Goal: Task Accomplishment & Management: Complete application form

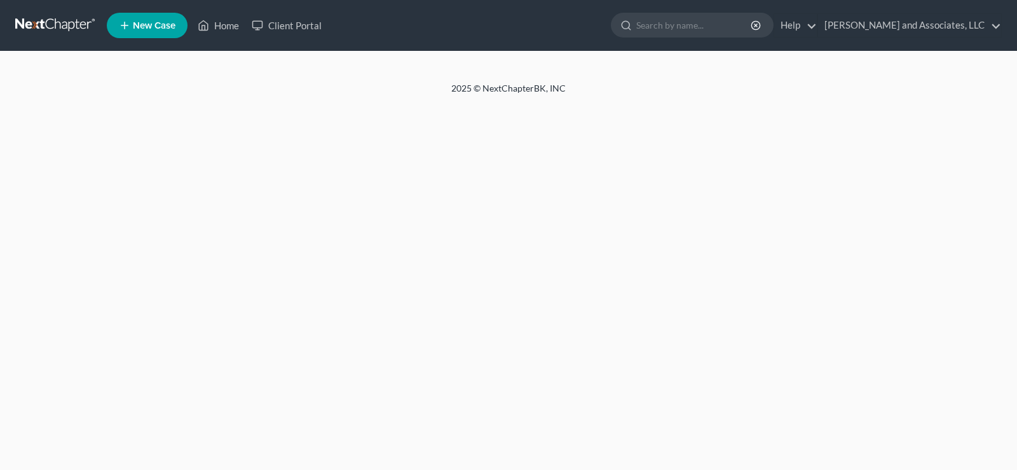
select select "1"
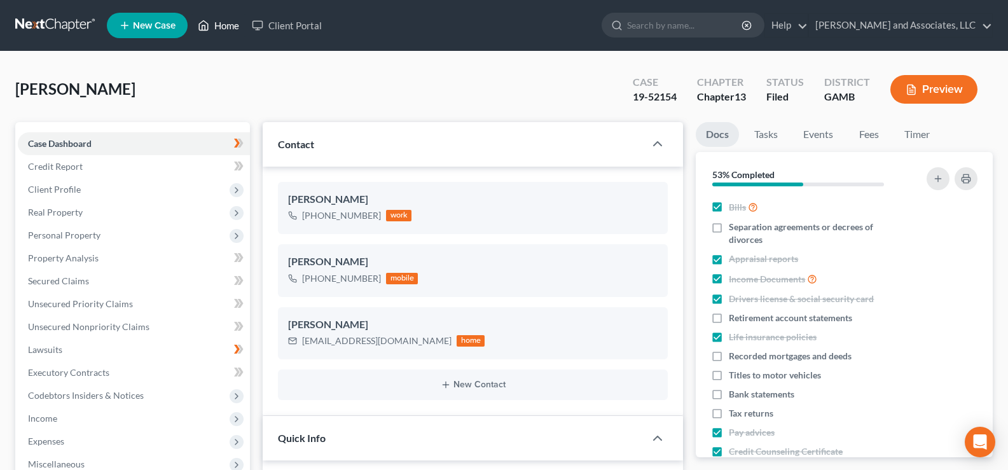
drag, startPoint x: 227, startPoint y: 22, endPoint x: 230, endPoint y: 34, distance: 12.3
click at [227, 23] on link "Home" at bounding box center [218, 25] width 54 height 23
click at [228, 28] on link "Home" at bounding box center [218, 25] width 54 height 23
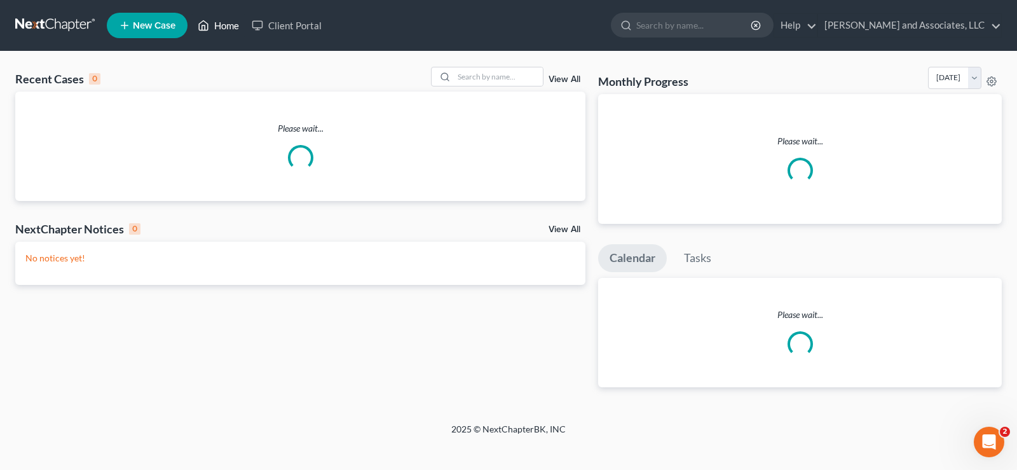
click at [238, 28] on link "Home" at bounding box center [218, 25] width 54 height 23
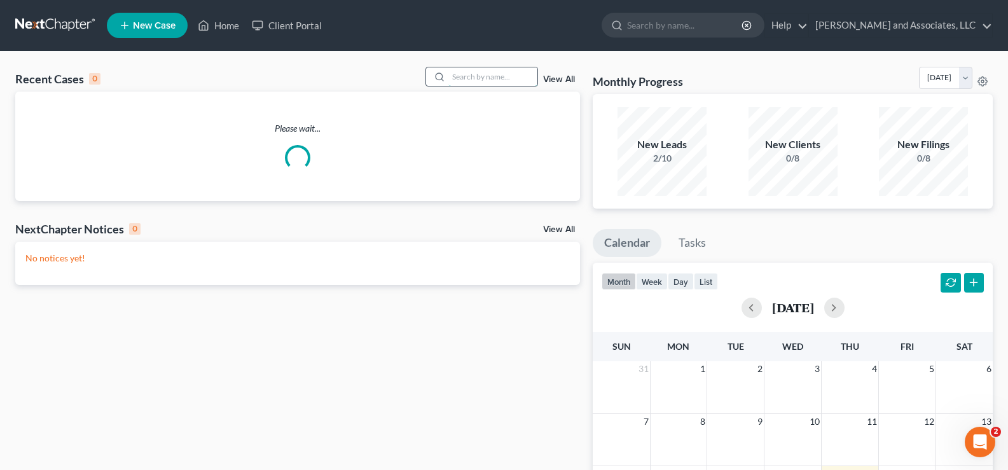
click at [482, 80] on input "search" at bounding box center [492, 76] width 89 height 18
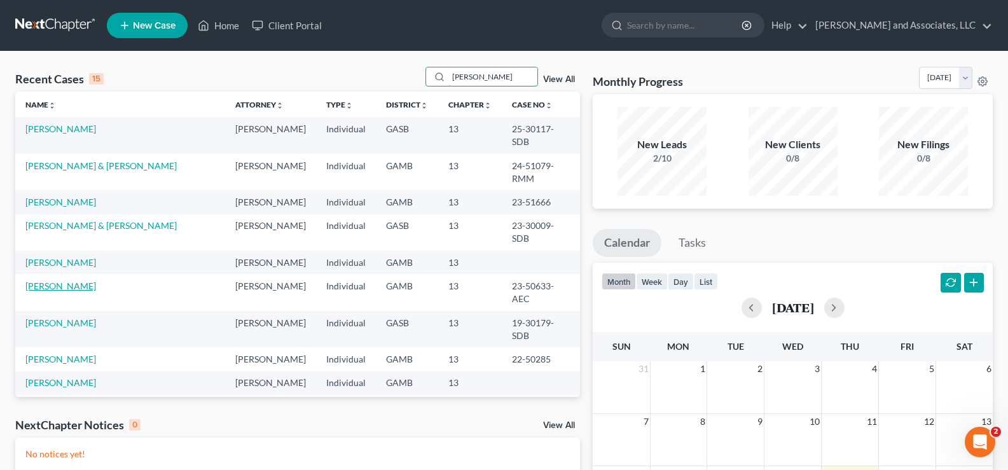
type input "faye"
click at [57, 280] on link "[PERSON_NAME]" at bounding box center [60, 285] width 71 height 11
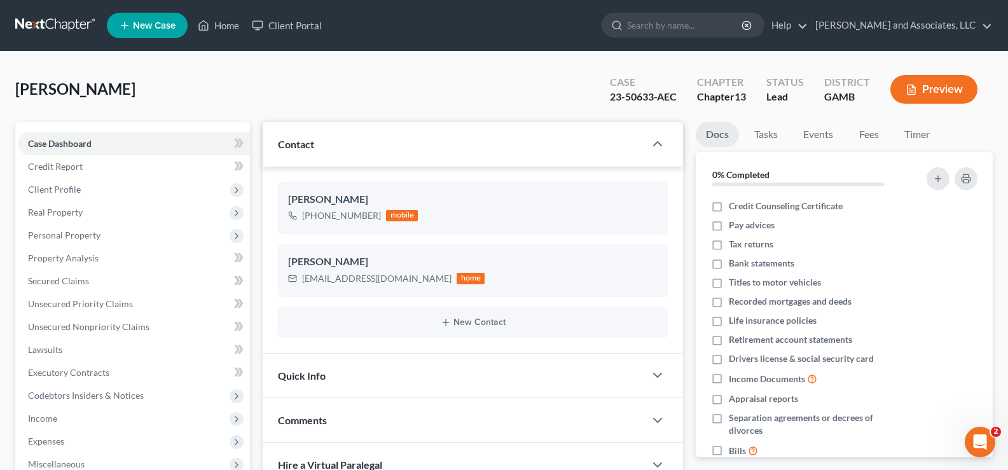
scroll to position [13902, 0]
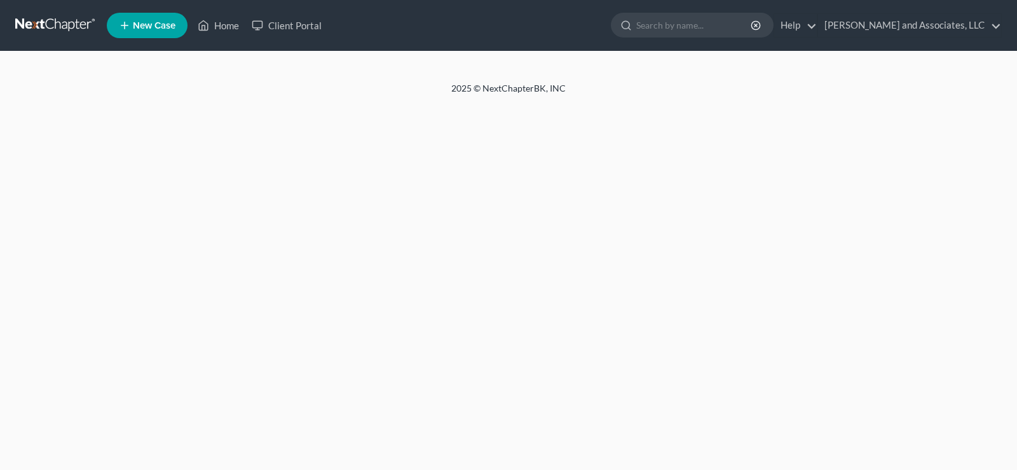
select select "1"
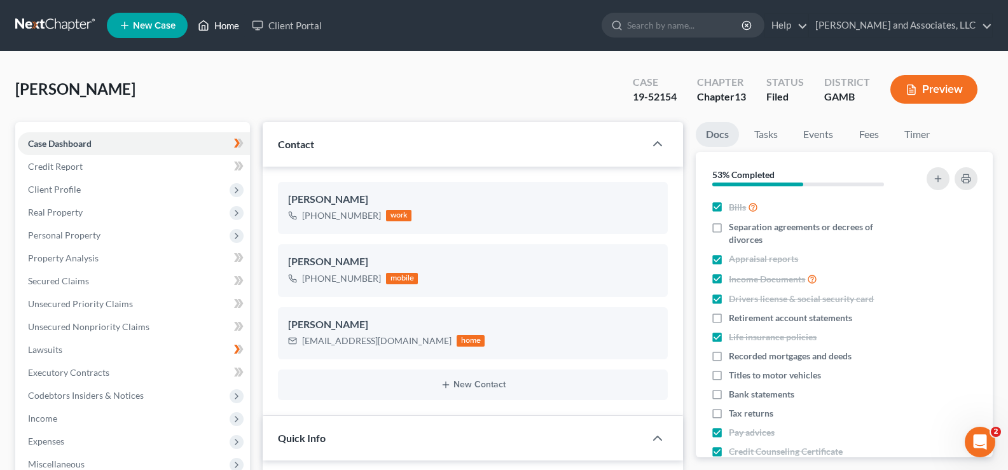
scroll to position [127, 0]
click at [222, 27] on link "Home" at bounding box center [218, 25] width 54 height 23
click at [239, 28] on link "Home" at bounding box center [218, 25] width 54 height 23
click at [223, 22] on link "Home" at bounding box center [218, 25] width 54 height 23
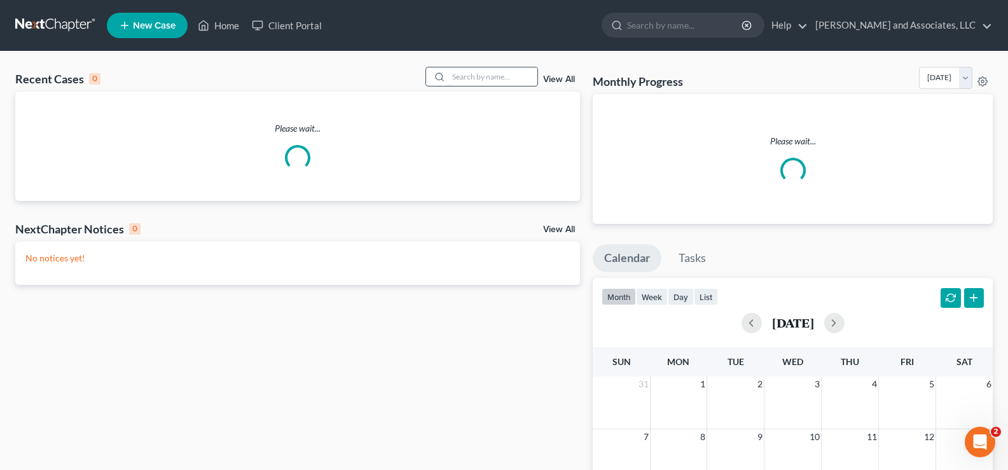
click at [504, 83] on input "search" at bounding box center [492, 76] width 89 height 18
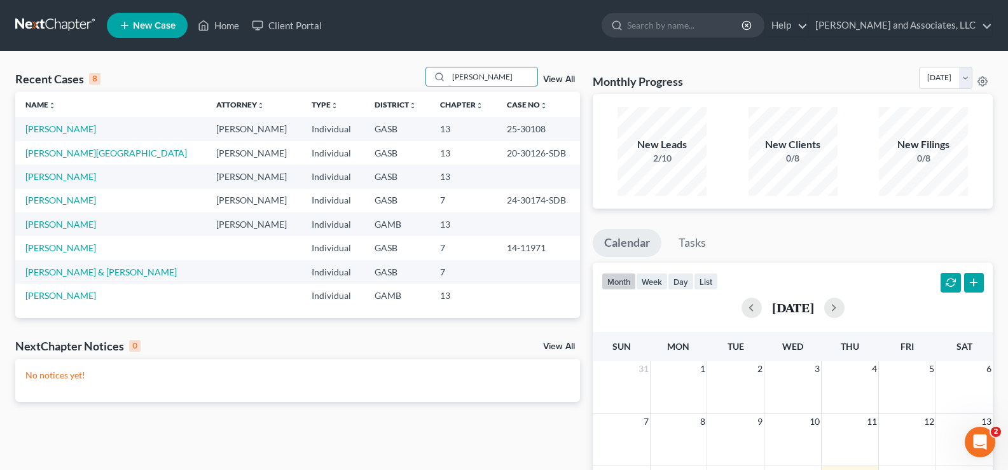
type input "shannon"
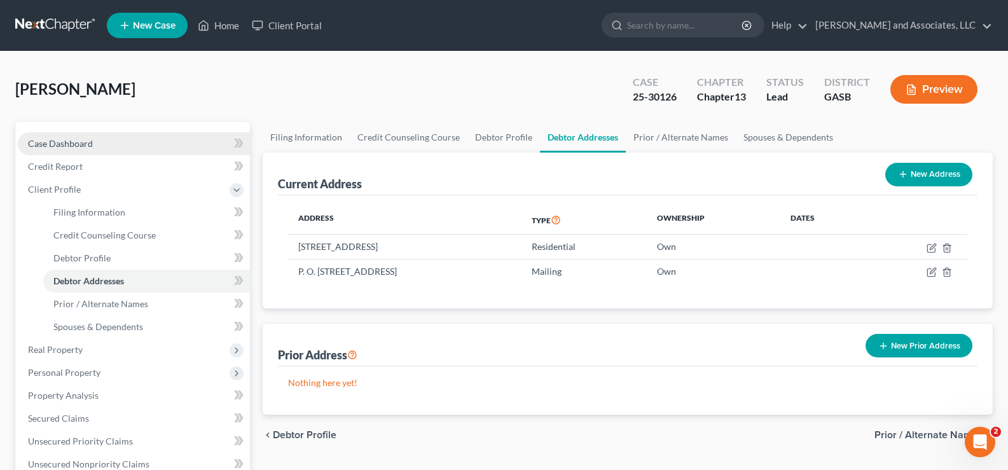
click at [76, 146] on span "Case Dashboard" at bounding box center [60, 143] width 65 height 11
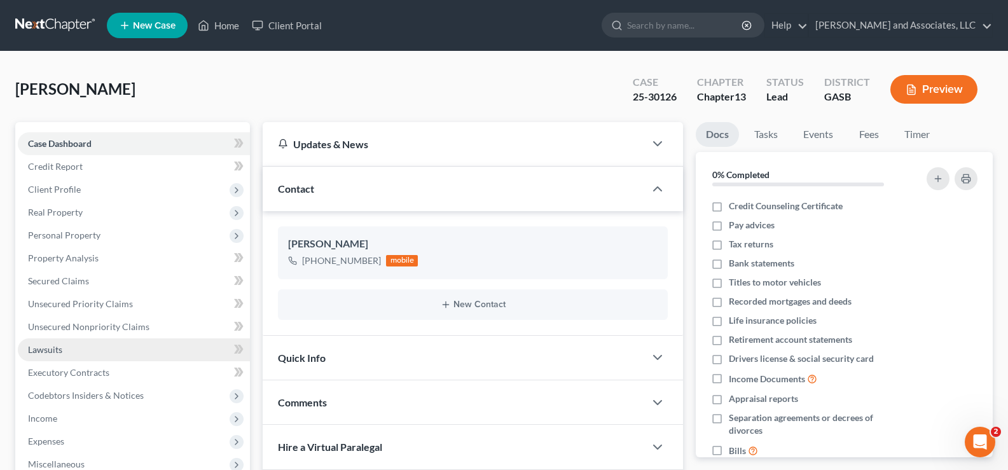
scroll to position [191, 0]
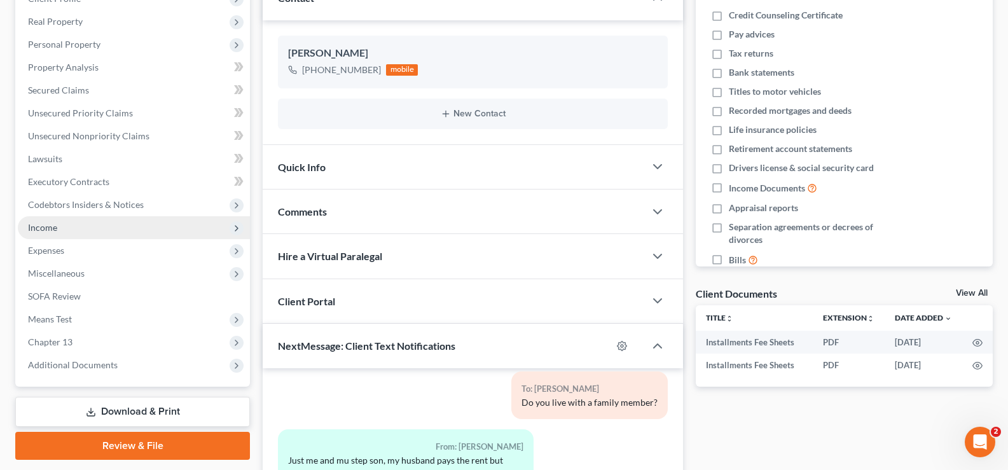
click at [53, 226] on span "Income" at bounding box center [42, 227] width 29 height 11
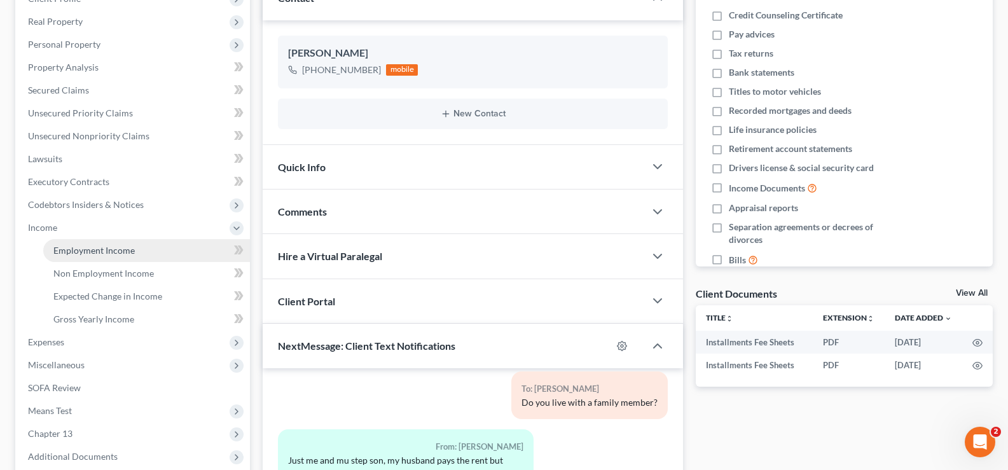
click at [99, 249] on span "Employment Income" at bounding box center [93, 250] width 81 height 11
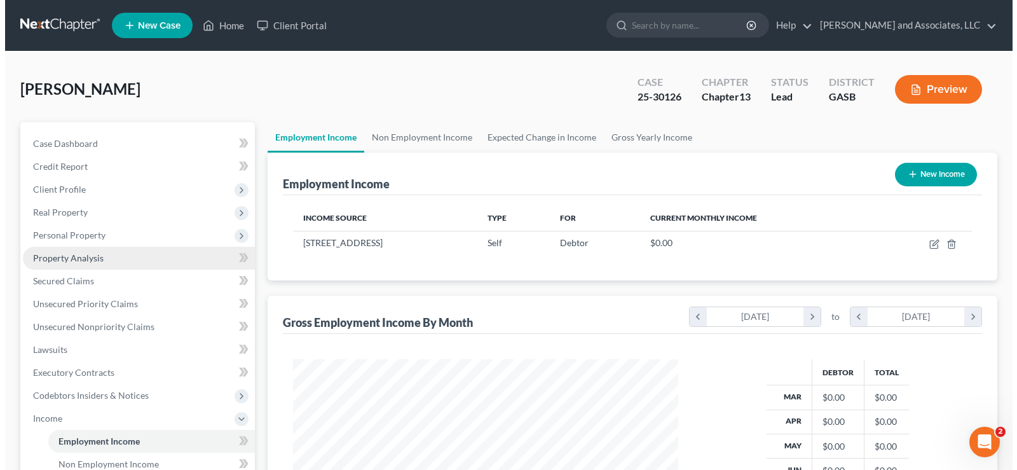
scroll to position [228, 411]
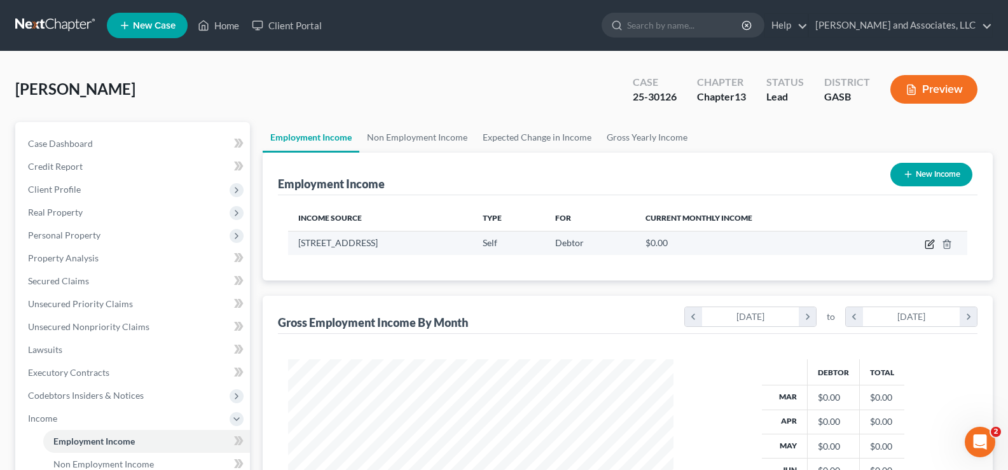
click at [928, 242] on icon "button" at bounding box center [930, 244] width 10 height 10
select select "1"
select select "10"
select select "0"
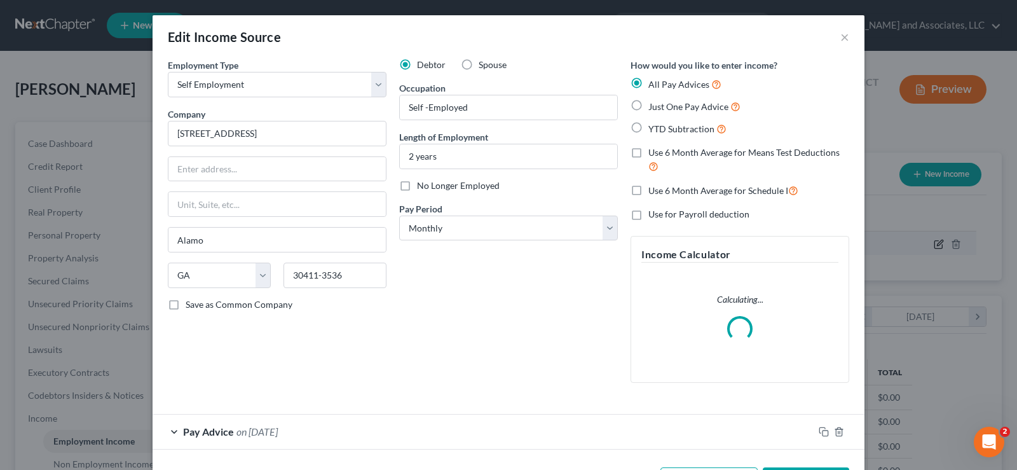
scroll to position [228, 415]
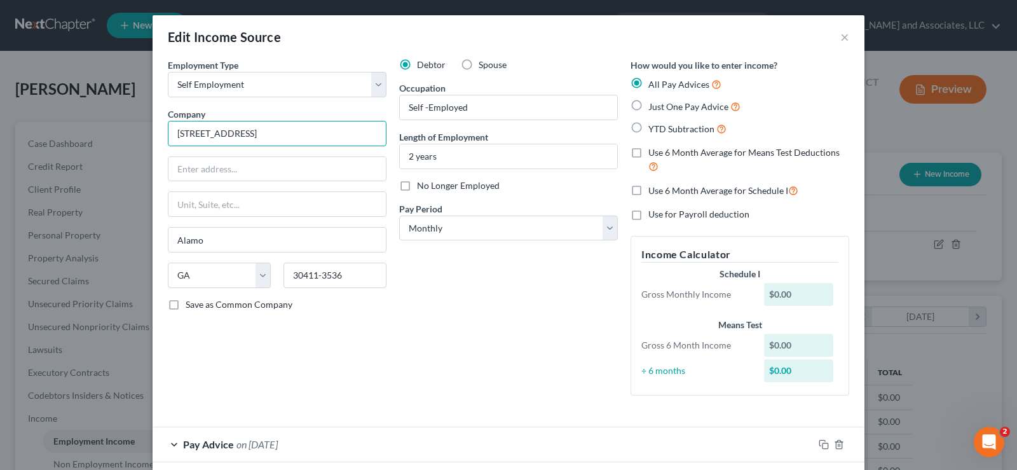
drag, startPoint x: 266, startPoint y: 132, endPoint x: 0, endPoint y: 133, distance: 266.5
click at [0, 133] on div "Edit Income Source × Employment Type * Select Full or Part Time Employment Self…" at bounding box center [508, 235] width 1017 height 470
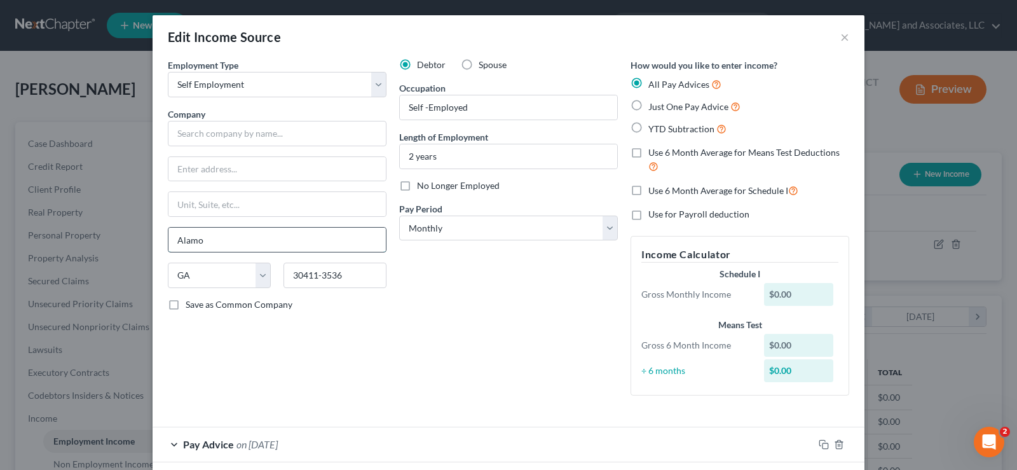
click at [204, 242] on input "Alamo" at bounding box center [277, 240] width 217 height 24
click at [256, 274] on select "State AL AK AR AZ CA CO CT DE DC FL GA GU HI ID IL IN IA KS KY LA ME MD MA MI M…" at bounding box center [219, 275] width 103 height 25
select select
click at [168, 263] on select "State AL AK AR AZ CA CO CT DE DC FL GA GU HI ID IL IN IA KS KY LA ME MD MA MI M…" at bounding box center [219, 275] width 103 height 25
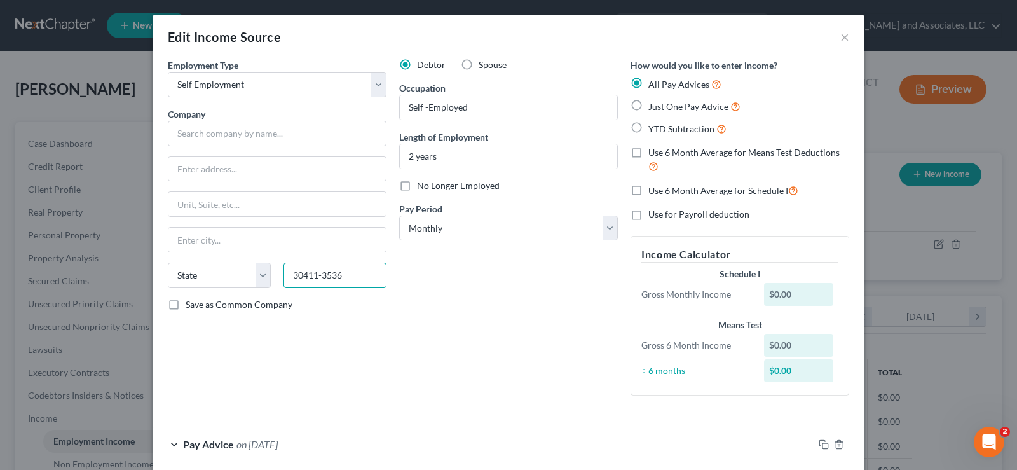
drag, startPoint x: 361, startPoint y: 272, endPoint x: 128, endPoint y: 283, distance: 232.4
click at [128, 283] on div "Edit Income Source × Employment Type * Select Full or Part Time Employment Self…" at bounding box center [508, 235] width 1017 height 470
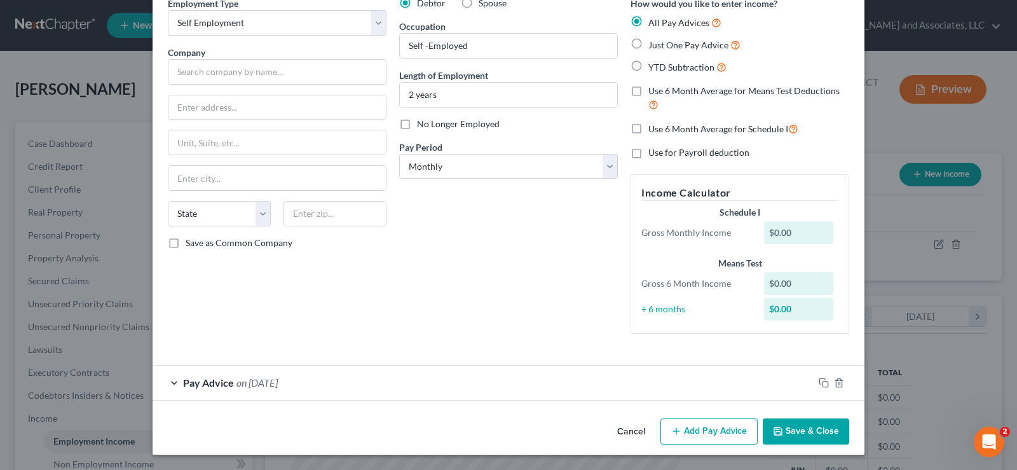
scroll to position [0, 0]
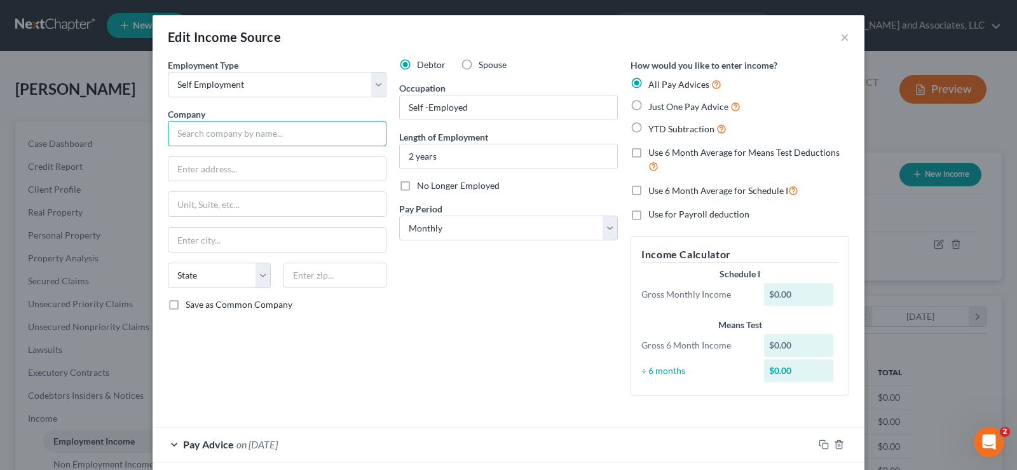
click at [280, 132] on input "text" at bounding box center [277, 133] width 219 height 25
type input "O"
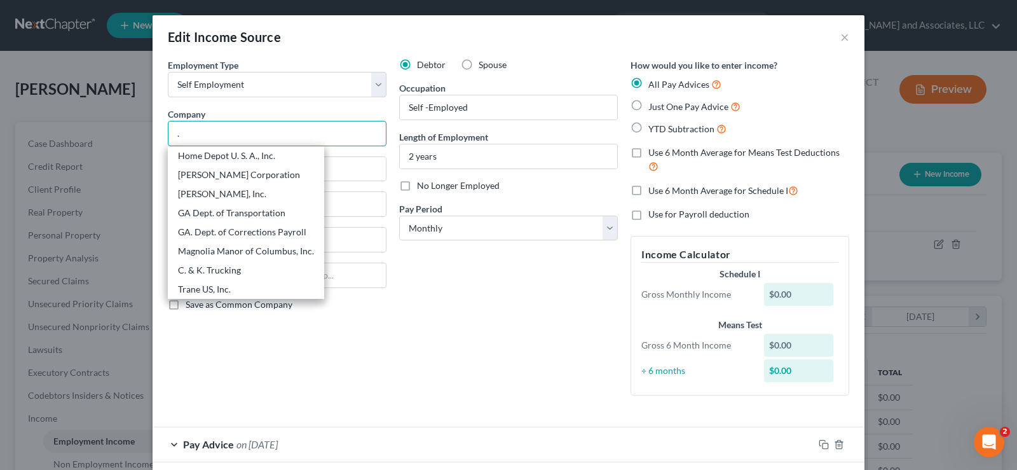
type input "."
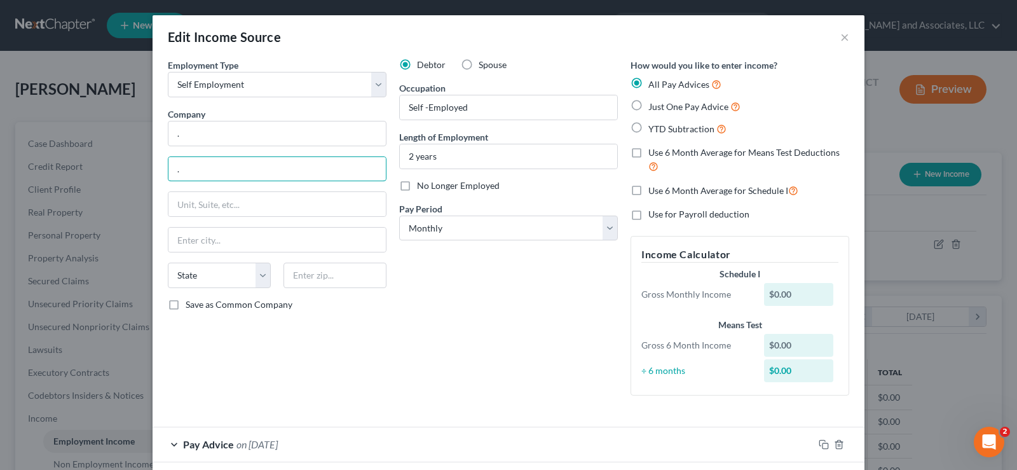
type input "."
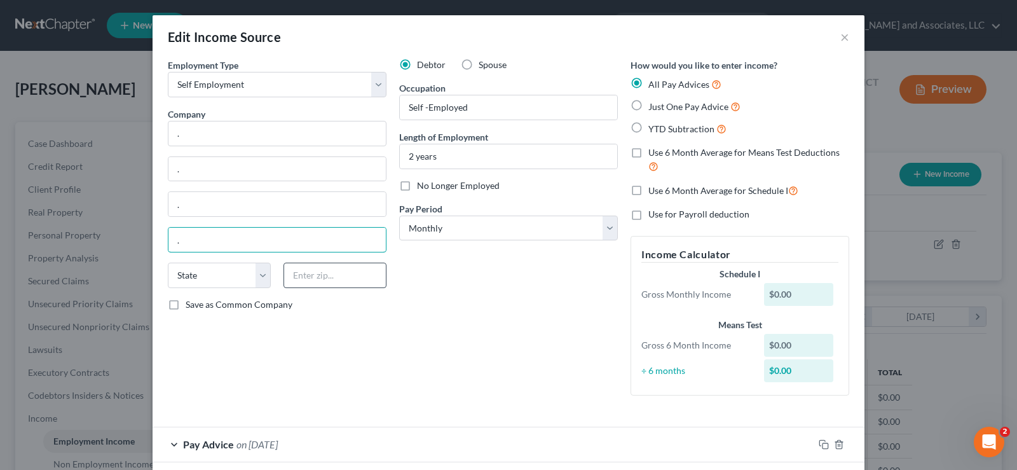
type input "."
click at [309, 278] on input "text" at bounding box center [335, 275] width 103 height 25
type input "."
click at [630, 428] on div "Pay Advice on 09/12/2025" at bounding box center [483, 444] width 661 height 34
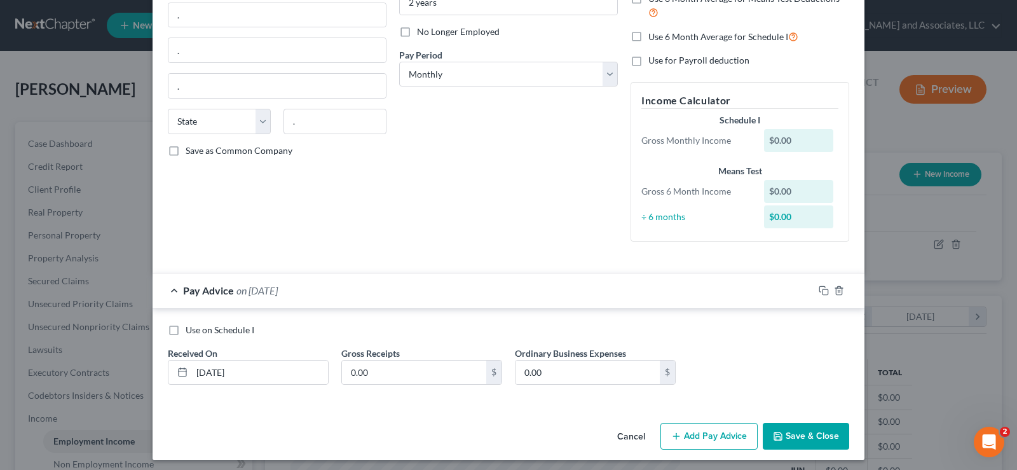
scroll to position [159, 0]
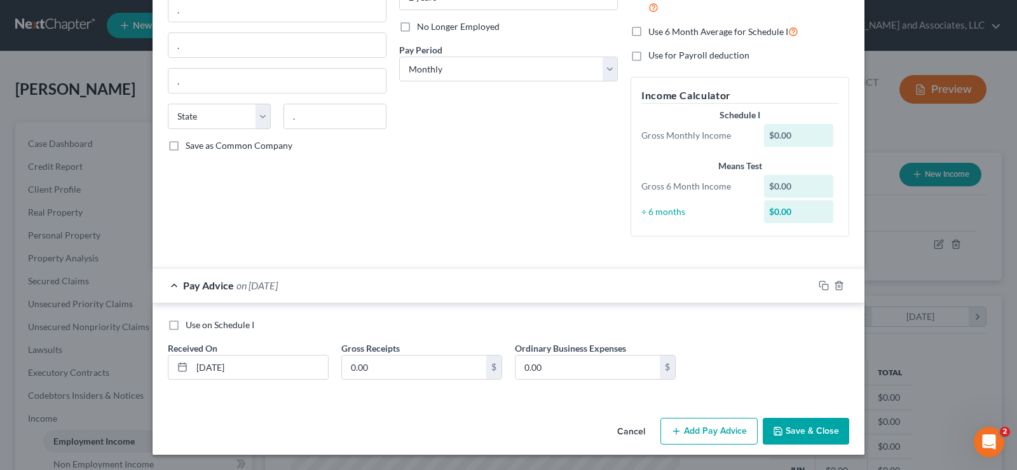
click at [186, 328] on label "Use on Schedule I" at bounding box center [220, 325] width 69 height 13
click at [191, 327] on input "Use on Schedule I" at bounding box center [195, 323] width 8 height 8
click at [186, 322] on label "Use on Schedule I" at bounding box center [220, 325] width 69 height 13
click at [191, 322] on input "Use on Schedule I" at bounding box center [195, 323] width 8 height 8
checkbox input "false"
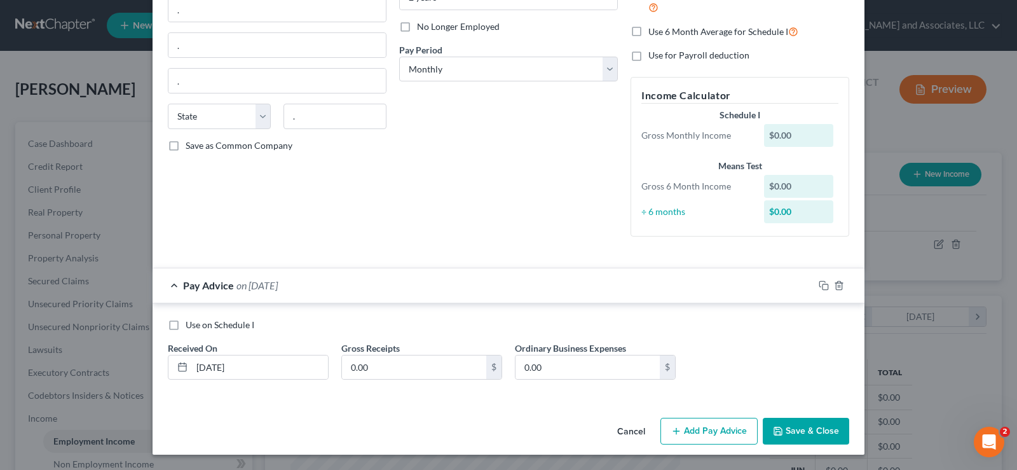
click at [722, 426] on button "Add Pay Advice" at bounding box center [709, 431] width 97 height 27
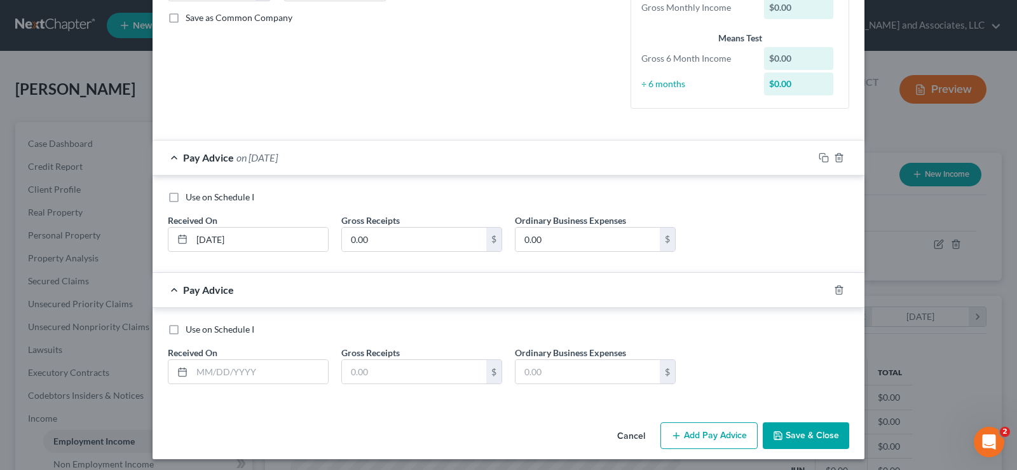
scroll to position [291, 0]
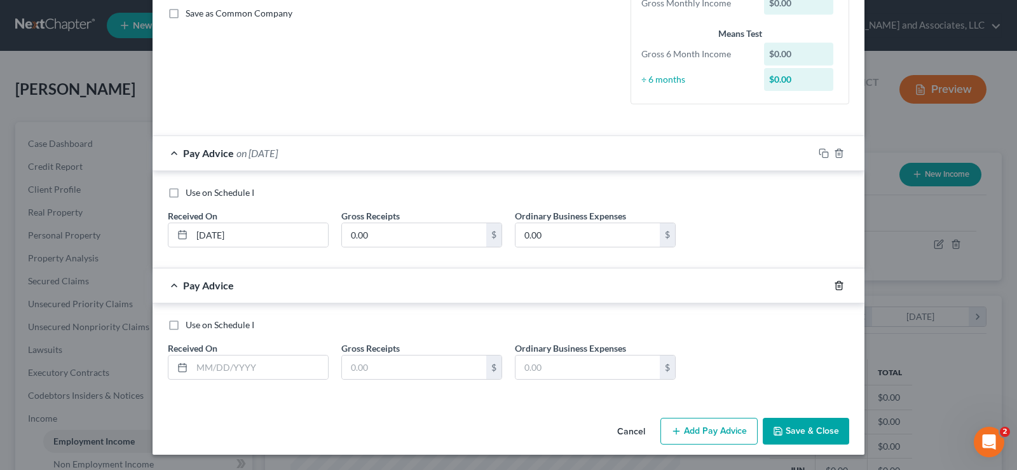
click at [836, 284] on icon "button" at bounding box center [839, 285] width 6 height 8
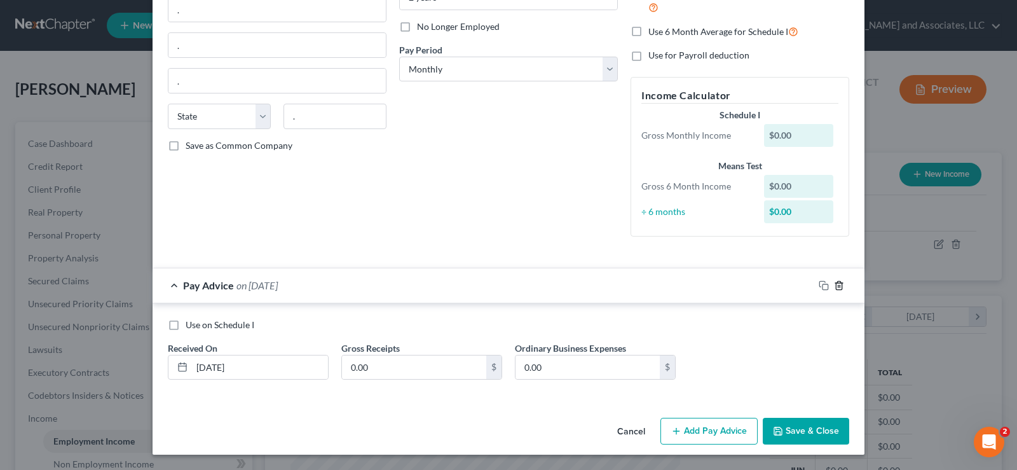
scroll to position [159, 0]
drag, startPoint x: 277, startPoint y: 366, endPoint x: 132, endPoint y: 366, distance: 145.6
click at [132, 366] on div "Edit Income Source × Employment Type * Select Full or Part Time Employment Self…" at bounding box center [508, 235] width 1017 height 470
type input "[DATE]"
click at [379, 366] on input "0.00" at bounding box center [414, 367] width 144 height 24
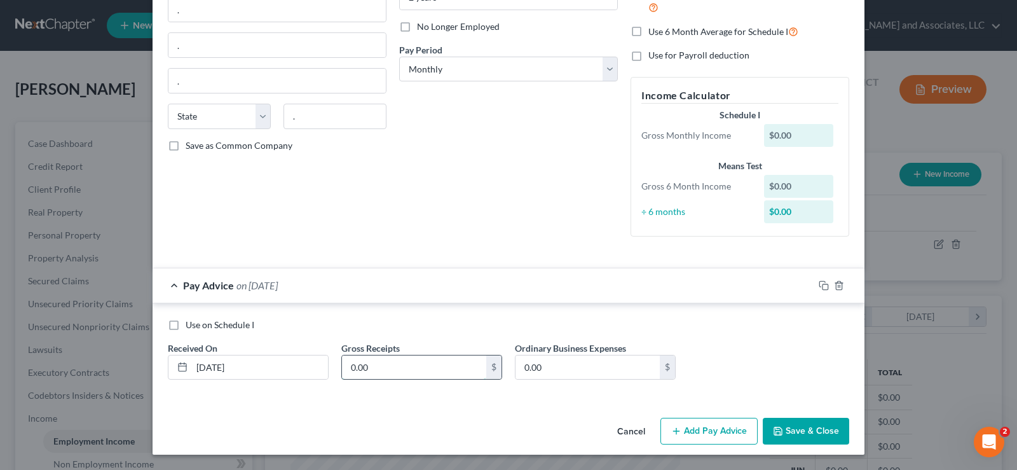
click at [379, 366] on input "0.00" at bounding box center [414, 367] width 144 height 24
type input "1,207.16"
click at [829, 431] on button "Save & Close" at bounding box center [806, 431] width 86 height 27
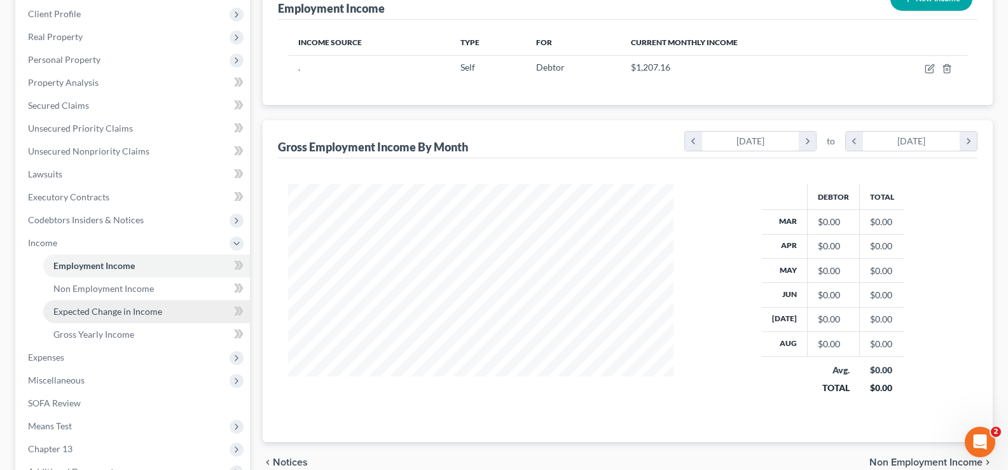
scroll to position [191, 0]
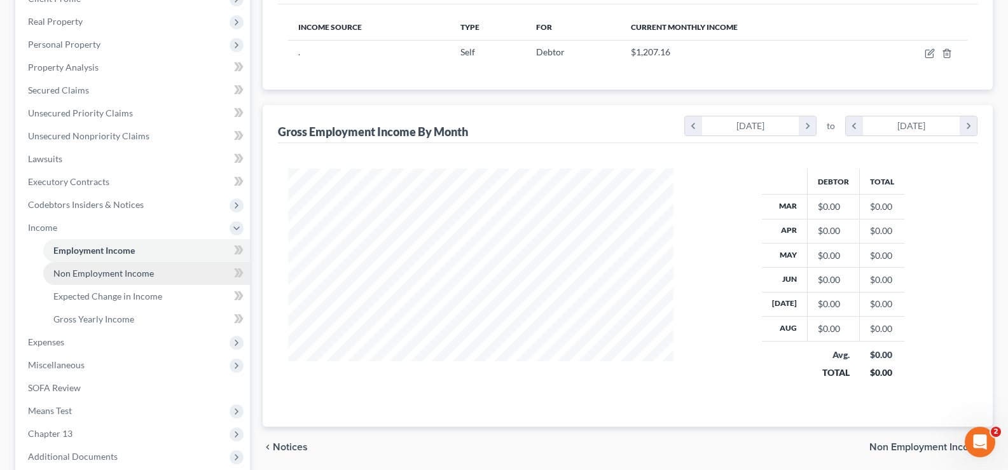
click at [95, 272] on span "Non Employment Income" at bounding box center [103, 273] width 100 height 11
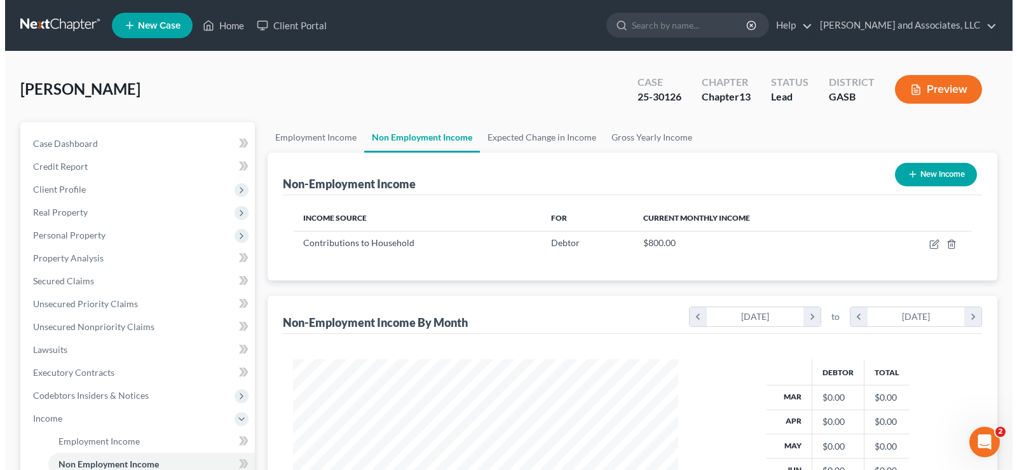
scroll to position [228, 411]
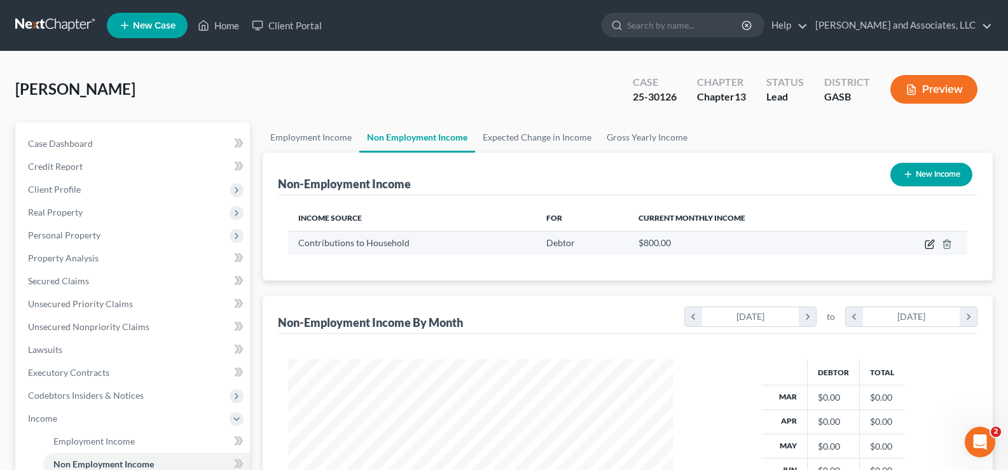
click at [931, 241] on icon "button" at bounding box center [930, 244] width 10 height 10
select select "8"
select select "0"
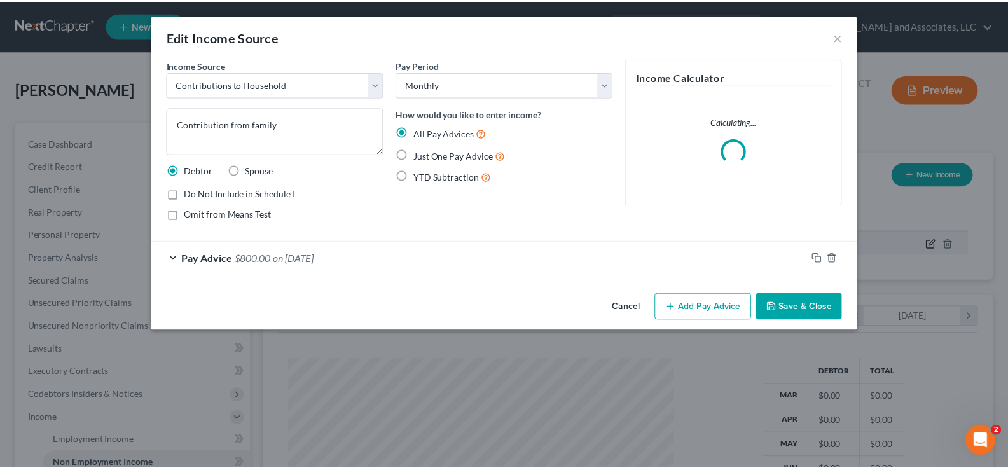
scroll to position [228, 415]
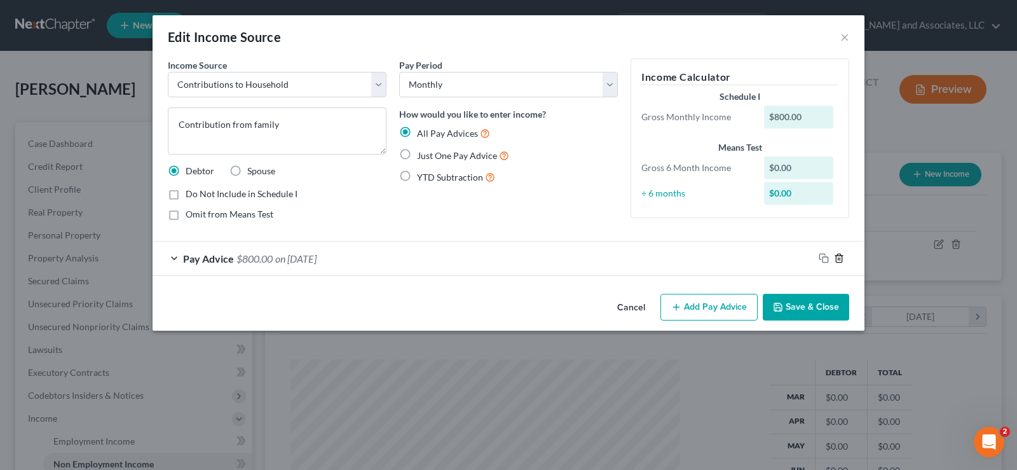
click at [840, 258] on line "button" at bounding box center [840, 259] width 0 height 3
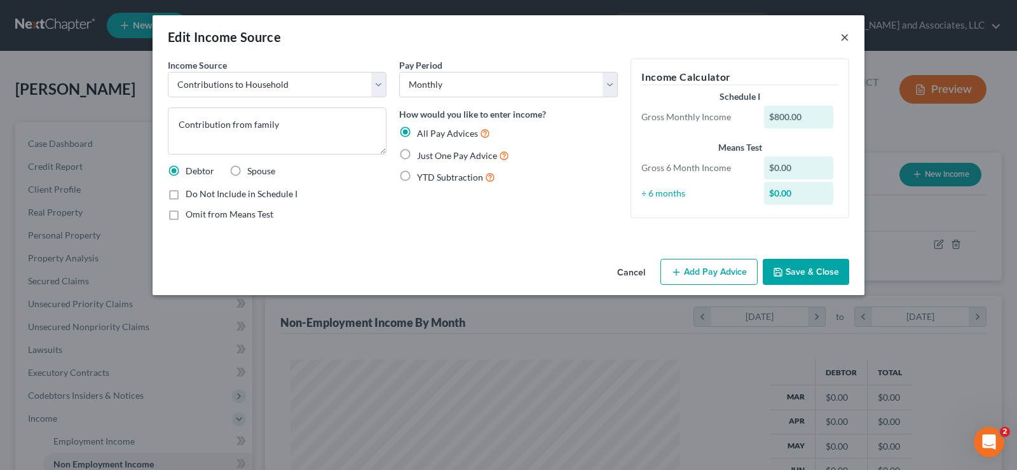
click at [849, 35] on button "×" at bounding box center [845, 36] width 9 height 15
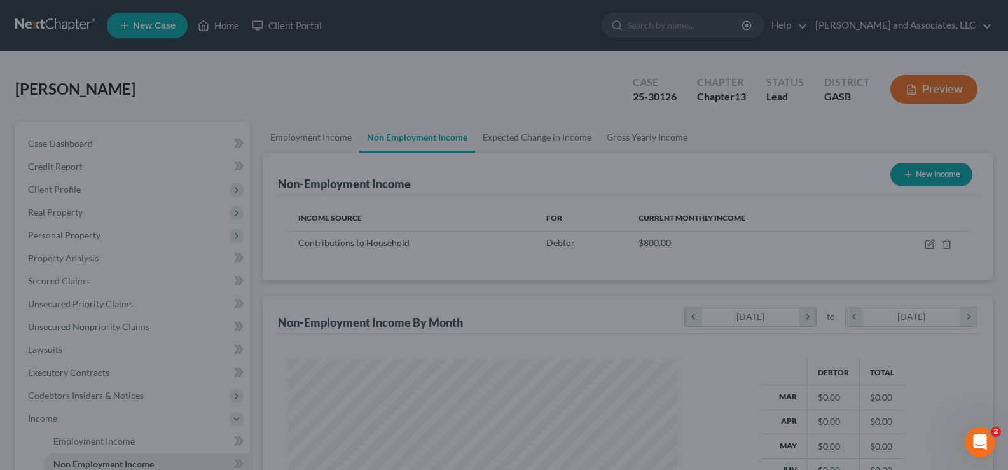
scroll to position [635706, 635523]
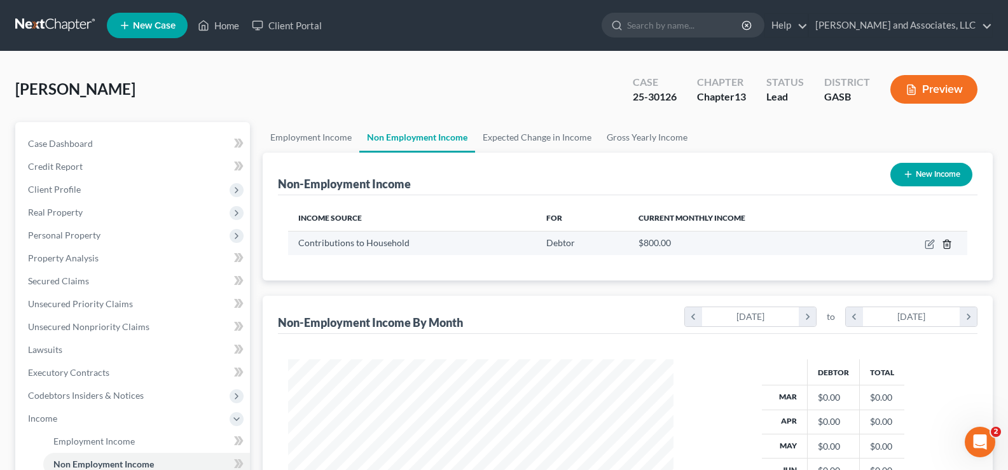
click at [947, 244] on icon "button" at bounding box center [947, 244] width 10 height 10
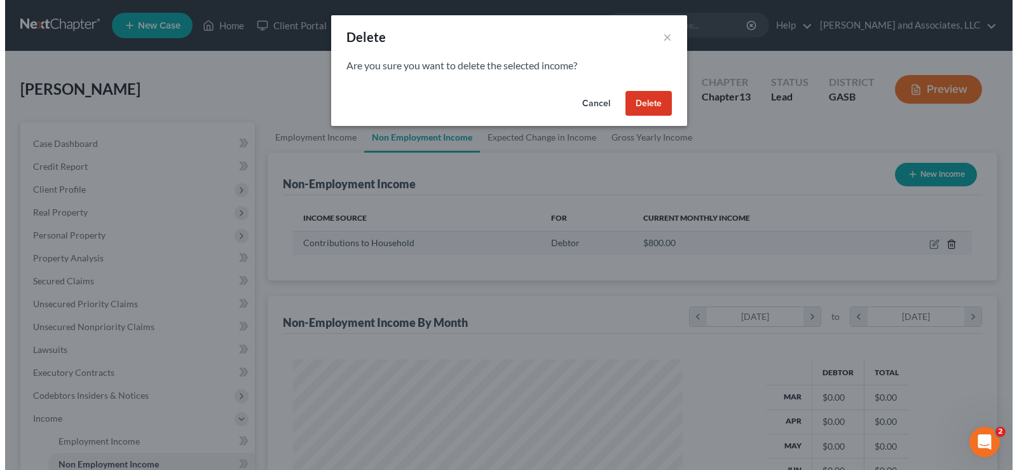
scroll to position [228, 415]
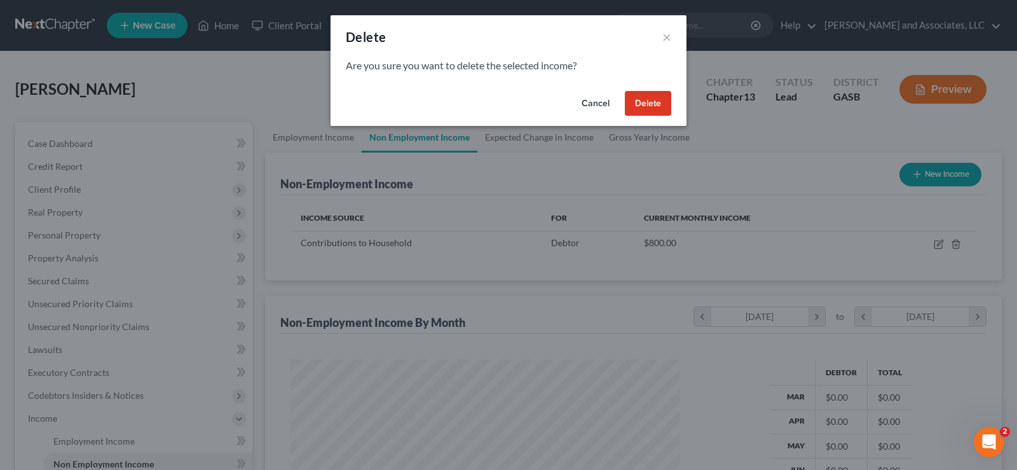
click at [647, 101] on button "Delete" at bounding box center [648, 103] width 46 height 25
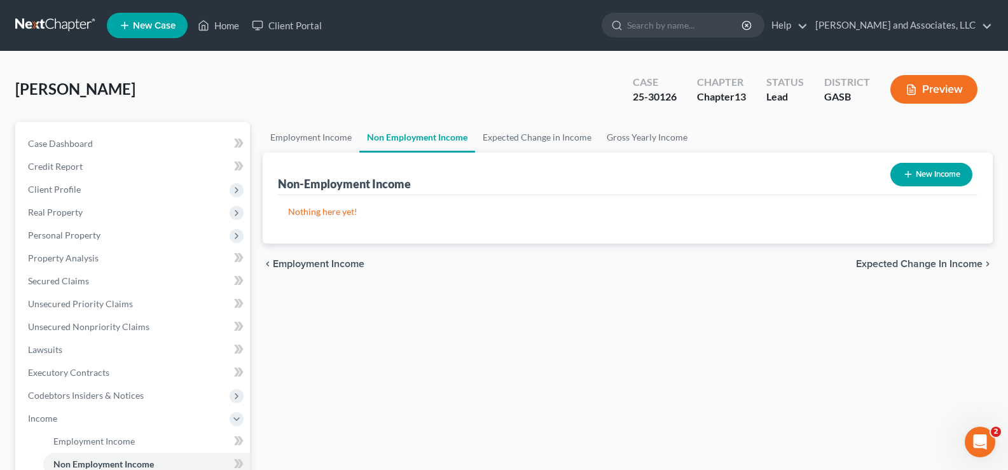
click at [940, 179] on button "New Income" at bounding box center [931, 175] width 82 height 24
select select "0"
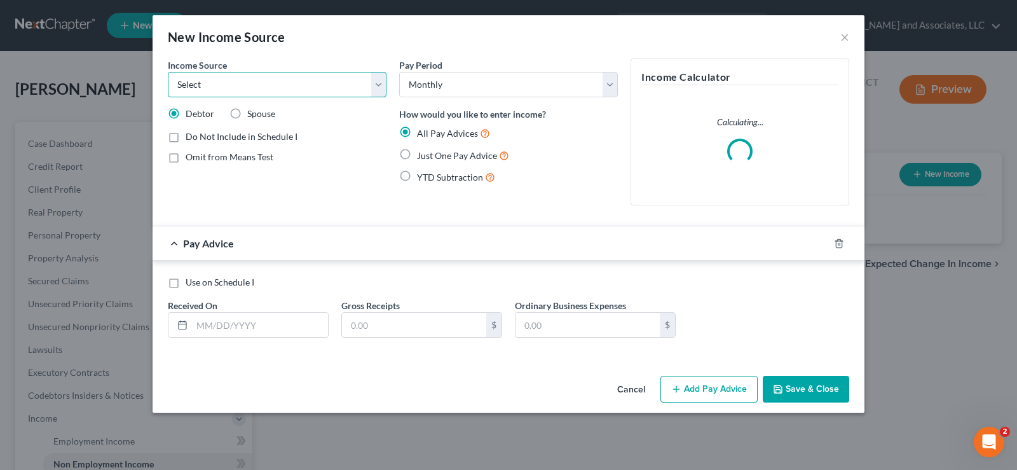
click at [303, 88] on select "Select Unemployment Disability (from employer) Pension Retirement Social Securi…" at bounding box center [277, 84] width 219 height 25
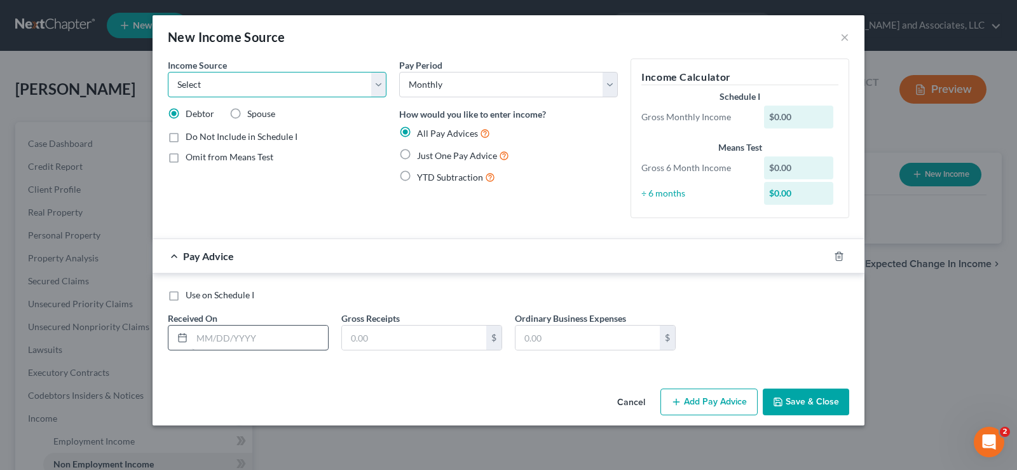
select select "13"
click at [168, 72] on select "Select Unemployment Disability (from employer) Pension Retirement Social Securi…" at bounding box center [277, 84] width 219 height 25
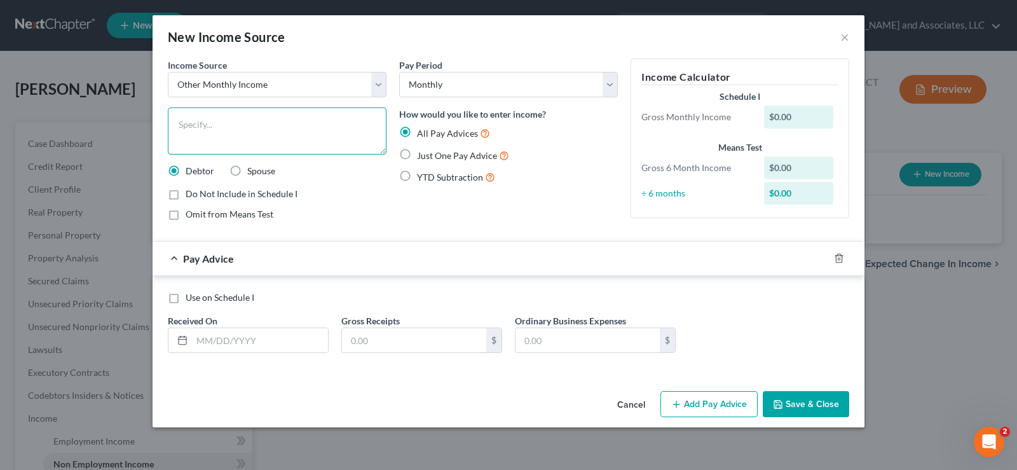
click at [203, 134] on textarea at bounding box center [277, 130] width 219 height 47
type textarea "D"
type textarea "PT/Doordash"
click at [186, 300] on label "Use on Schedule I" at bounding box center [220, 297] width 69 height 13
click at [191, 300] on input "Use on Schedule I" at bounding box center [195, 295] width 8 height 8
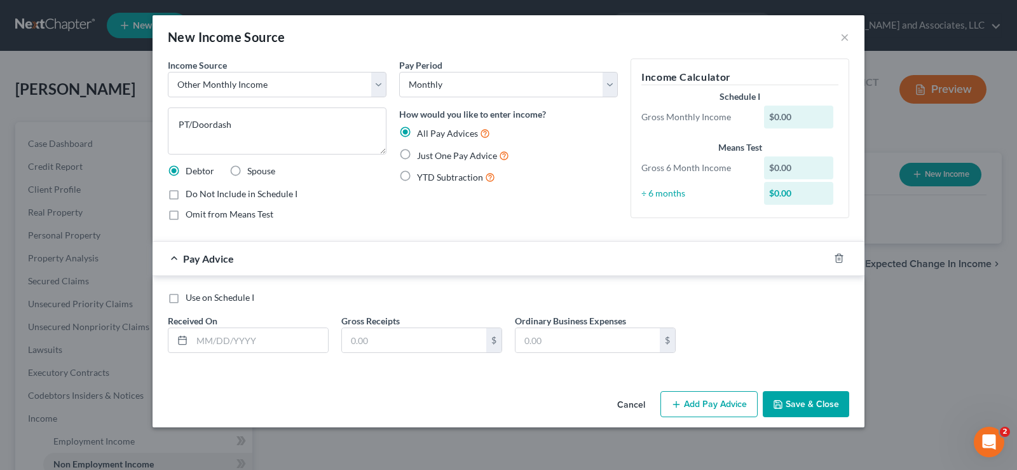
checkbox input "true"
click at [237, 340] on input "text" at bounding box center [260, 340] width 136 height 24
type input "[DATE]"
click at [419, 345] on input "text" at bounding box center [414, 340] width 144 height 24
type input "170.00"
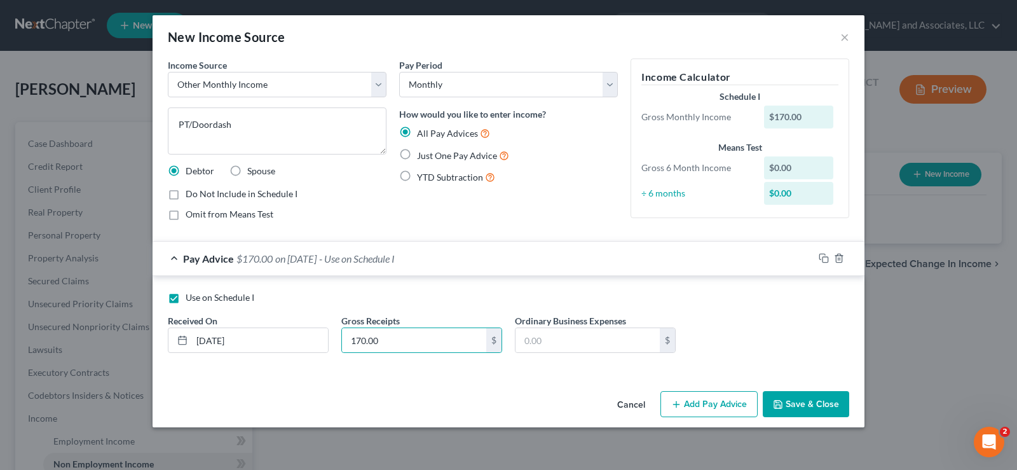
click at [802, 402] on button "Save & Close" at bounding box center [806, 404] width 86 height 27
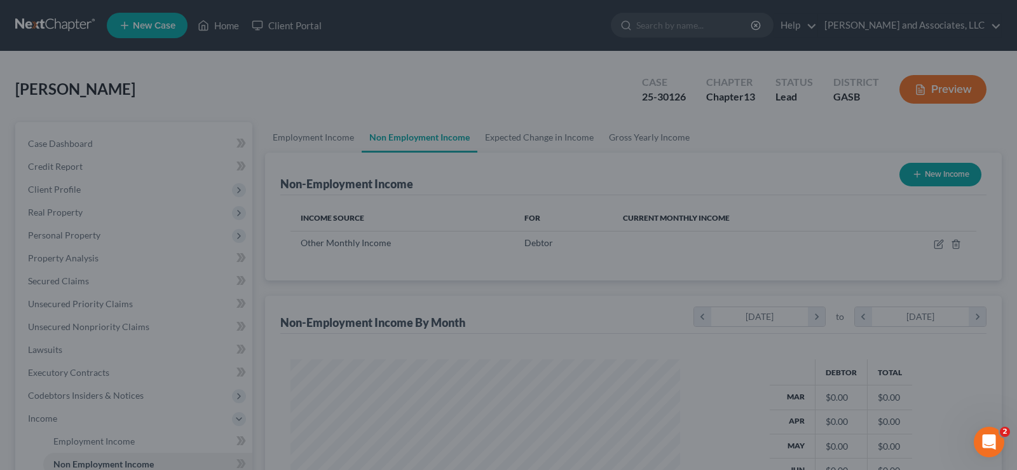
scroll to position [228, 411]
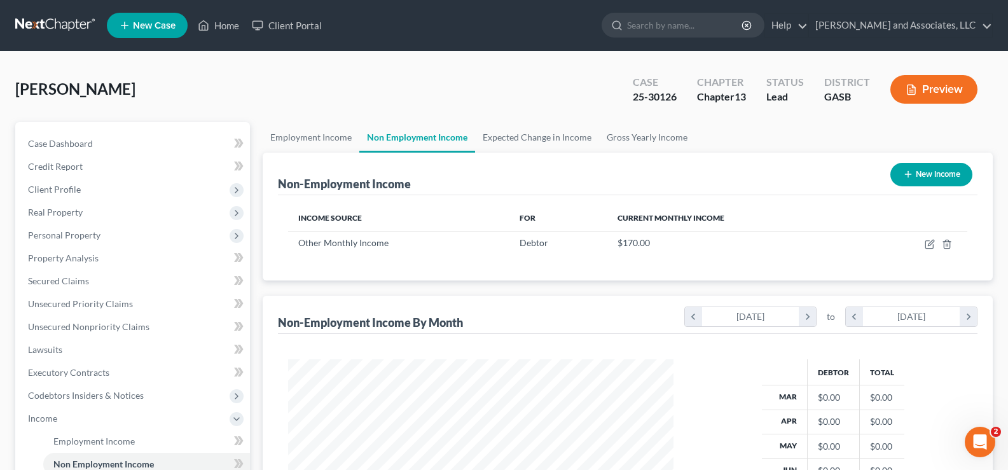
click at [927, 173] on button "New Income" at bounding box center [931, 175] width 82 height 24
select select "0"
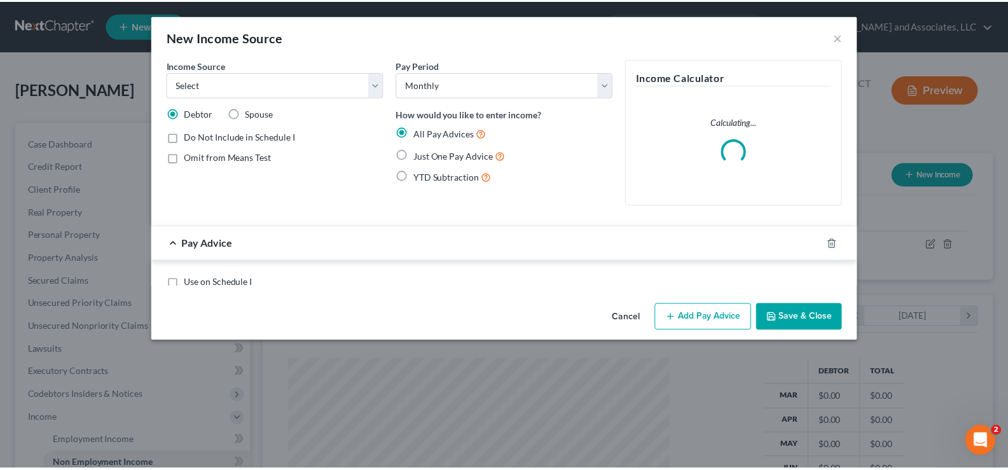
scroll to position [228, 415]
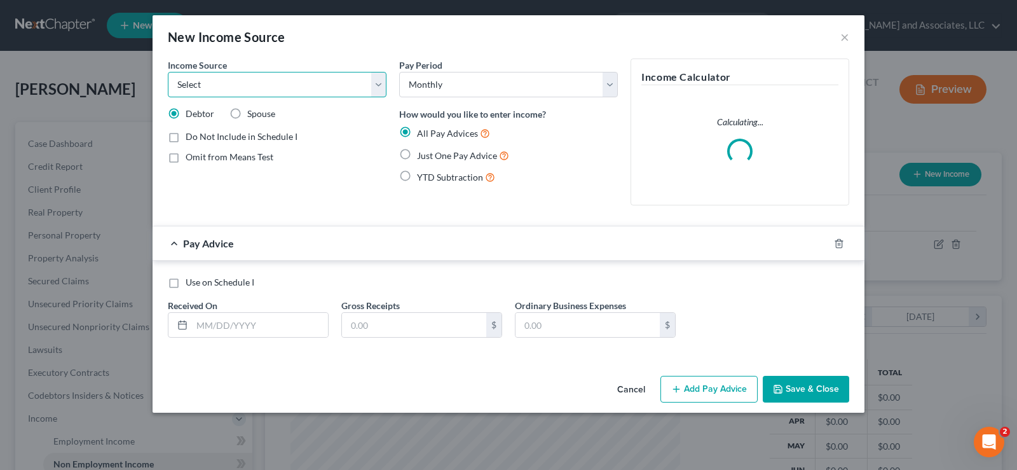
click at [252, 89] on select "Select Unemployment Disability (from employer) Pension Retirement Social Securi…" at bounding box center [277, 84] width 219 height 25
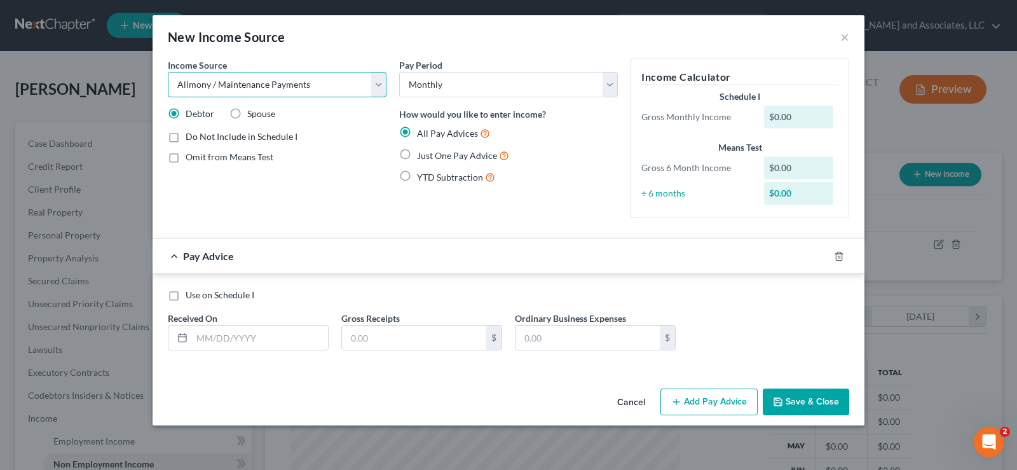
click at [168, 72] on select "Select Unemployment Disability (from employer) Pension Retirement Social Securi…" at bounding box center [277, 84] width 219 height 25
click at [369, 85] on select "Select Unemployment Disability (from employer) Pension Retirement Social Securi…" at bounding box center [277, 84] width 219 height 25
select select "13"
click at [168, 72] on select "Select Unemployment Disability (from employer) Pension Retirement Social Securi…" at bounding box center [277, 84] width 219 height 25
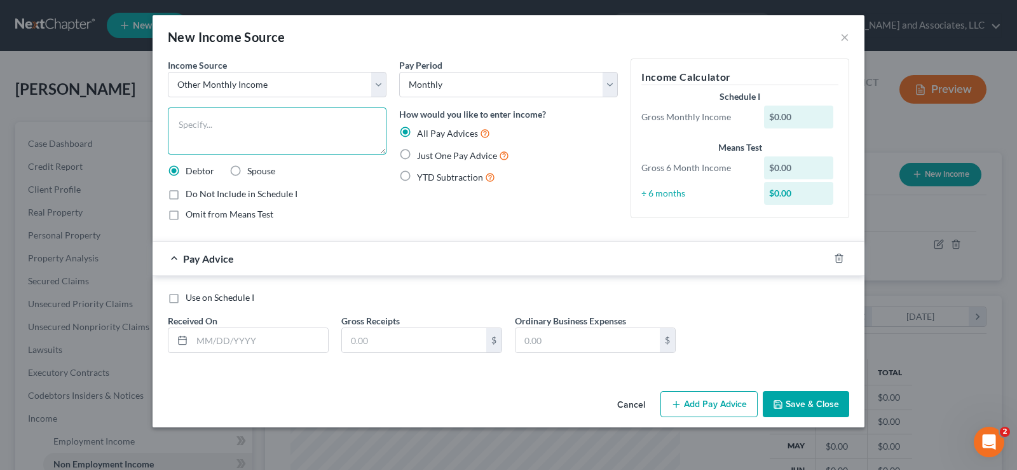
click at [197, 135] on textarea at bounding box center [277, 130] width 219 height 47
type textarea "2024 Tax Refund Pro-rata"
click at [186, 302] on label "Use on Schedule I" at bounding box center [220, 297] width 69 height 13
click at [191, 300] on input "Use on Schedule I" at bounding box center [195, 295] width 8 height 8
checkbox input "true"
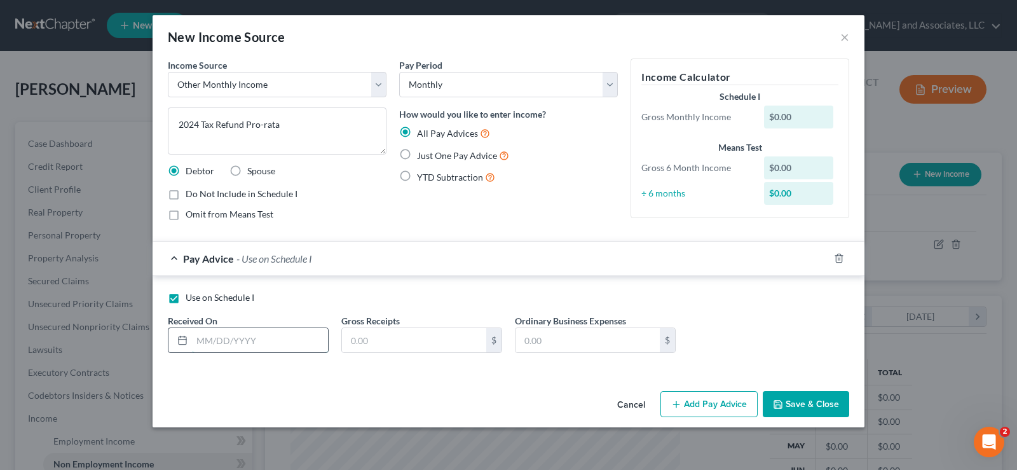
click at [232, 347] on input "text" at bounding box center [260, 340] width 136 height 24
drag, startPoint x: 221, startPoint y: 338, endPoint x: 160, endPoint y: 335, distance: 61.8
click at [160, 335] on div "Use on Schedule I Received On * 70.67 Gross Receipts $ Ordinary Business Expens…" at bounding box center [509, 324] width 712 height 97
type input "[DATE]"
click at [369, 333] on input "text" at bounding box center [414, 340] width 144 height 24
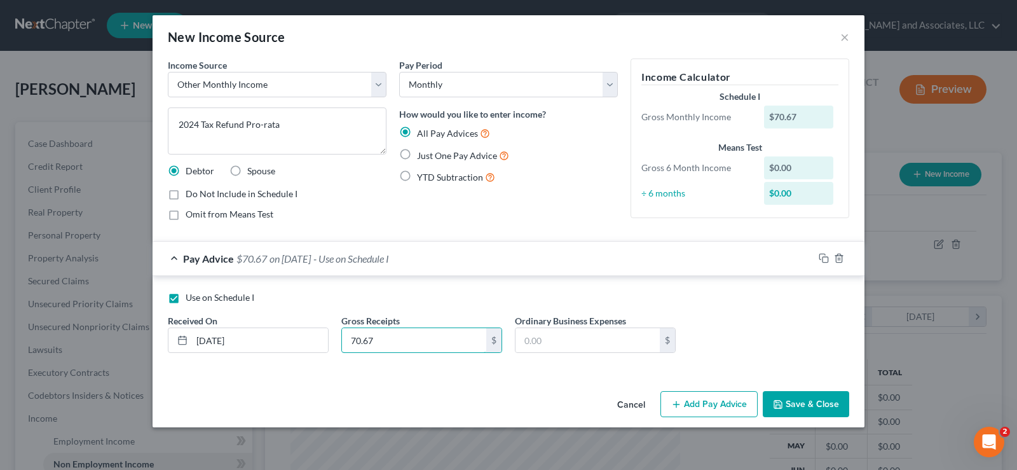
type input "70.67"
click at [811, 407] on button "Save & Close" at bounding box center [806, 404] width 86 height 27
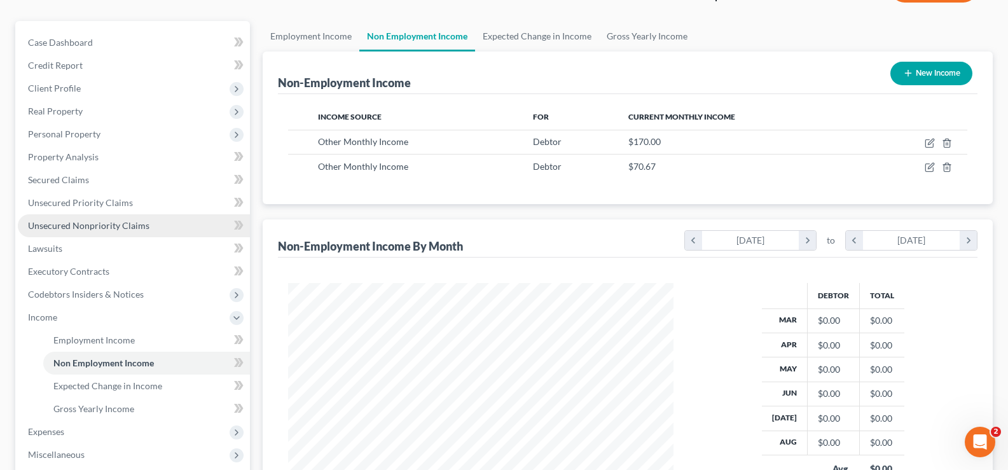
scroll to position [191, 0]
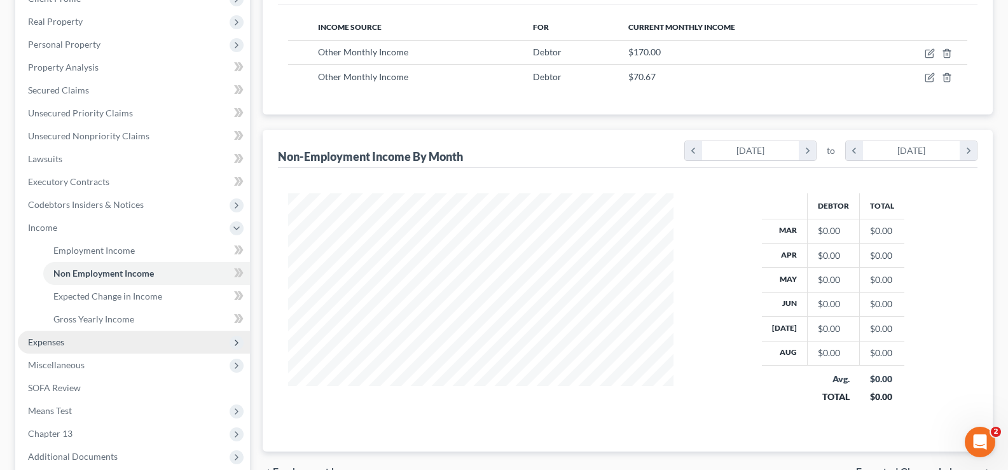
click at [50, 345] on span "Expenses" at bounding box center [46, 341] width 36 height 11
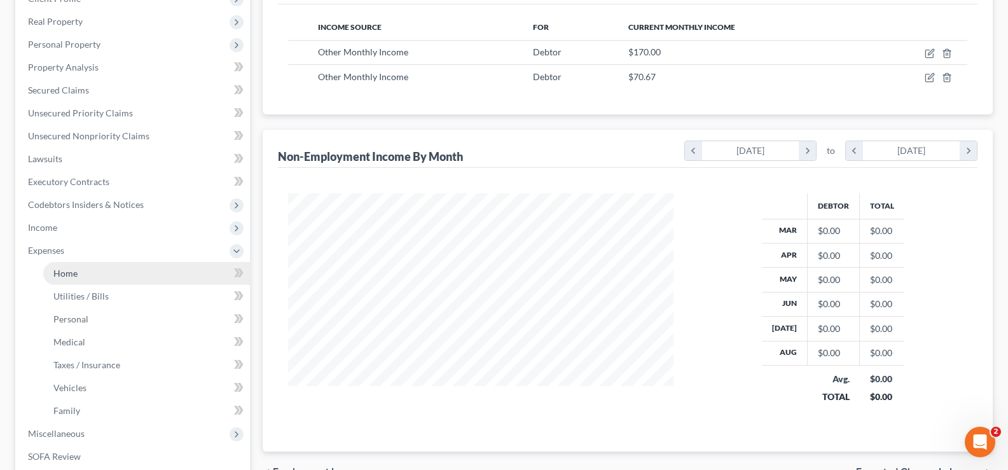
click at [67, 272] on span "Home" at bounding box center [65, 273] width 24 height 11
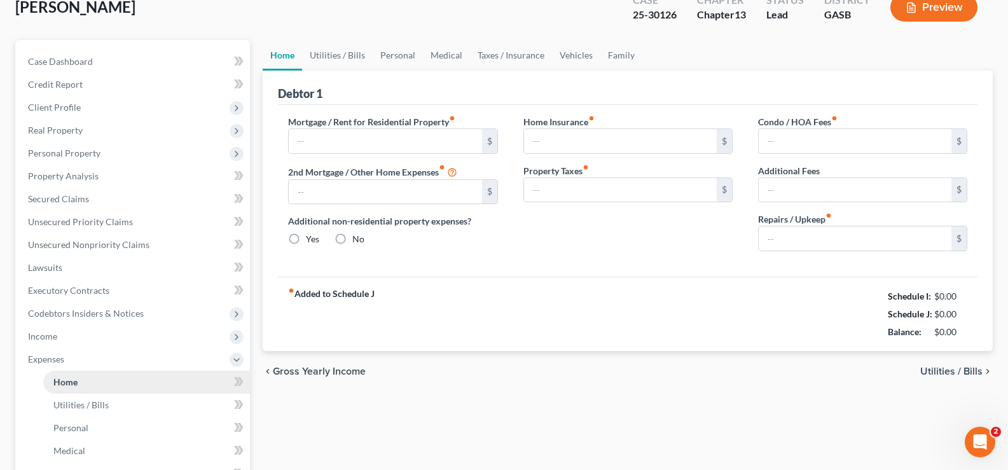
type input "0.00"
radio input "true"
type input "0.00"
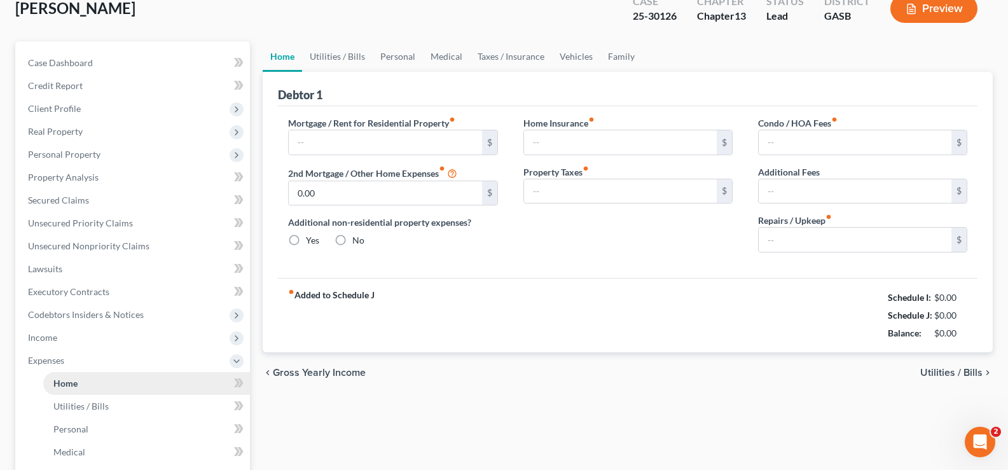
type input "0.00"
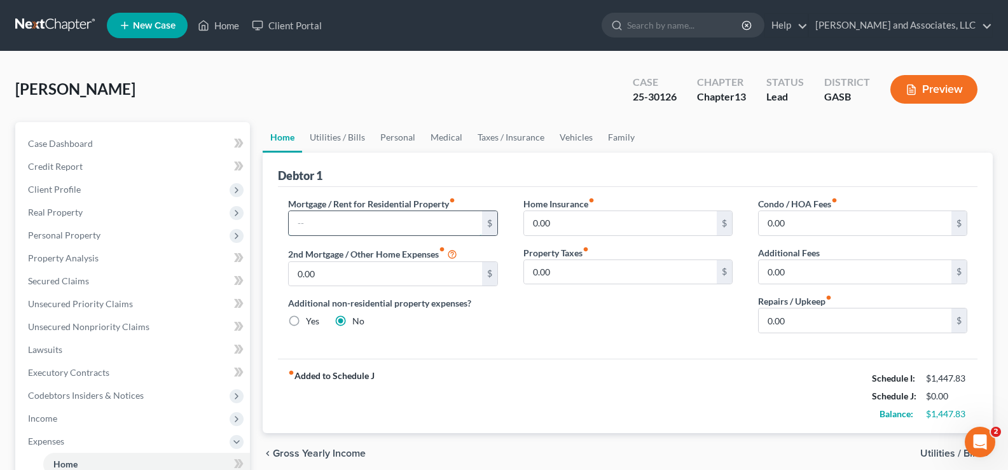
click at [351, 222] on input "text" at bounding box center [385, 223] width 193 height 24
type input "0.00"
click at [333, 136] on link "Utilities / Bills" at bounding box center [337, 137] width 71 height 31
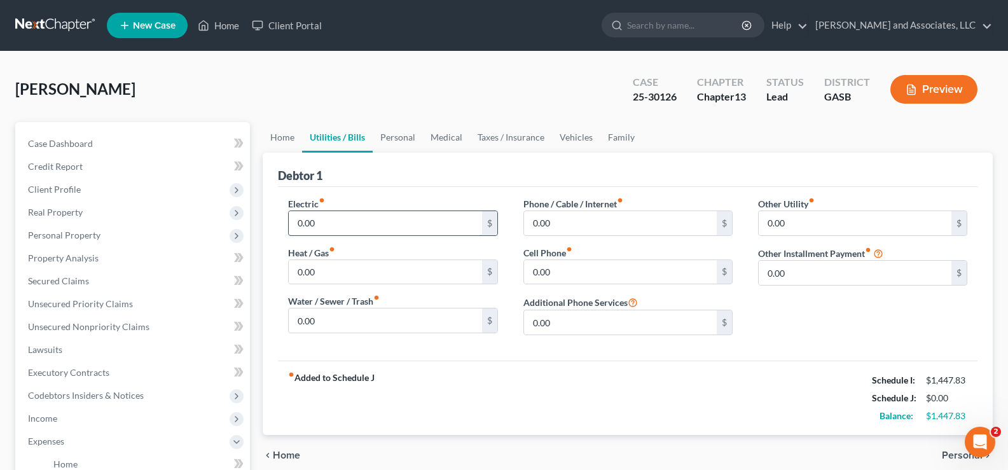
click at [343, 219] on input "0.00" at bounding box center [385, 223] width 193 height 24
type input "268.00"
click at [343, 327] on input "0.00" at bounding box center [385, 320] width 193 height 24
type input "70.00"
click at [560, 268] on input "0.00" at bounding box center [620, 272] width 193 height 24
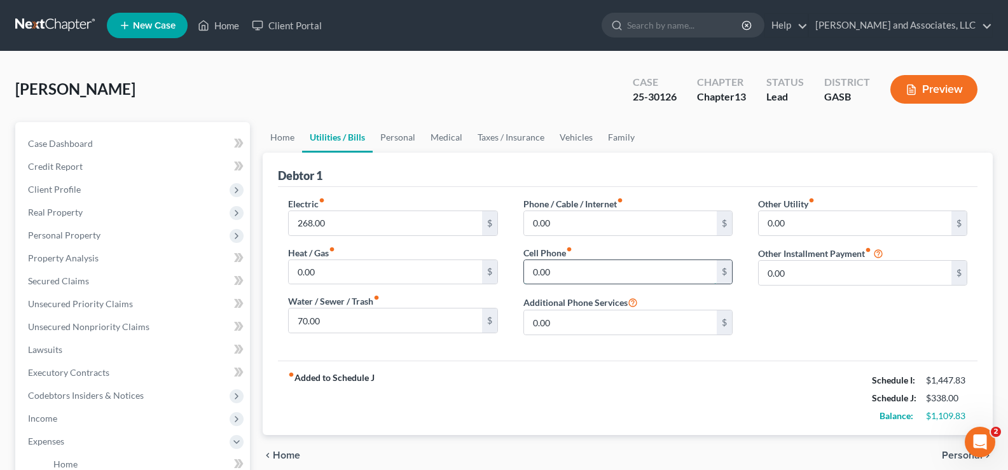
click at [560, 268] on input "0.00" at bounding box center [620, 272] width 193 height 24
type input "104.00"
click at [583, 237] on div "Phone / Cable / Internet fiber_manual_record 0.00 $ Cell Phone fiber_manual_rec…" at bounding box center [628, 271] width 235 height 148
click at [581, 231] on input "0.00" at bounding box center [620, 223] width 193 height 24
type input "130.00"
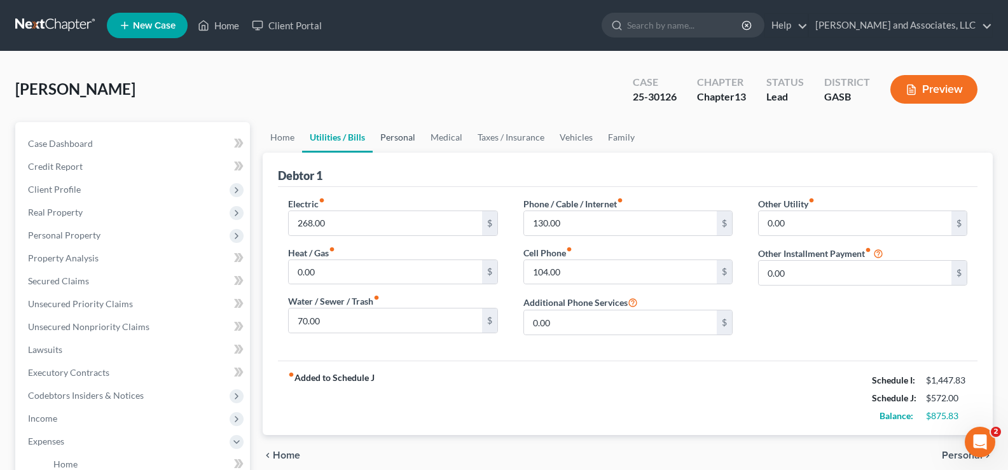
click at [396, 138] on link "Personal" at bounding box center [398, 137] width 50 height 31
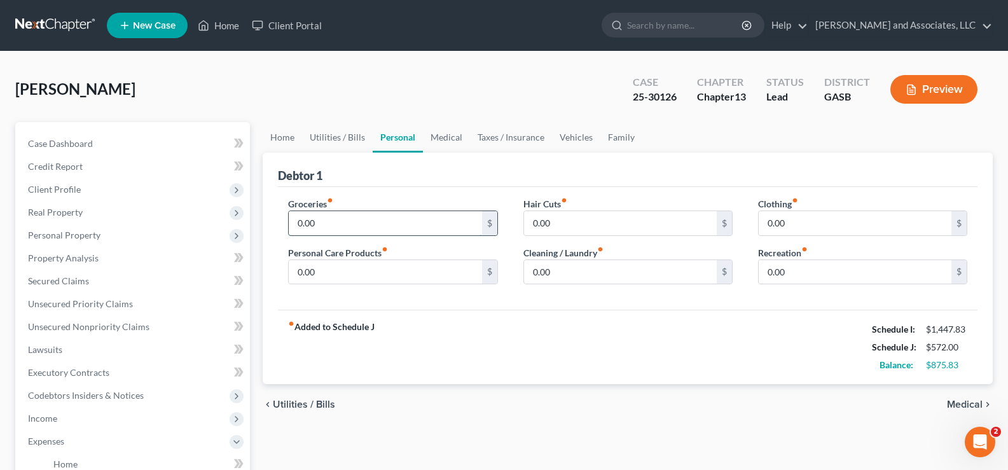
click at [379, 233] on input "0.00" at bounding box center [385, 223] width 193 height 24
type input "340.00"
click at [803, 231] on input "0.00" at bounding box center [855, 223] width 193 height 24
type input "50.00"
click at [351, 282] on input "0.00" at bounding box center [385, 272] width 193 height 24
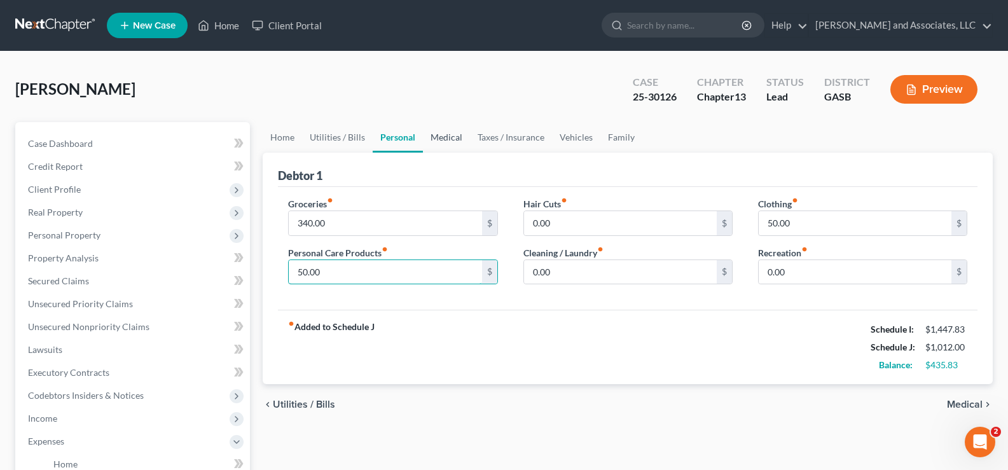
type input "50.00"
click at [455, 142] on link "Medical" at bounding box center [446, 137] width 47 height 31
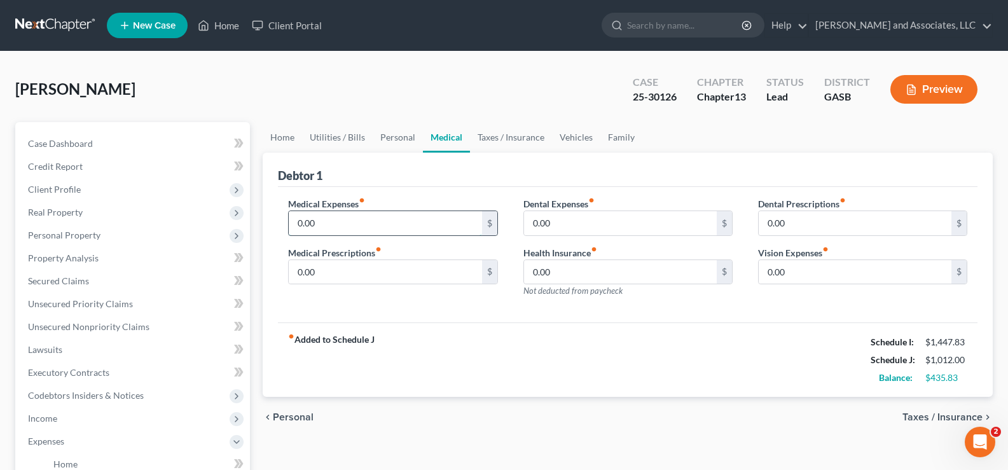
click at [396, 228] on input "0.00" at bounding box center [385, 223] width 193 height 24
type input "14.00"
click at [558, 225] on input "0.00" at bounding box center [620, 223] width 193 height 24
type input "14.00"
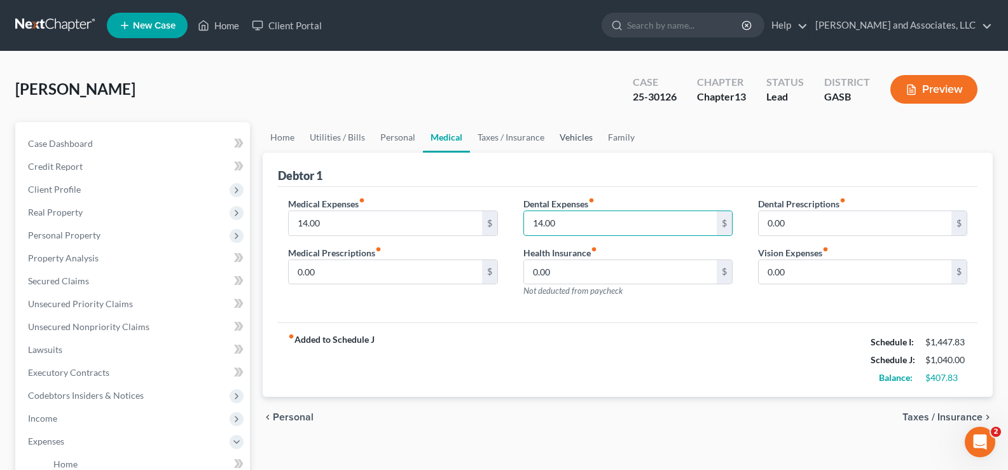
click at [565, 139] on link "Vehicles" at bounding box center [576, 137] width 48 height 31
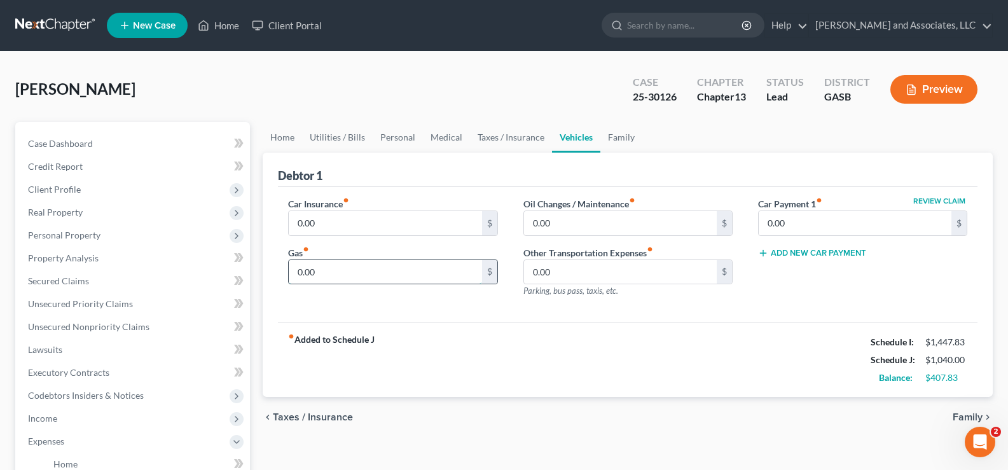
click at [346, 277] on input "0.00" at bounding box center [385, 272] width 193 height 24
type input "120.00"
click at [396, 137] on link "Personal" at bounding box center [398, 137] width 50 height 31
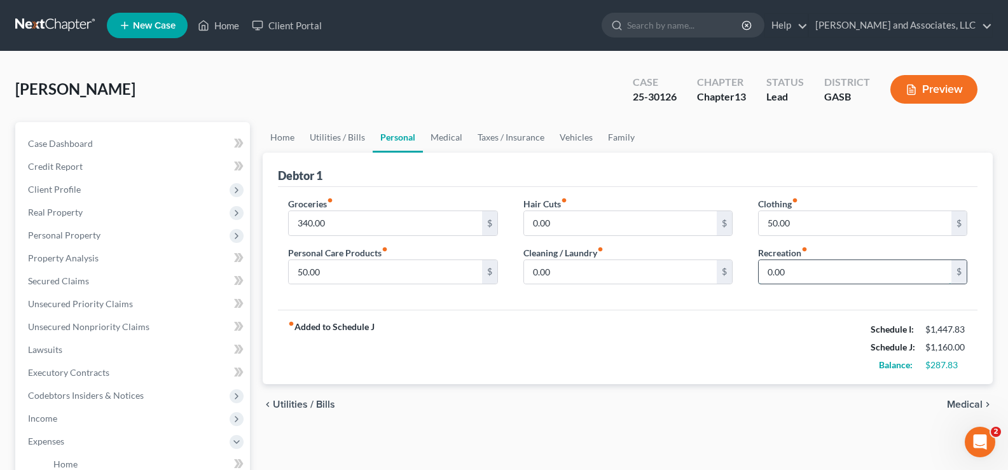
click at [816, 275] on input "0.00" at bounding box center [855, 272] width 193 height 24
type input "40.00"
click at [505, 139] on link "Taxes / Insurance" at bounding box center [511, 137] width 82 height 31
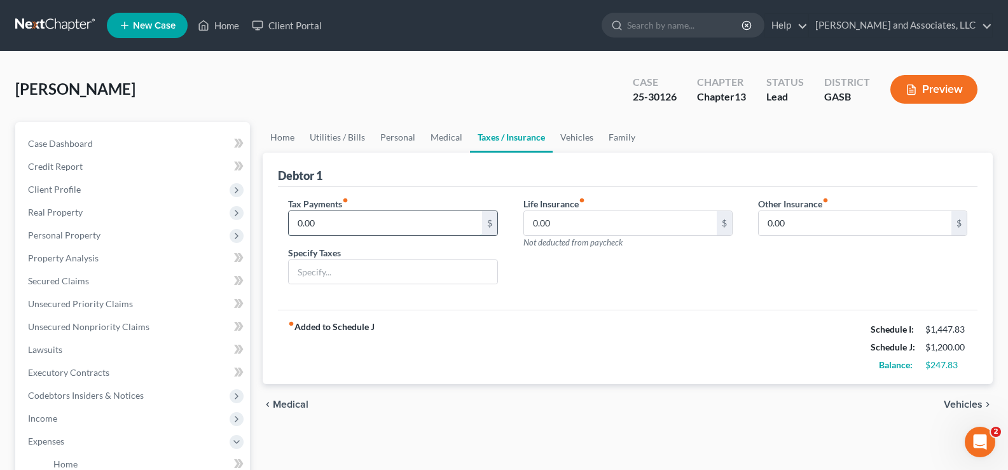
click at [329, 221] on input "0.00" at bounding box center [385, 223] width 193 height 24
type input "2.00"
click at [345, 277] on input "text" at bounding box center [393, 272] width 208 height 24
type input "Ad Valorem"
click at [519, 135] on link "Taxes / Insurance" at bounding box center [511, 137] width 83 height 31
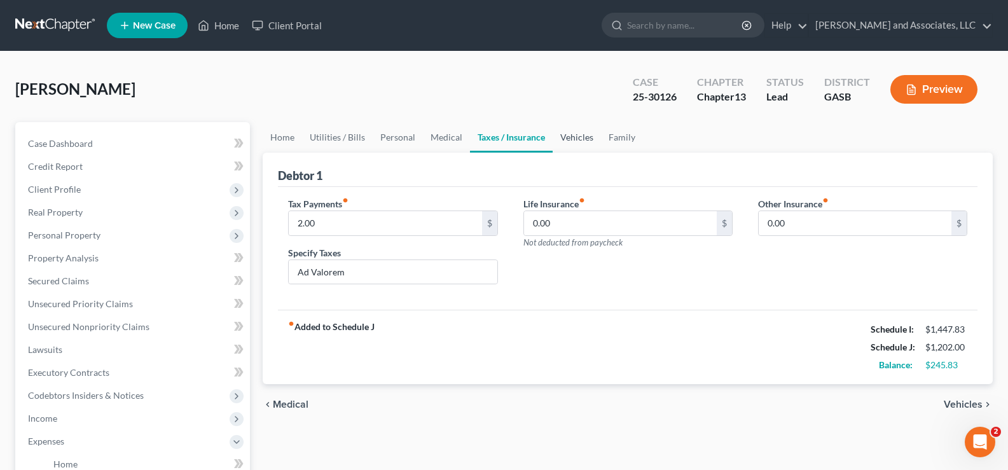
click at [584, 138] on link "Vehicles" at bounding box center [577, 137] width 48 height 31
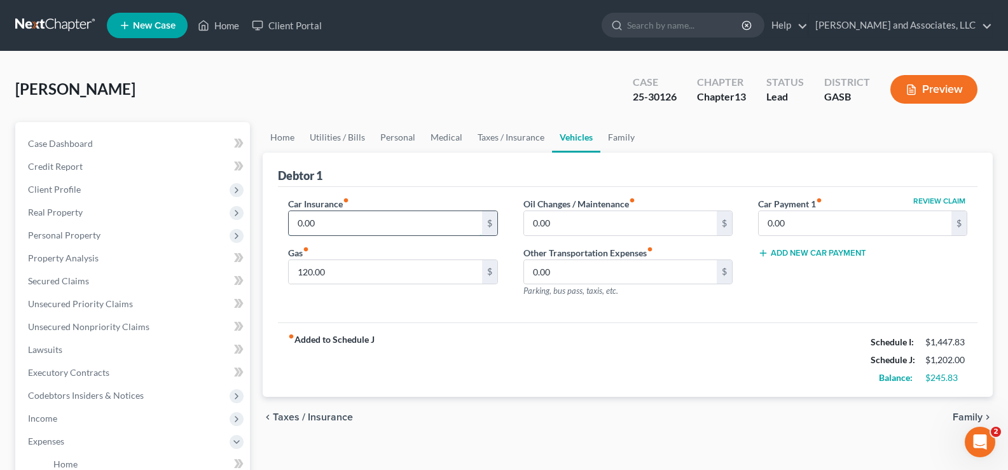
click at [336, 225] on input "0.00" at bounding box center [385, 223] width 193 height 24
type input "78.00"
click at [86, 147] on span "Case Dashboard" at bounding box center [60, 143] width 65 height 11
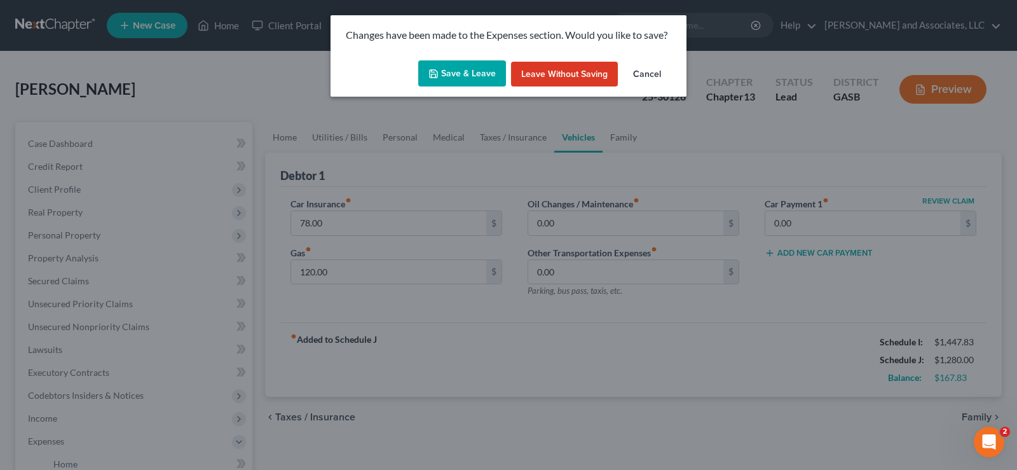
click at [482, 76] on button "Save & Leave" at bounding box center [462, 73] width 88 height 27
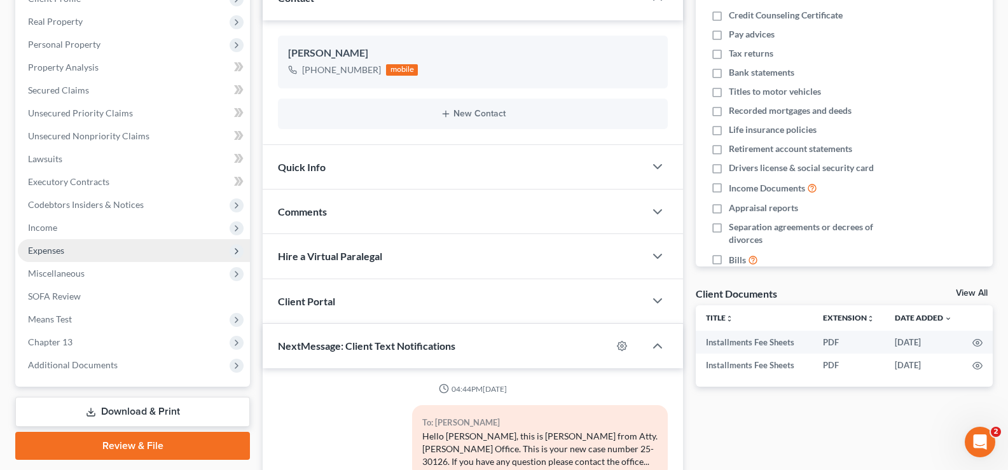
scroll to position [1512, 0]
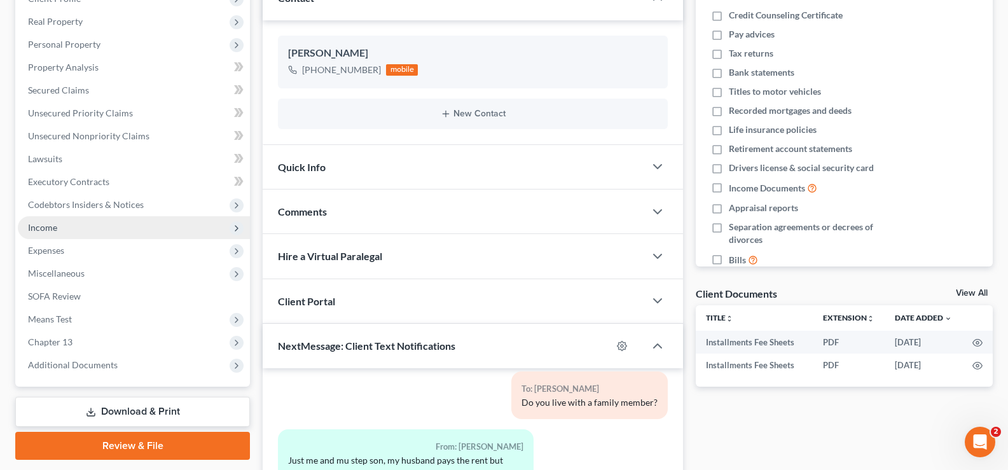
click at [52, 230] on span "Income" at bounding box center [42, 227] width 29 height 11
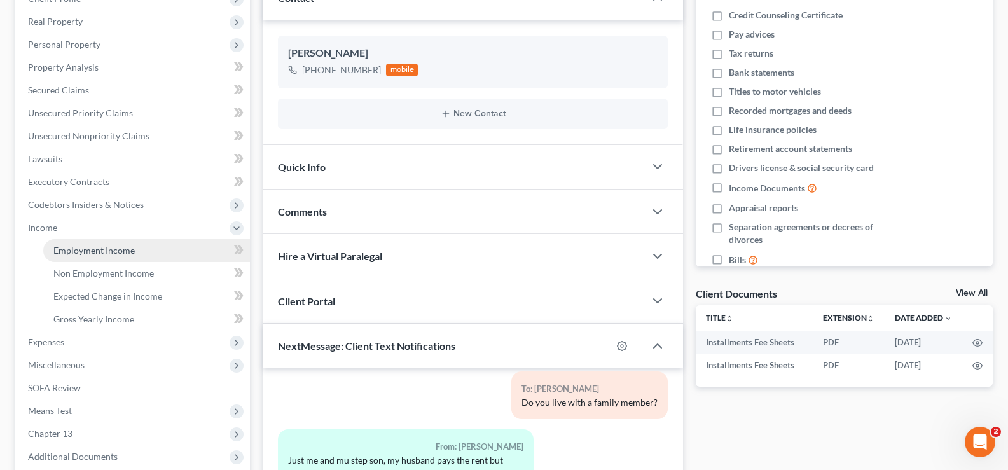
click at [95, 252] on span "Employment Income" at bounding box center [93, 250] width 81 height 11
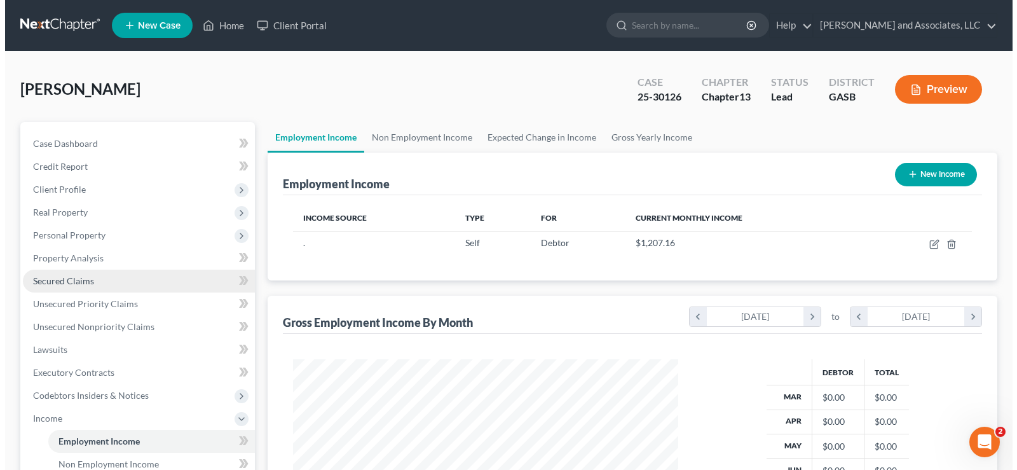
scroll to position [228, 411]
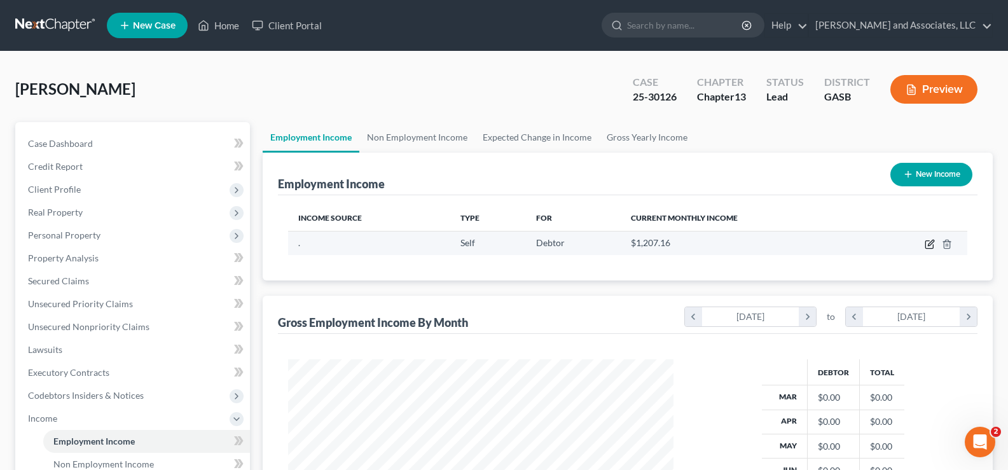
click at [930, 247] on icon "button" at bounding box center [930, 244] width 10 height 10
select select "1"
select select "0"
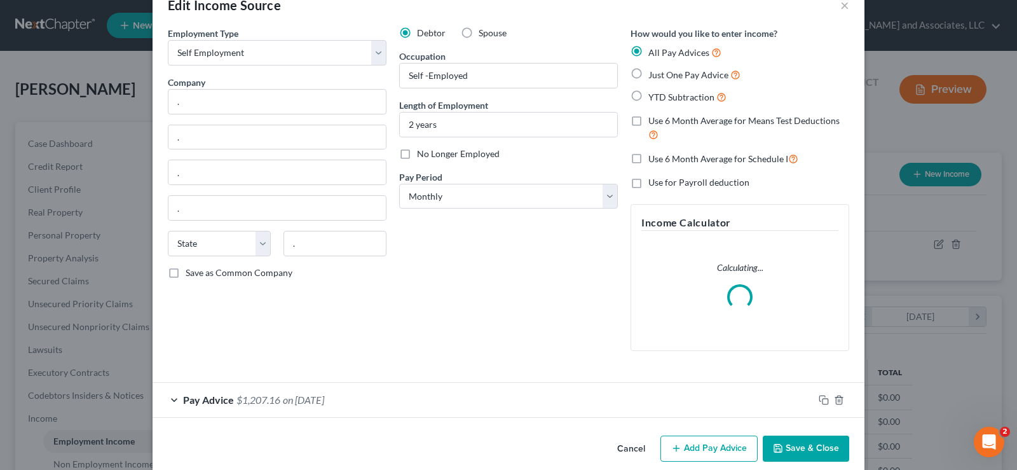
scroll to position [49, 0]
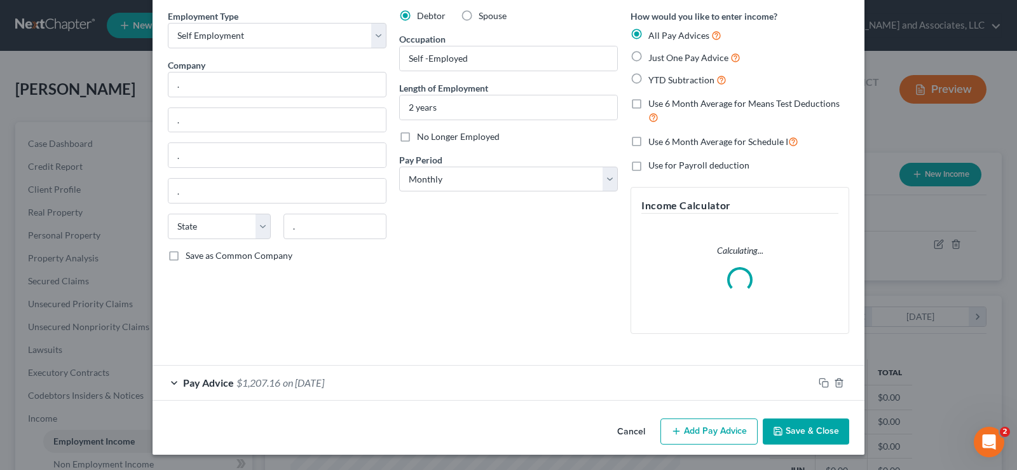
click at [708, 432] on button "Add Pay Advice" at bounding box center [709, 431] width 97 height 27
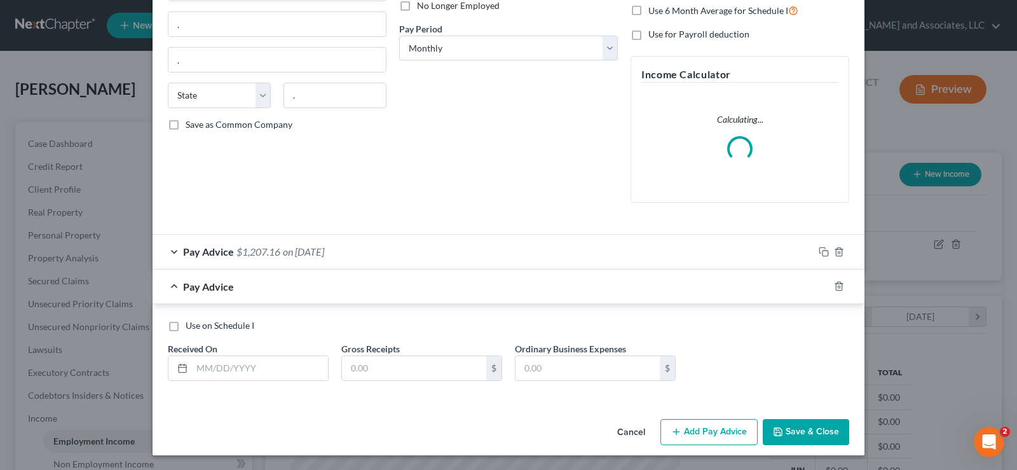
scroll to position [181, 0]
click at [242, 365] on input "text" at bounding box center [260, 367] width 136 height 24
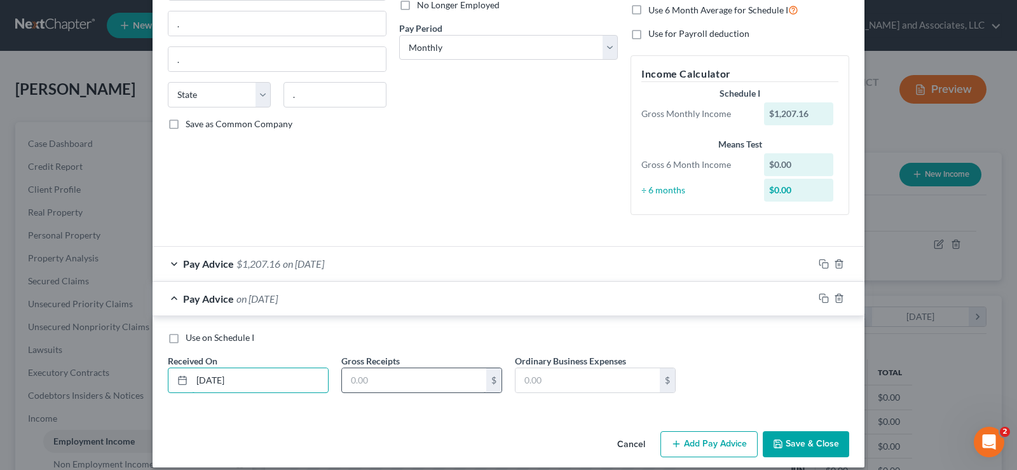
type input "[DATE]"
click at [403, 387] on input "text" at bounding box center [414, 380] width 144 height 24
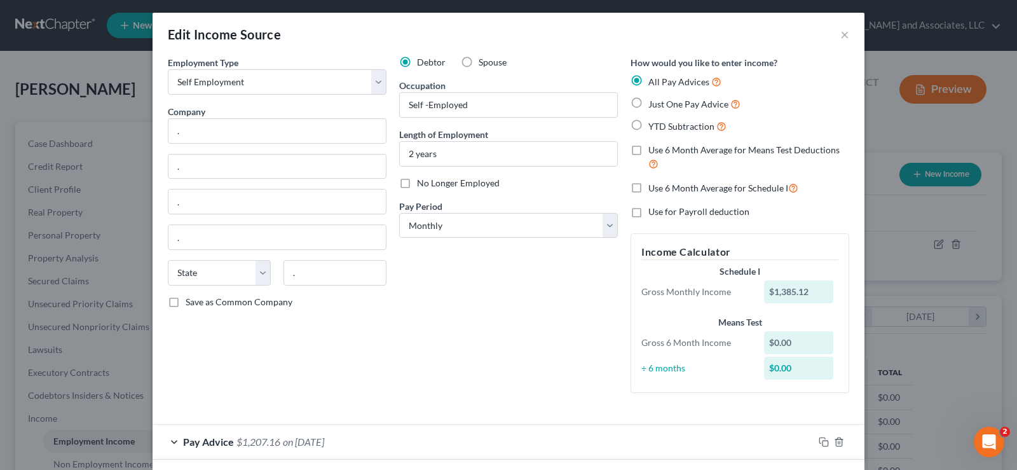
scroll to position [0, 0]
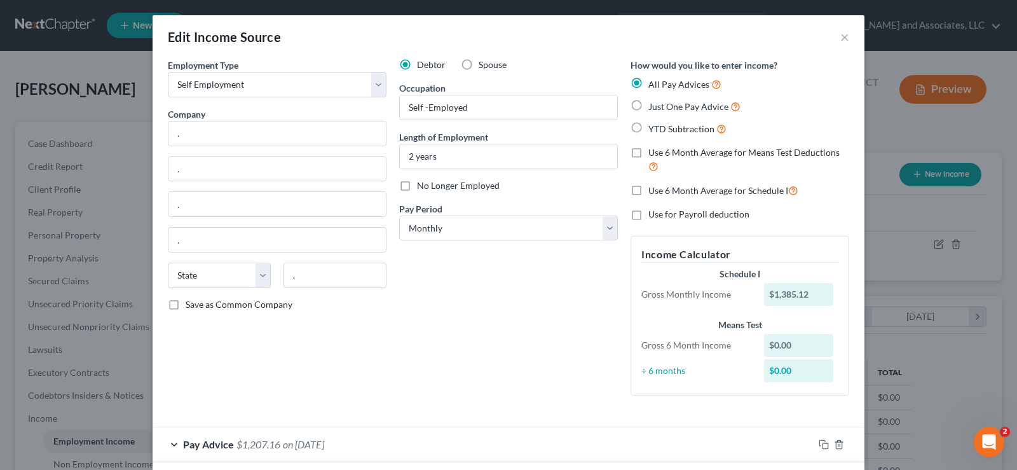
type input "1,385.12"
click at [649, 107] on label "Just One Pay Advice" at bounding box center [695, 106] width 92 height 15
click at [654, 107] on input "Just One Pay Advice" at bounding box center [658, 103] width 8 height 8
radio input "true"
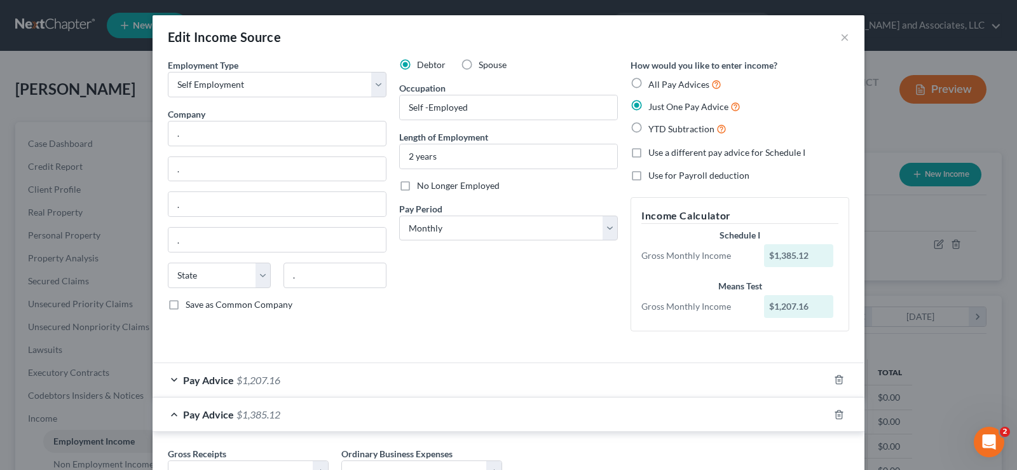
scroll to position [106, 0]
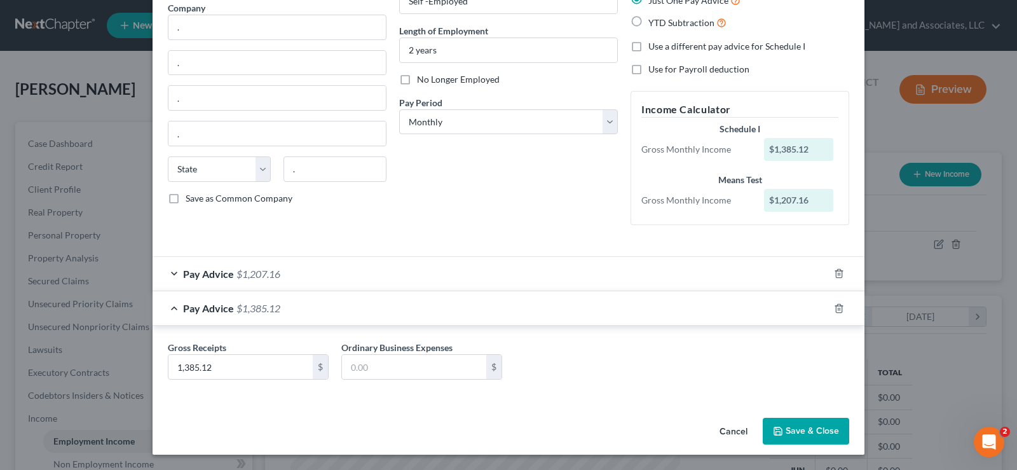
click at [241, 271] on span "$1,207.16" at bounding box center [259, 274] width 44 height 12
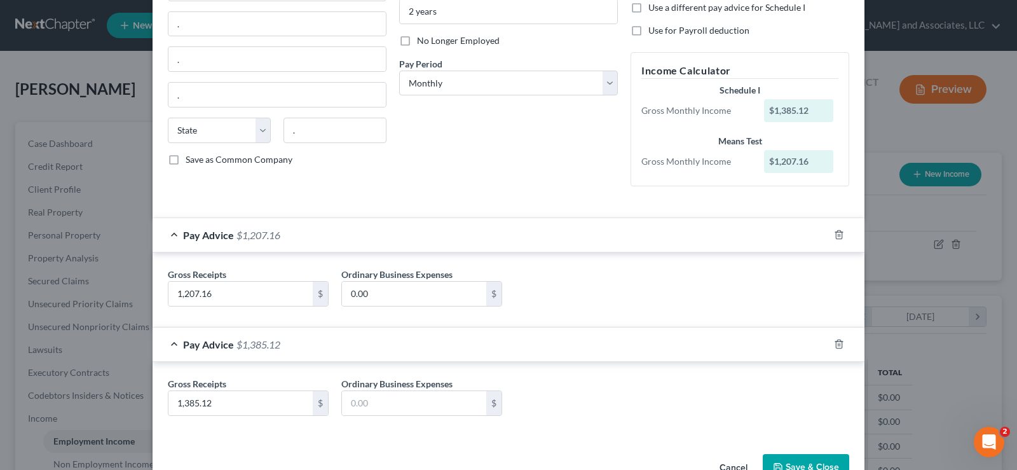
scroll to position [181, 0]
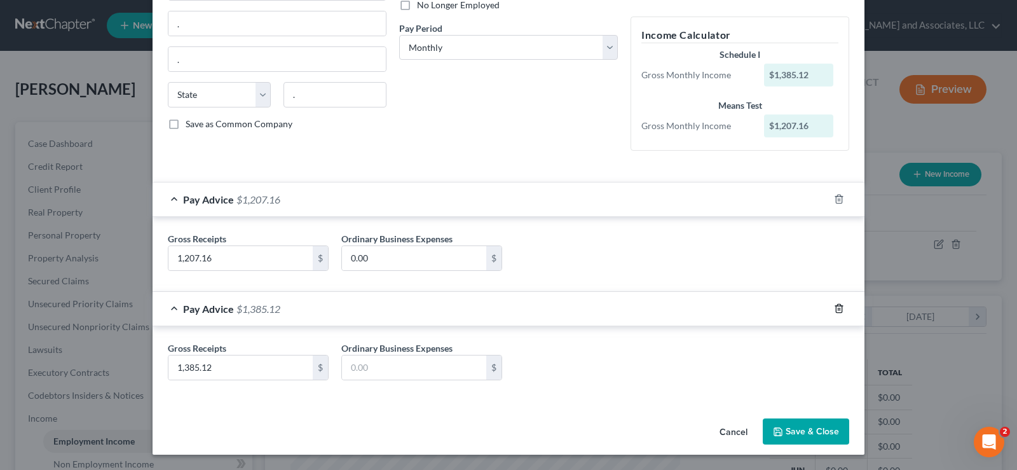
click at [834, 310] on icon "button" at bounding box center [839, 308] width 10 height 10
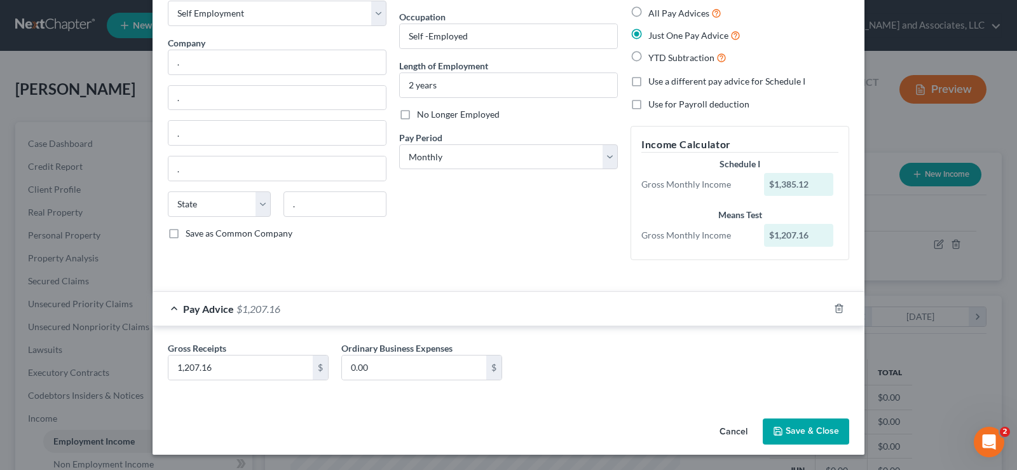
scroll to position [71, 0]
click at [649, 10] on label "All Pay Advices" at bounding box center [685, 13] width 73 height 15
click at [654, 10] on input "All Pay Advices" at bounding box center [658, 10] width 8 height 8
radio input "true"
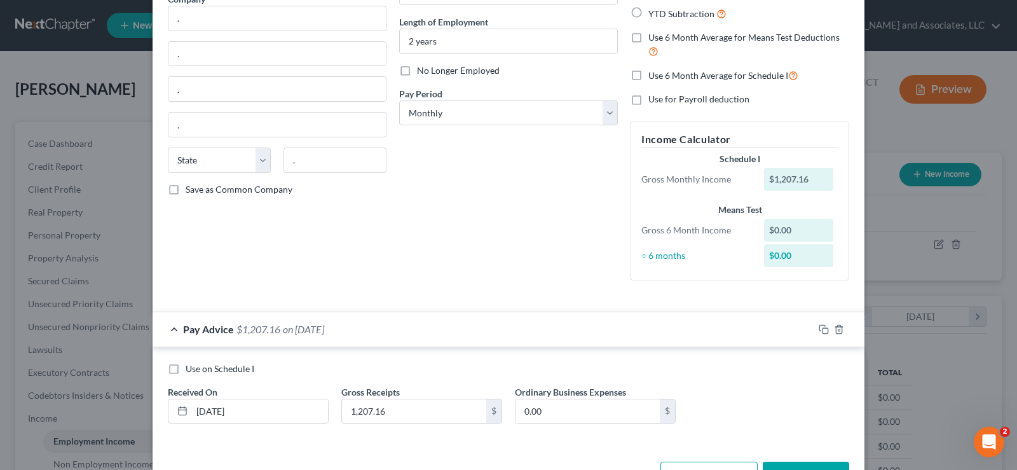
scroll to position [159, 0]
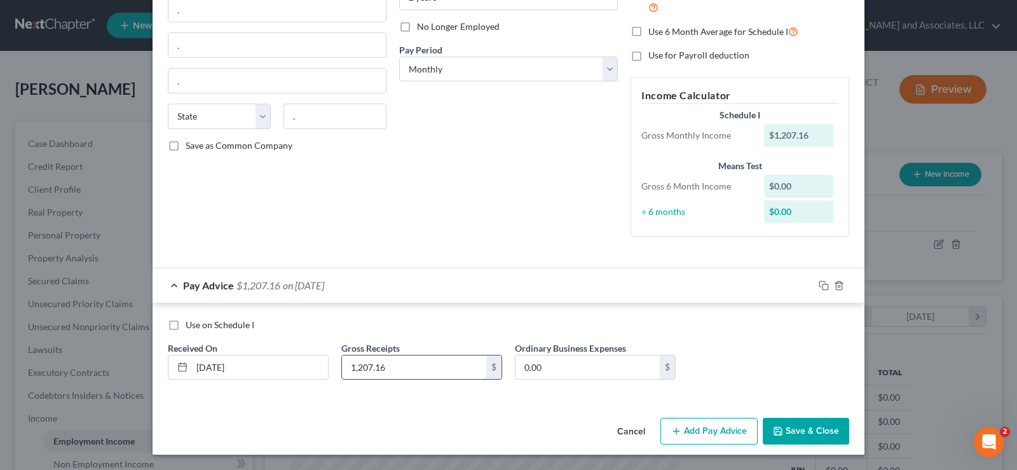
click at [411, 368] on input "1,207.16" at bounding box center [414, 367] width 144 height 24
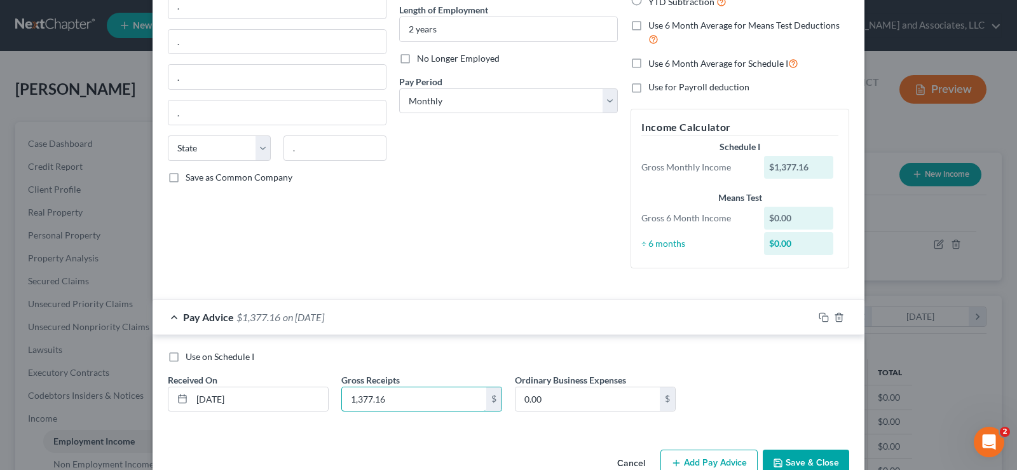
scroll to position [0, 0]
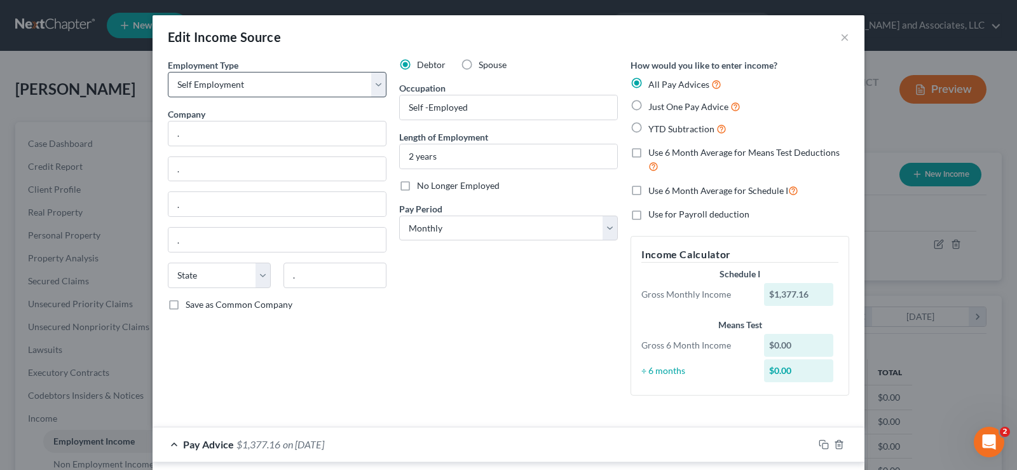
type input "1,377.16"
click at [375, 81] on select "Select Full or Part Time Employment Self Employment" at bounding box center [277, 84] width 219 height 25
click at [168, 72] on select "Select Full or Part Time Employment Self Employment" at bounding box center [277, 84] width 219 height 25
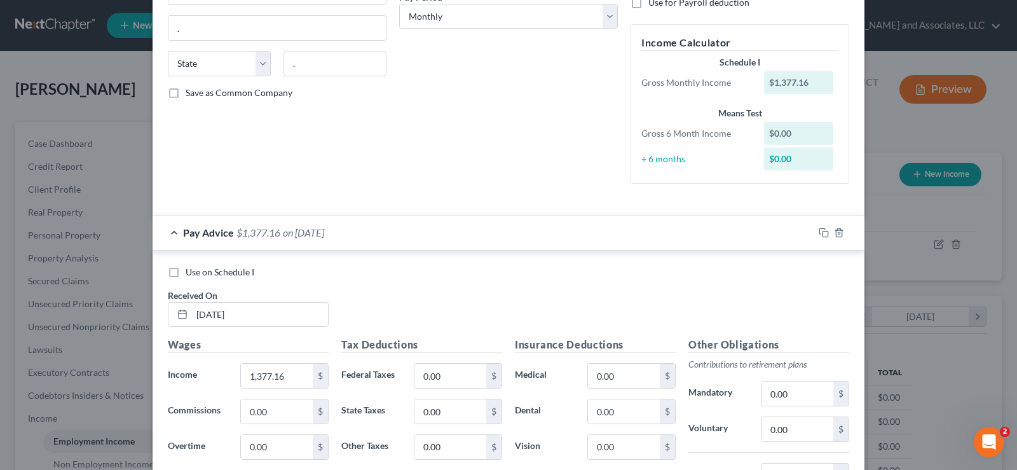
scroll to position [64, 0]
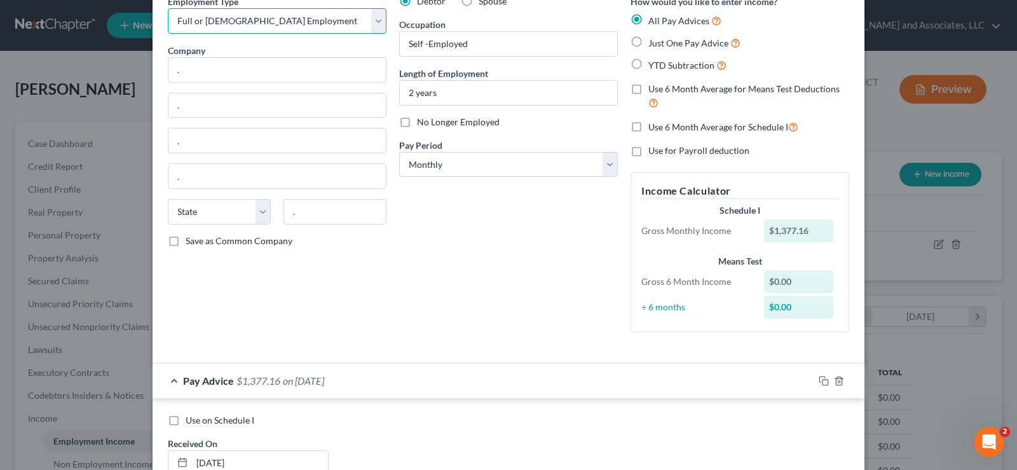
click at [376, 22] on select "Select Full or Part Time Employment Self Employment" at bounding box center [277, 20] width 219 height 25
select select "1"
click at [168, 8] on select "Select Full or Part Time Employment Self Employment" at bounding box center [277, 20] width 219 height 25
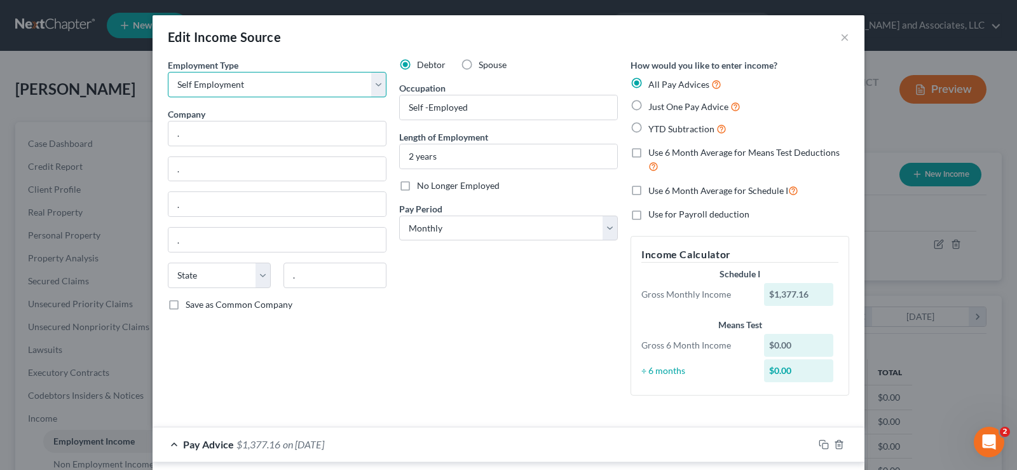
scroll to position [159, 0]
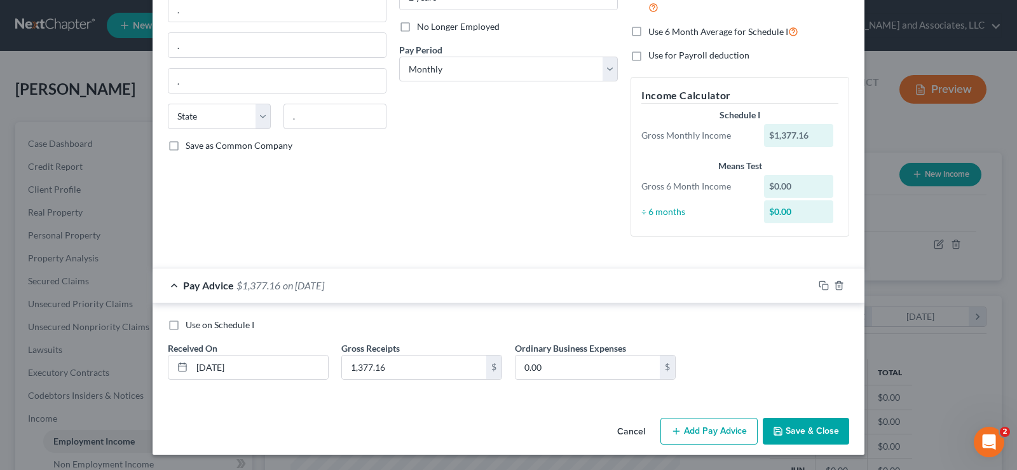
click at [724, 429] on button "Add Pay Advice" at bounding box center [709, 431] width 97 height 27
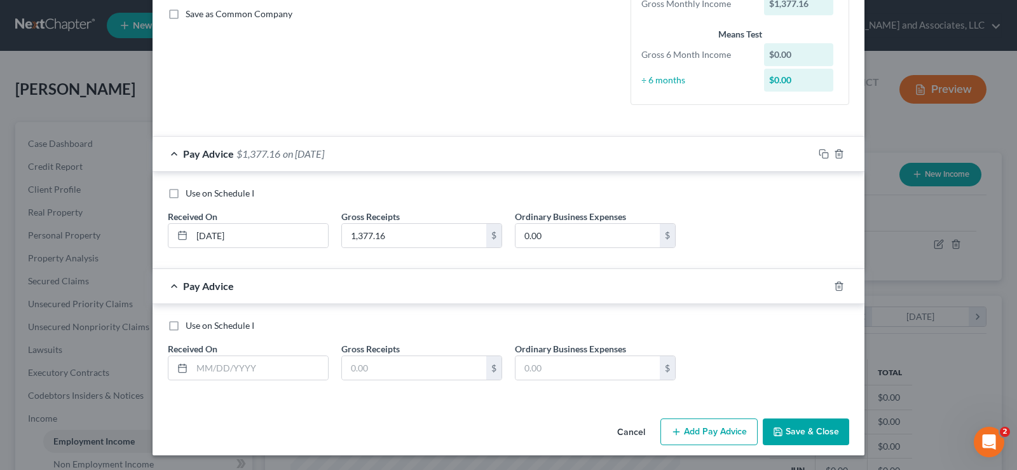
scroll to position [291, 0]
click at [208, 366] on input "text" at bounding box center [260, 367] width 136 height 24
drag, startPoint x: 173, startPoint y: 194, endPoint x: 176, endPoint y: 207, distance: 13.7
click at [186, 194] on label "Use on Schedule I" at bounding box center [220, 192] width 69 height 13
click at [191, 194] on input "Use on Schedule I" at bounding box center [195, 190] width 8 height 8
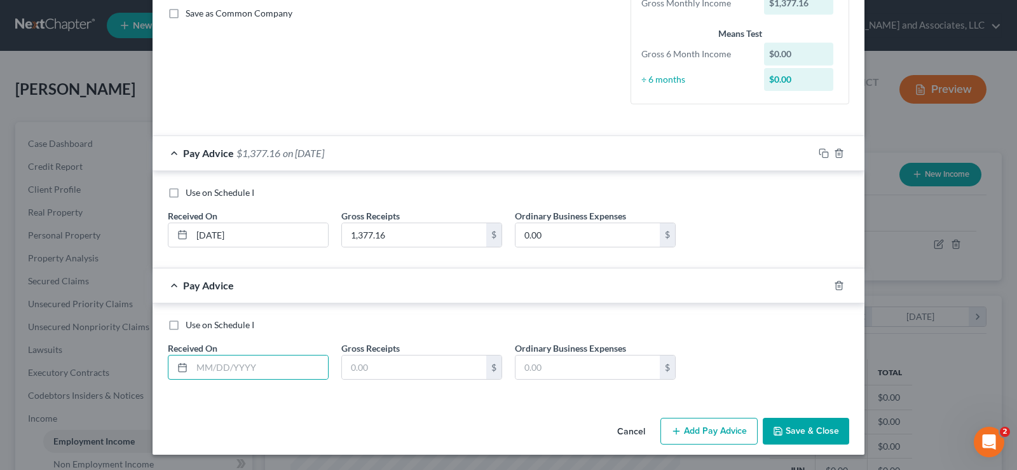
checkbox input "true"
click at [239, 366] on input "text" at bounding box center [260, 367] width 136 height 24
type input "[DATE]"
click at [403, 371] on input "text" at bounding box center [414, 367] width 144 height 24
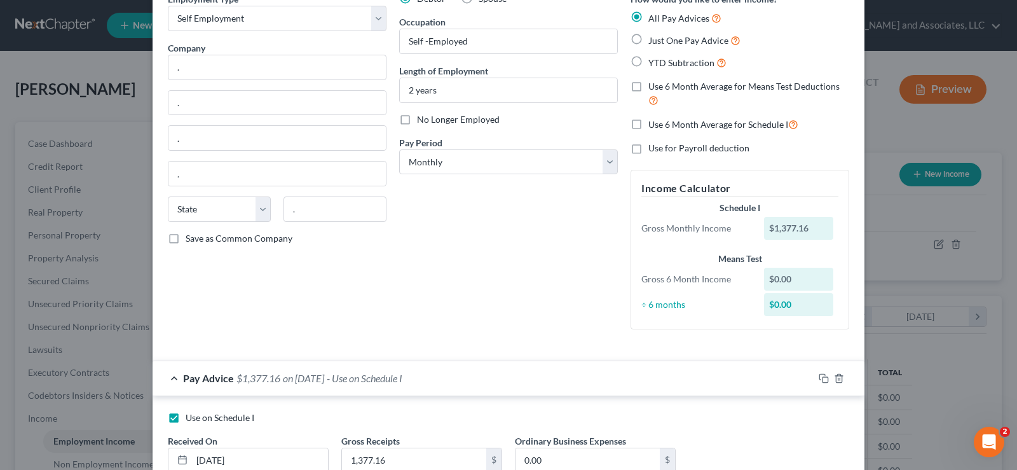
scroll to position [37, 0]
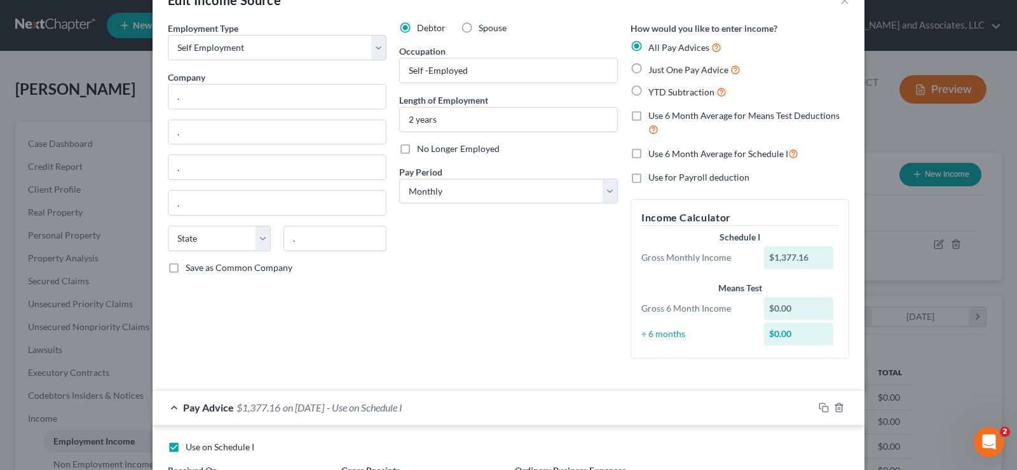
type input "1,385.12"
click at [649, 71] on label "Just One Pay Advice" at bounding box center [695, 69] width 92 height 15
click at [654, 71] on input "Just One Pay Advice" at bounding box center [658, 66] width 8 height 8
radio input "true"
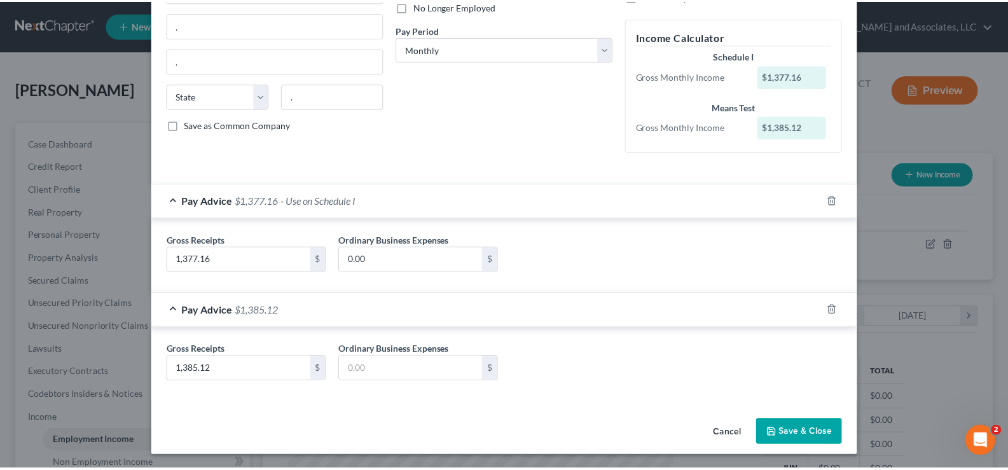
scroll to position [181, 0]
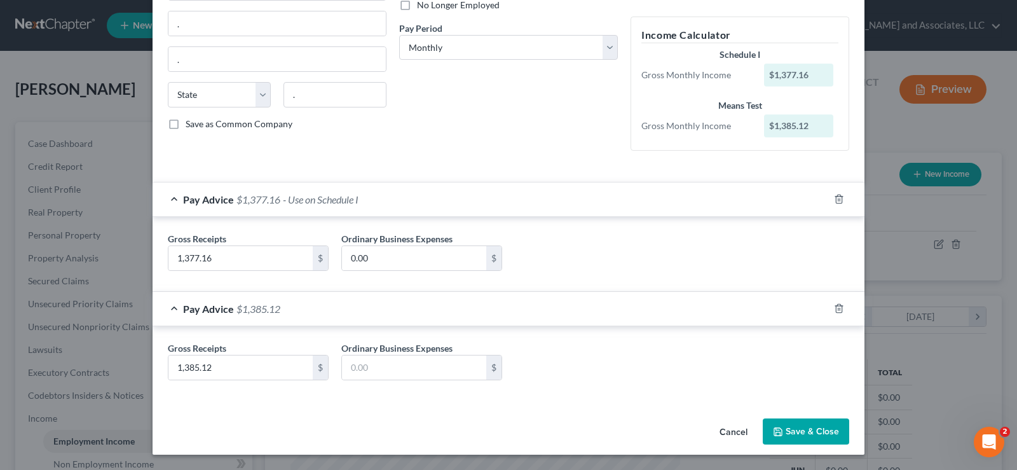
click at [812, 428] on button "Save & Close" at bounding box center [806, 431] width 86 height 27
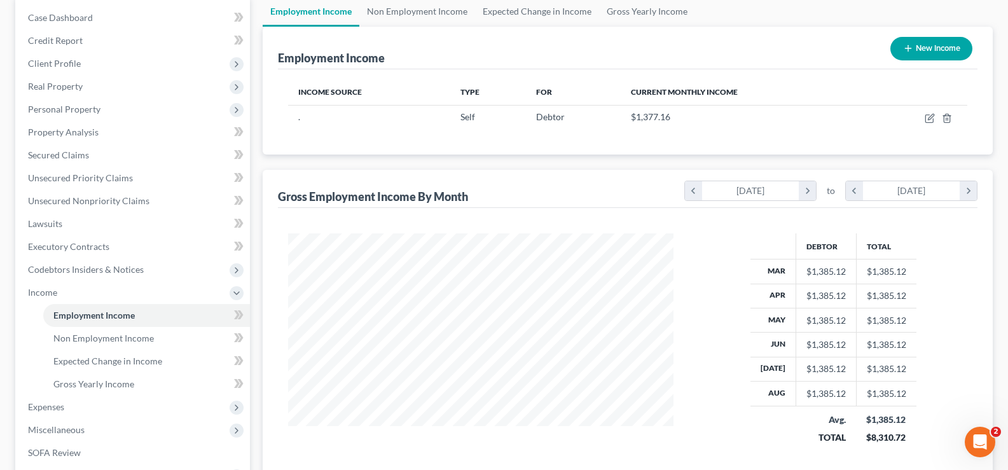
scroll to position [127, 0]
click at [109, 335] on span "Non Employment Income" at bounding box center [103, 336] width 100 height 11
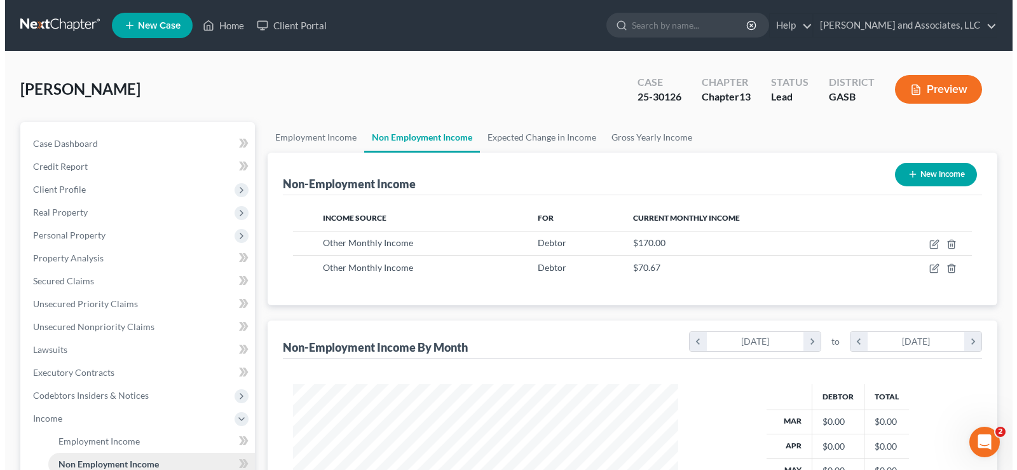
scroll to position [228, 411]
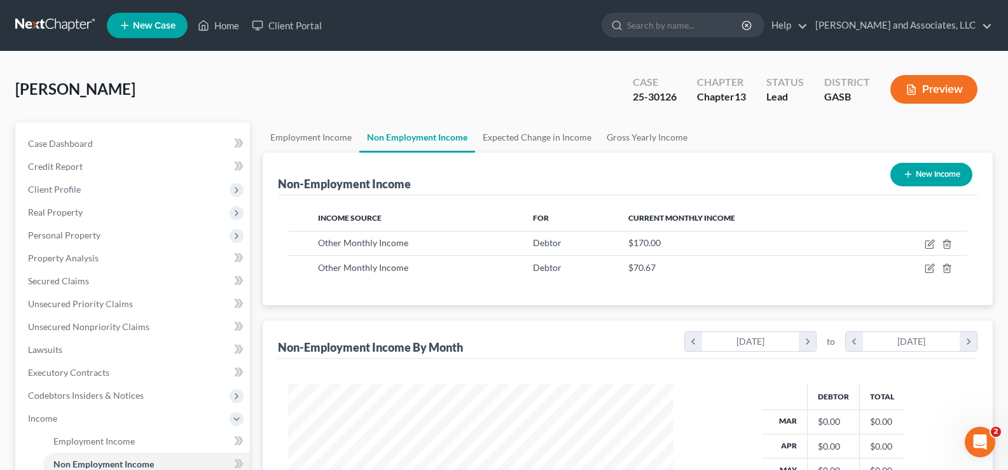
click at [934, 170] on button "New Income" at bounding box center [931, 175] width 82 height 24
select select "0"
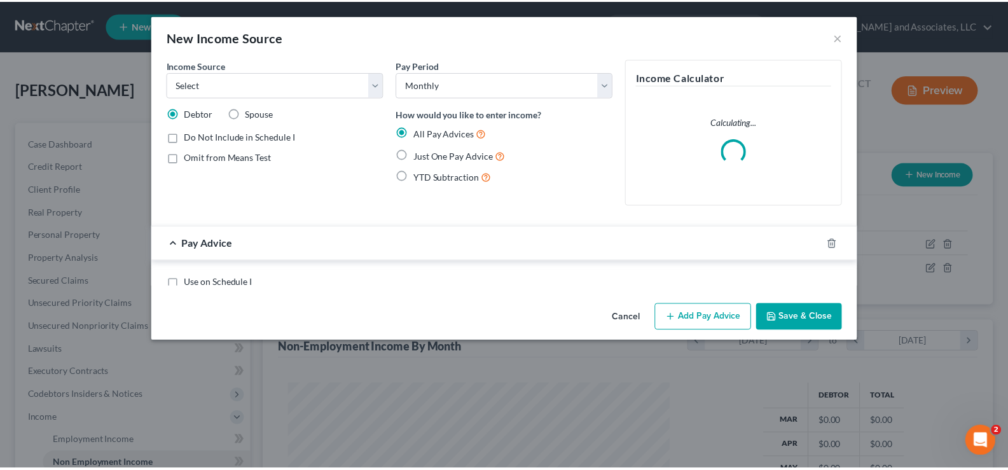
scroll to position [228, 415]
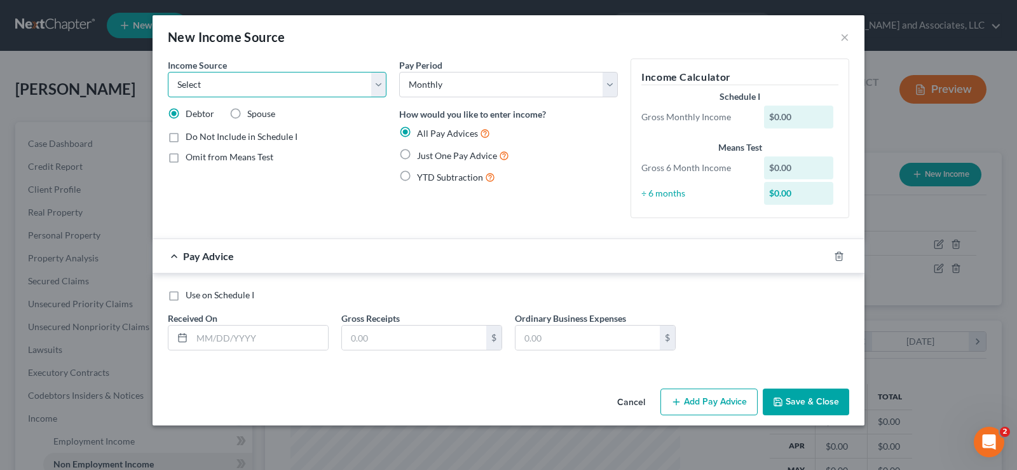
click at [377, 84] on select "Select Unemployment Disability (from employer) Pension Retirement Social Securi…" at bounding box center [277, 84] width 219 height 25
select select "10"
click at [168, 72] on select "Select Unemployment Disability (from employer) Pension Retirement Social Securi…" at bounding box center [277, 84] width 219 height 25
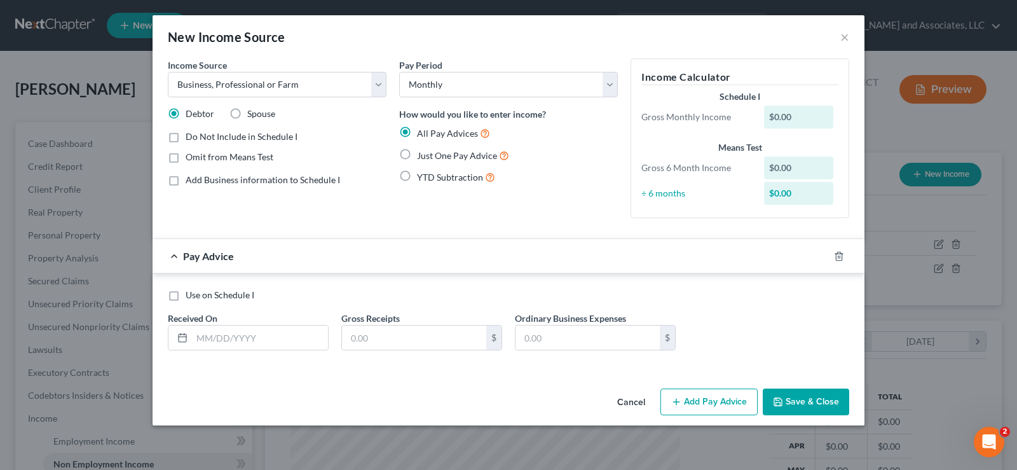
click at [186, 136] on label "Do Not Include in Schedule I" at bounding box center [242, 136] width 112 height 13
click at [191, 136] on input "Do Not Include in Schedule I" at bounding box center [195, 134] width 8 height 8
checkbox input "true"
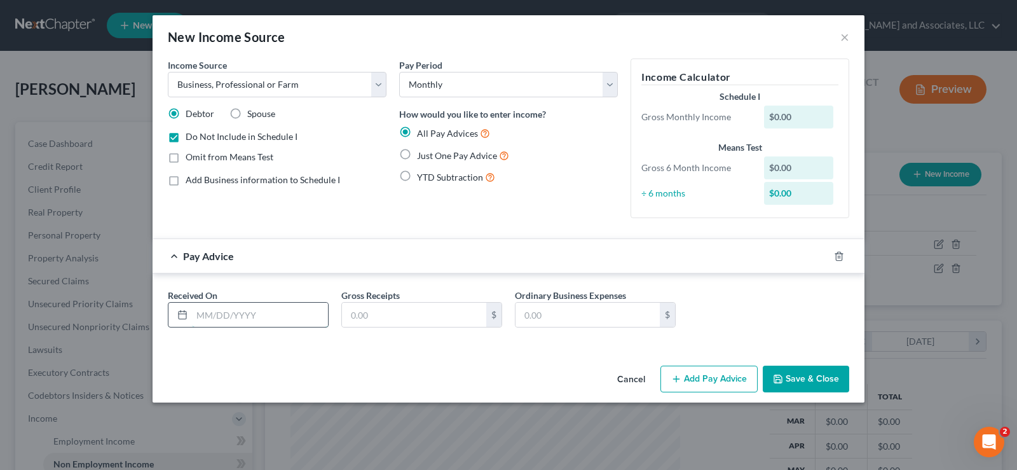
click at [239, 317] on input "text" at bounding box center [260, 315] width 136 height 24
type input "[DATE]"
click at [383, 308] on input "text" at bounding box center [414, 315] width 144 height 24
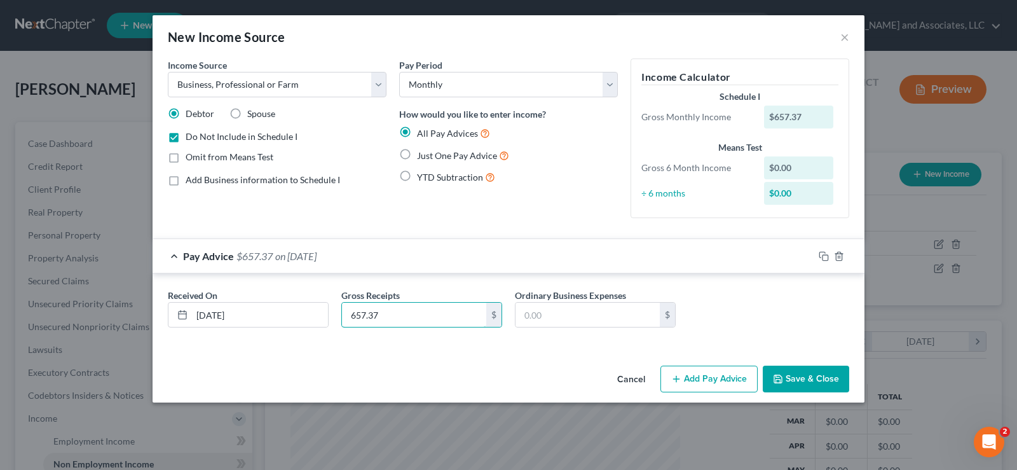
type input "657.37"
click at [417, 156] on label "Just One Pay Advice" at bounding box center [463, 155] width 92 height 15
click at [422, 156] on input "Just One Pay Advice" at bounding box center [426, 152] width 8 height 8
radio input "true"
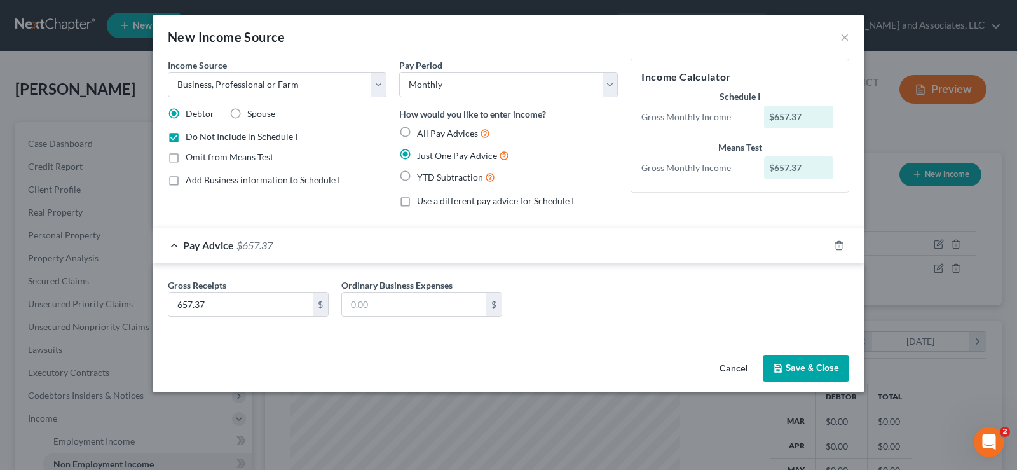
click at [823, 376] on button "Save & Close" at bounding box center [806, 368] width 86 height 27
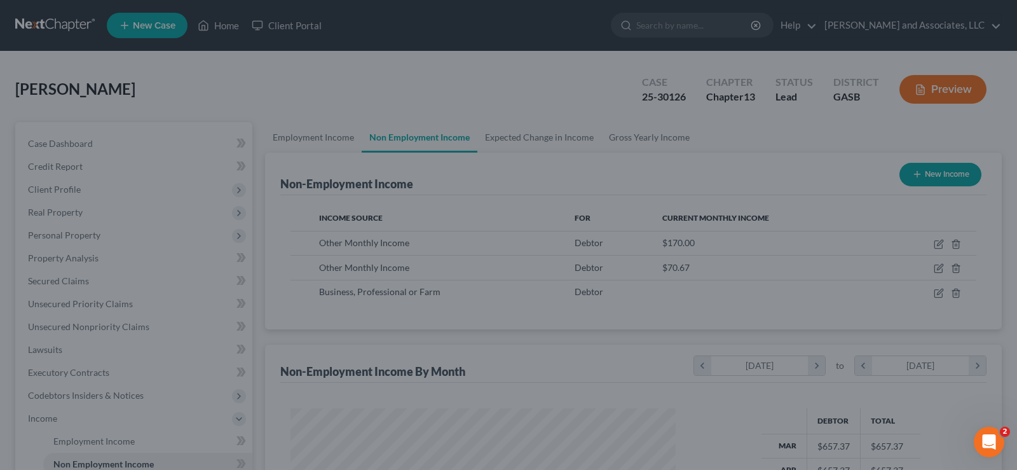
scroll to position [635706, 635523]
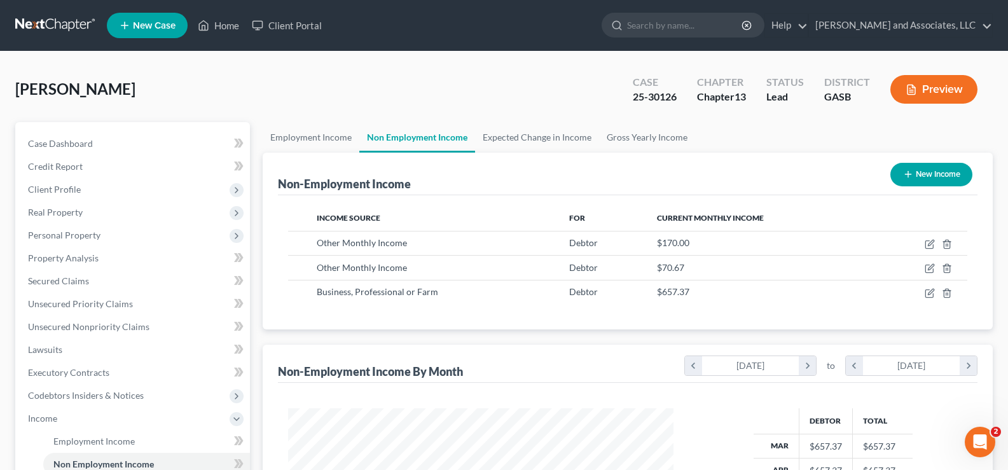
click at [959, 93] on button "Preview" at bounding box center [933, 89] width 87 height 29
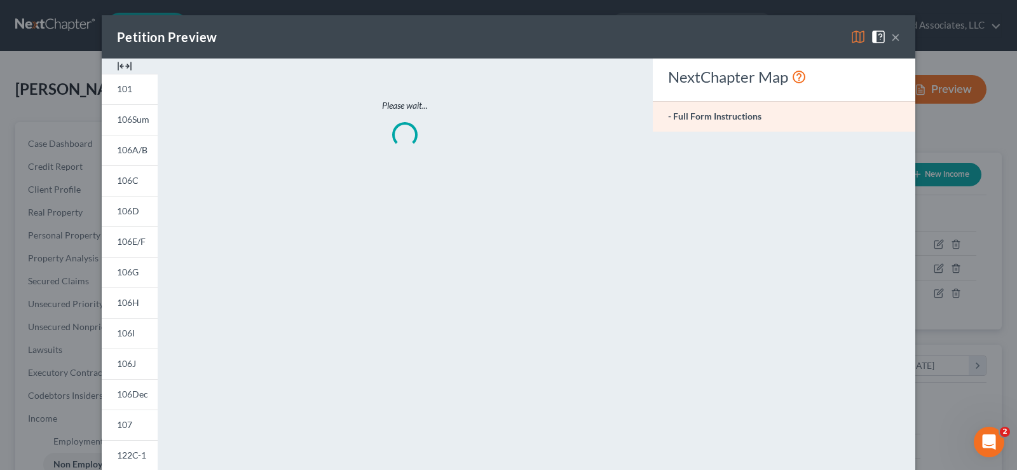
scroll to position [228, 415]
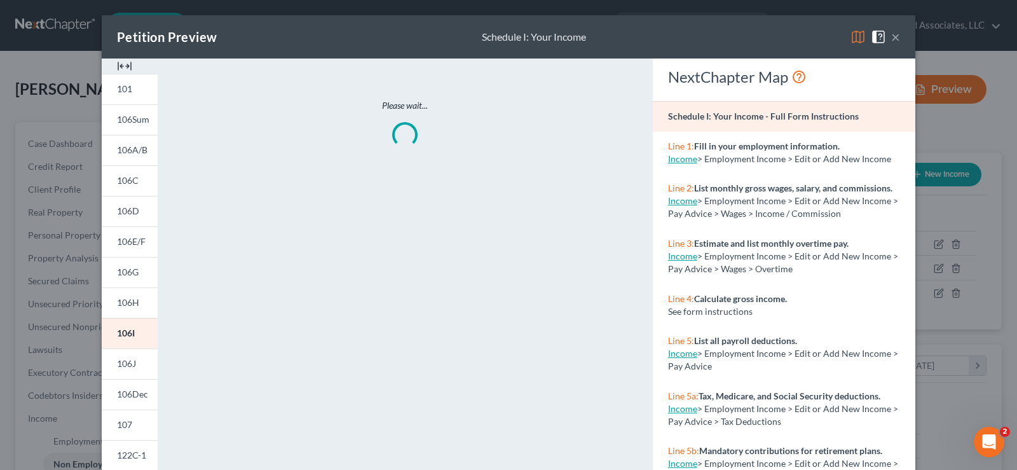
click at [123, 68] on img at bounding box center [124, 66] width 15 height 15
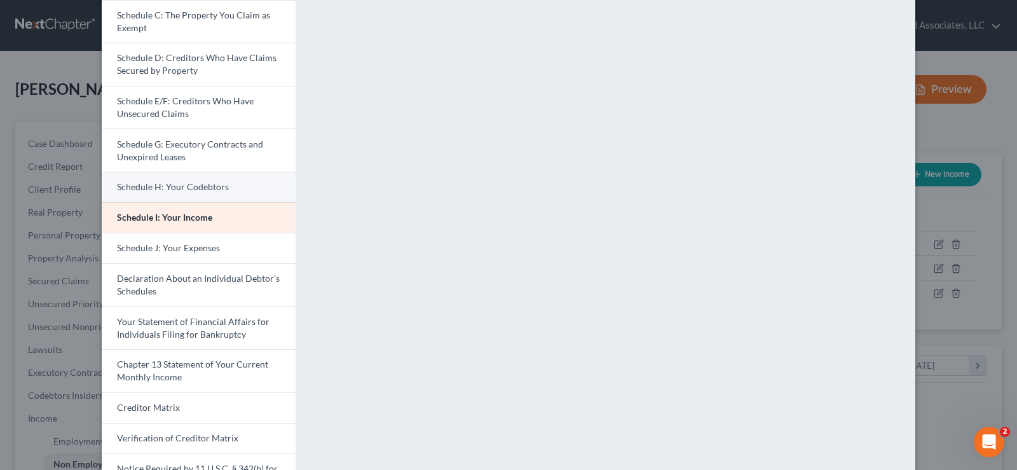
scroll to position [191, 0]
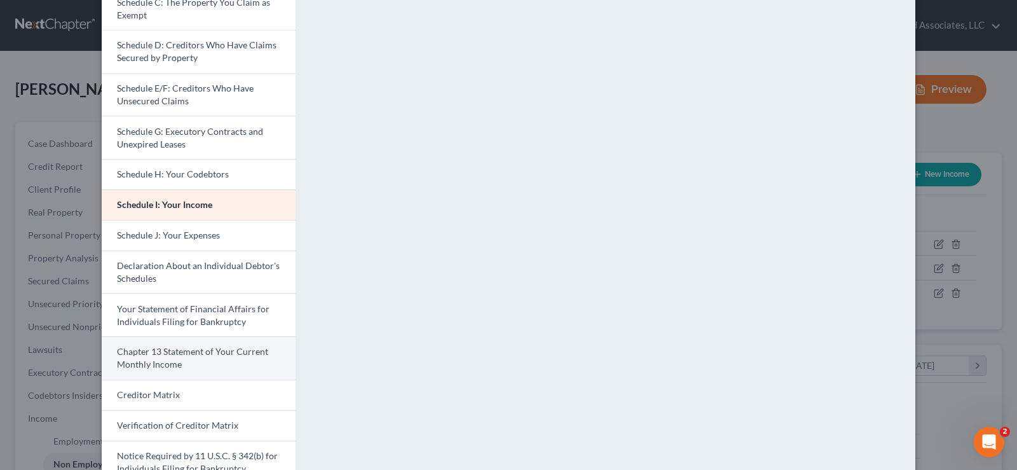
click at [173, 354] on span "Chapter 13 Statement of Your Current Monthly Income" at bounding box center [192, 358] width 151 height 24
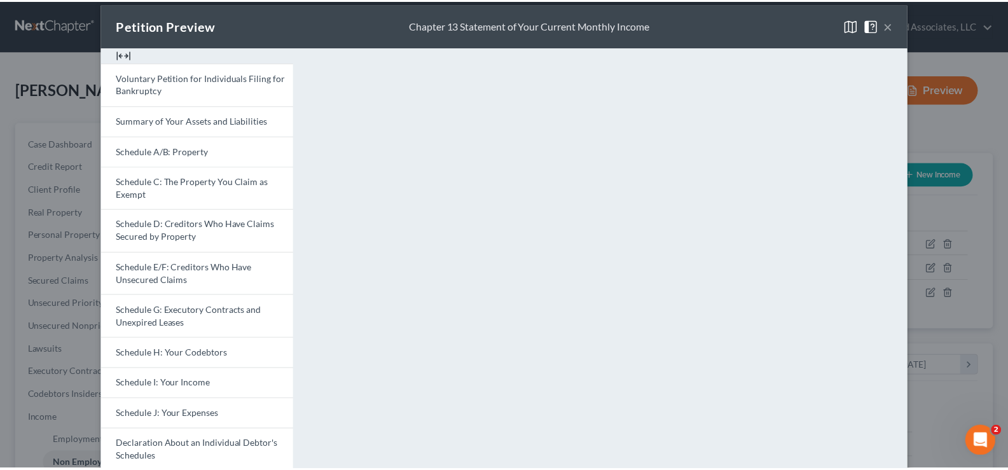
scroll to position [0, 0]
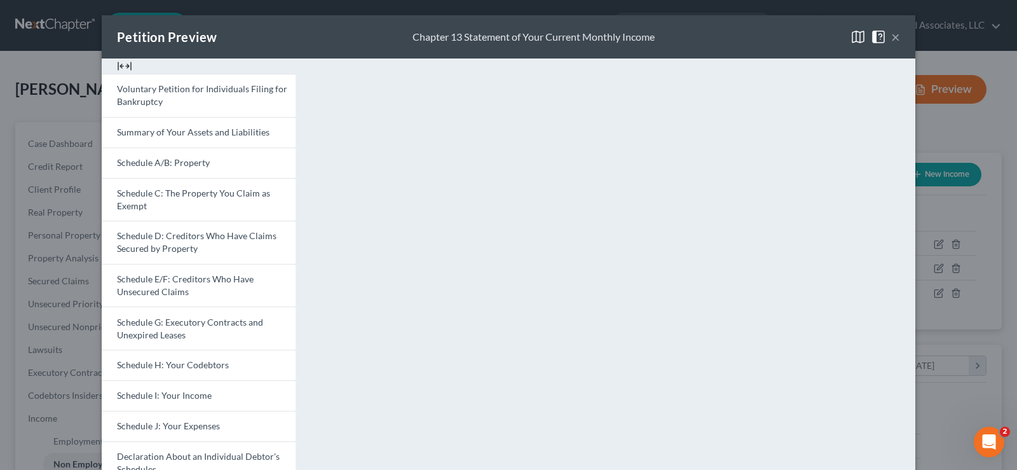
click at [893, 37] on button "×" at bounding box center [896, 36] width 9 height 15
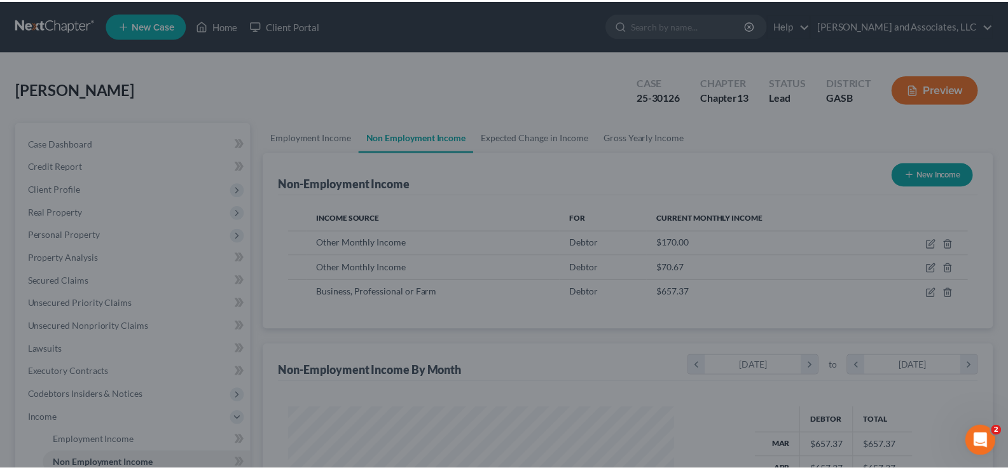
scroll to position [635706, 635523]
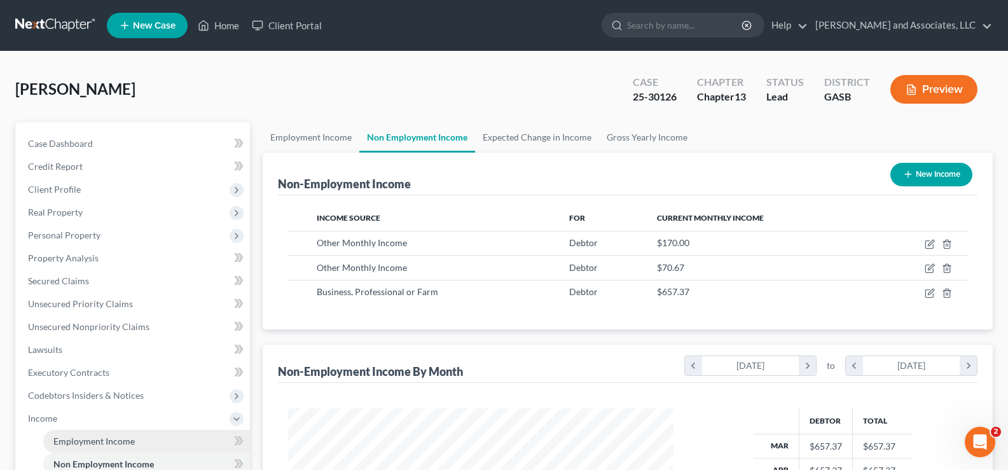
click at [93, 439] on span "Employment Income" at bounding box center [93, 441] width 81 height 11
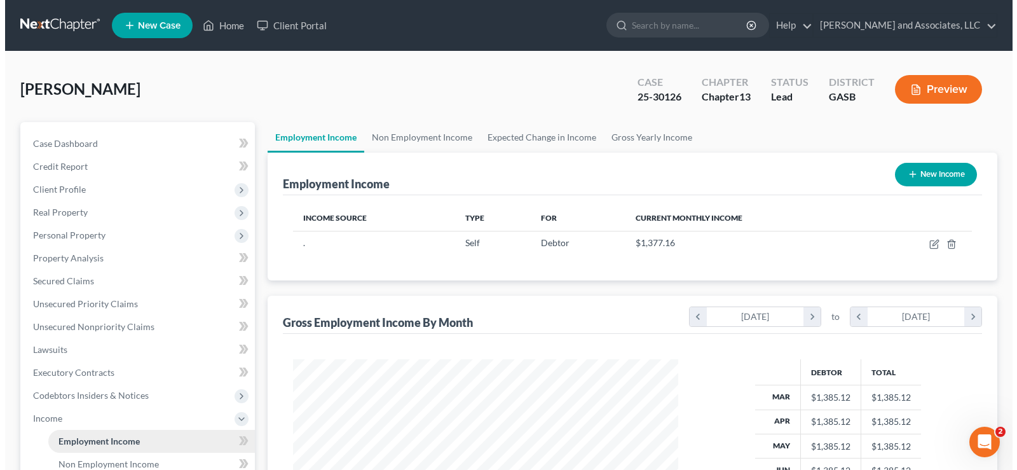
scroll to position [228, 411]
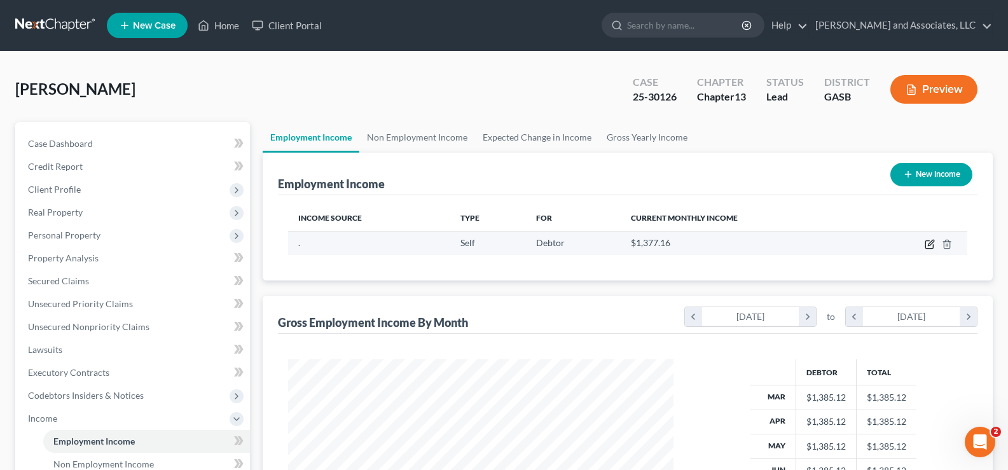
click at [932, 242] on icon "button" at bounding box center [930, 244] width 10 height 10
select select "1"
select select "0"
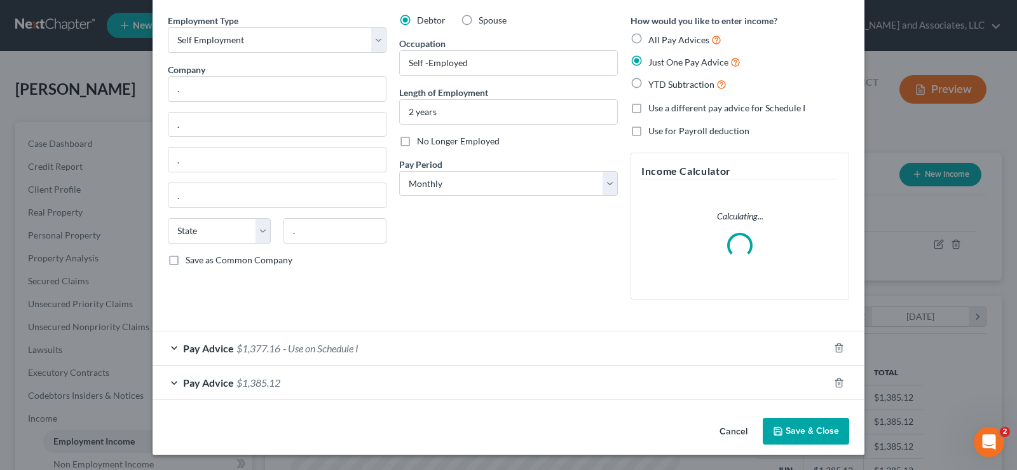
scroll to position [32, 0]
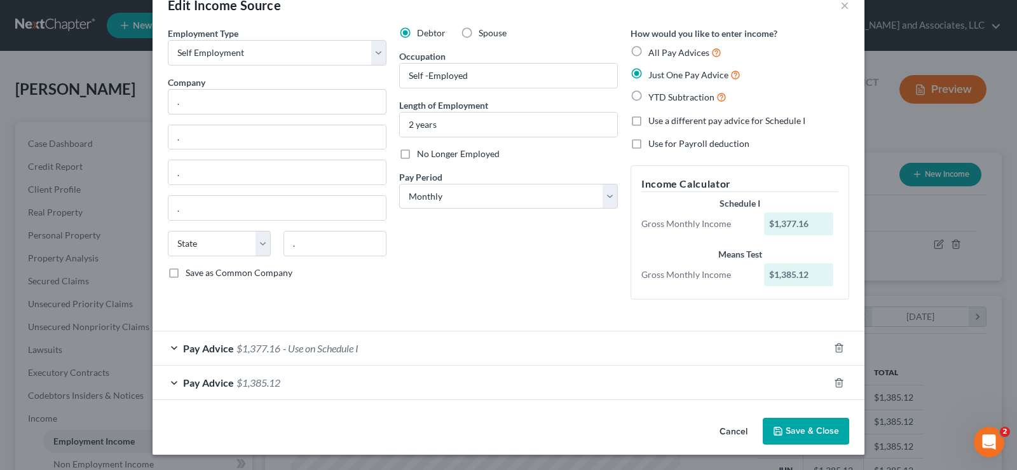
click at [271, 380] on span "$1,385.12" at bounding box center [259, 382] width 44 height 12
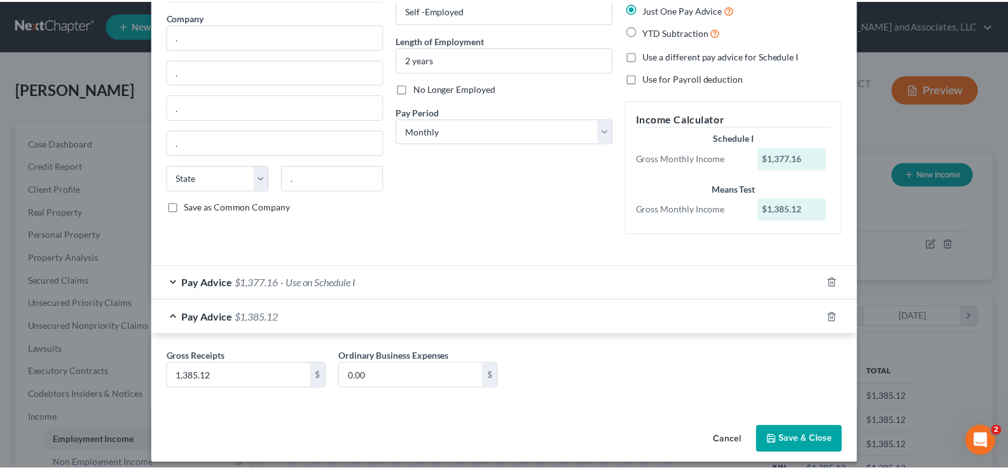
scroll to position [106, 0]
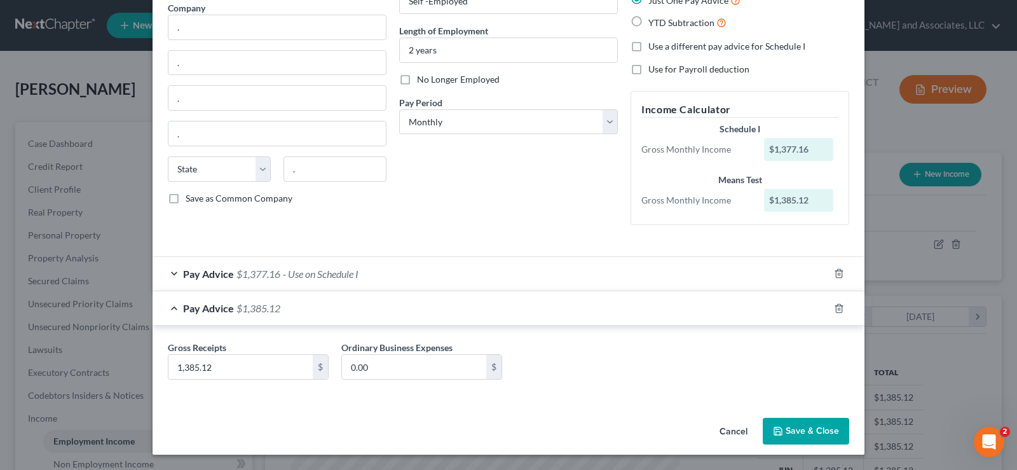
click at [813, 438] on button "Save & Close" at bounding box center [806, 431] width 86 height 27
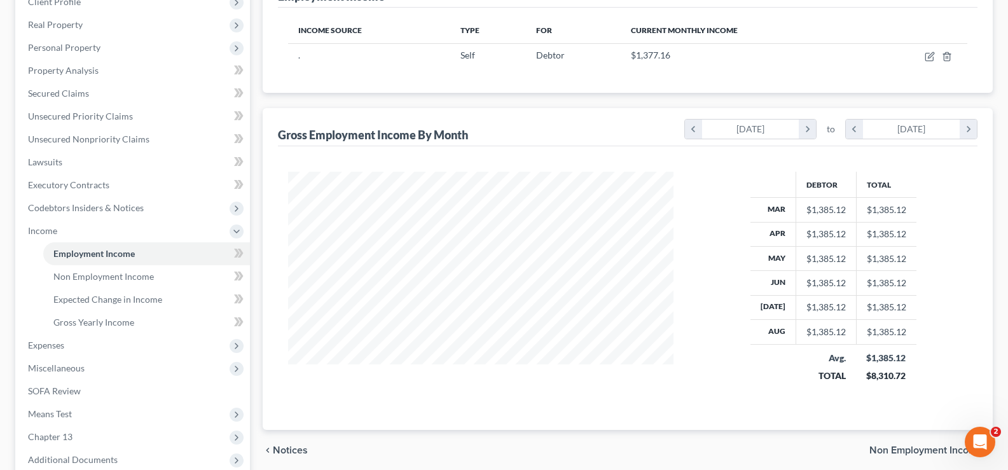
scroll to position [191, 0]
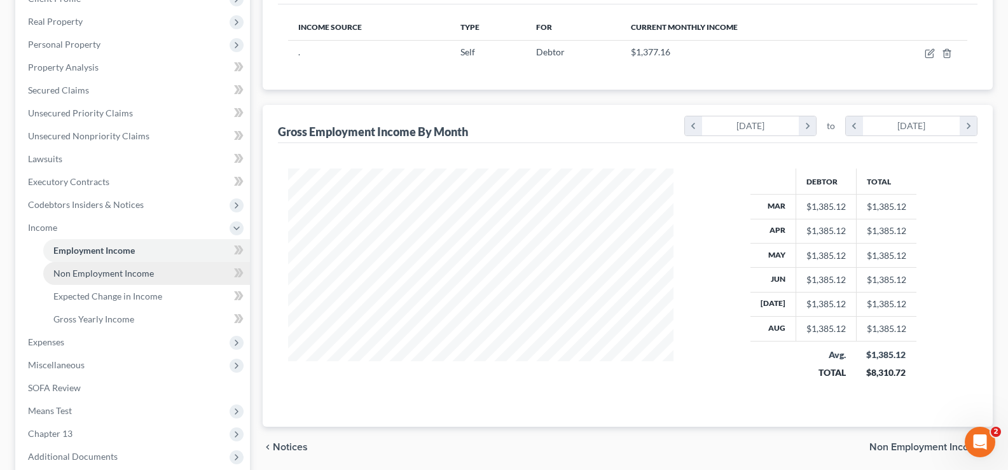
click at [111, 275] on span "Non Employment Income" at bounding box center [103, 273] width 100 height 11
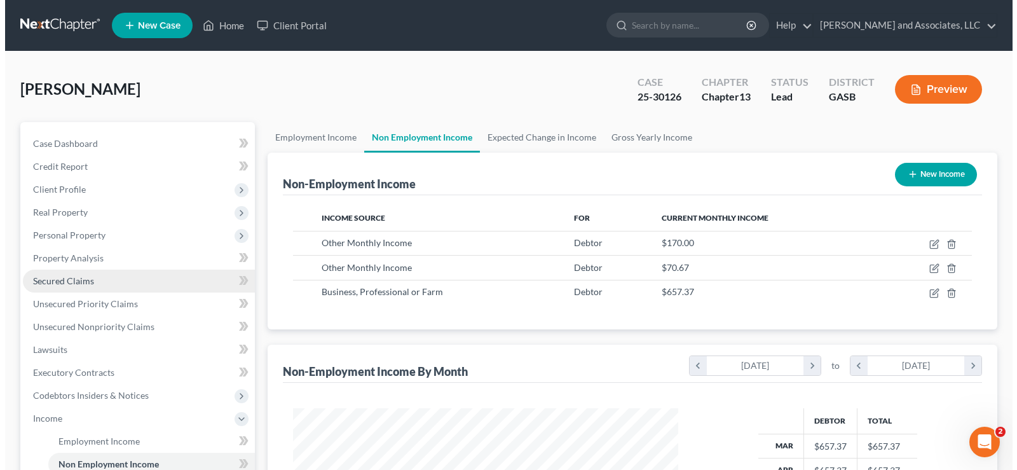
scroll to position [228, 411]
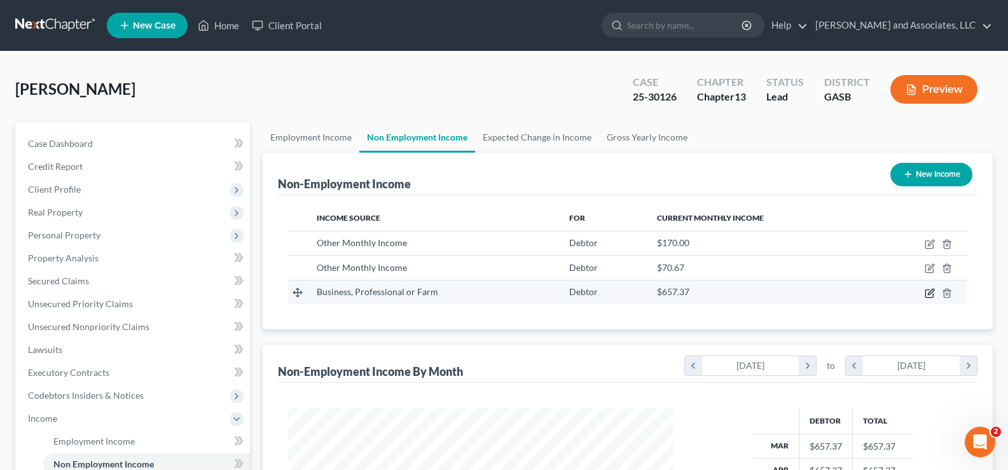
click at [932, 294] on icon "button" at bounding box center [930, 293] width 10 height 10
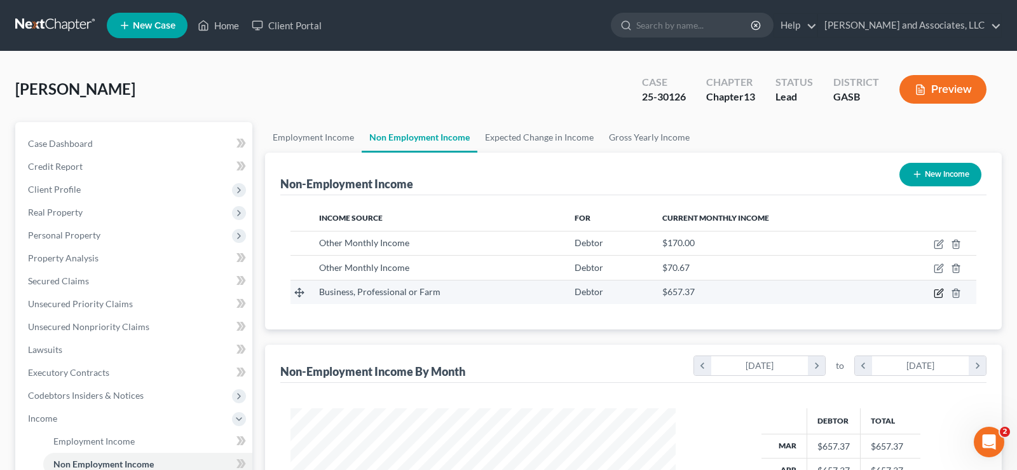
select select "10"
select select "0"
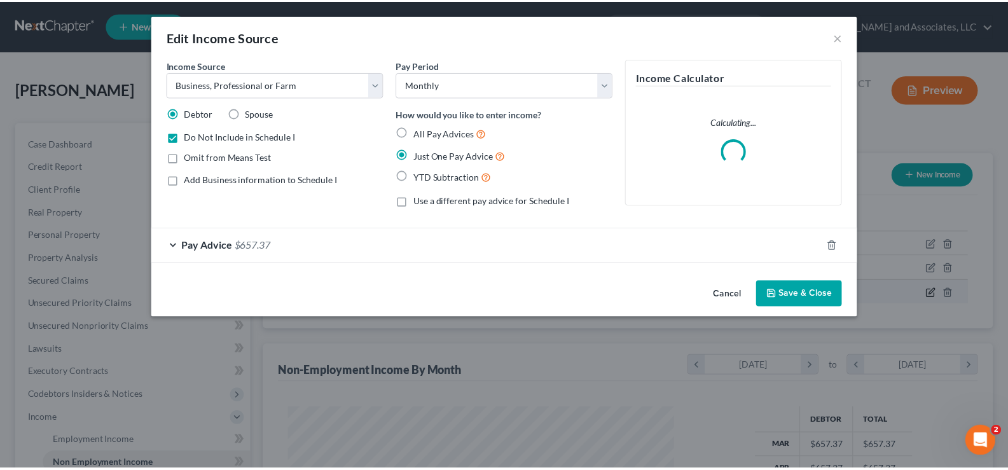
scroll to position [228, 415]
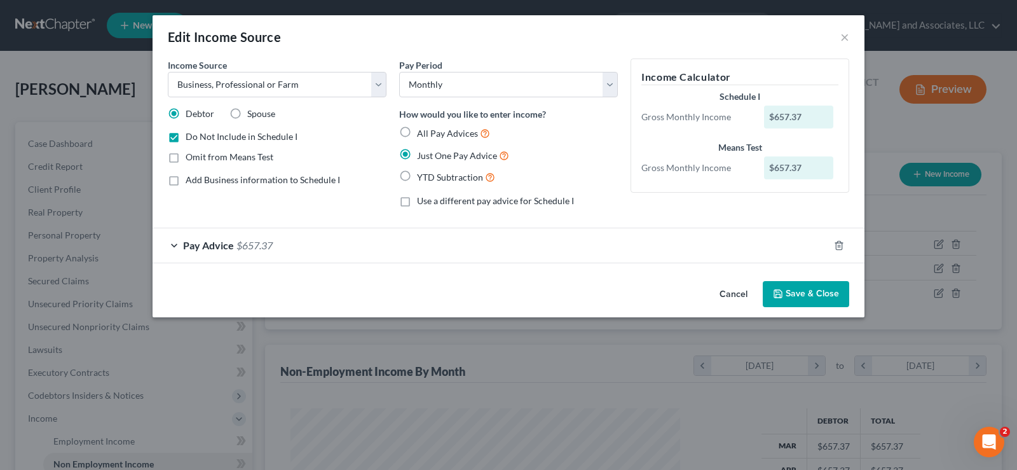
click at [810, 295] on button "Save & Close" at bounding box center [806, 294] width 86 height 27
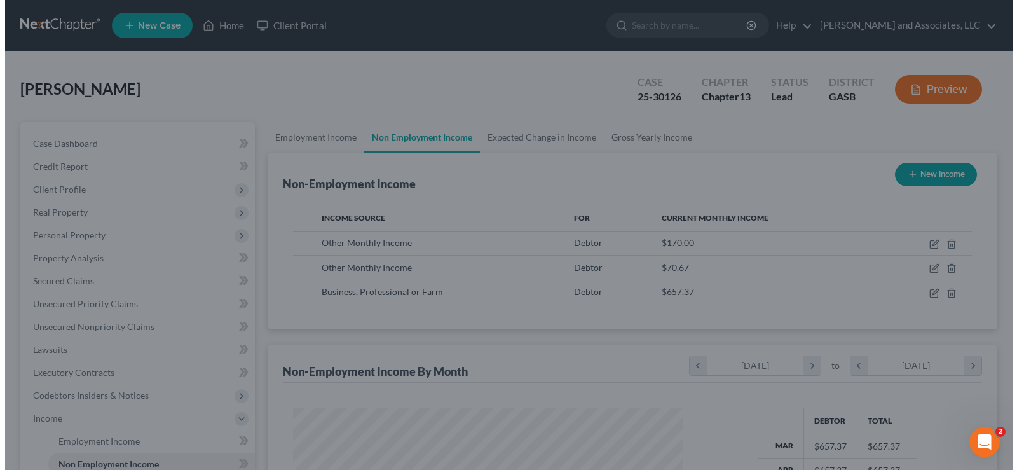
scroll to position [635706, 635523]
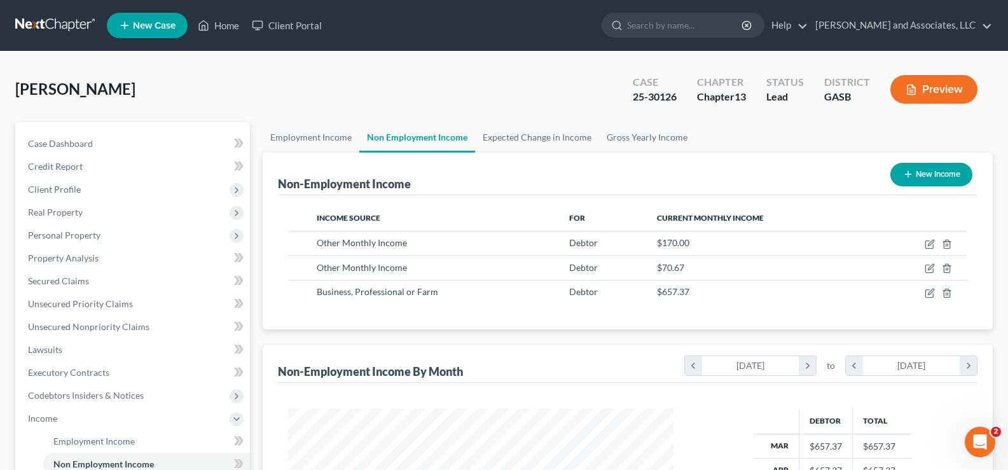
click at [939, 84] on button "Preview" at bounding box center [933, 89] width 87 height 29
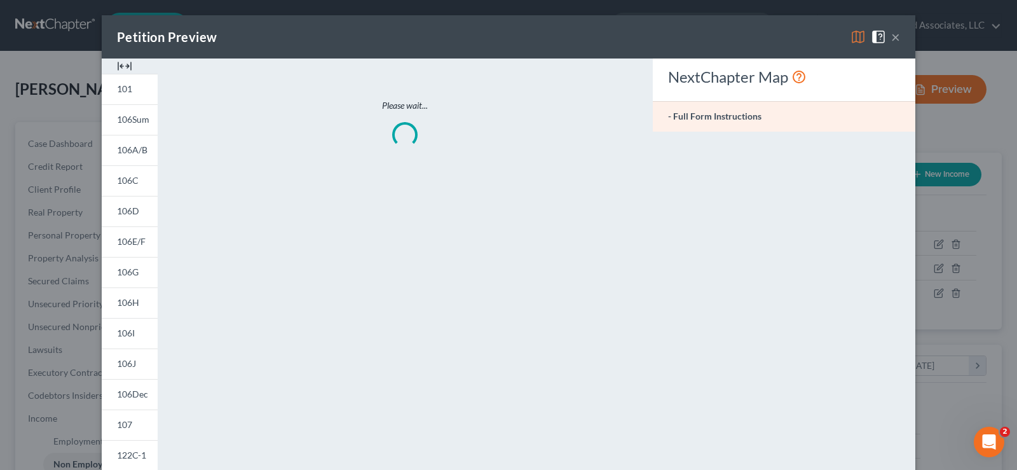
scroll to position [228, 415]
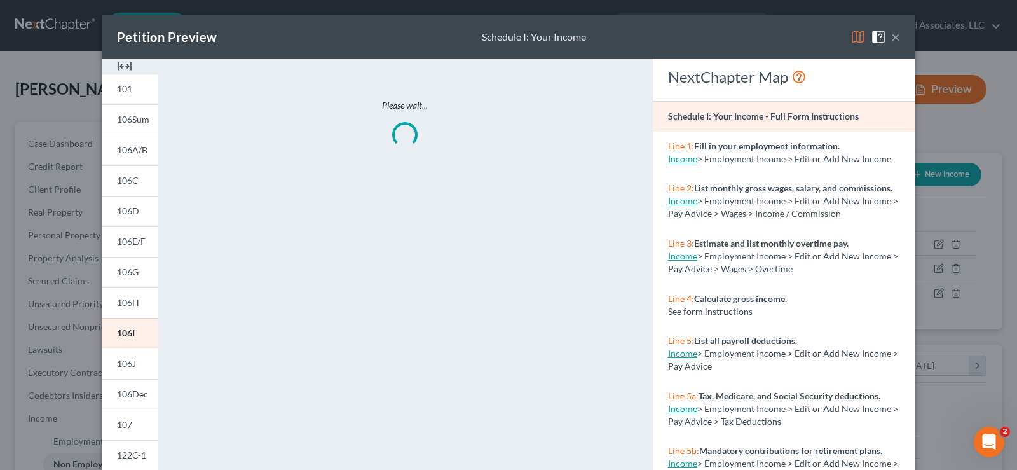
click at [123, 65] on img at bounding box center [124, 66] width 15 height 15
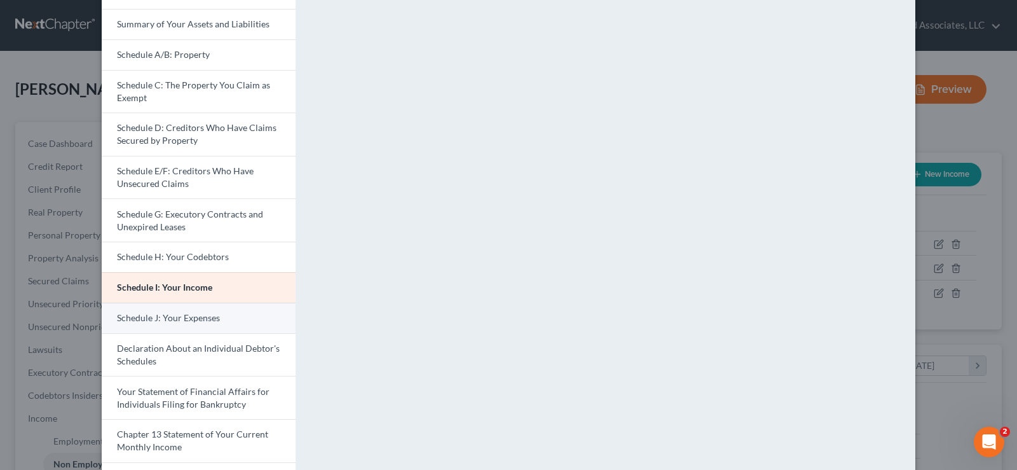
scroll to position [127, 0]
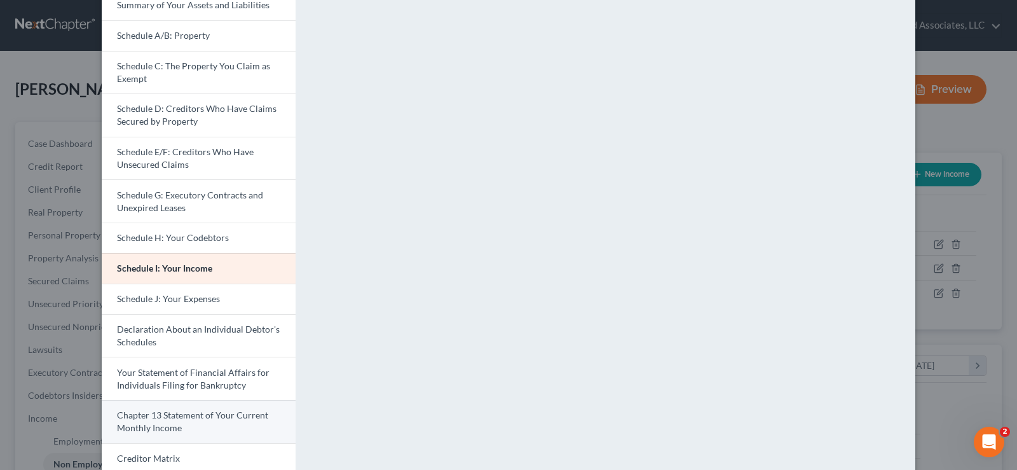
click at [203, 415] on span "Chapter 13 Statement of Your Current Monthly Income" at bounding box center [192, 422] width 151 height 24
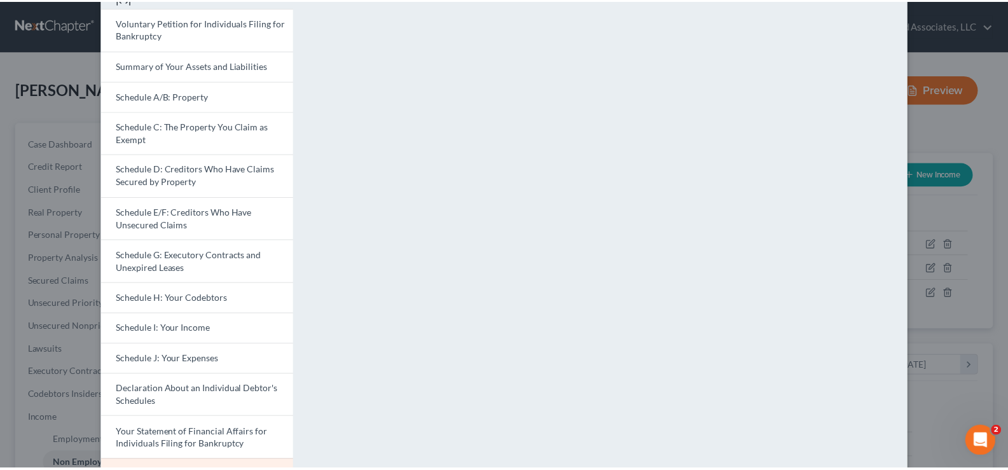
scroll to position [0, 0]
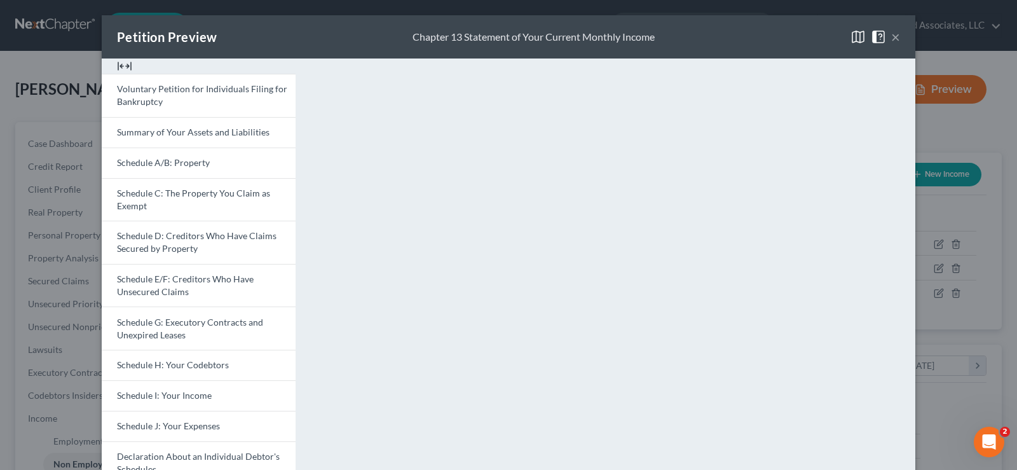
click at [892, 34] on button "×" at bounding box center [896, 36] width 9 height 15
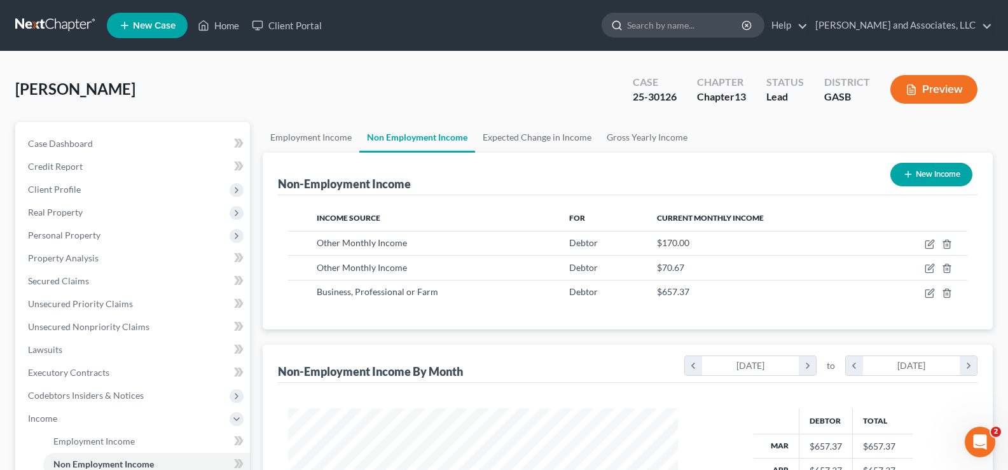
scroll to position [635706, 635523]
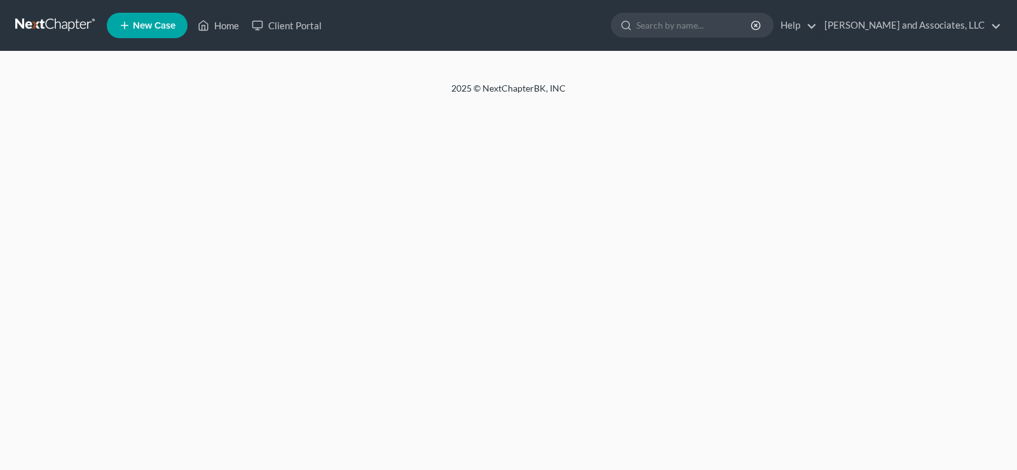
select select "1"
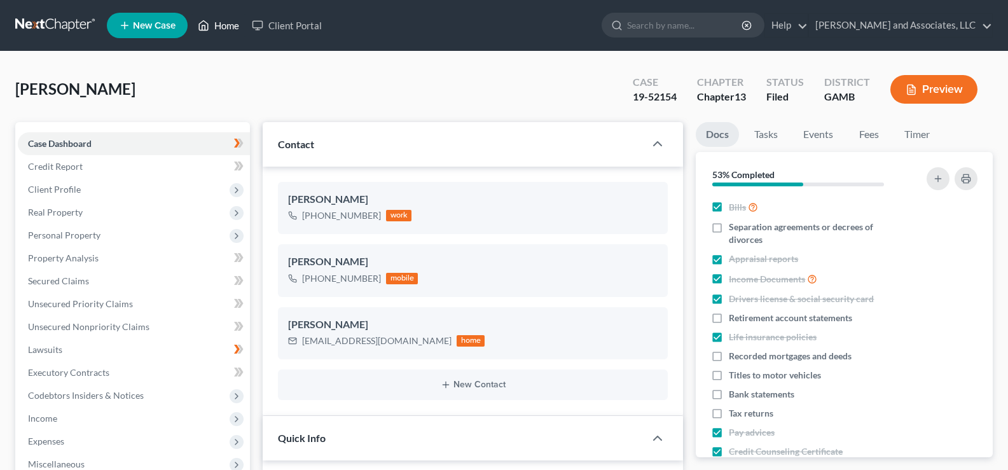
click at [220, 26] on link "Home" at bounding box center [218, 25] width 54 height 23
click at [228, 26] on link "Home" at bounding box center [218, 25] width 54 height 23
click at [221, 22] on link "Home" at bounding box center [218, 25] width 54 height 23
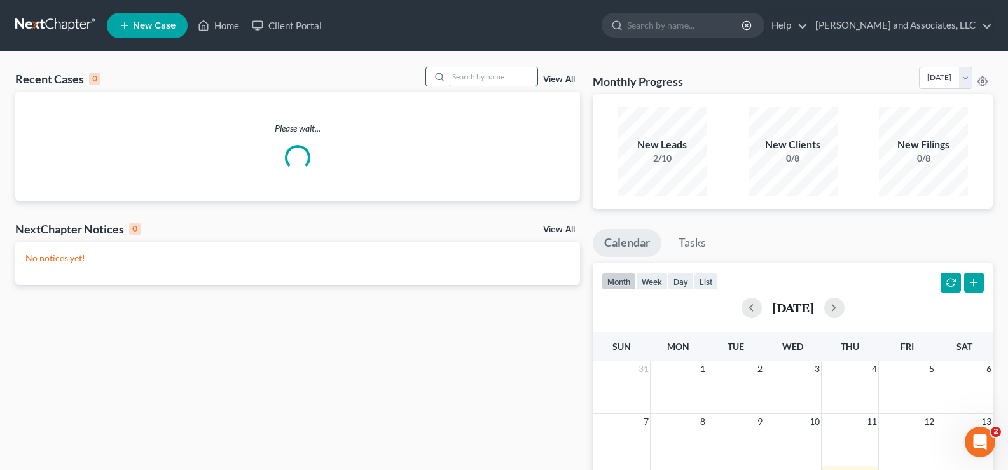
click at [481, 79] on input "search" at bounding box center [492, 76] width 89 height 18
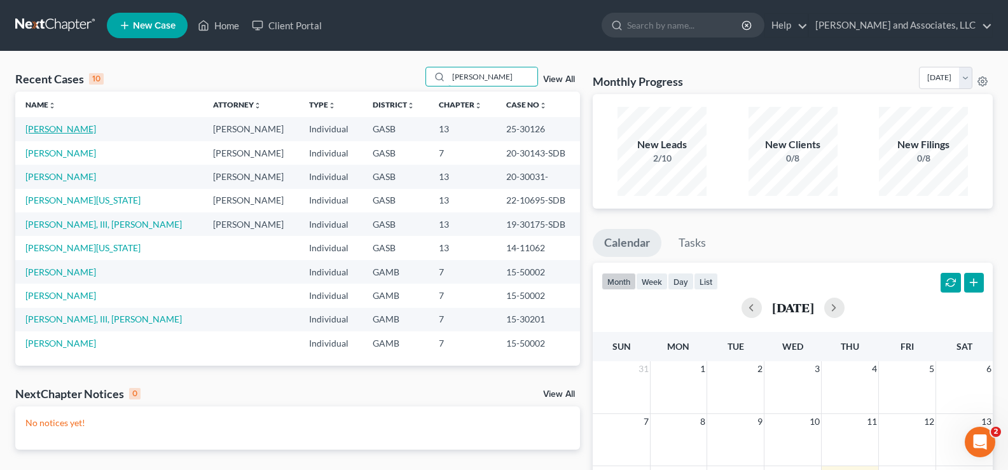
type input "[PERSON_NAME]"
click at [49, 128] on link "[PERSON_NAME]" at bounding box center [60, 128] width 71 height 11
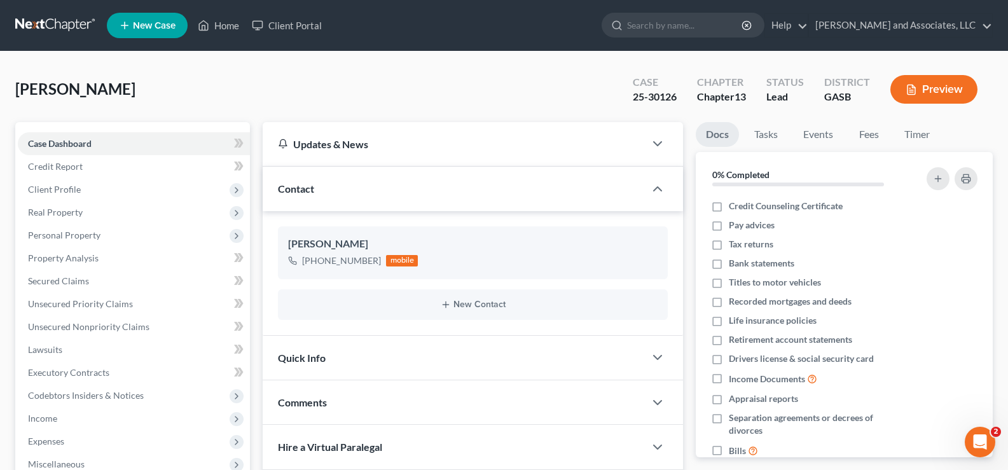
click at [918, 88] on button "Preview" at bounding box center [933, 89] width 87 height 29
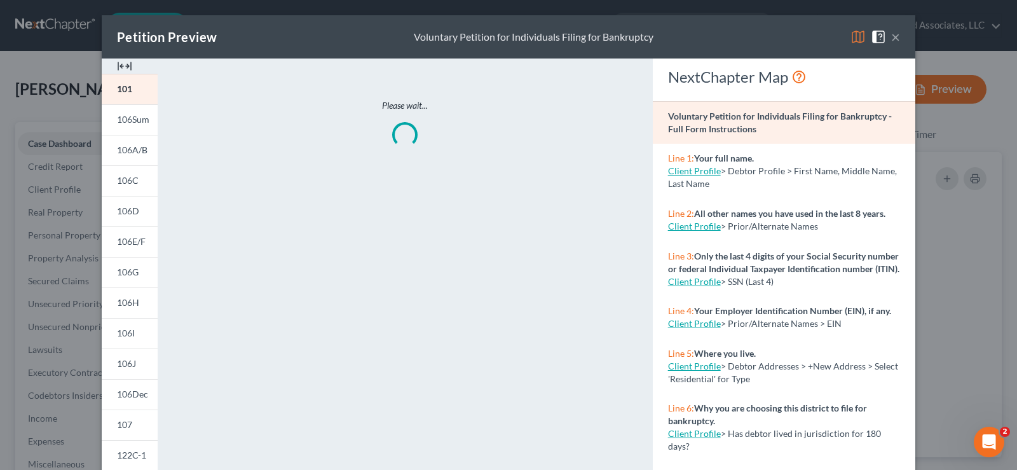
click at [126, 66] on img at bounding box center [124, 66] width 15 height 15
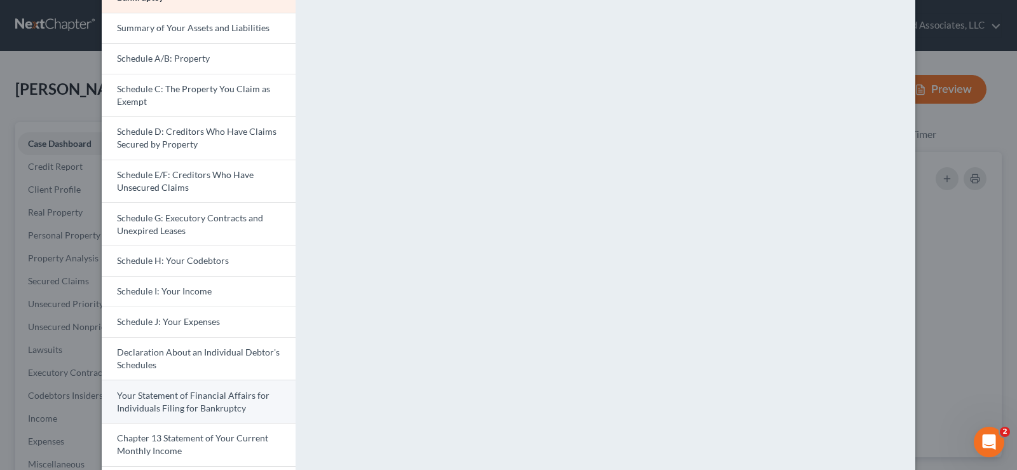
scroll to position [127, 0]
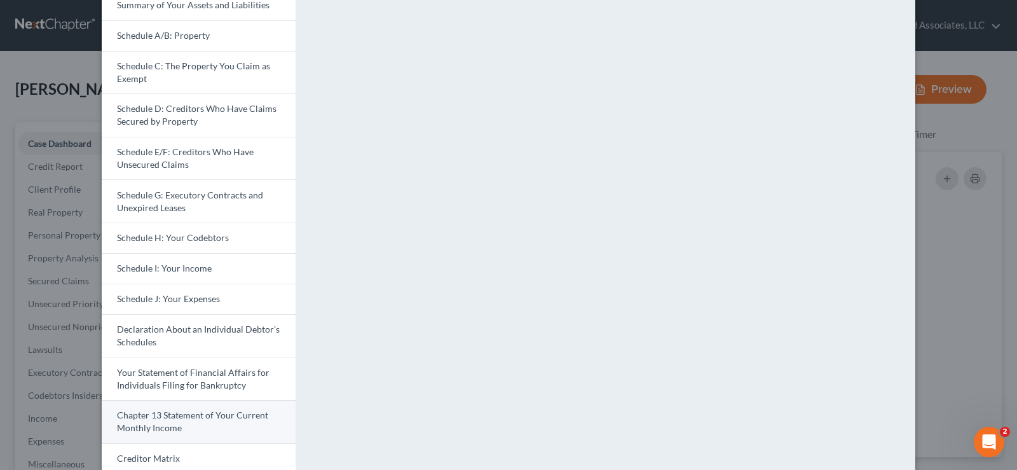
click at [174, 419] on span "Chapter 13 Statement of Your Current Monthly Income" at bounding box center [192, 422] width 151 height 24
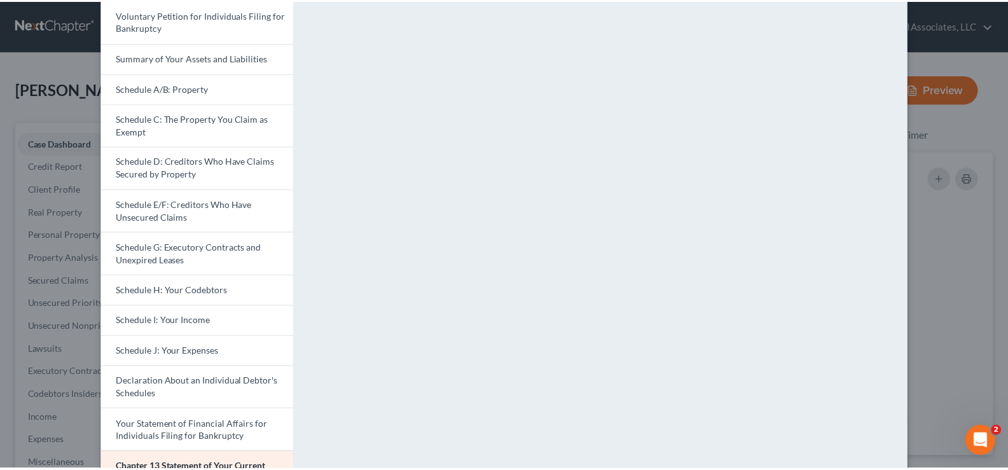
scroll to position [0, 0]
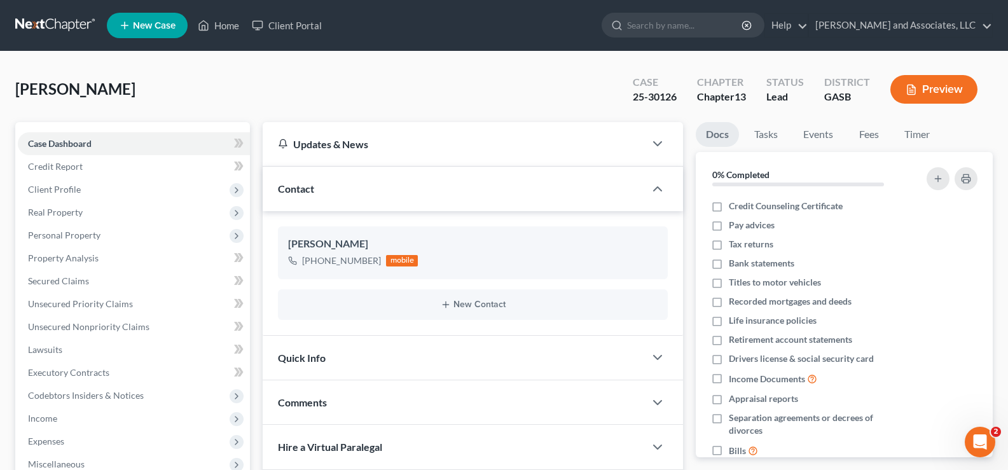
drag, startPoint x: 1009, startPoint y: 175, endPoint x: 1016, endPoint y: 27, distance: 147.7
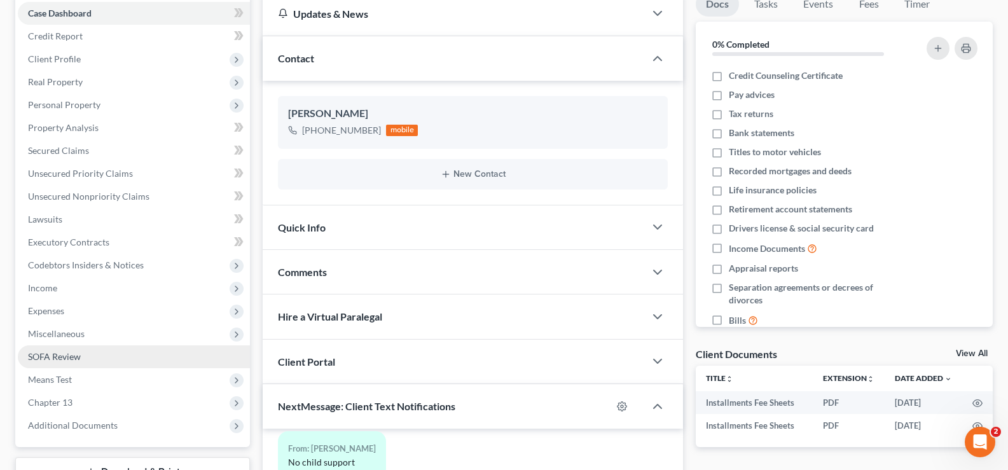
scroll to position [127, 0]
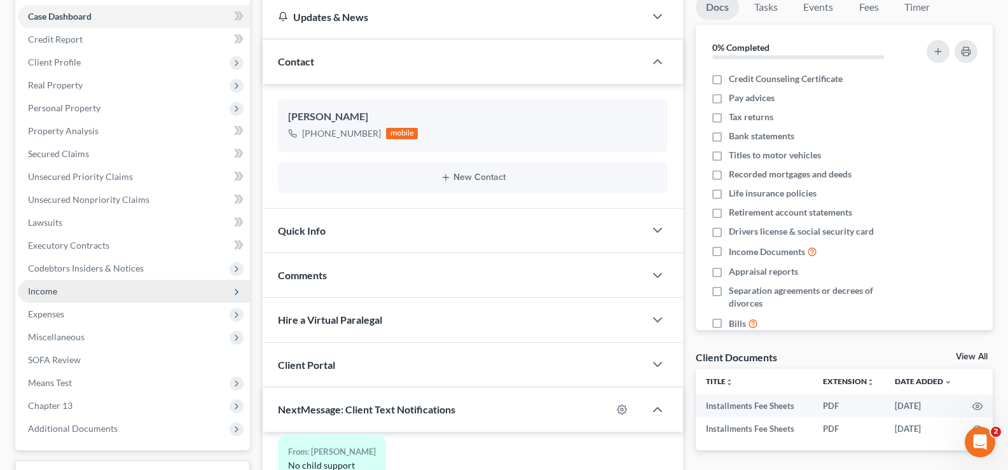
click at [43, 294] on span "Income" at bounding box center [42, 291] width 29 height 11
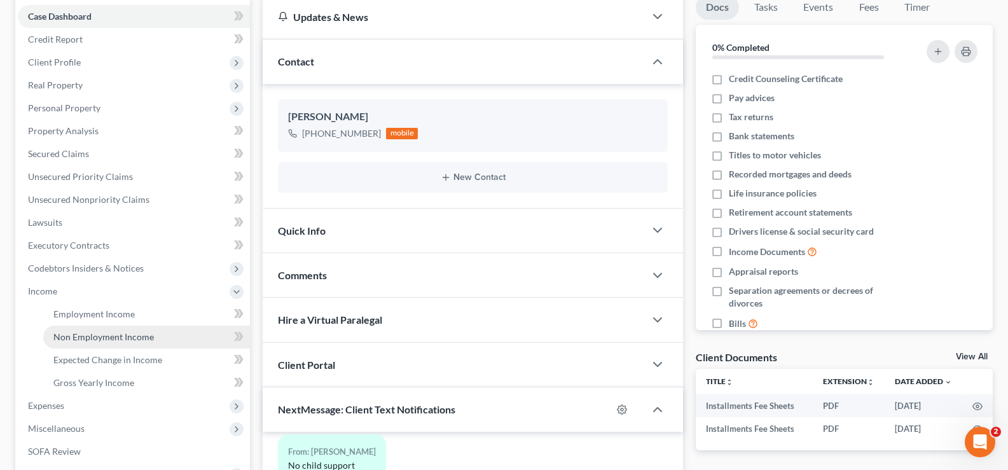
click at [121, 337] on span "Non Employment Income" at bounding box center [103, 336] width 100 height 11
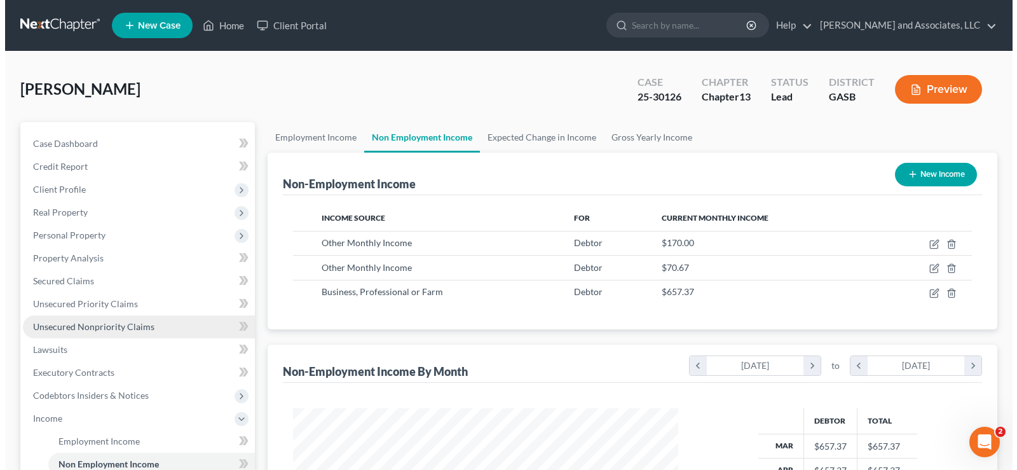
scroll to position [228, 411]
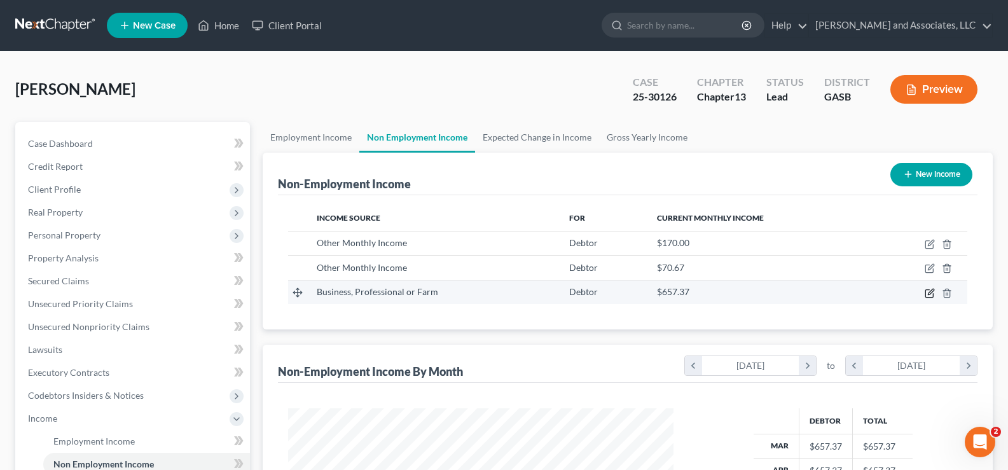
click at [932, 293] on icon "button" at bounding box center [930, 293] width 10 height 10
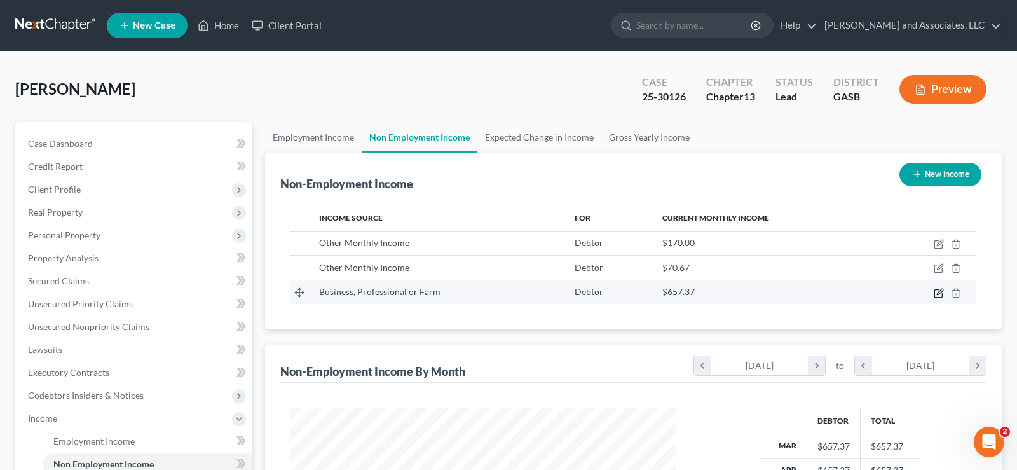
select select "10"
select select "0"
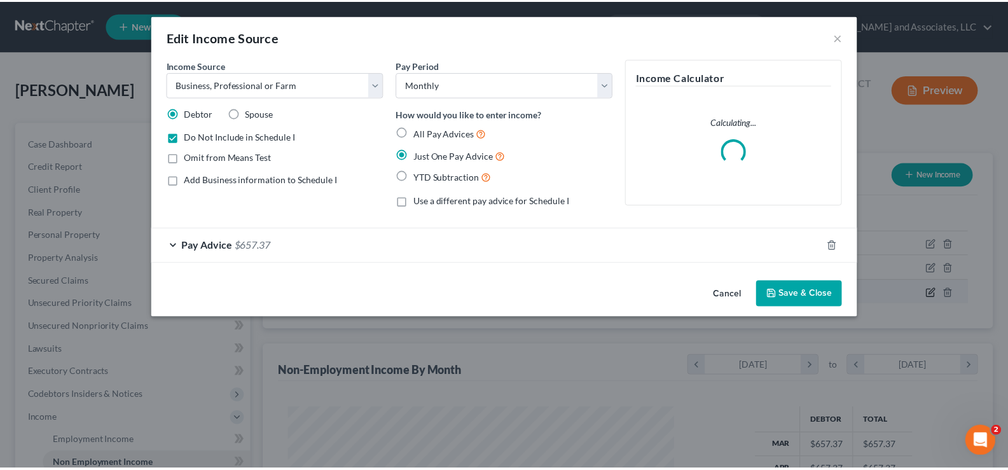
scroll to position [228, 415]
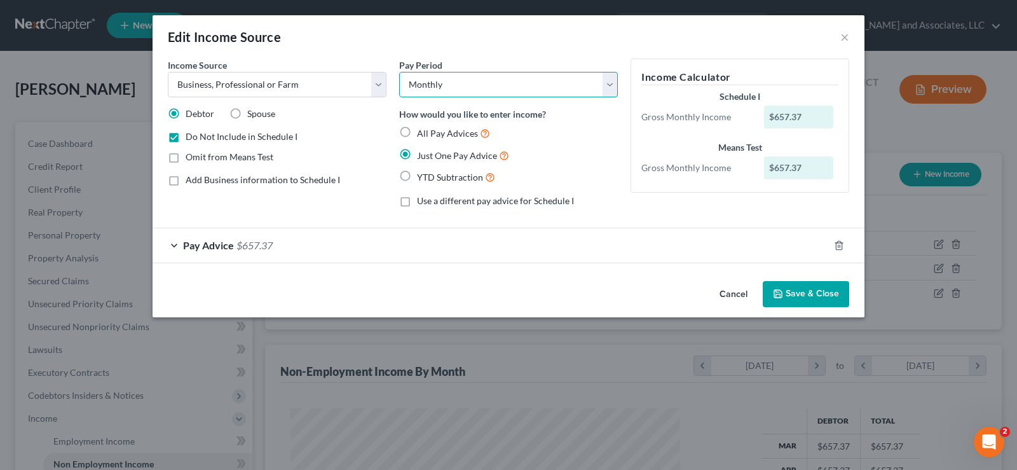
click at [459, 81] on select "Select Monthly Twice Monthly Every Other Week Weekly" at bounding box center [508, 84] width 219 height 25
click at [439, 83] on select "Select Monthly Twice Monthly Every Other Week Weekly" at bounding box center [508, 84] width 219 height 25
click at [816, 296] on button "Save & Close" at bounding box center [806, 294] width 86 height 27
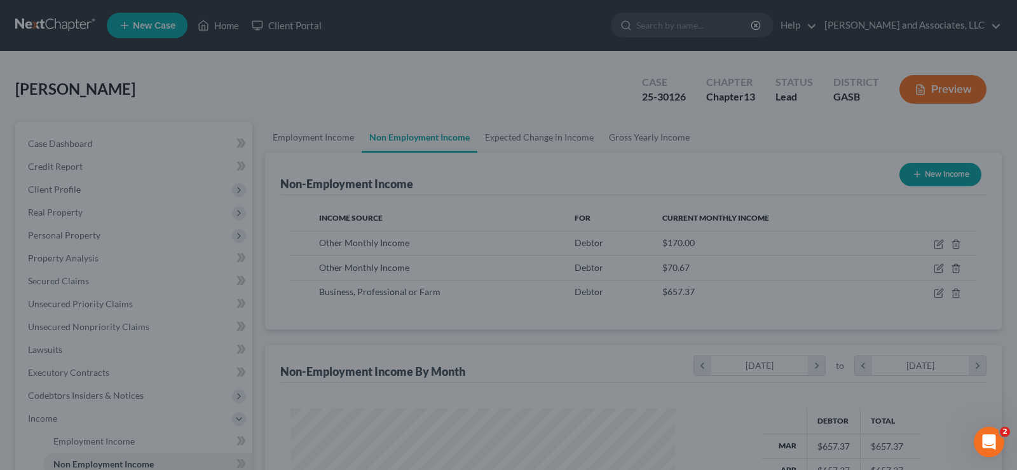
scroll to position [635706, 635523]
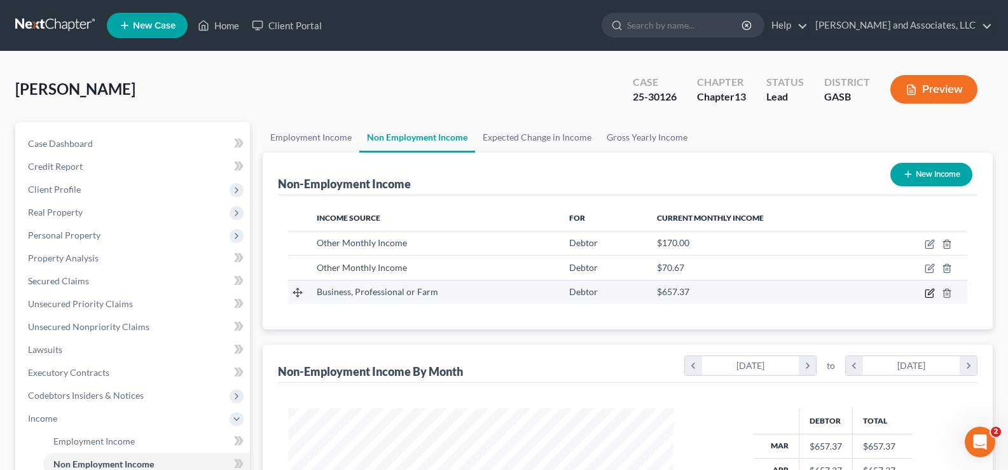
click at [932, 294] on icon "button" at bounding box center [930, 293] width 10 height 10
select select "10"
select select "0"
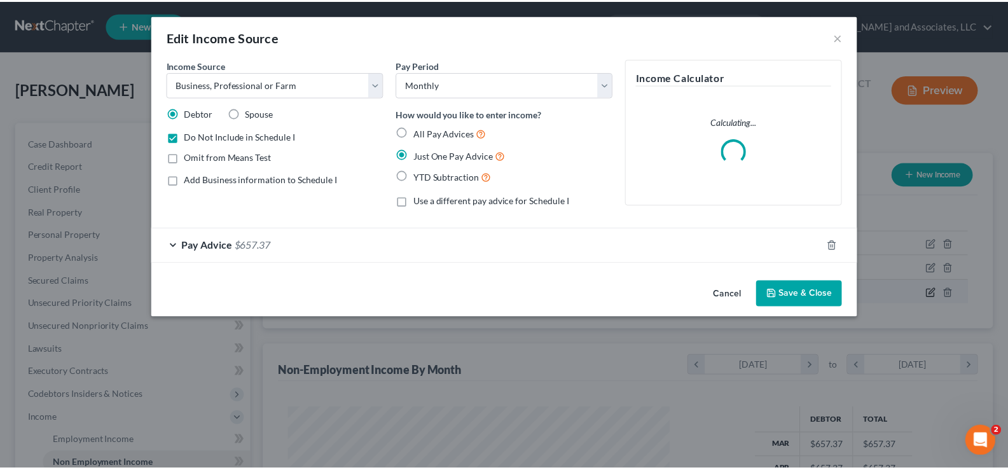
scroll to position [228, 415]
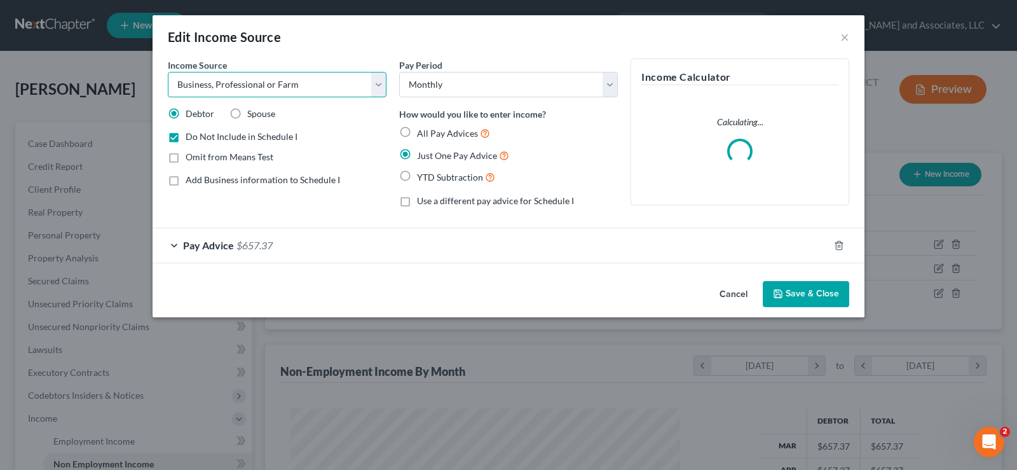
click at [270, 86] on select "Select Unemployment Disability (from employer) Pension Retirement Social Securi…" at bounding box center [277, 84] width 219 height 25
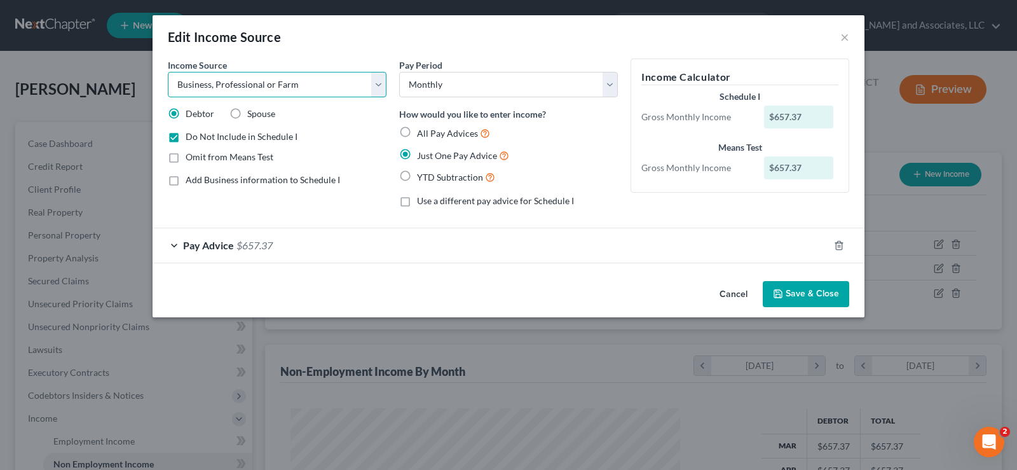
click at [168, 72] on select "Select Unemployment Disability (from employer) Pension Retirement Social Securi…" at bounding box center [277, 84] width 219 height 25
click at [803, 291] on button "Save & Close" at bounding box center [806, 294] width 86 height 27
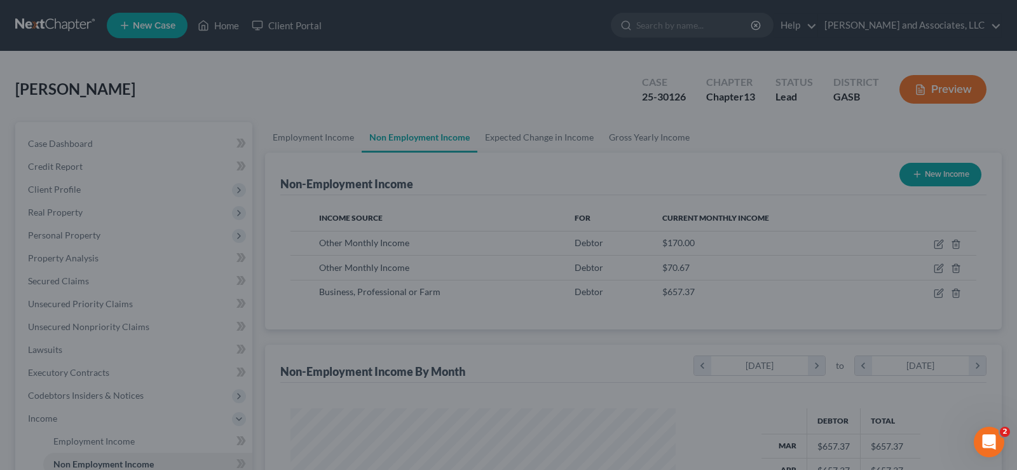
scroll to position [635706, 635523]
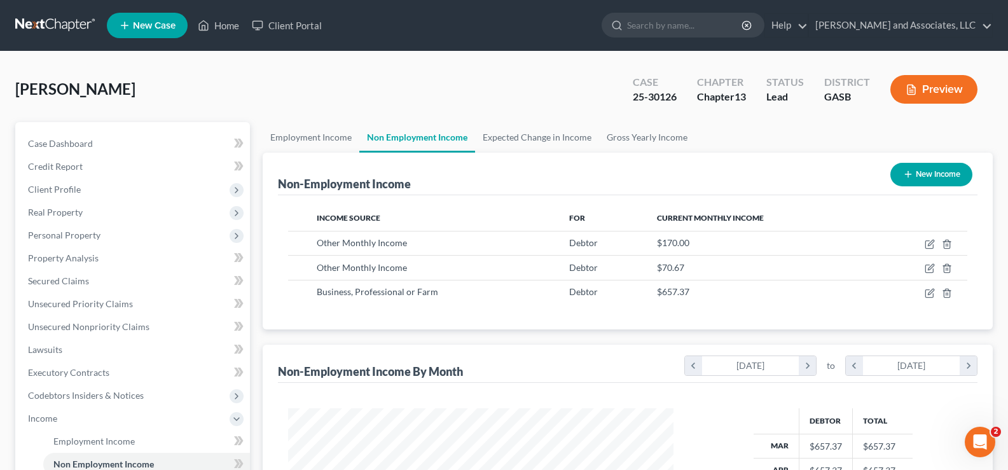
click at [932, 78] on button "Preview" at bounding box center [933, 89] width 87 height 29
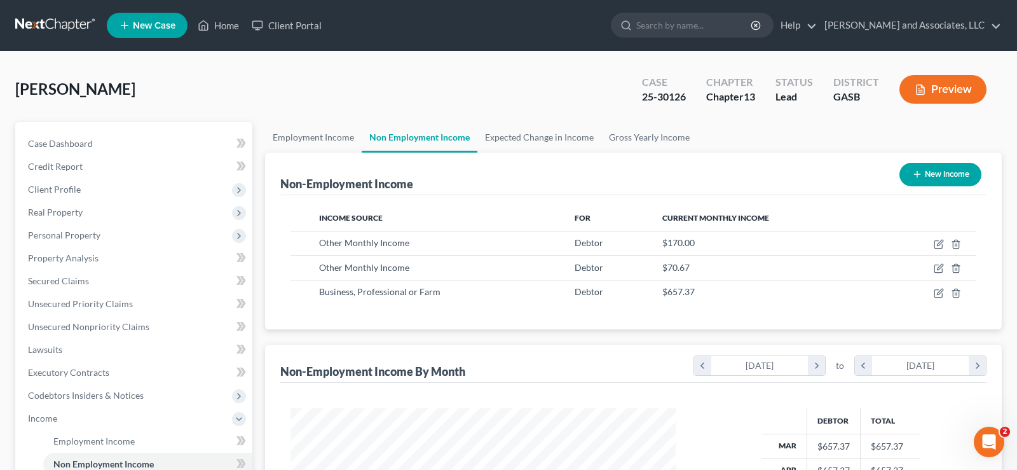
scroll to position [228, 415]
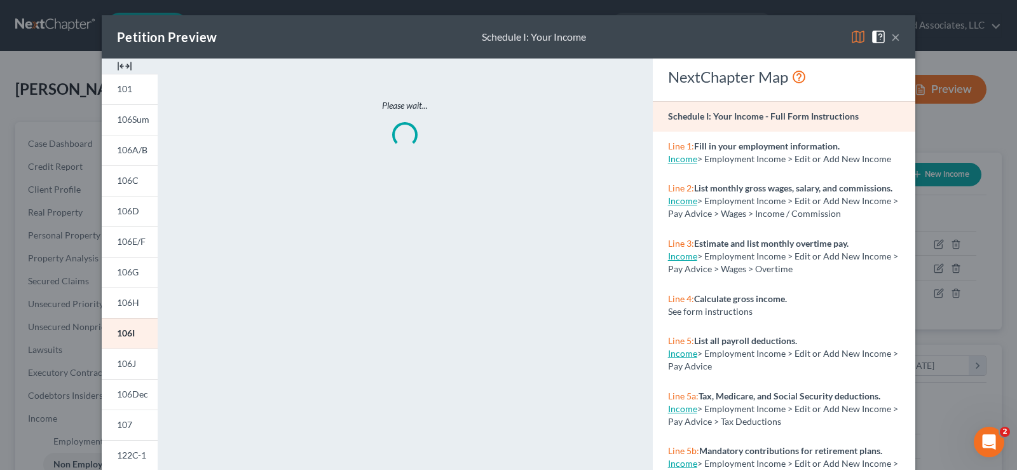
click at [129, 67] on div at bounding box center [130, 66] width 56 height 15
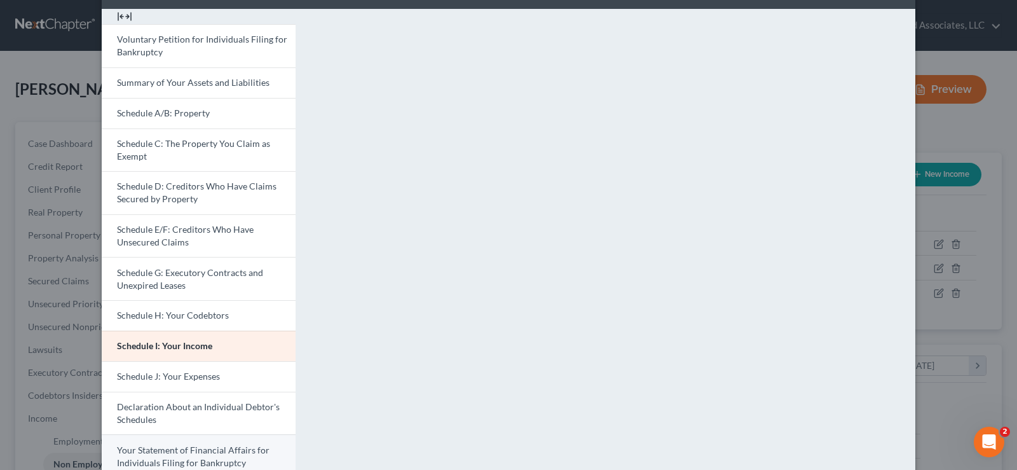
scroll to position [127, 0]
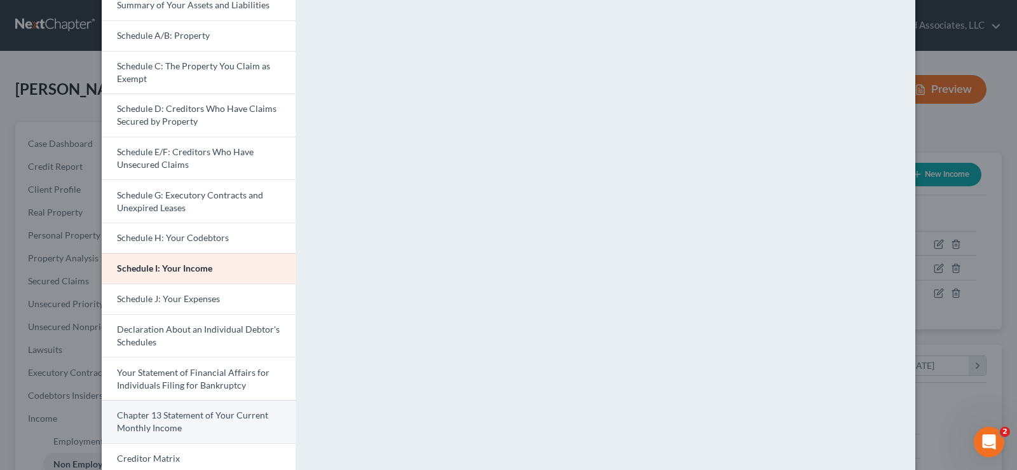
click at [198, 410] on span "Chapter 13 Statement of Your Current Monthly Income" at bounding box center [192, 422] width 151 height 24
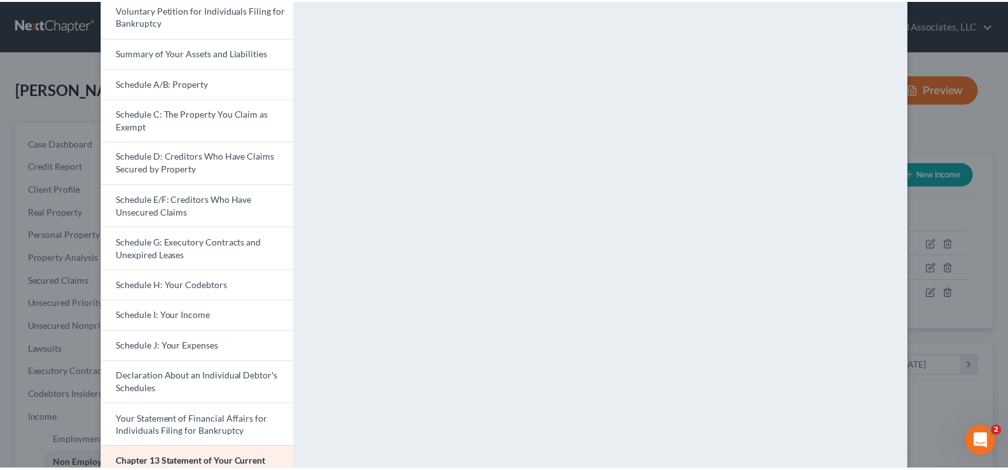
scroll to position [0, 0]
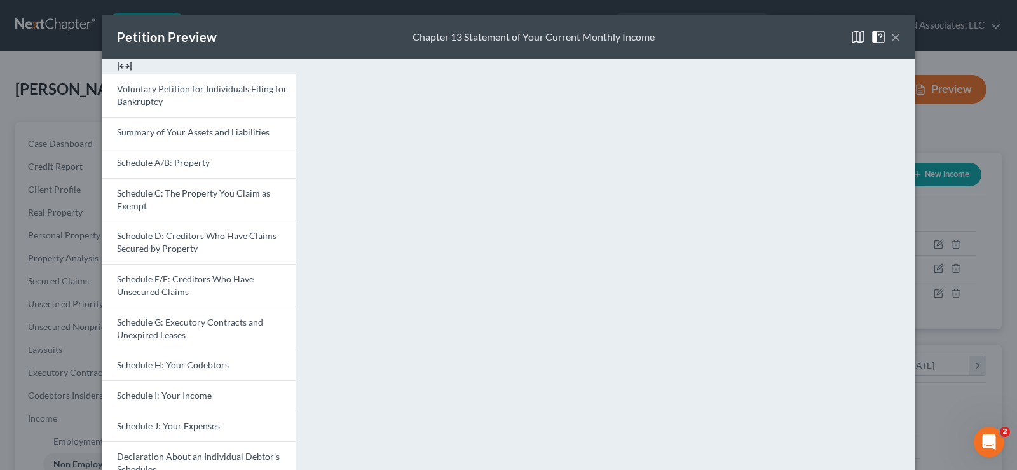
click at [892, 39] on button "×" at bounding box center [896, 36] width 9 height 15
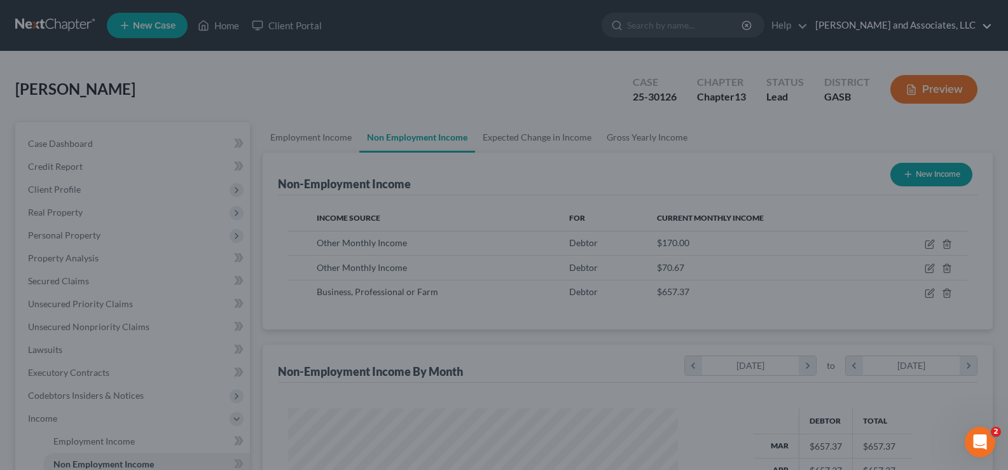
scroll to position [635706, 635523]
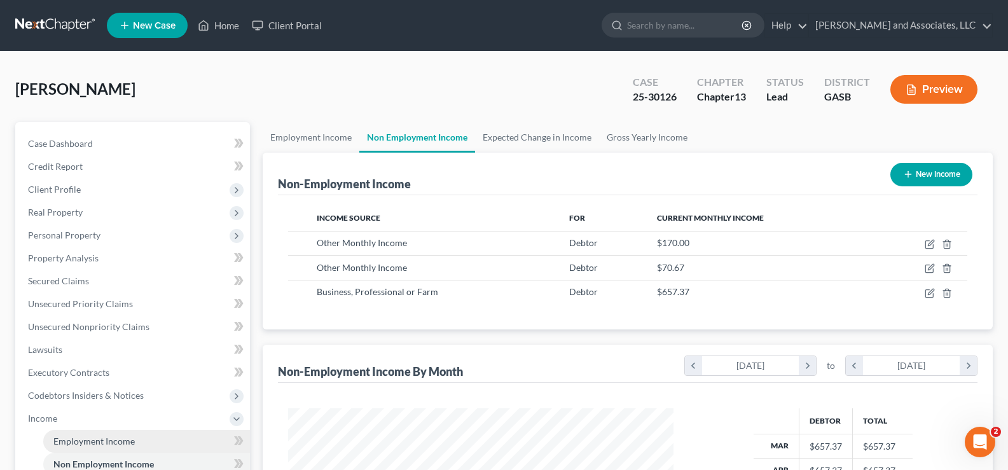
click at [125, 440] on span "Employment Income" at bounding box center [93, 441] width 81 height 11
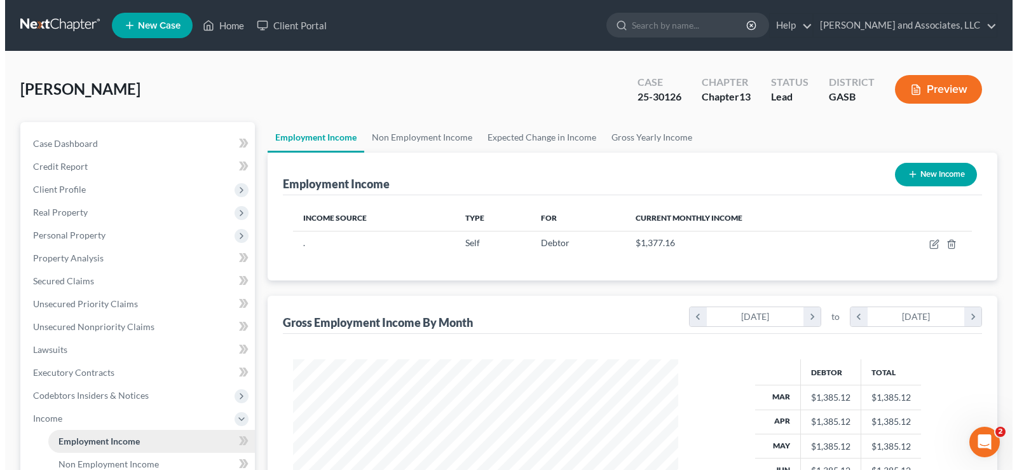
scroll to position [228, 411]
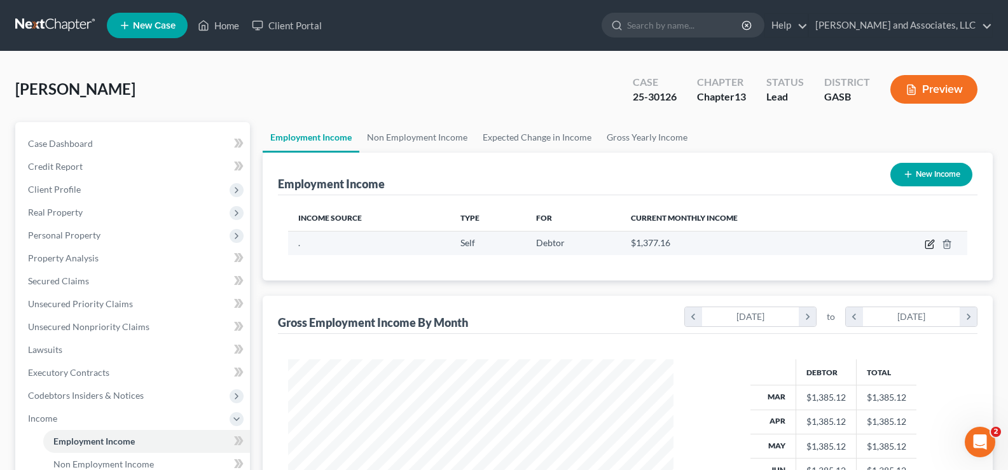
click at [930, 239] on icon "button" at bounding box center [930, 244] width 10 height 10
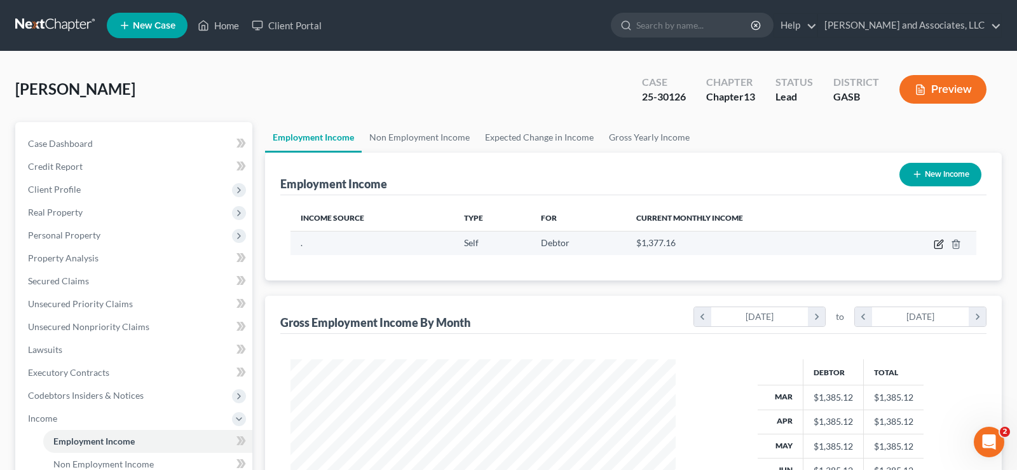
select select "1"
select select "0"
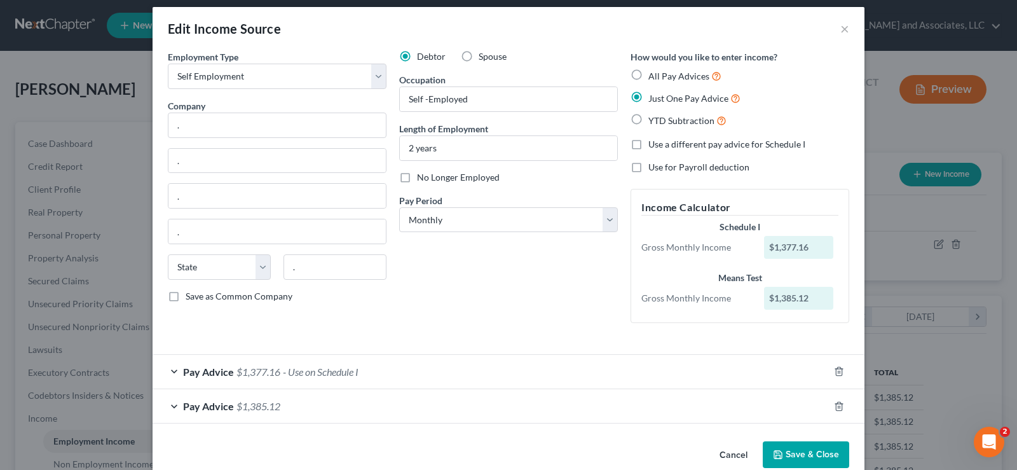
scroll to position [32, 0]
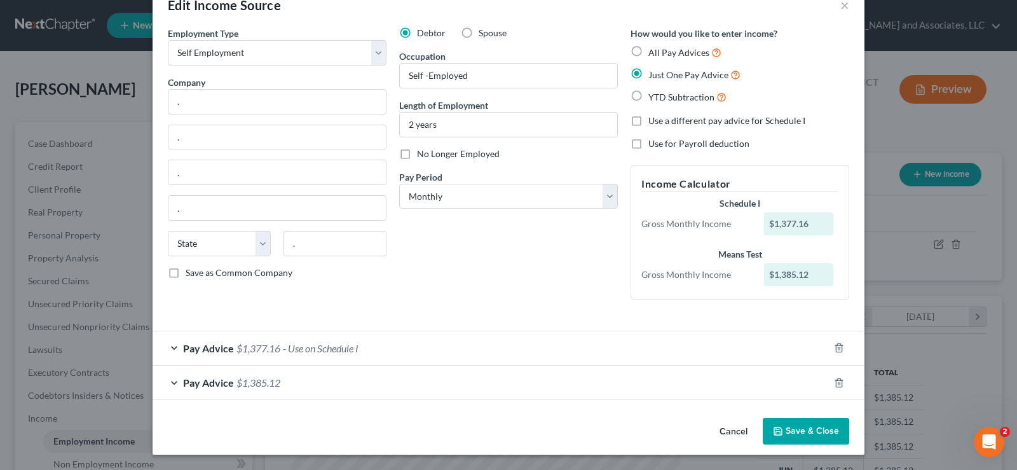
click at [261, 385] on span "$1,385.12" at bounding box center [259, 382] width 44 height 12
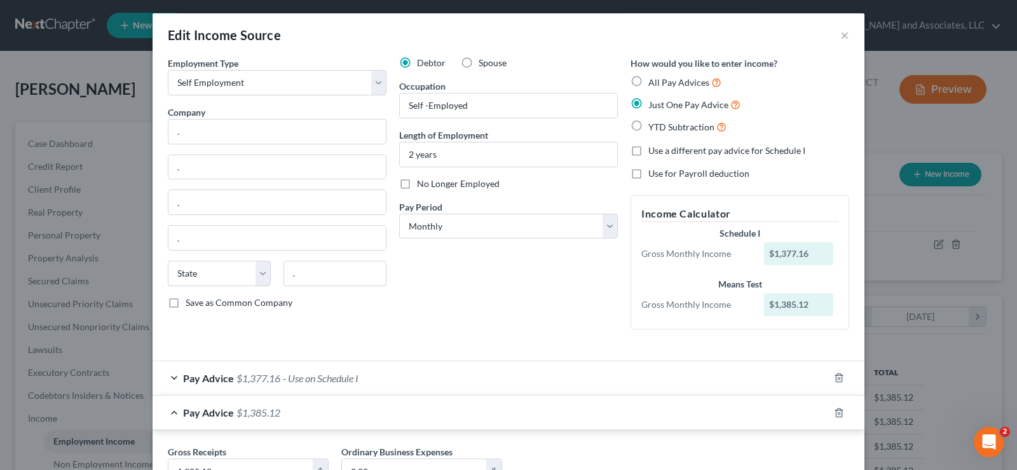
scroll to position [0, 0]
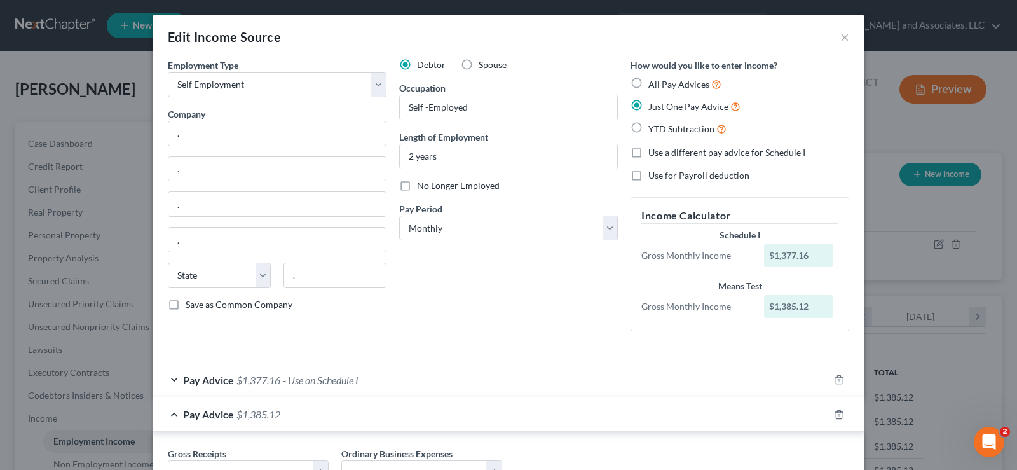
click at [262, 418] on span "$1,385.12" at bounding box center [259, 414] width 44 height 12
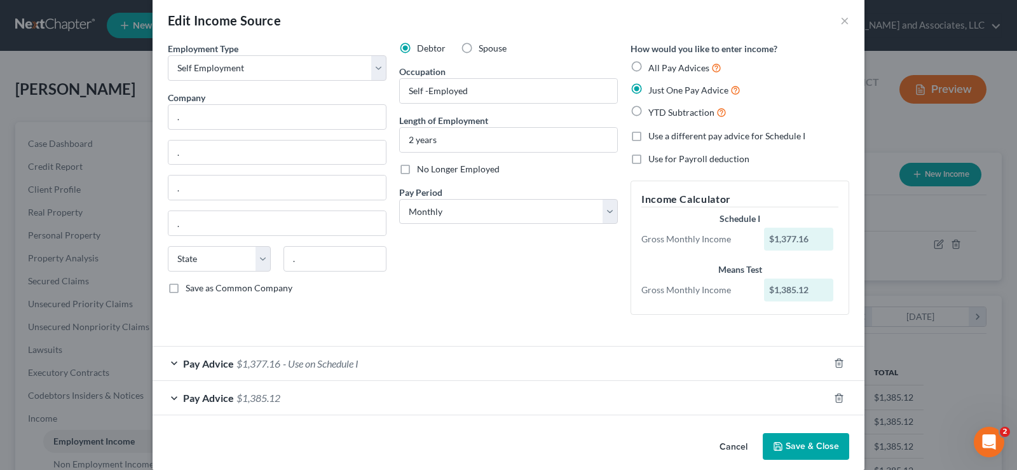
scroll to position [32, 0]
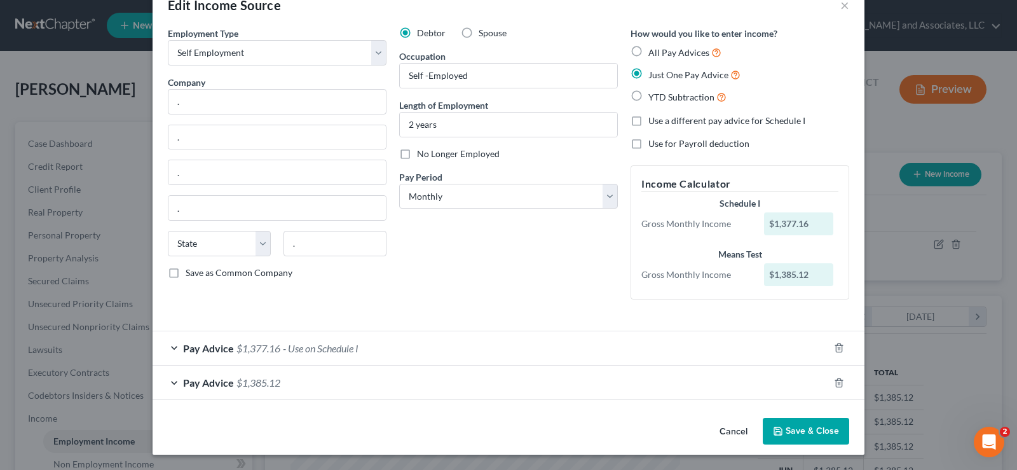
click at [248, 382] on span "$1,385.12" at bounding box center [259, 382] width 44 height 12
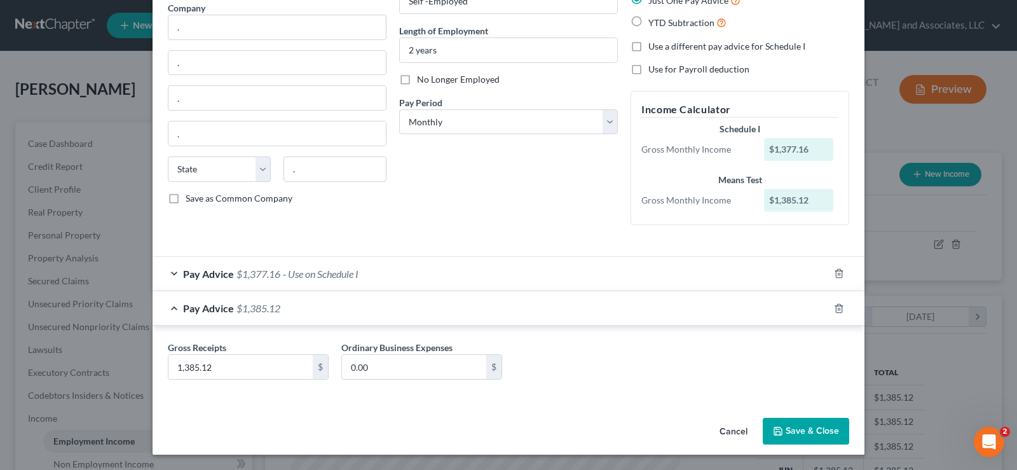
scroll to position [43, 0]
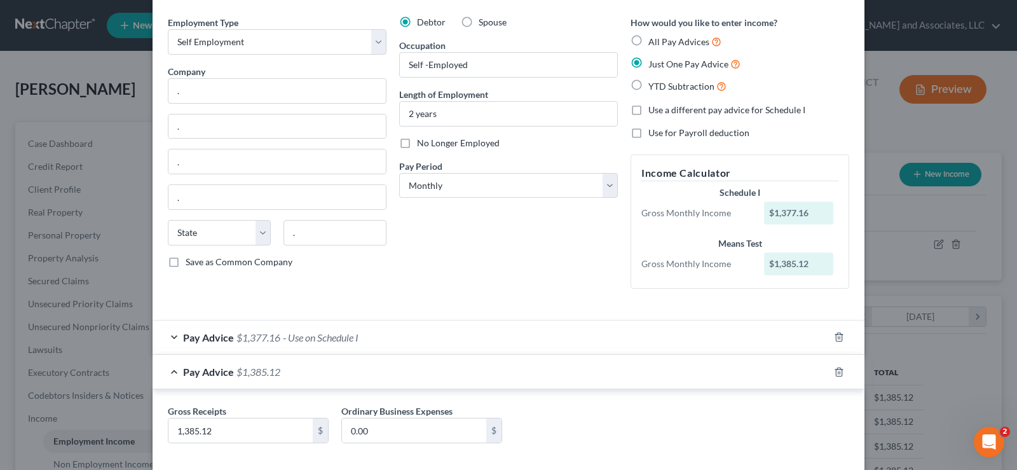
click at [649, 41] on label "All Pay Advices" at bounding box center [685, 41] width 73 height 15
click at [654, 41] on input "All Pay Advices" at bounding box center [658, 38] width 8 height 8
radio input "true"
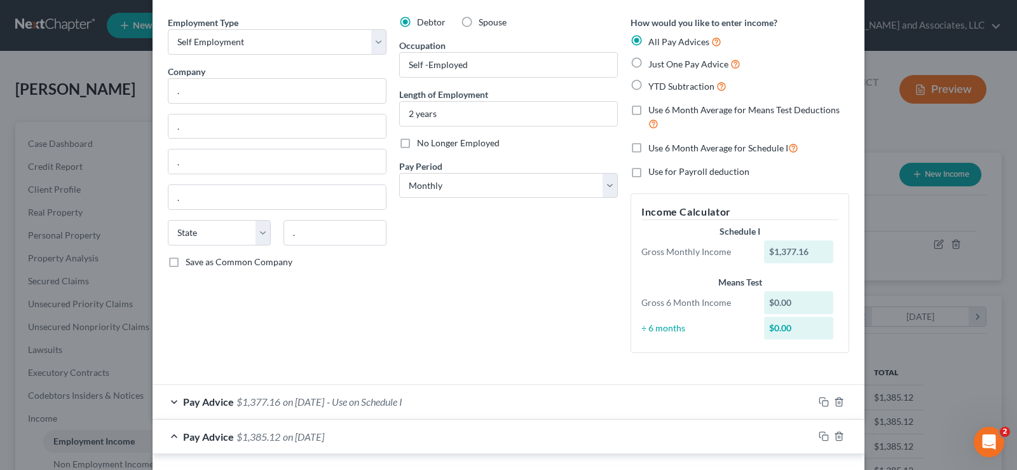
click at [649, 60] on label "Just One Pay Advice" at bounding box center [695, 64] width 92 height 15
click at [654, 60] on input "Just One Pay Advice" at bounding box center [658, 61] width 8 height 8
radio input "true"
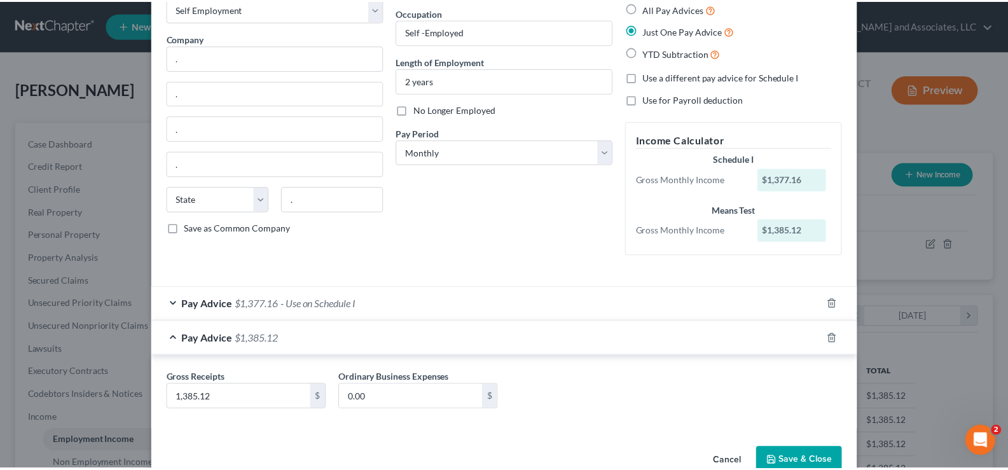
scroll to position [106, 0]
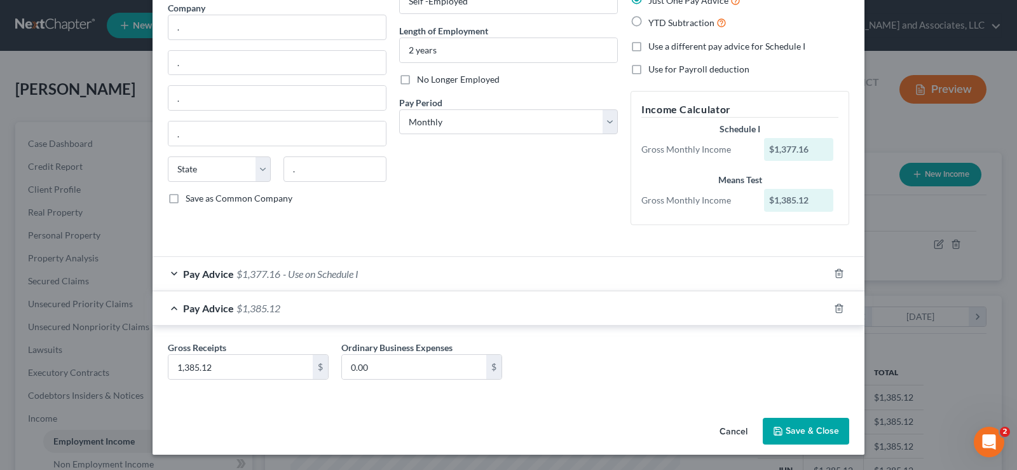
click at [797, 426] on button "Save & Close" at bounding box center [806, 431] width 86 height 27
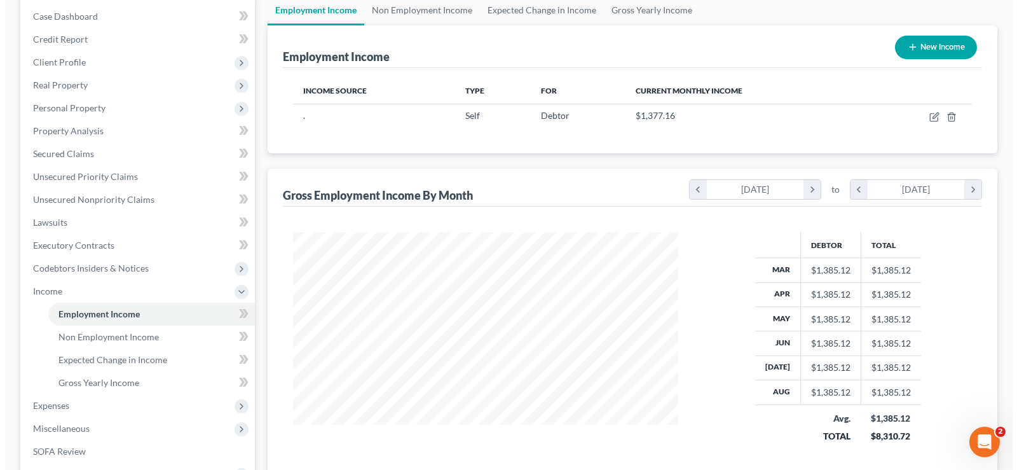
scroll to position [0, 0]
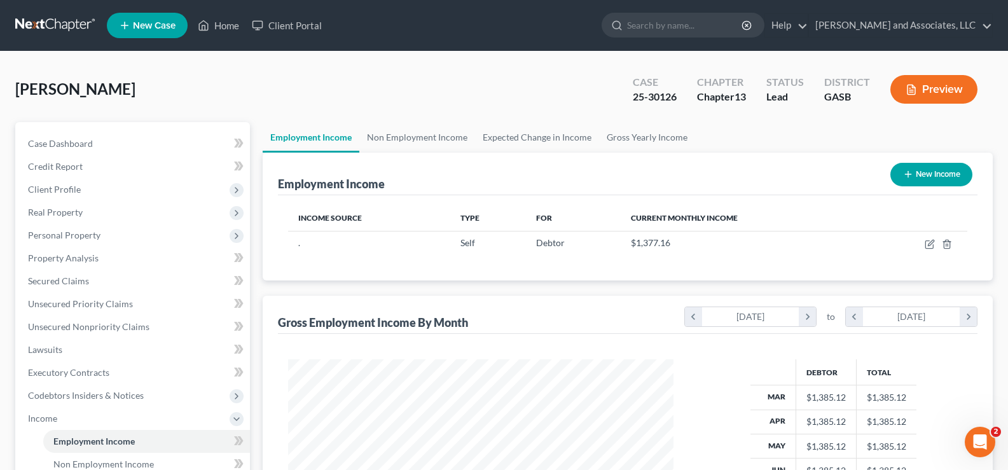
click at [946, 92] on button "Preview" at bounding box center [933, 89] width 87 height 29
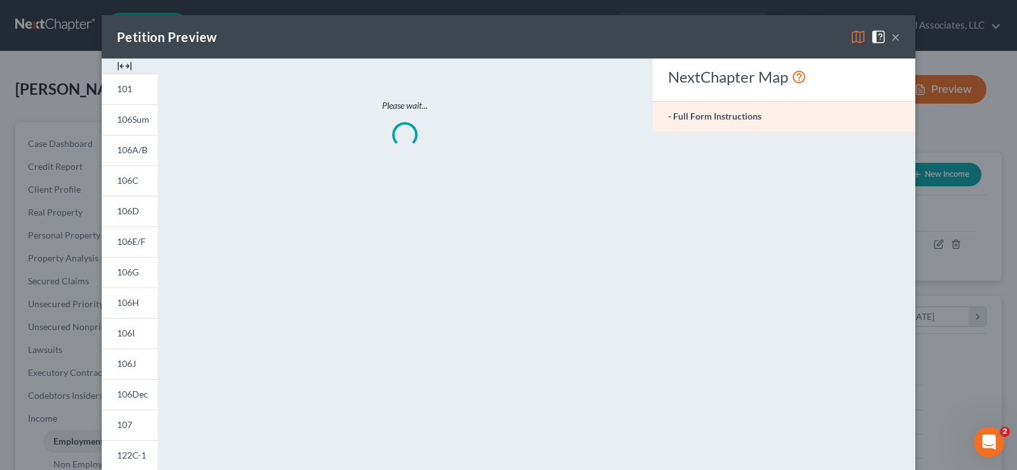
scroll to position [228, 415]
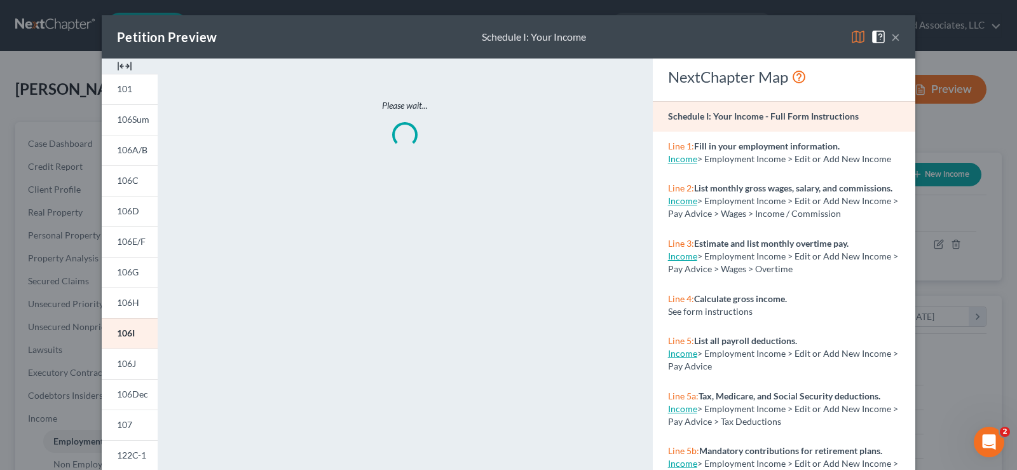
click at [117, 65] on img at bounding box center [124, 66] width 15 height 15
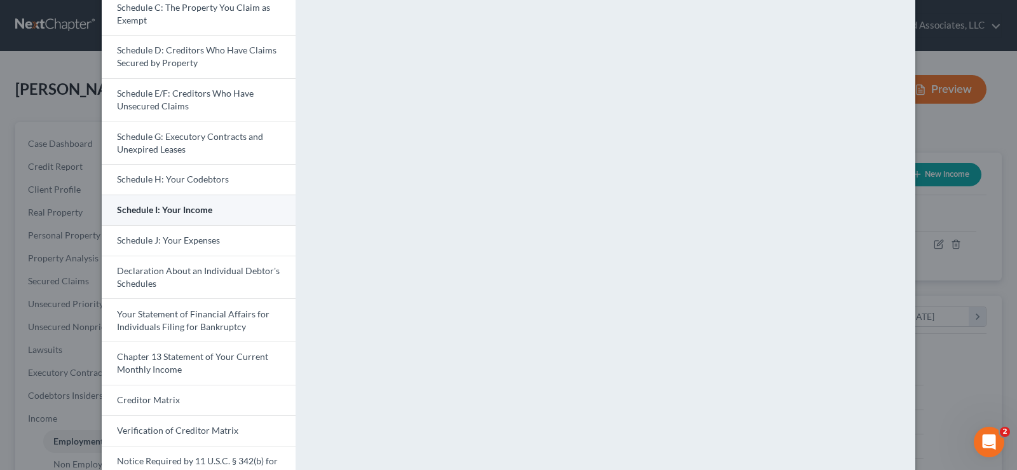
scroll to position [191, 0]
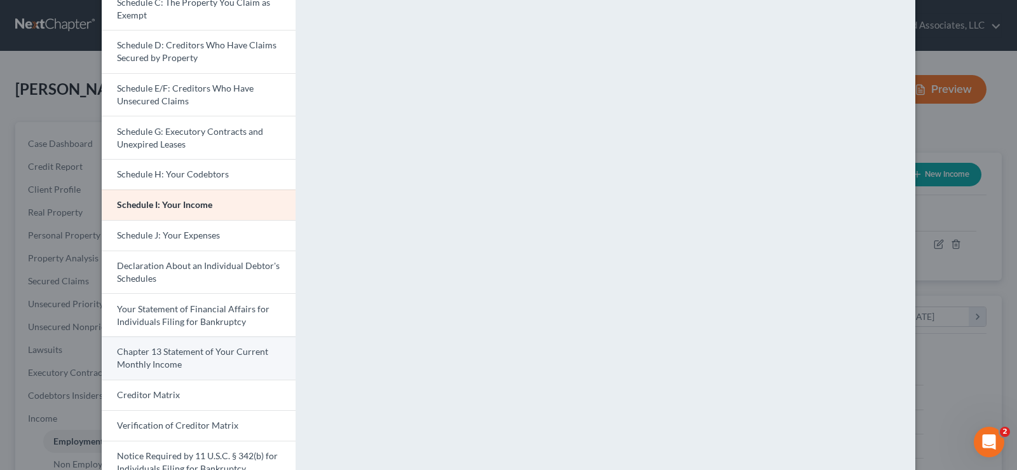
click at [162, 359] on link "Chapter 13 Statement of Your Current Monthly Income" at bounding box center [199, 357] width 194 height 43
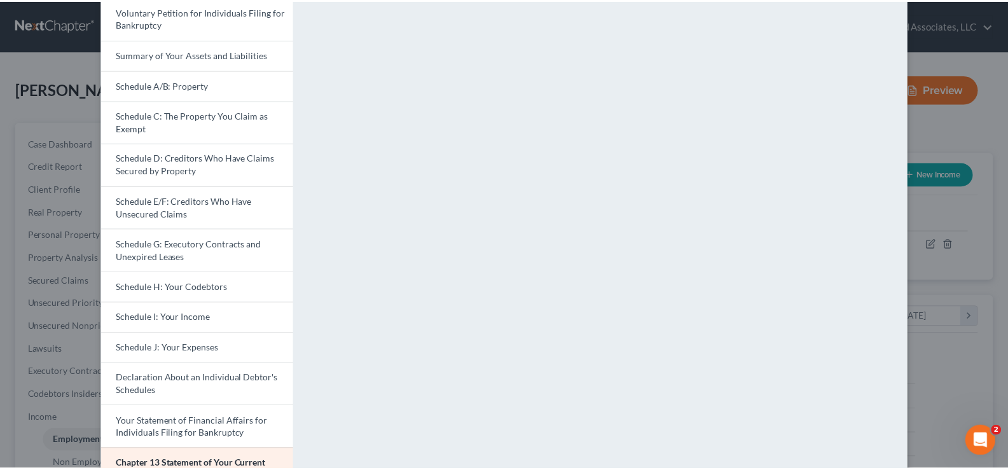
scroll to position [0, 0]
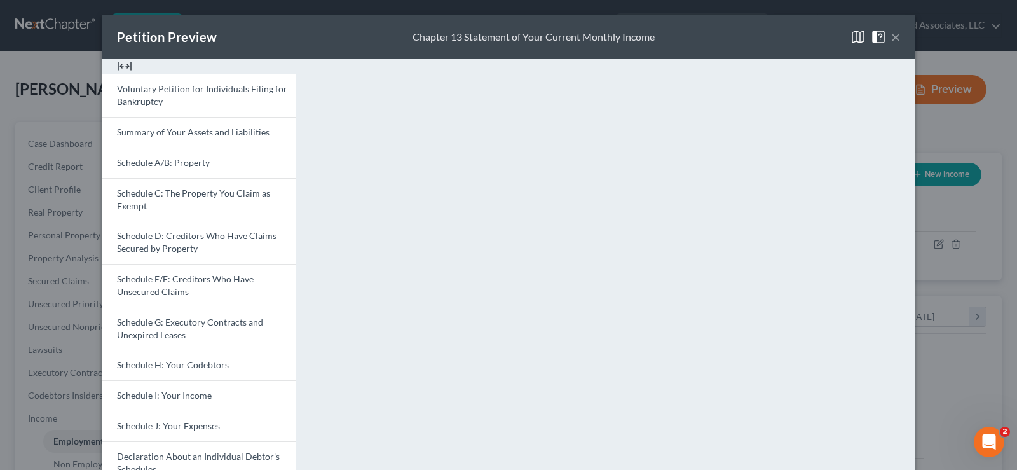
click at [892, 38] on button "×" at bounding box center [896, 36] width 9 height 15
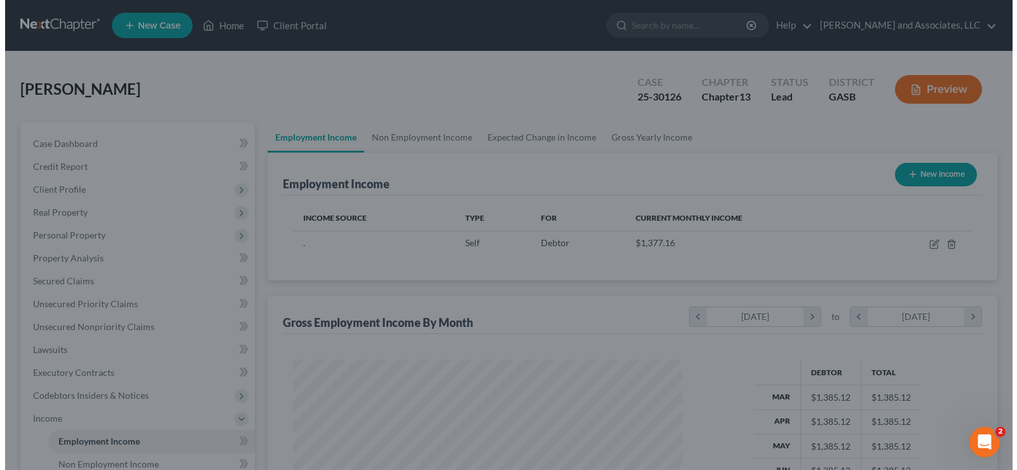
scroll to position [635706, 635523]
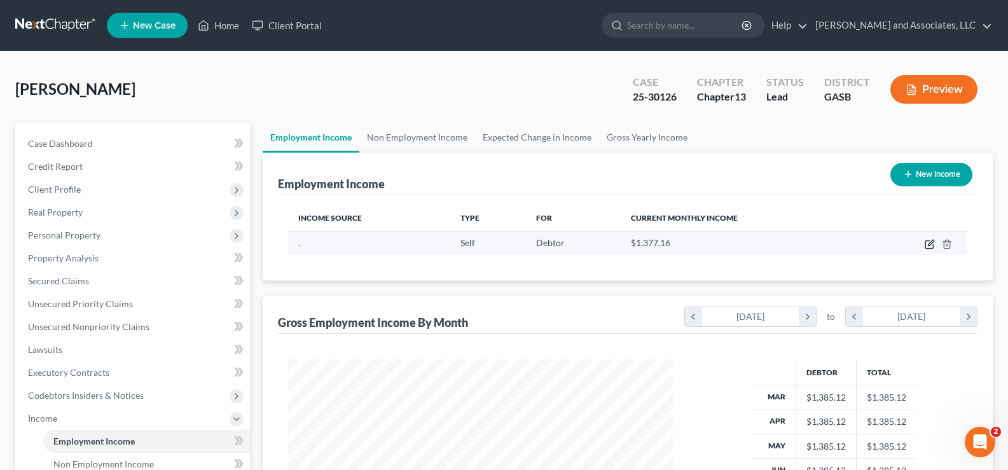
click at [931, 246] on icon "button" at bounding box center [930, 244] width 10 height 10
select select "1"
select select "0"
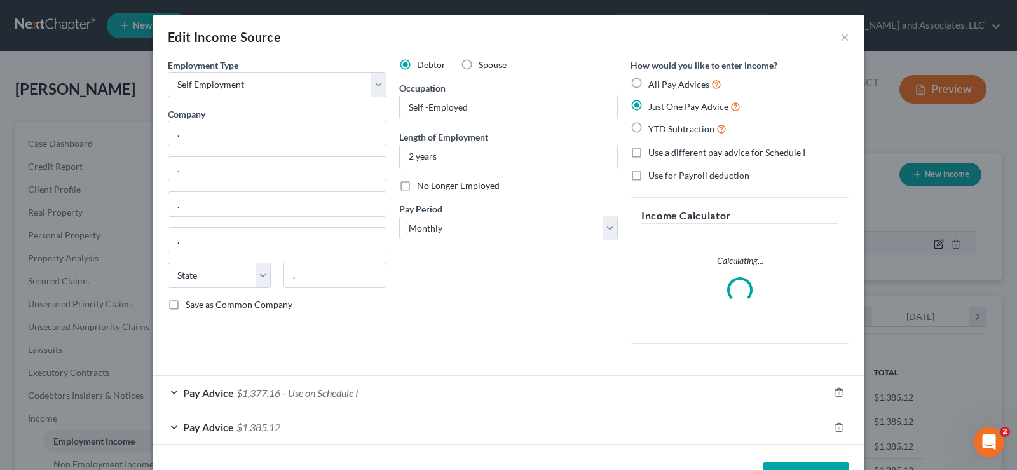
scroll to position [228, 415]
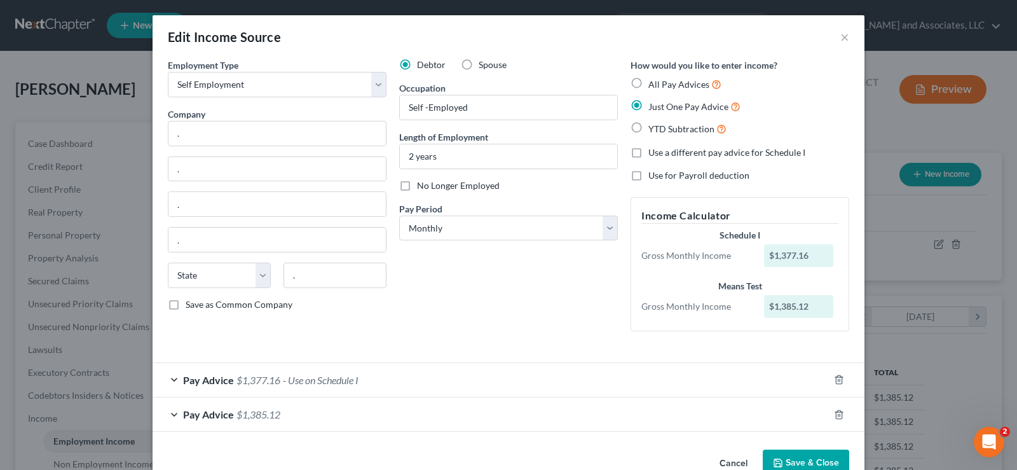
click at [326, 380] on span "- Use on Schedule I" at bounding box center [321, 380] width 76 height 12
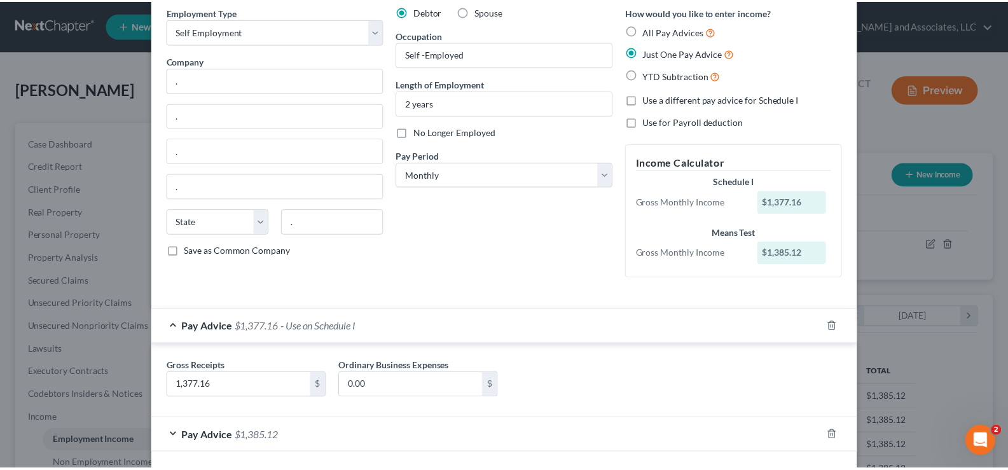
scroll to position [107, 0]
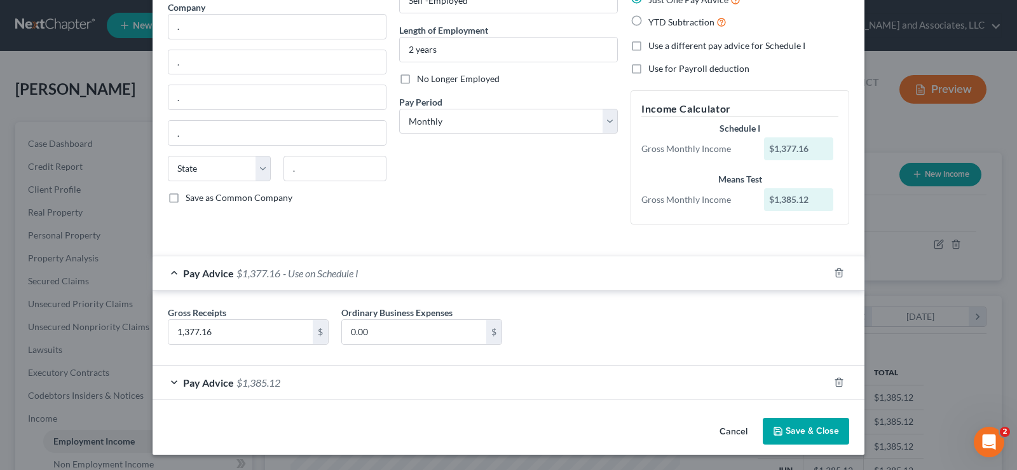
click at [799, 431] on button "Save & Close" at bounding box center [806, 431] width 86 height 27
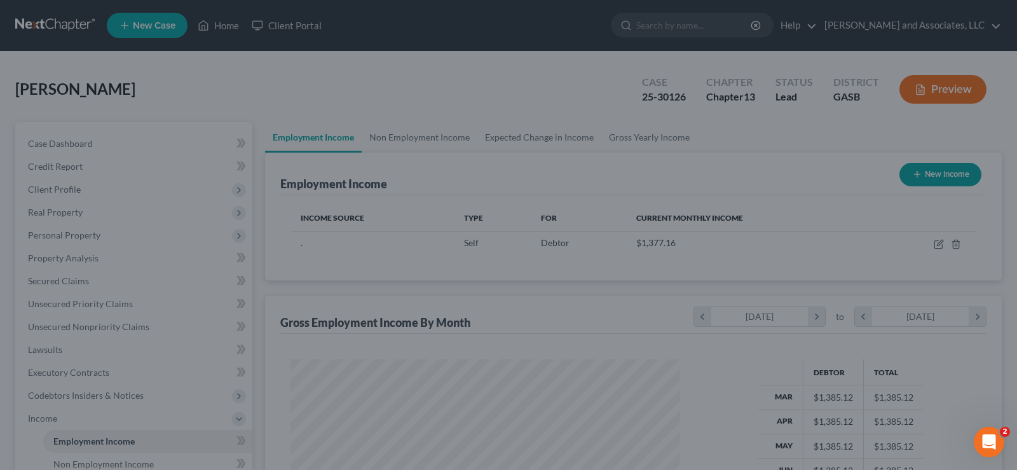
scroll to position [635706, 635523]
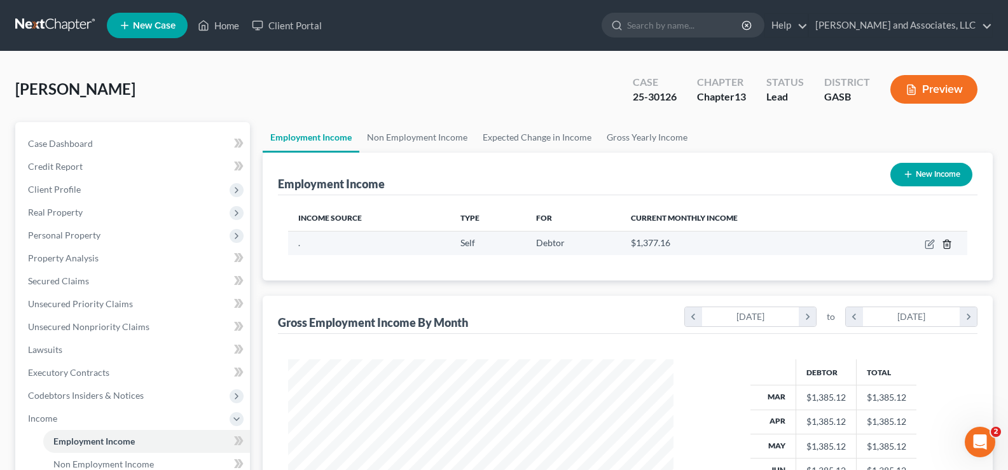
click at [946, 239] on icon "button" at bounding box center [947, 244] width 10 height 10
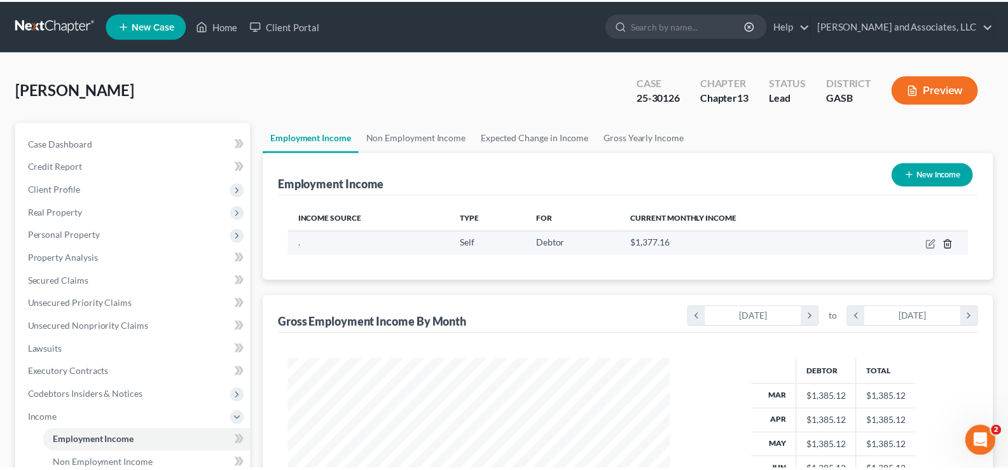
scroll to position [228, 415]
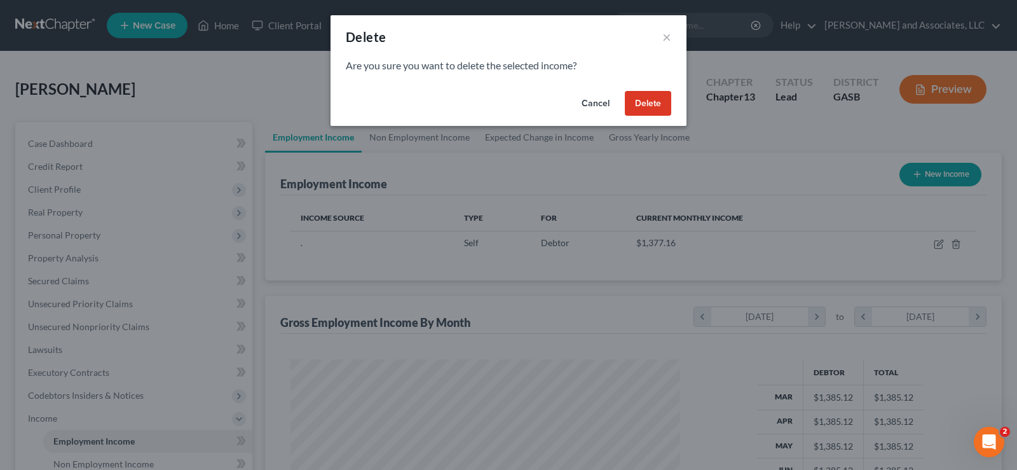
click at [652, 100] on button "Delete" at bounding box center [648, 103] width 46 height 25
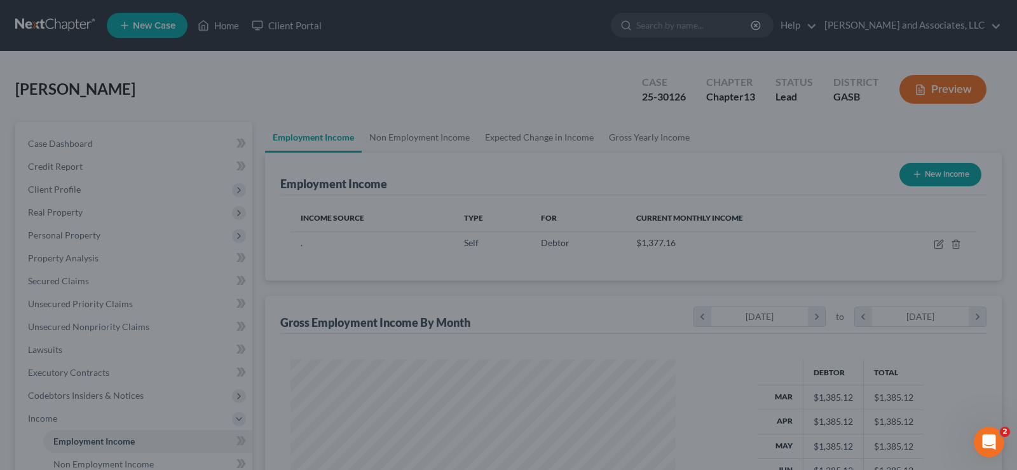
scroll to position [635706, 635523]
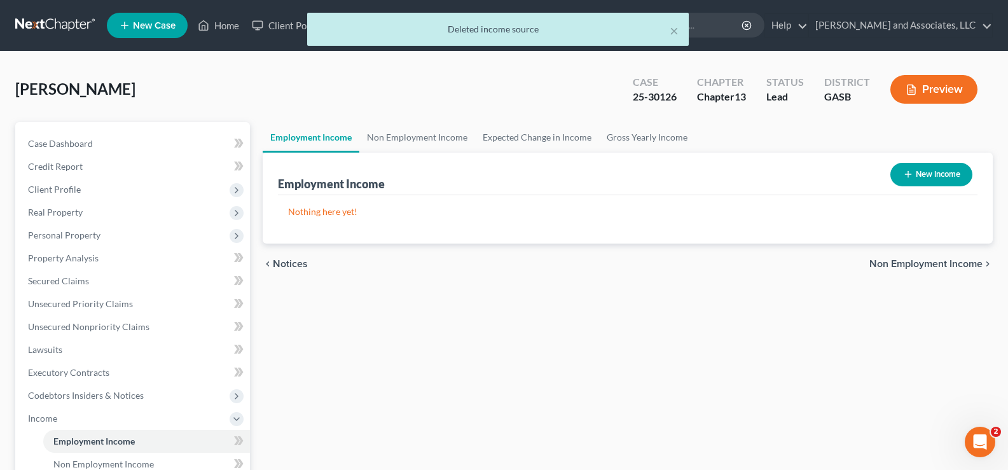
click at [928, 172] on button "New Income" at bounding box center [931, 175] width 82 height 24
select select "0"
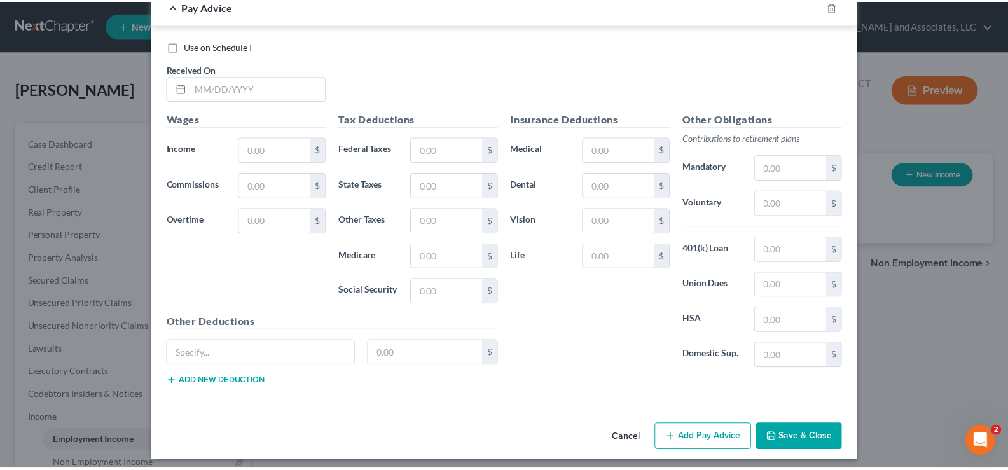
scroll to position [445, 0]
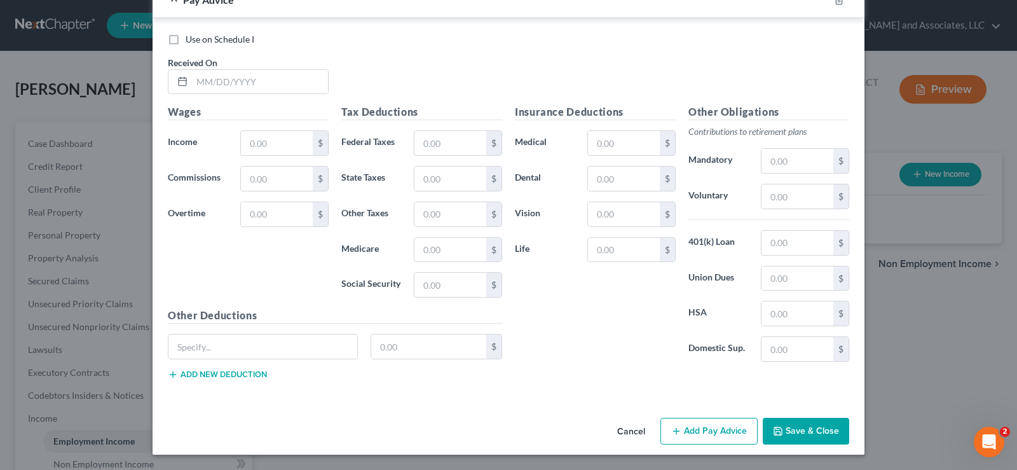
click at [632, 430] on button "Cancel" at bounding box center [631, 431] width 48 height 25
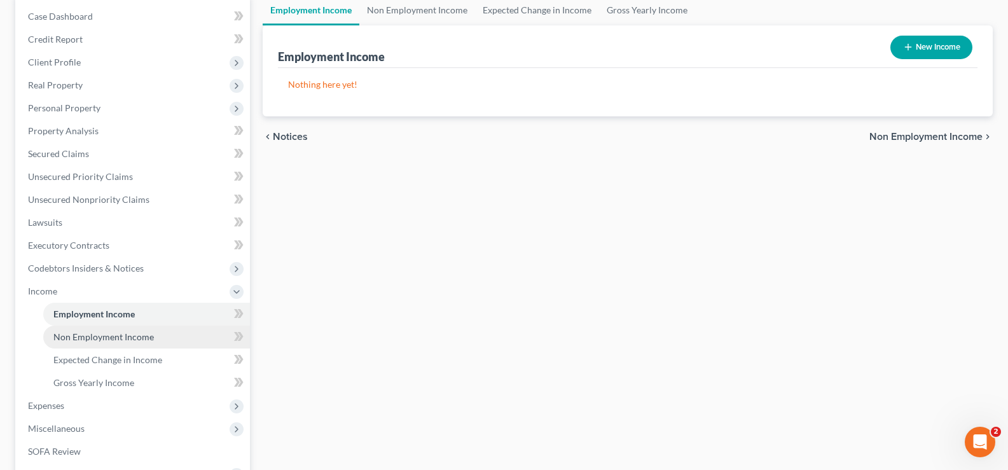
click at [124, 333] on span "Non Employment Income" at bounding box center [103, 336] width 100 height 11
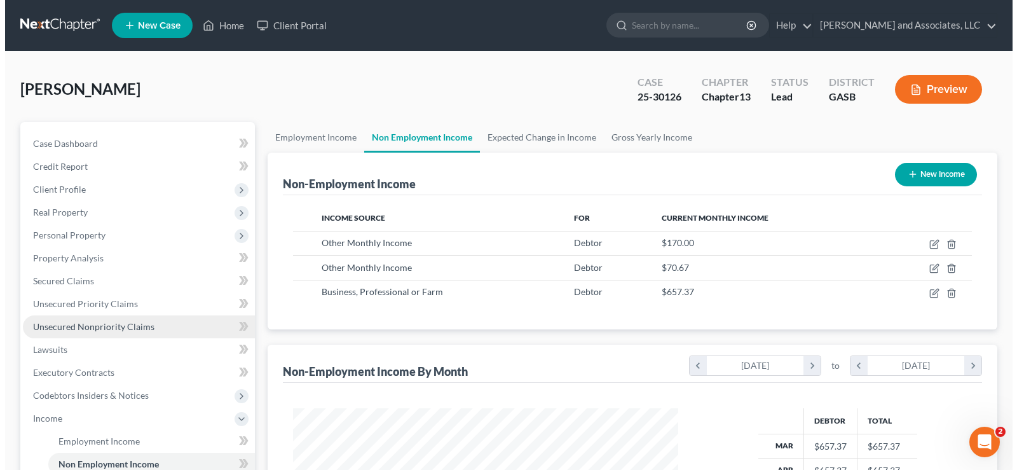
scroll to position [228, 411]
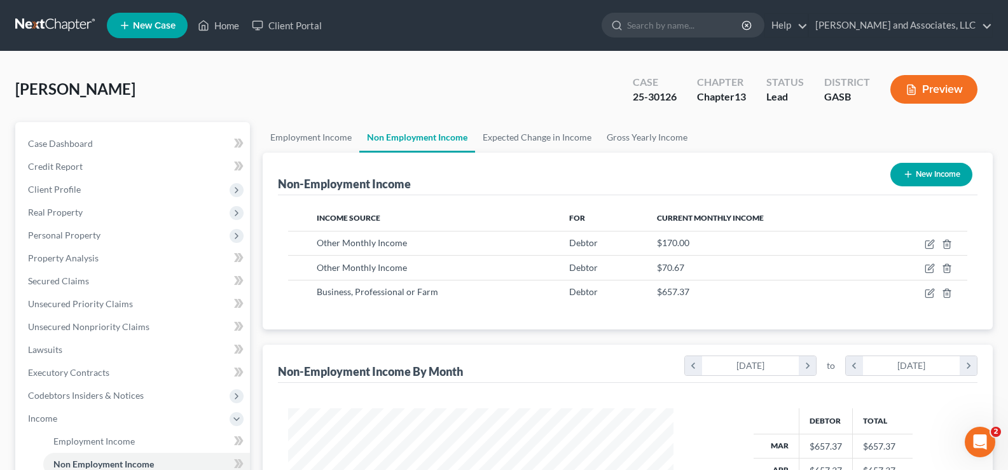
click at [942, 178] on button "New Income" at bounding box center [931, 175] width 82 height 24
select select "0"
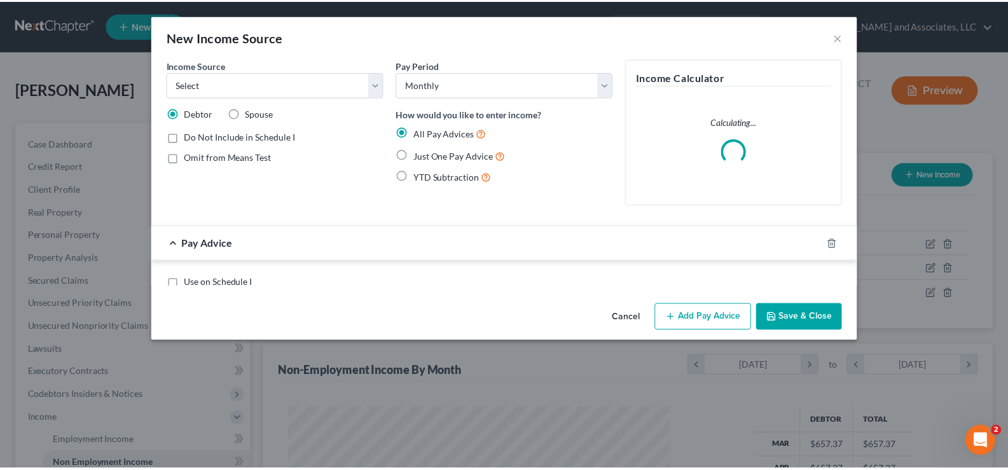
scroll to position [228, 415]
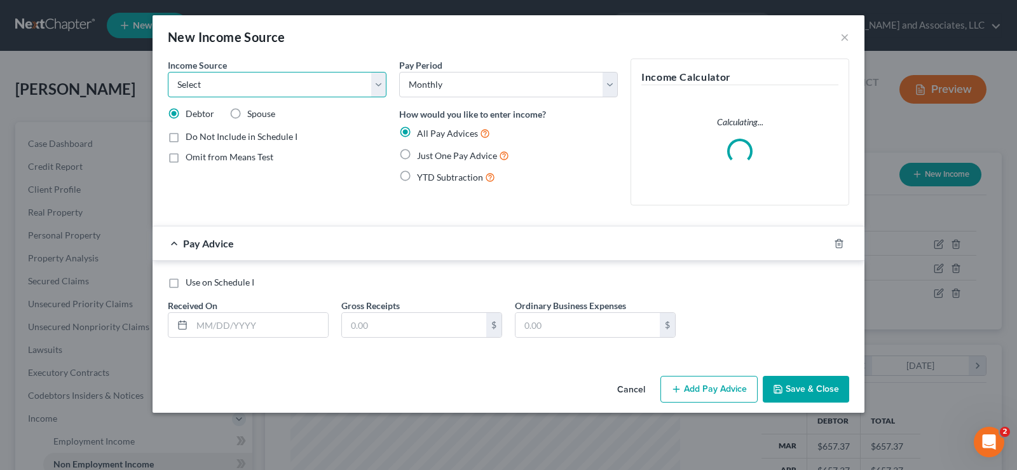
click at [213, 83] on select "Select Unemployment Disability (from employer) Pension Retirement Social Securi…" at bounding box center [277, 84] width 219 height 25
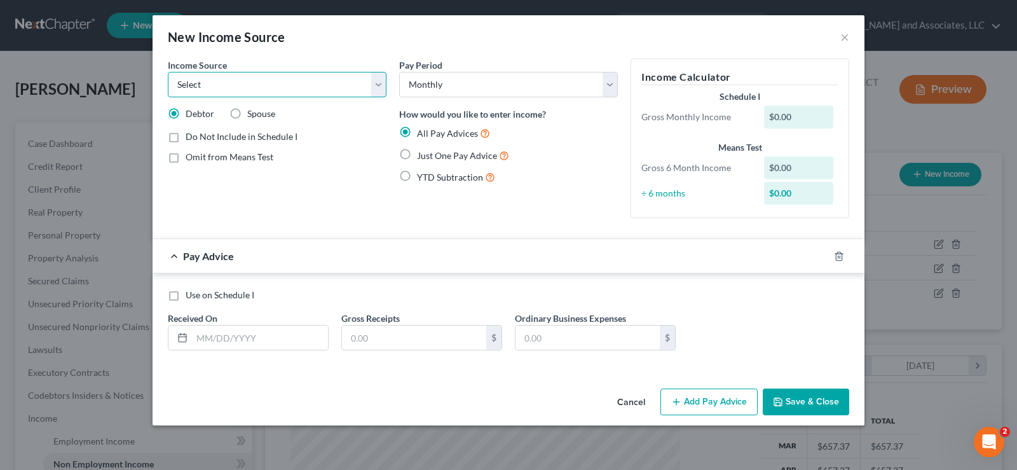
select select "10"
click at [168, 72] on select "Select Unemployment Disability (from employer) Pension Retirement Social Securi…" at bounding box center [277, 84] width 219 height 25
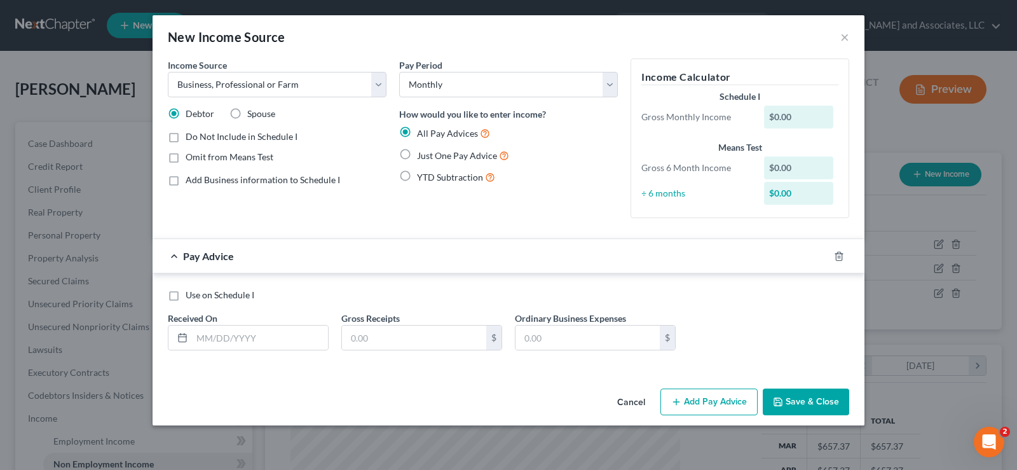
click at [186, 299] on label "Use on Schedule I" at bounding box center [220, 295] width 69 height 13
click at [191, 297] on input "Use on Schedule I" at bounding box center [195, 293] width 8 height 8
checkbox input "true"
click at [232, 344] on input "text" at bounding box center [260, 338] width 136 height 24
type input "[DATE]"
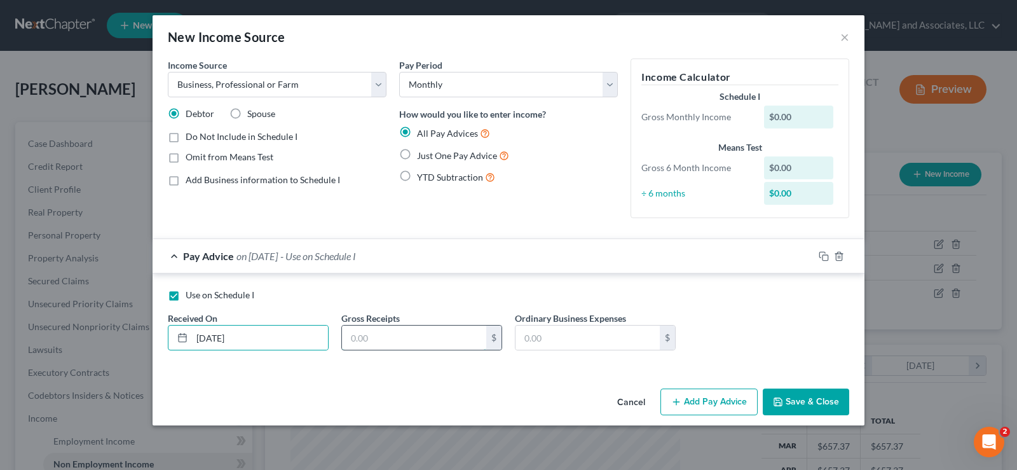
click at [402, 343] on input "text" at bounding box center [414, 338] width 144 height 24
type input "1,207.16"
click at [186, 158] on label "Omit from Means Test" at bounding box center [230, 157] width 88 height 13
click at [191, 158] on input "Omit from Means Test" at bounding box center [195, 155] width 8 height 8
checkbox input "true"
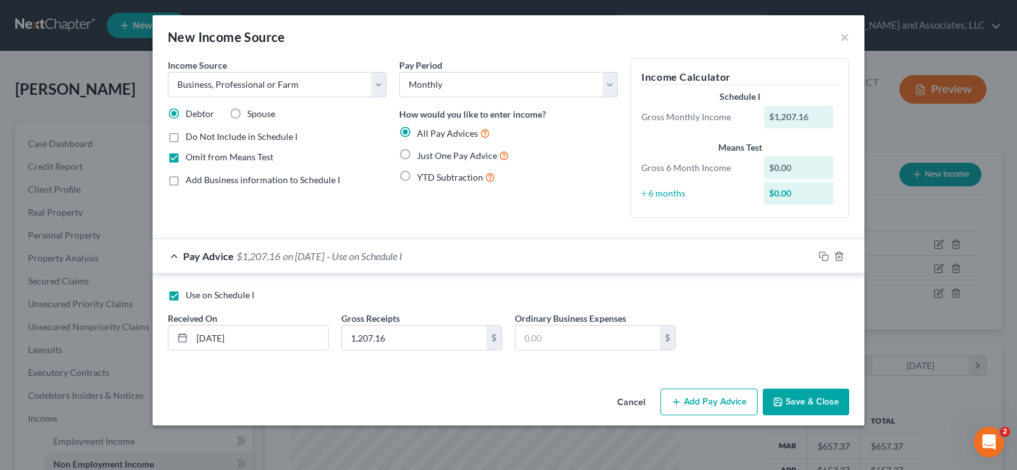
click at [815, 400] on button "Save & Close" at bounding box center [806, 402] width 86 height 27
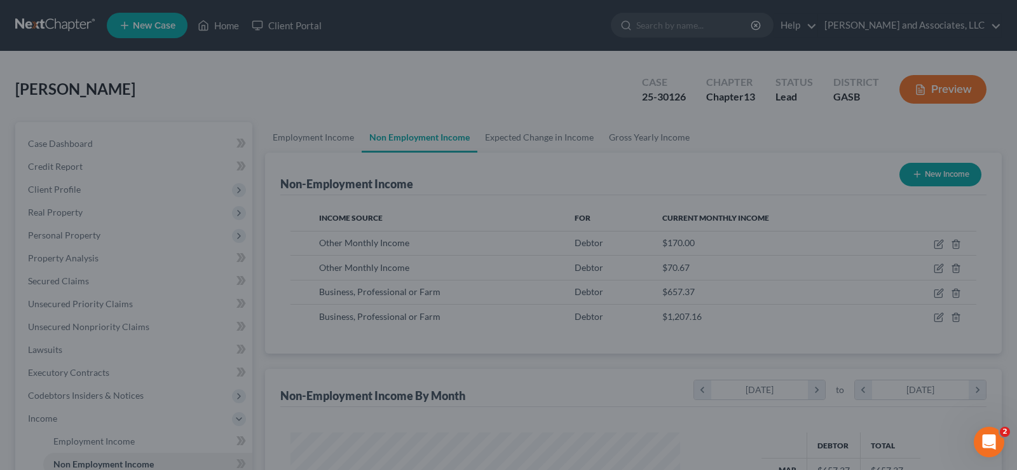
scroll to position [635706, 635523]
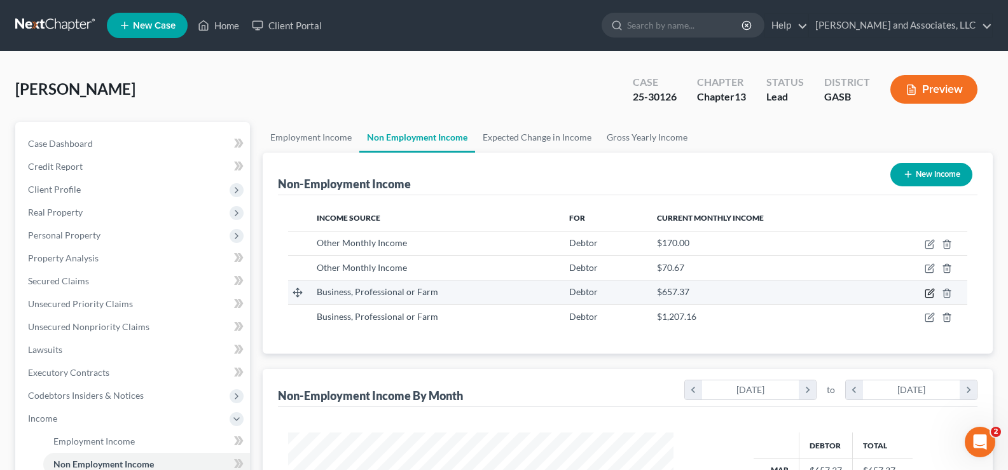
click at [928, 293] on icon "button" at bounding box center [930, 293] width 10 height 10
select select "10"
select select "0"
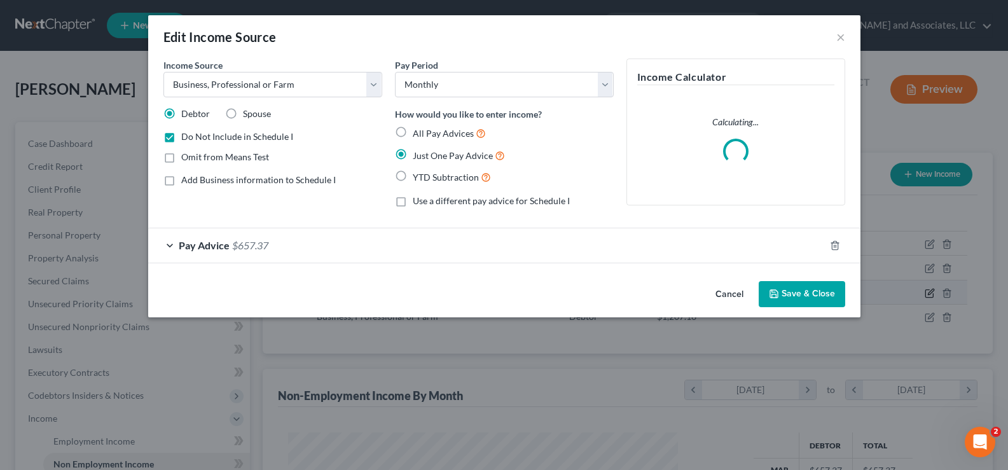
scroll to position [228, 415]
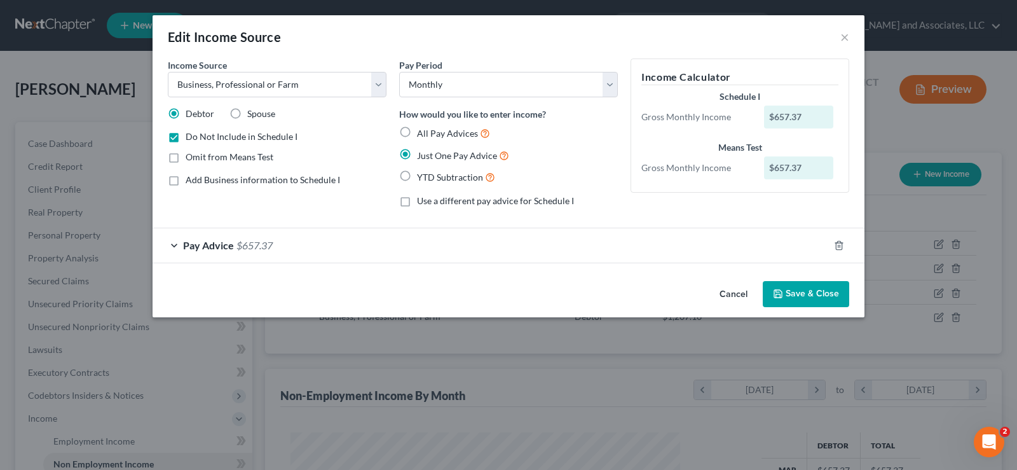
click at [804, 295] on button "Save & Close" at bounding box center [806, 294] width 86 height 27
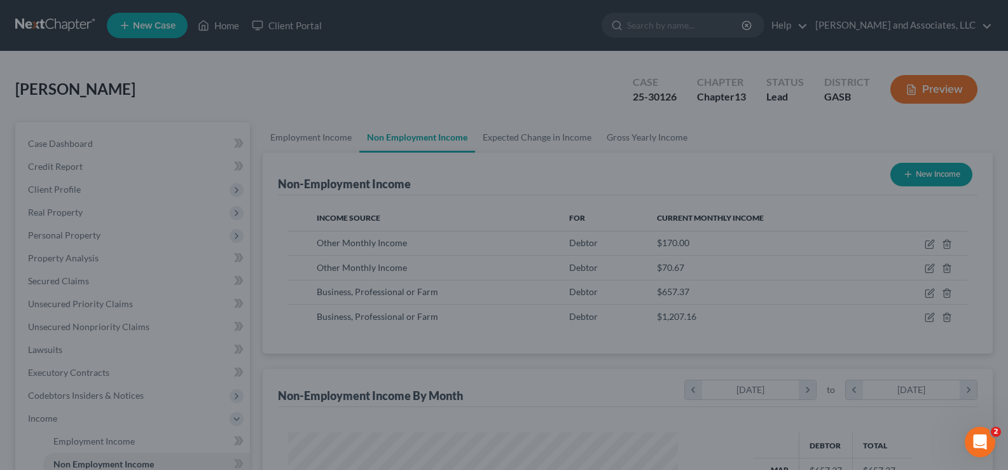
scroll to position [228, 411]
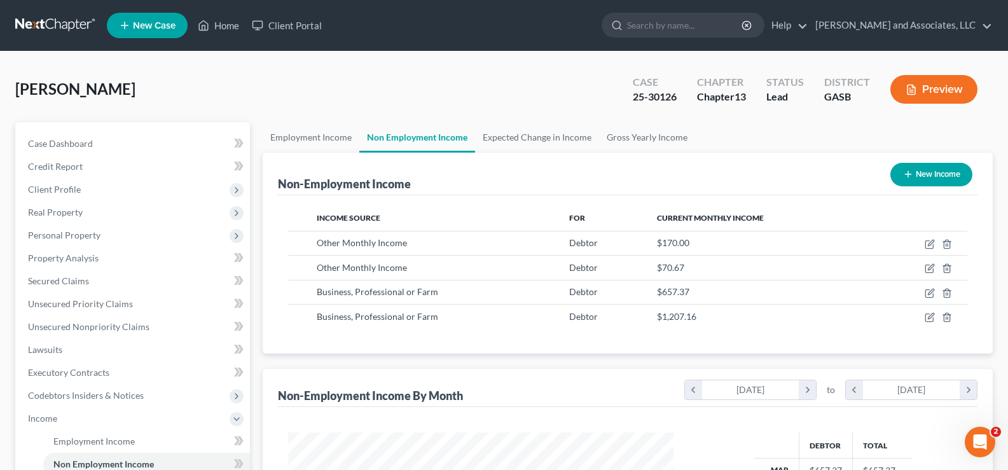
click at [930, 93] on button "Preview" at bounding box center [933, 89] width 87 height 29
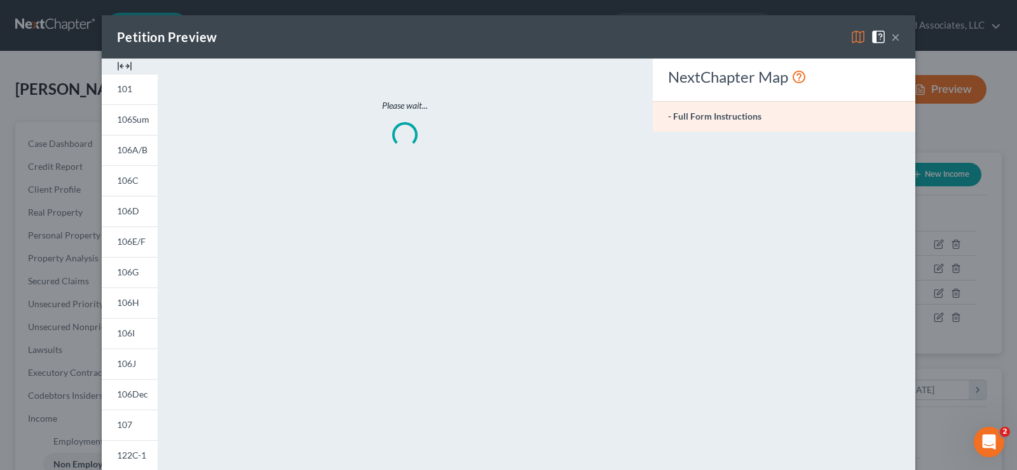
scroll to position [228, 415]
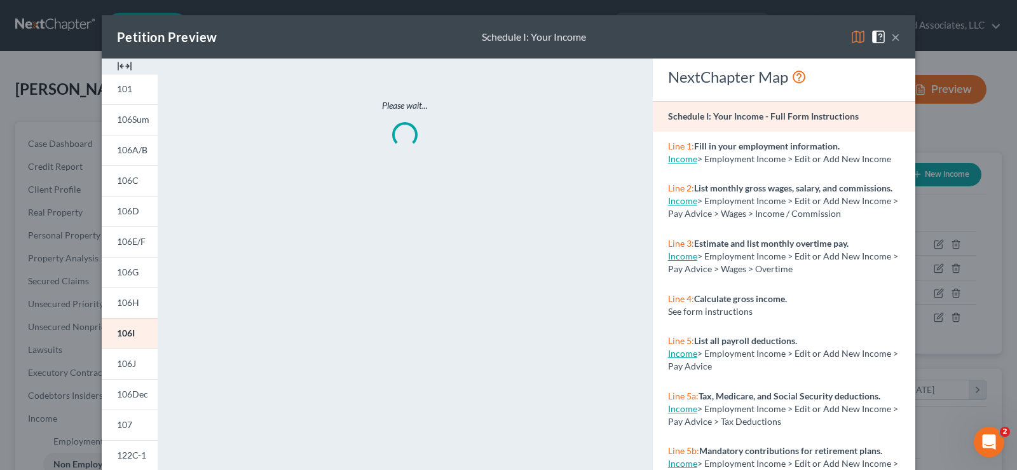
click at [125, 67] on img at bounding box center [124, 66] width 15 height 15
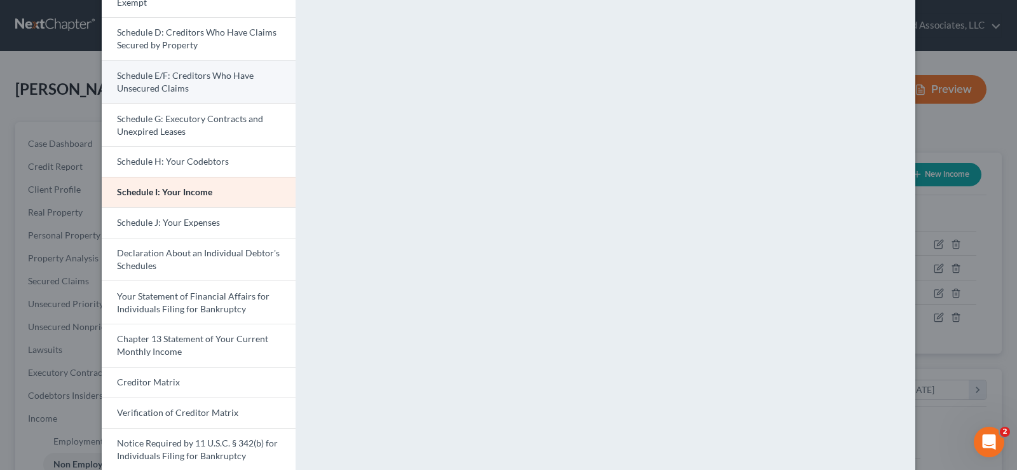
scroll to position [254, 0]
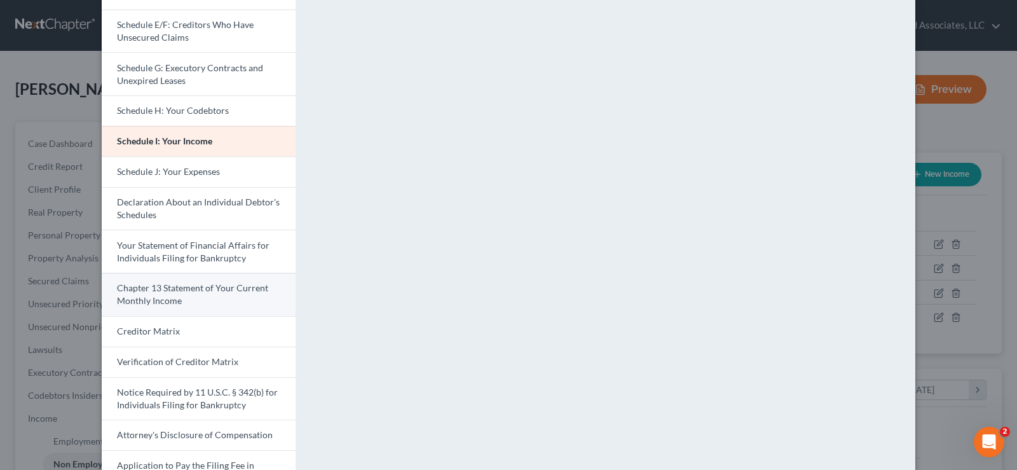
click at [206, 293] on span "Chapter 13 Statement of Your Current Monthly Income" at bounding box center [192, 294] width 151 height 24
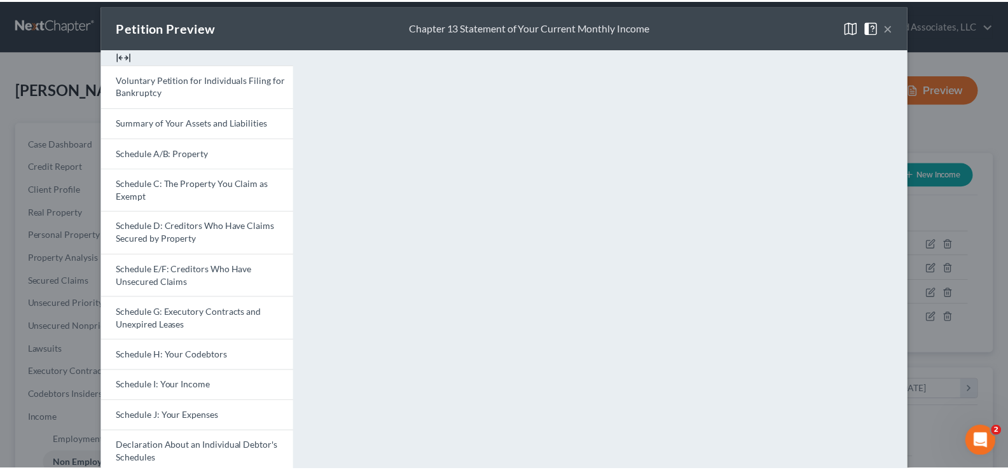
scroll to position [0, 0]
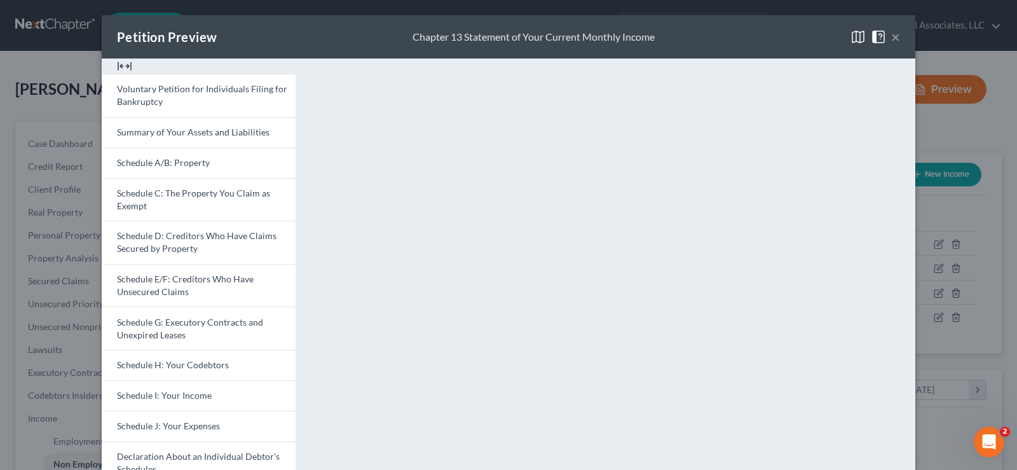
click at [892, 33] on button "×" at bounding box center [896, 36] width 9 height 15
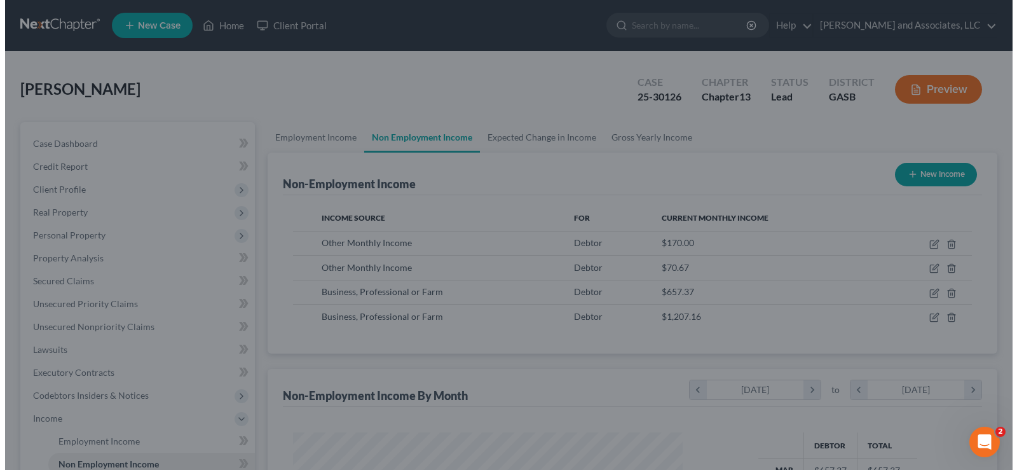
scroll to position [635706, 635523]
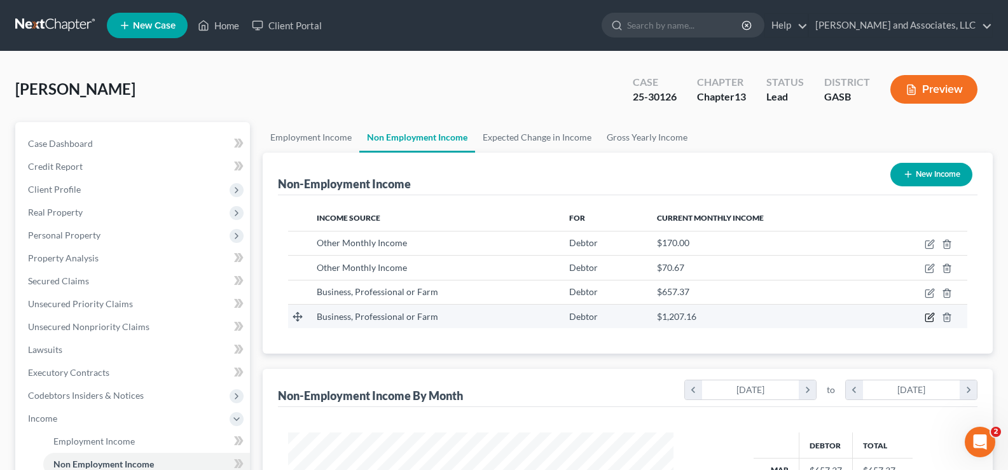
click at [932, 318] on icon "button" at bounding box center [930, 317] width 10 height 10
select select "10"
select select "0"
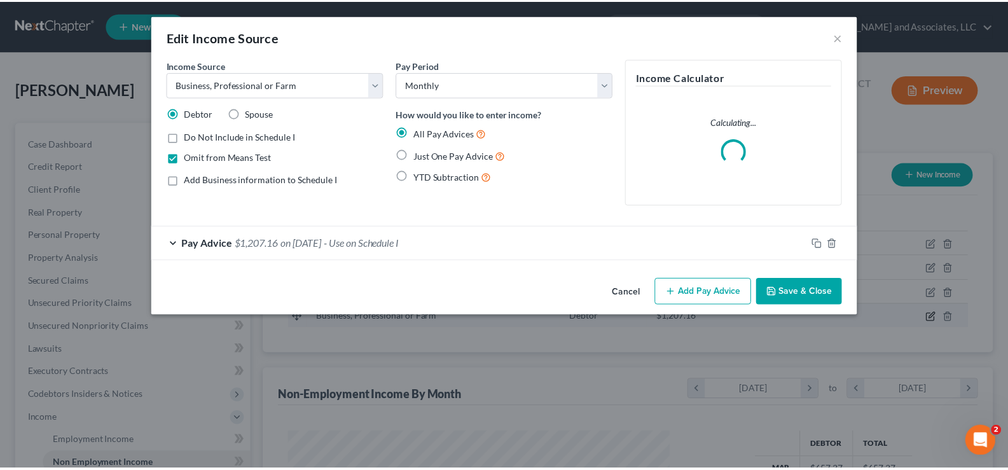
scroll to position [228, 415]
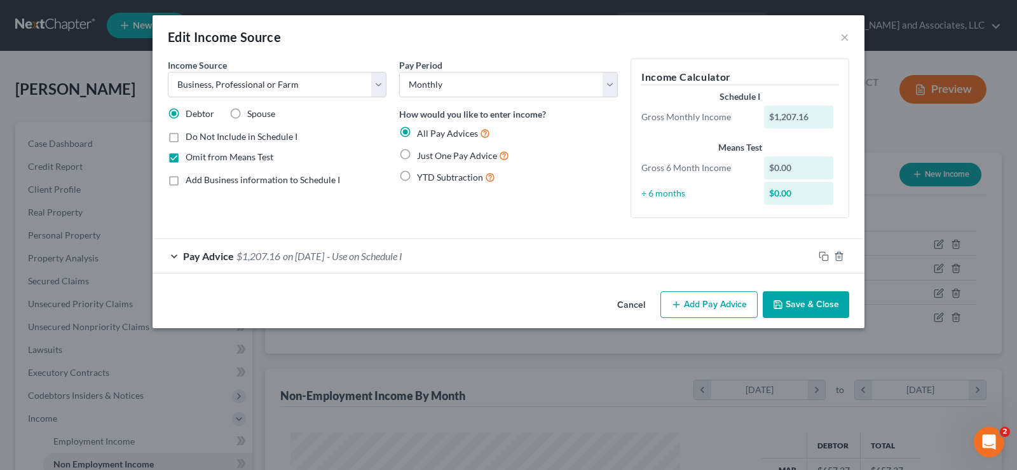
click at [801, 305] on button "Save & Close" at bounding box center [806, 304] width 86 height 27
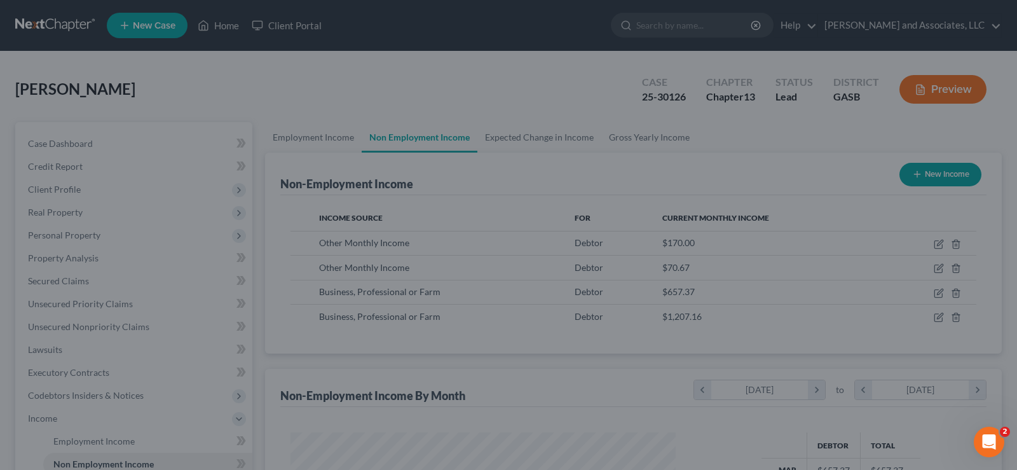
scroll to position [635706, 635523]
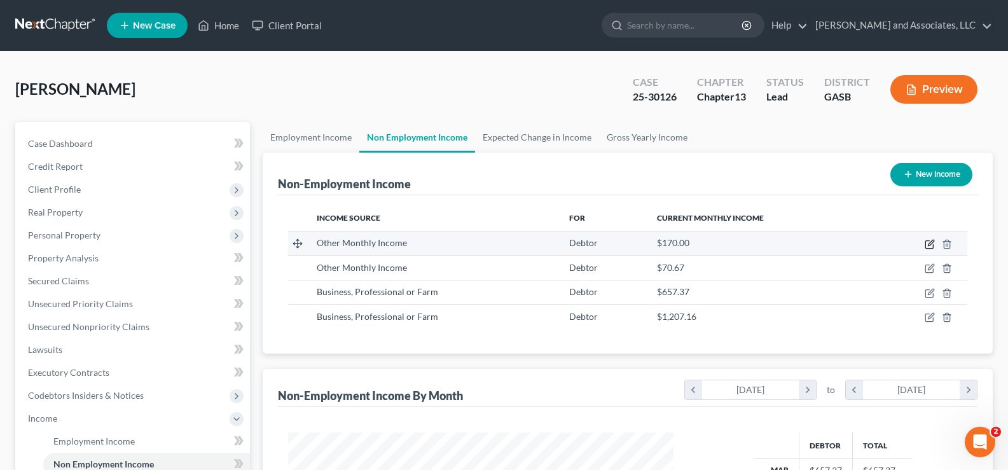
click at [928, 242] on icon "button" at bounding box center [930, 244] width 10 height 10
select select "13"
select select "0"
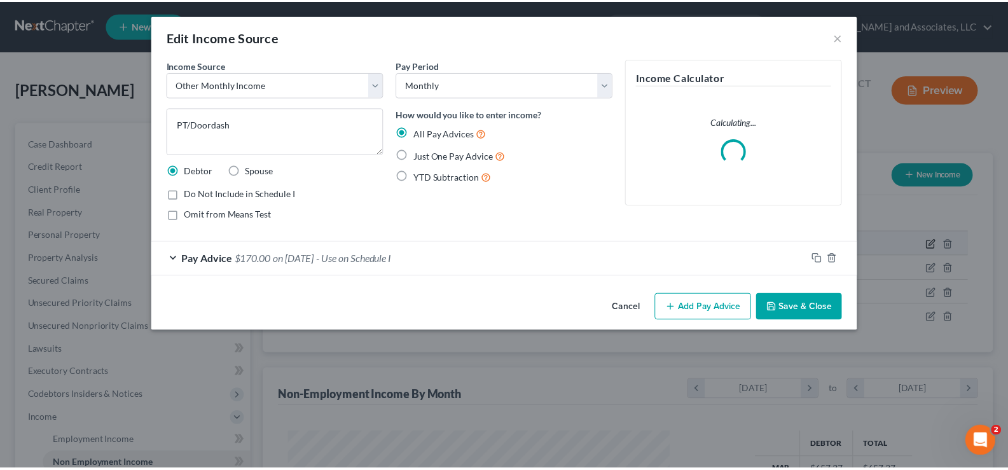
scroll to position [228, 415]
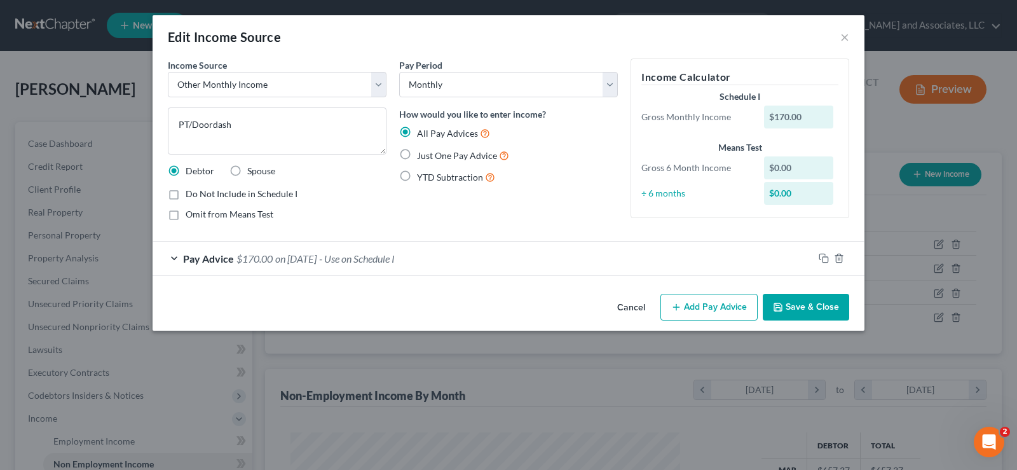
click at [812, 311] on button "Save & Close" at bounding box center [806, 307] width 86 height 27
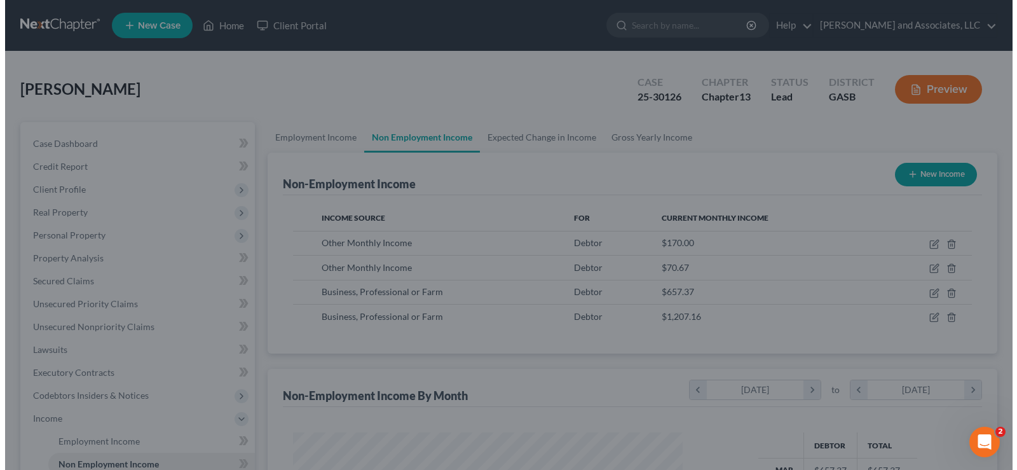
scroll to position [635706, 635523]
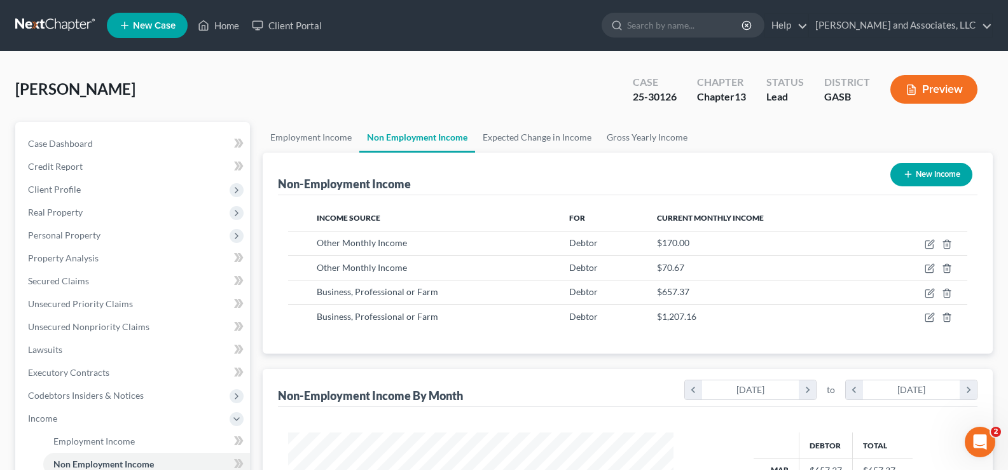
click at [949, 177] on button "New Income" at bounding box center [931, 175] width 82 height 24
select select "0"
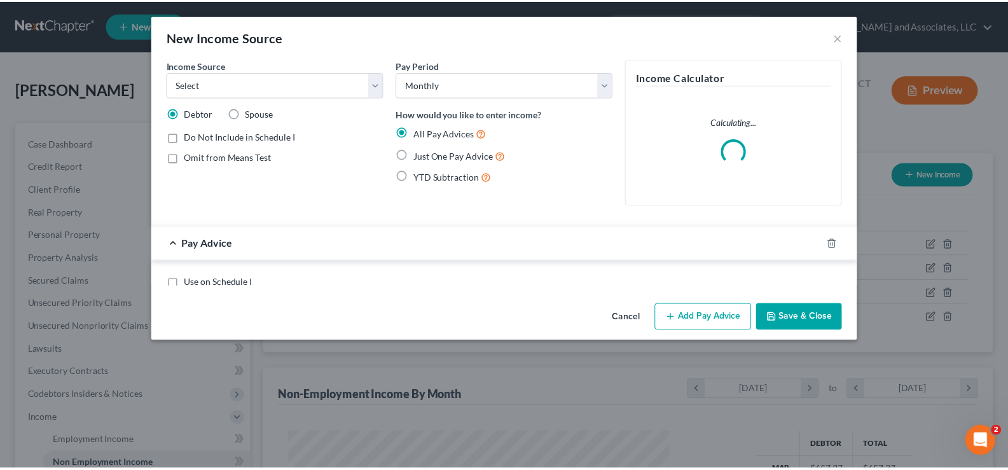
scroll to position [228, 415]
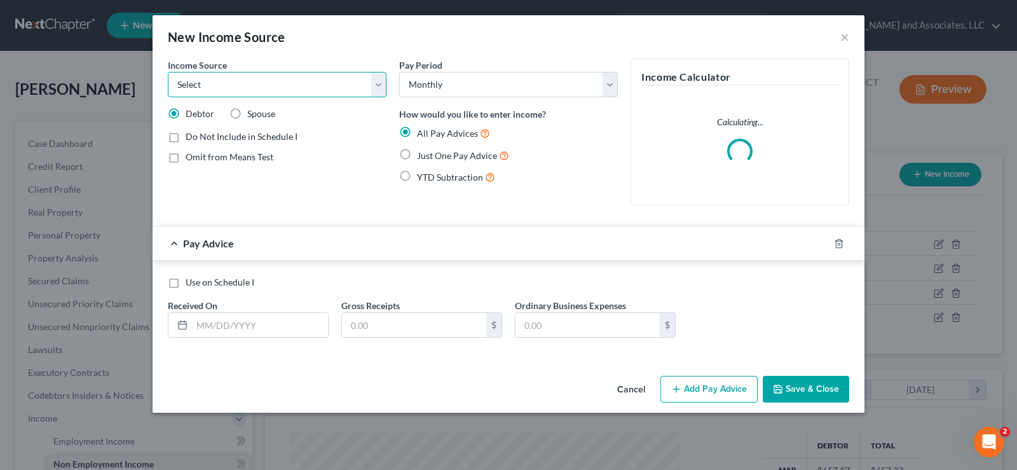
click at [246, 86] on select "Select Unemployment Disability (from employer) Pension Retirement Social Securi…" at bounding box center [277, 84] width 219 height 25
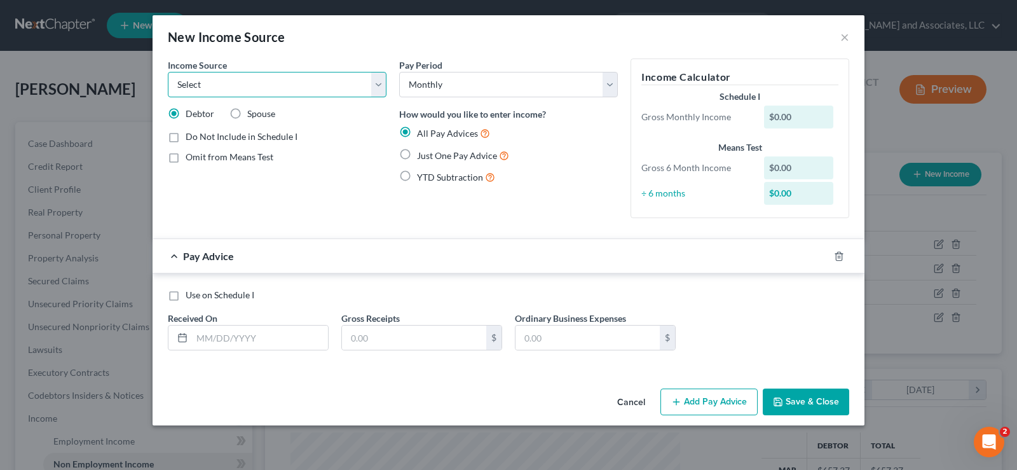
select select "10"
click at [168, 72] on select "Select Unemployment Disability (from employer) Pension Retirement Social Securi…" at bounding box center [277, 84] width 219 height 25
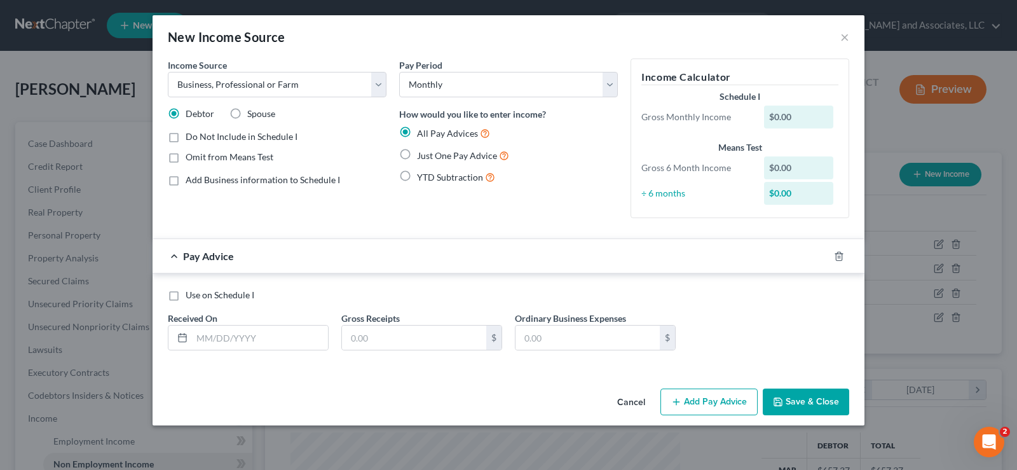
click at [186, 142] on label "Do Not Include in Schedule I" at bounding box center [242, 136] width 112 height 13
click at [191, 139] on input "Do Not Include in Schedule I" at bounding box center [195, 134] width 8 height 8
checkbox input "true"
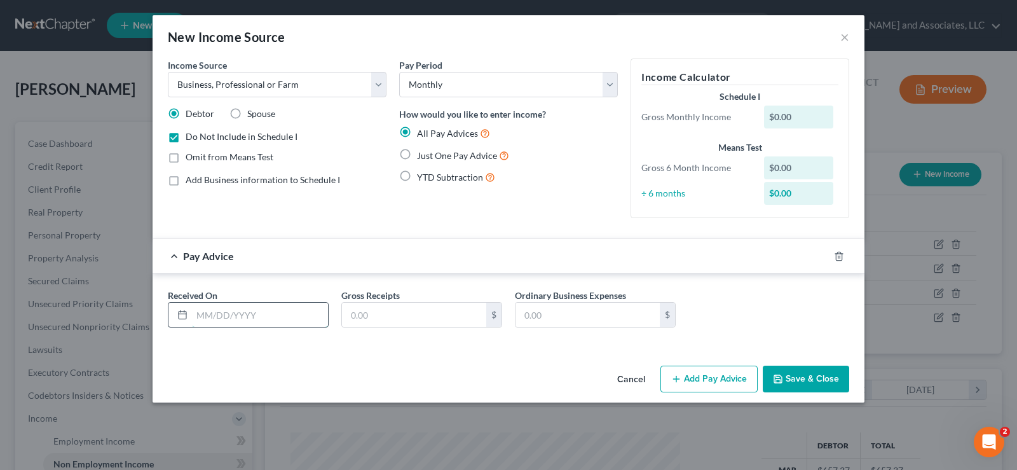
click at [226, 317] on input "text" at bounding box center [260, 315] width 136 height 24
type input "[DATE]"
click at [372, 314] on input "text" at bounding box center [414, 315] width 144 height 24
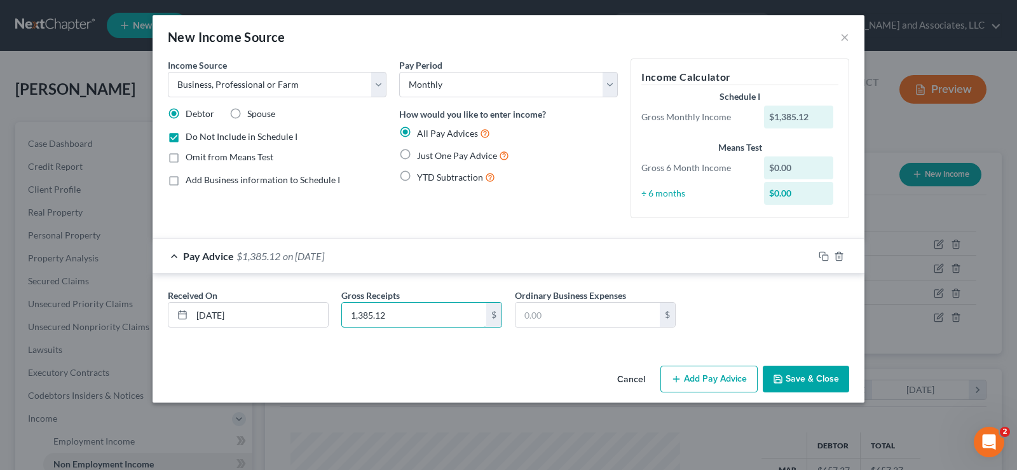
type input "1,385.12"
click at [815, 379] on button "Save & Close" at bounding box center [806, 379] width 86 height 27
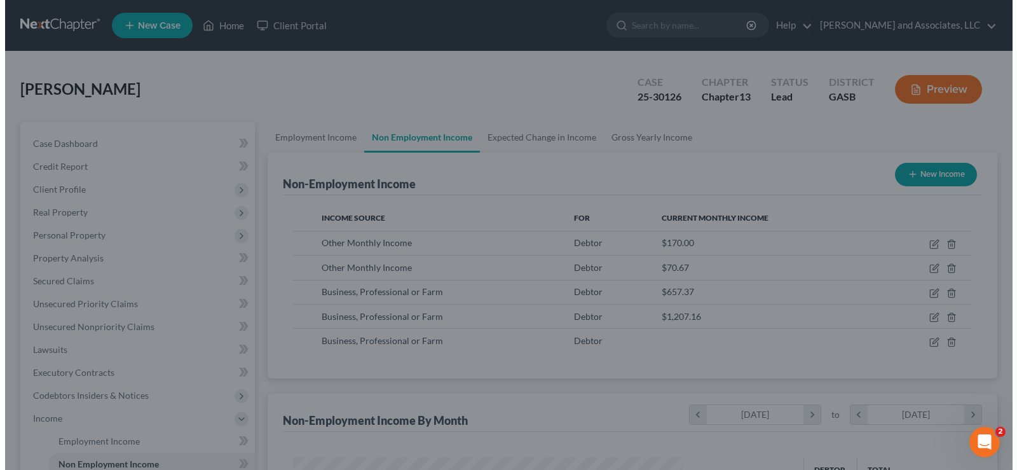
scroll to position [635706, 635523]
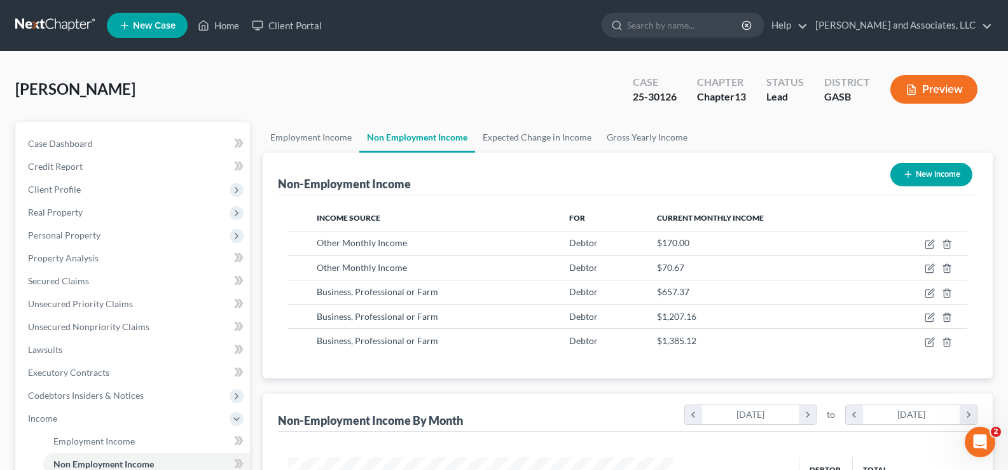
click at [961, 95] on button "Preview" at bounding box center [933, 89] width 87 height 29
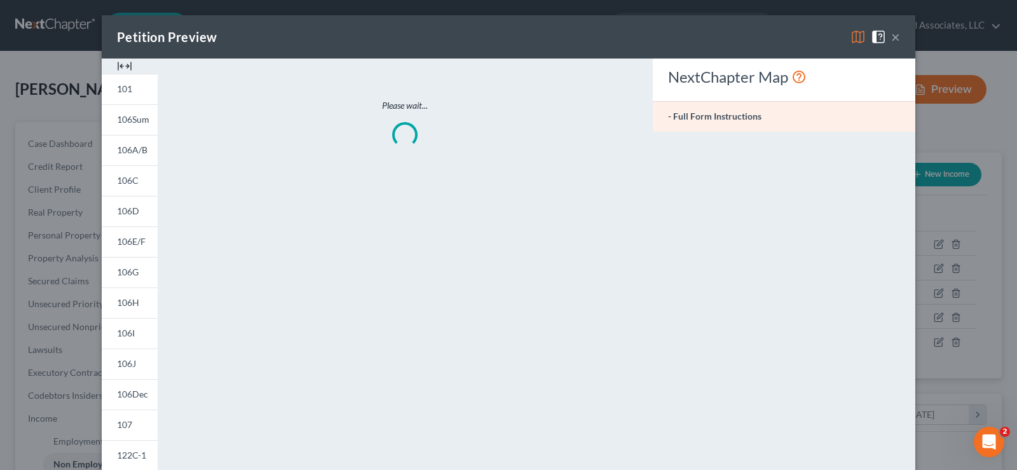
scroll to position [228, 415]
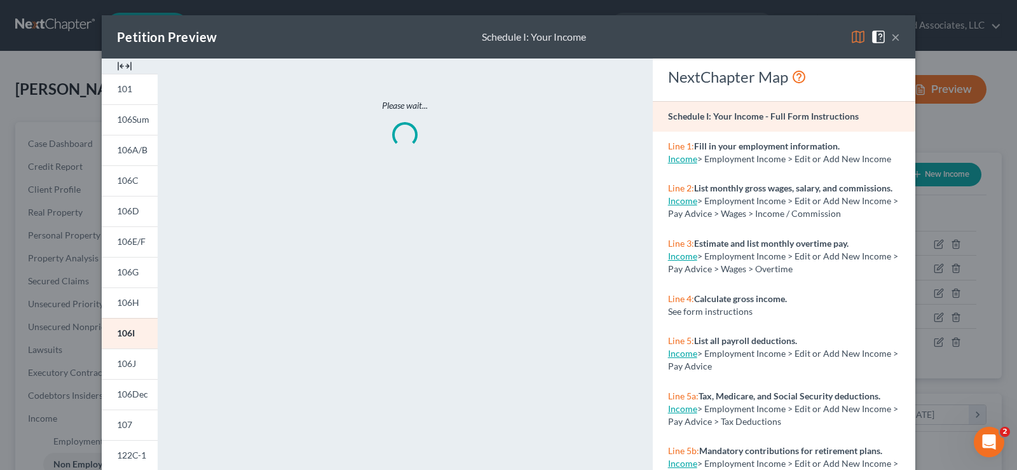
click at [129, 62] on div at bounding box center [130, 66] width 56 height 15
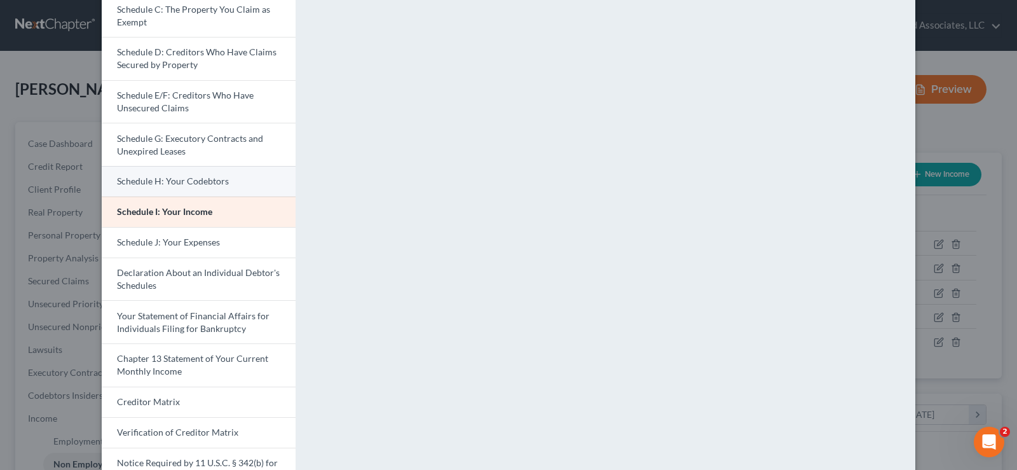
scroll to position [191, 0]
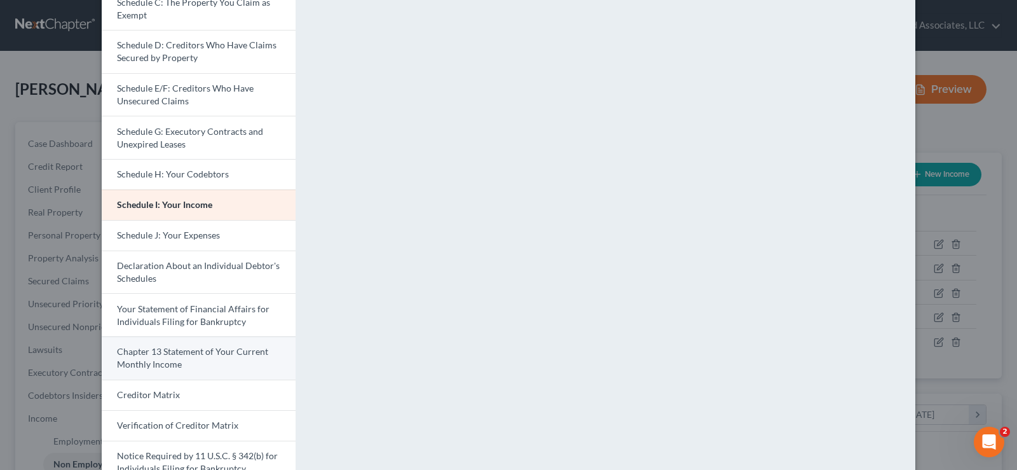
click at [200, 350] on span "Chapter 13 Statement of Your Current Monthly Income" at bounding box center [192, 358] width 151 height 24
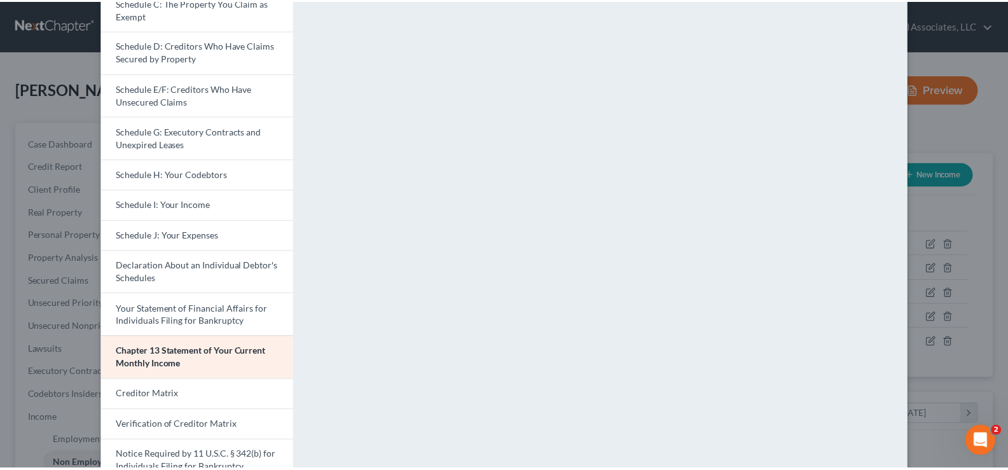
scroll to position [0, 0]
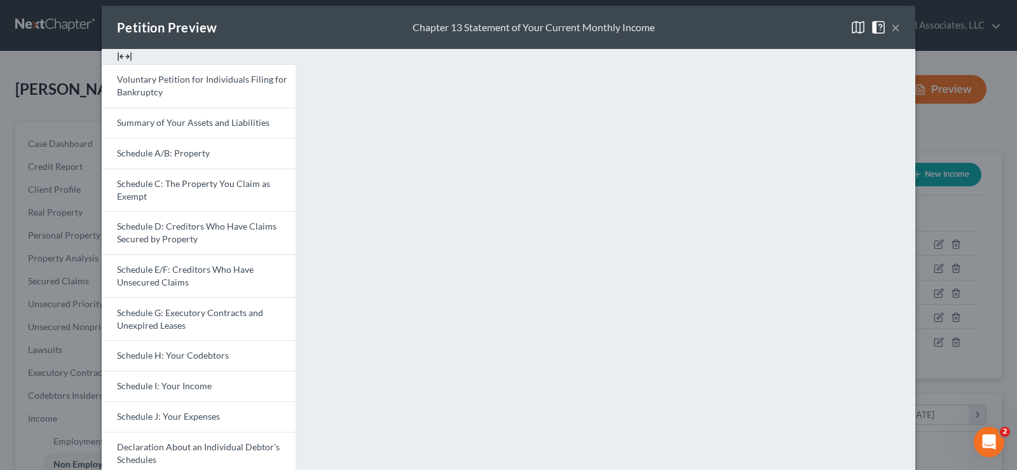
drag, startPoint x: 1010, startPoint y: 142, endPoint x: 1011, endPoint y: 22, distance: 120.2
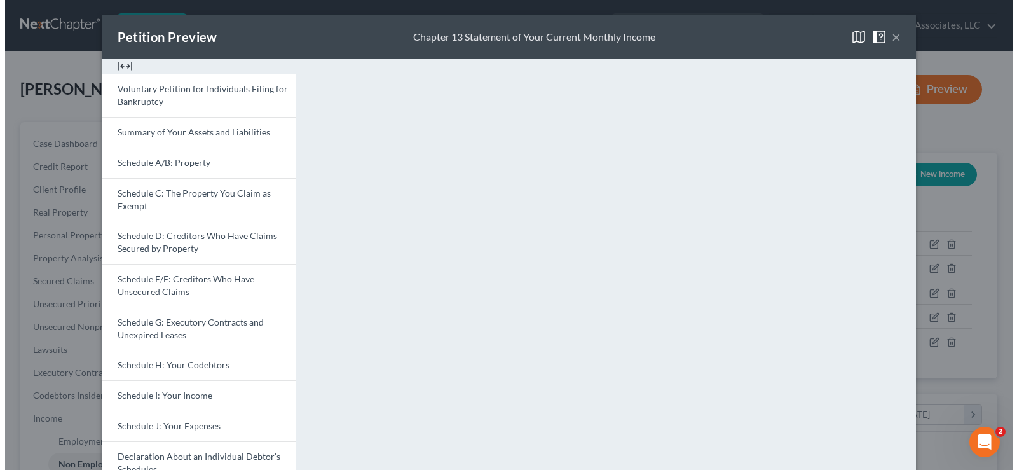
scroll to position [635706, 635523]
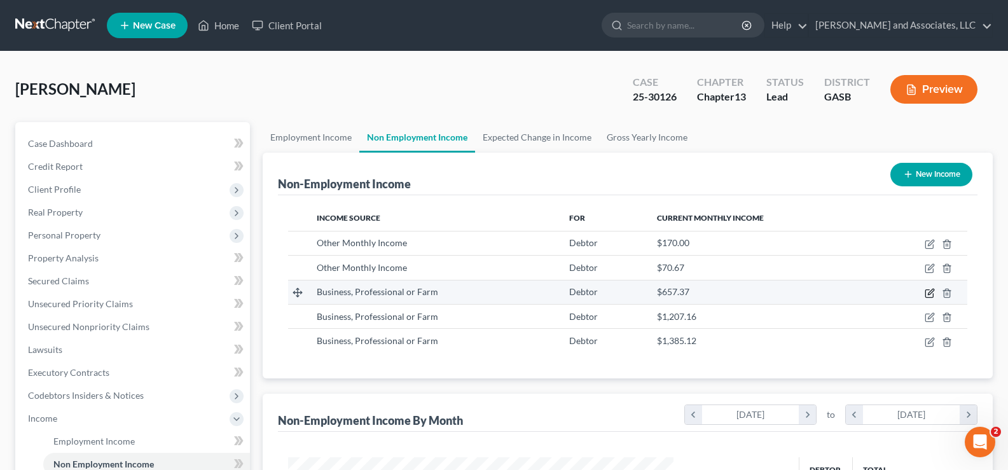
click at [933, 294] on icon "button" at bounding box center [929, 293] width 8 height 8
select select "10"
select select "0"
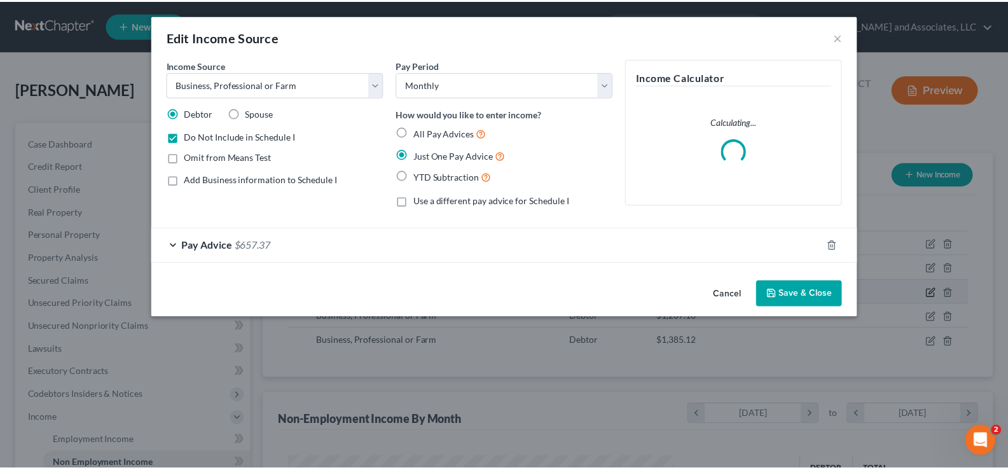
scroll to position [228, 415]
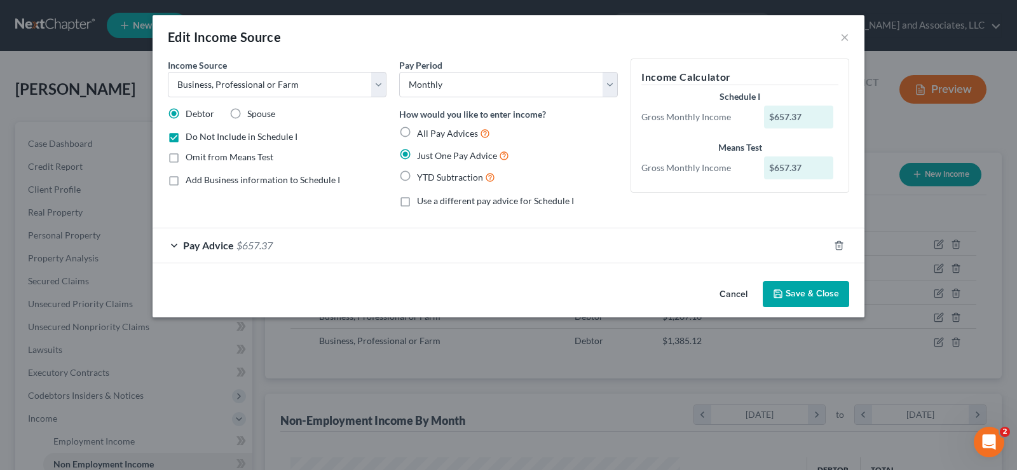
click at [259, 245] on span "$657.37" at bounding box center [255, 245] width 36 height 12
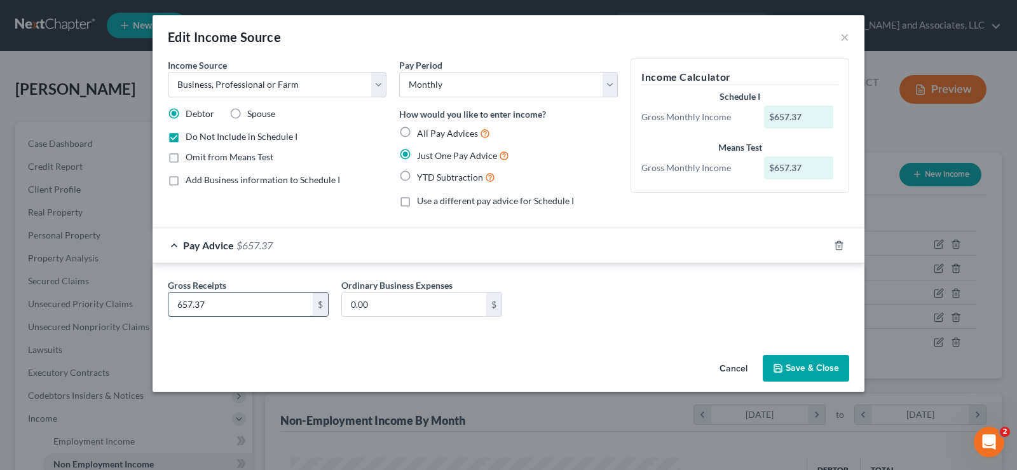
click at [270, 305] on input "657.37" at bounding box center [241, 305] width 144 height 24
type input "2,042.49"
click at [814, 369] on button "Save & Close" at bounding box center [806, 368] width 86 height 27
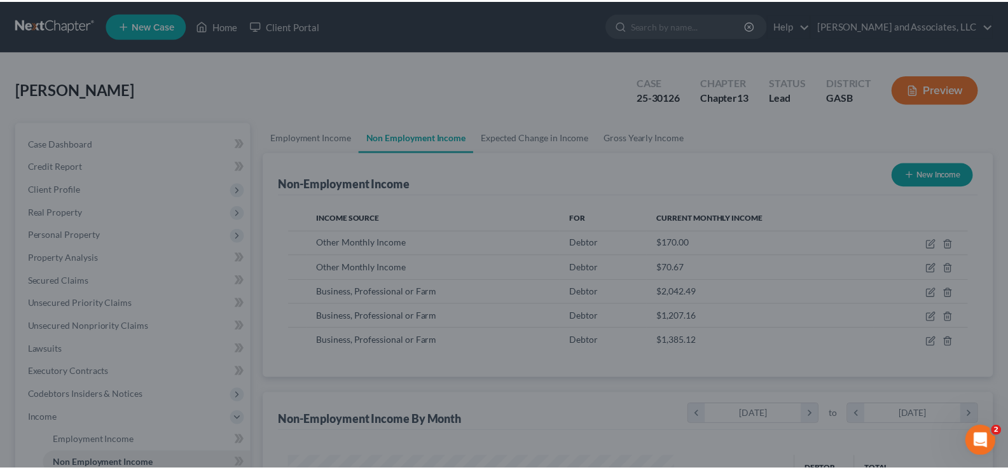
scroll to position [635706, 635523]
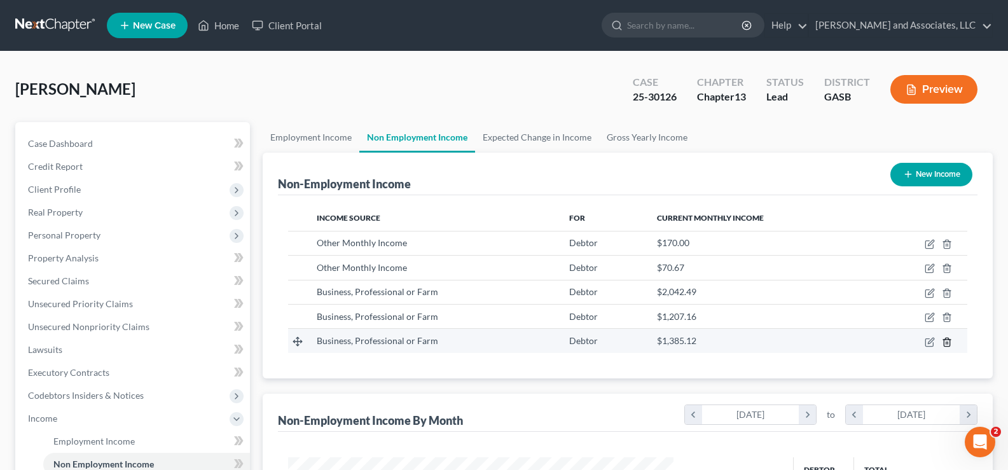
click at [948, 343] on line "button" at bounding box center [948, 342] width 0 height 3
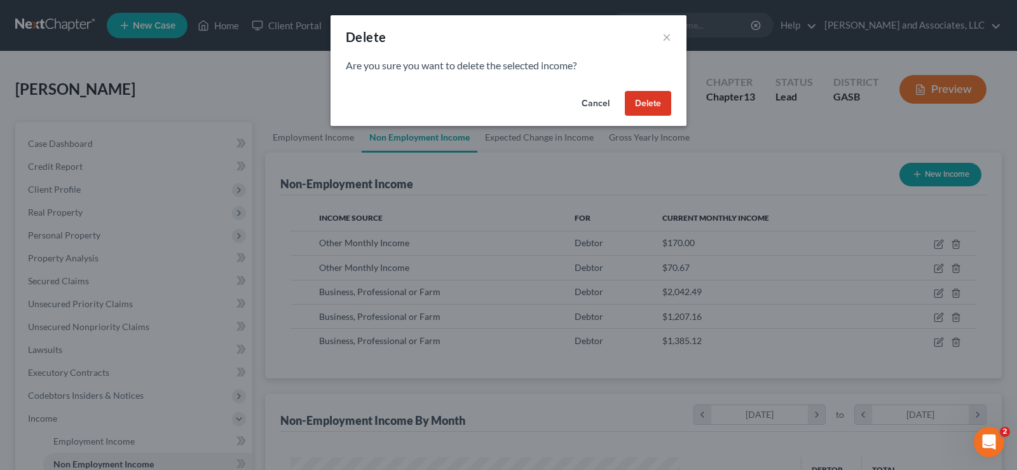
click at [660, 99] on button "Delete" at bounding box center [648, 103] width 46 height 25
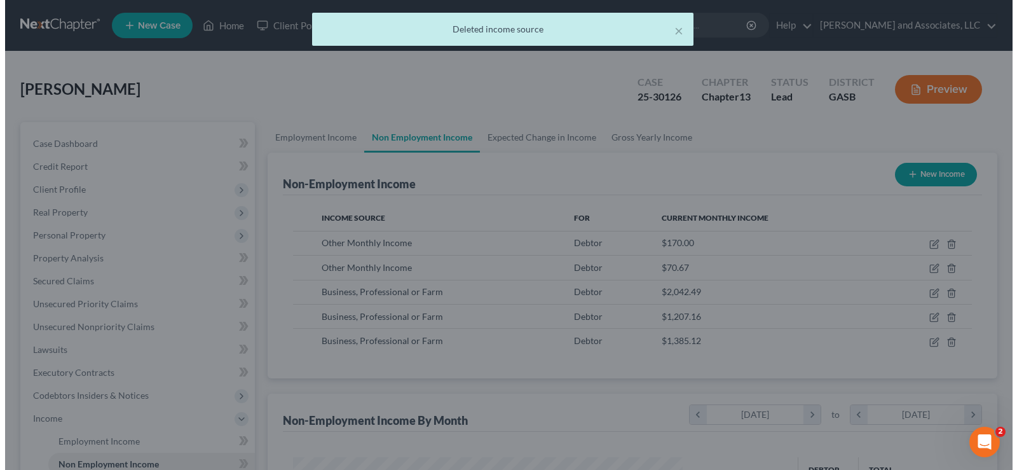
scroll to position [635706, 635523]
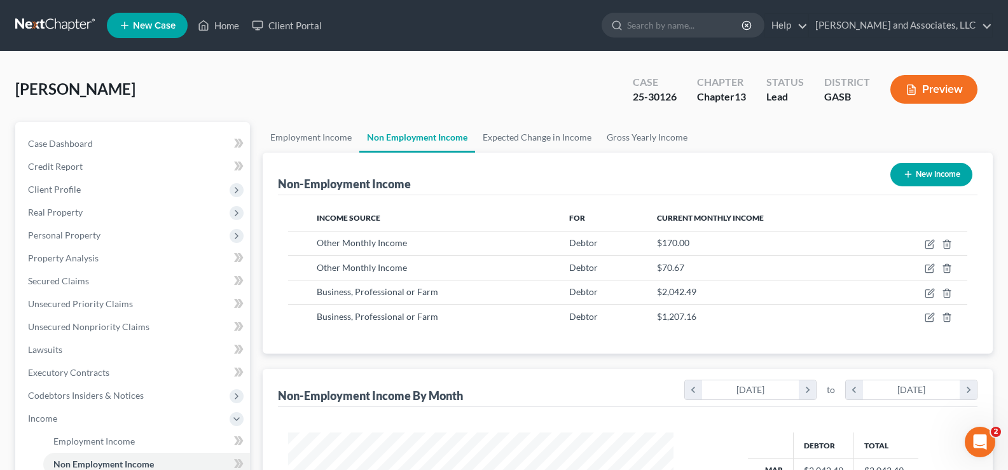
click at [950, 83] on button "Preview" at bounding box center [933, 89] width 87 height 29
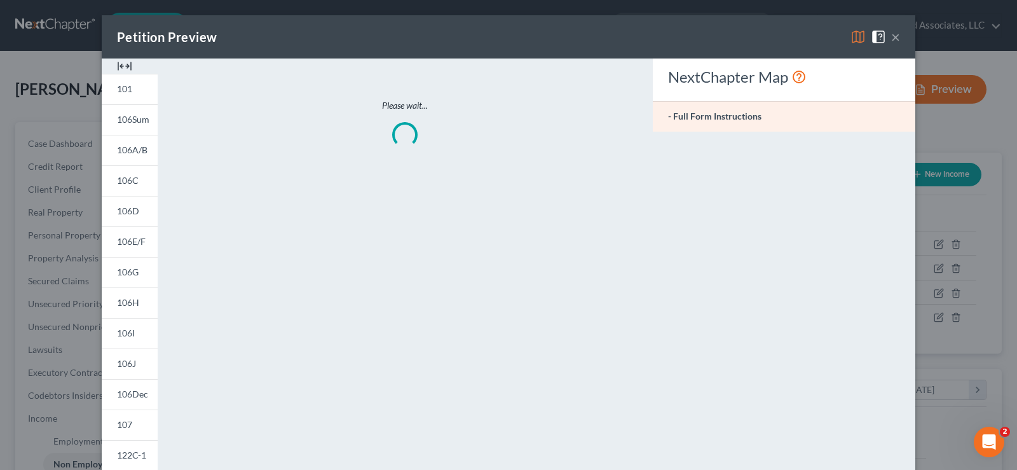
scroll to position [228, 415]
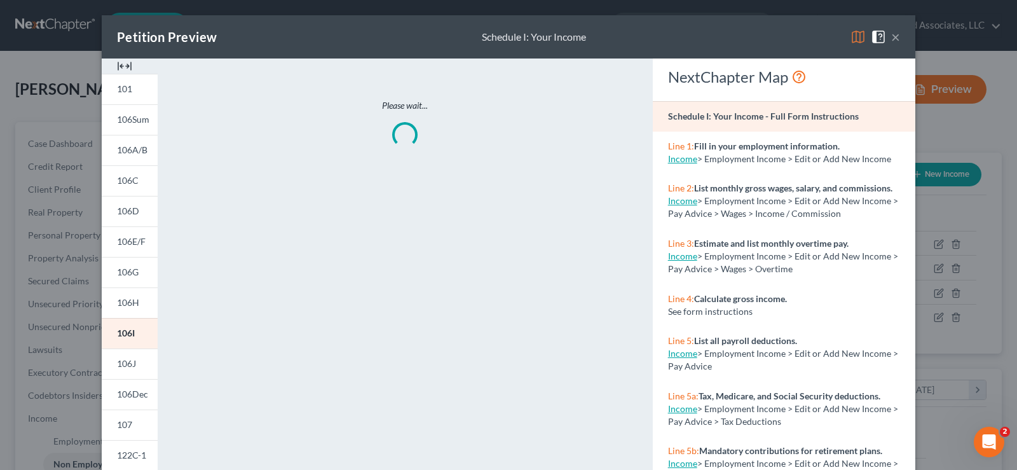
click at [127, 70] on img at bounding box center [124, 66] width 15 height 15
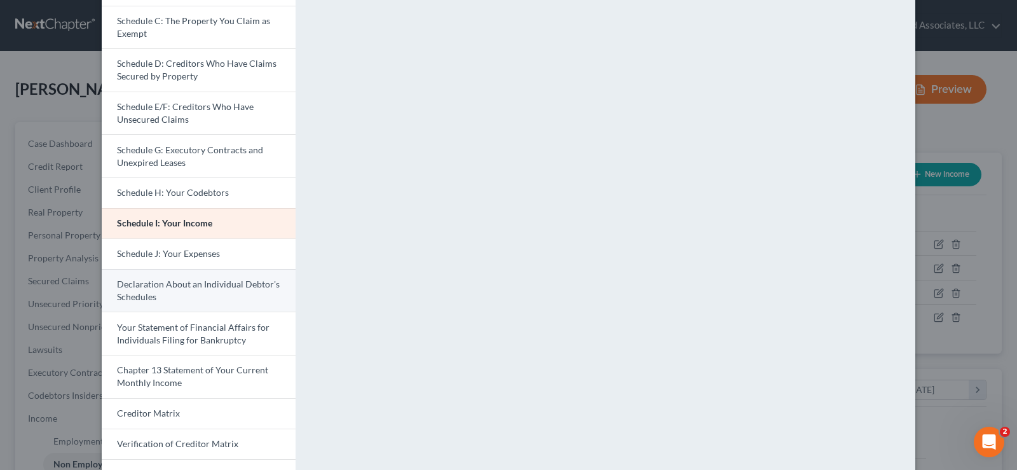
scroll to position [191, 0]
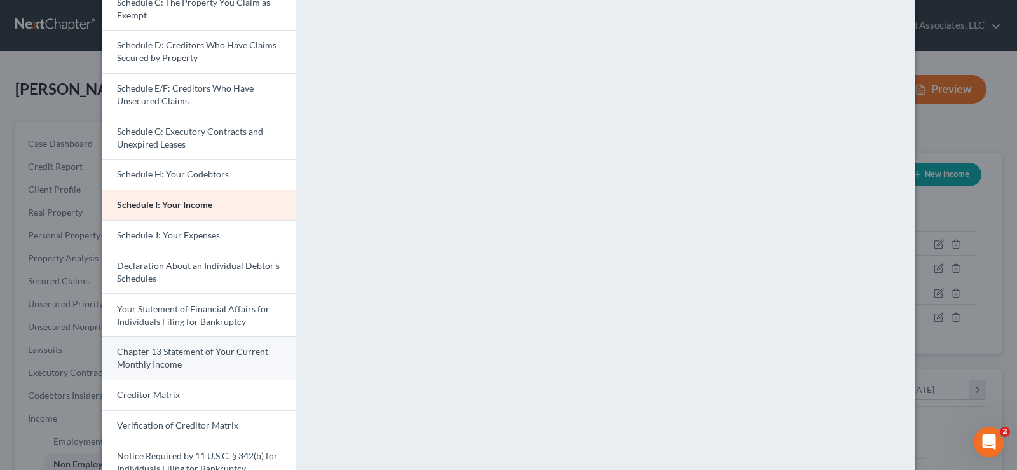
click at [169, 355] on span "Chapter 13 Statement of Your Current Monthly Income" at bounding box center [192, 358] width 151 height 24
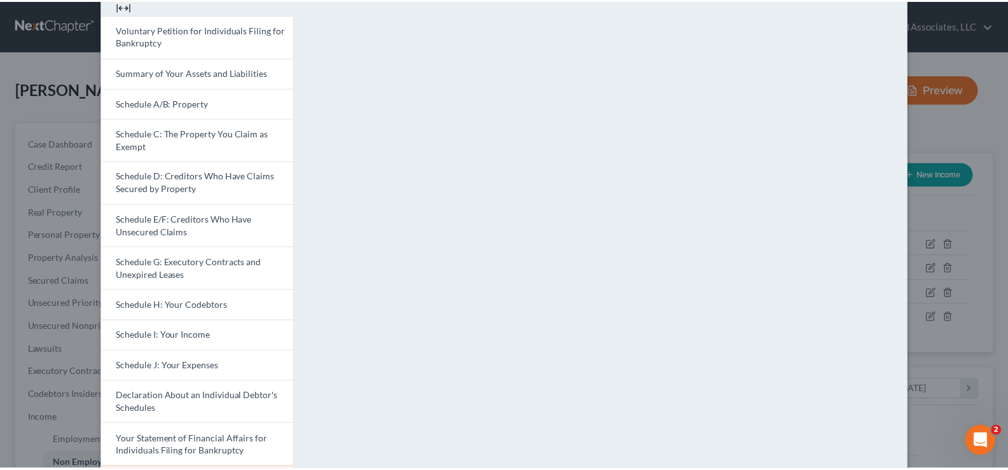
scroll to position [0, 0]
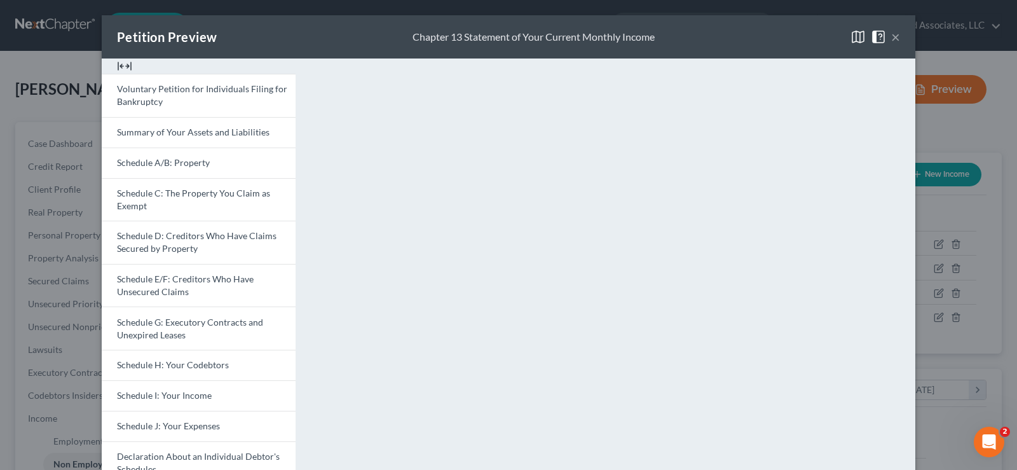
click at [895, 37] on button "×" at bounding box center [896, 36] width 9 height 15
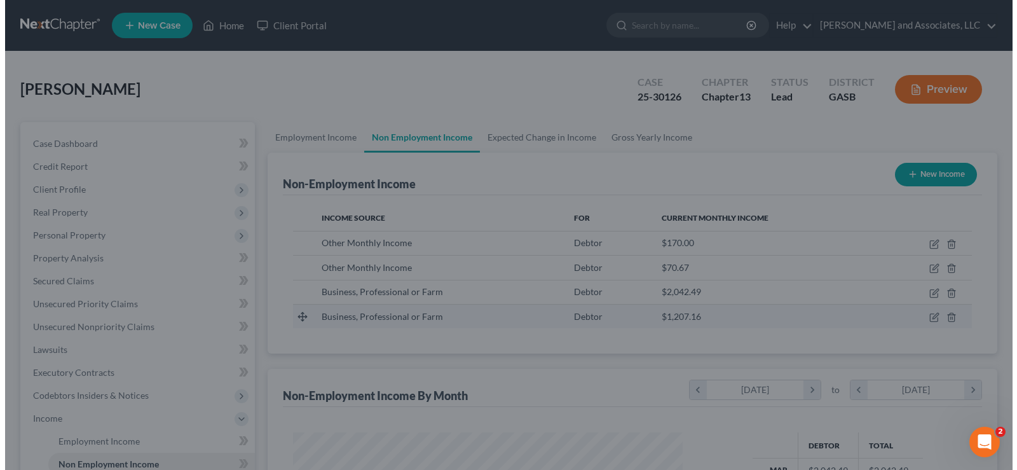
scroll to position [635706, 635523]
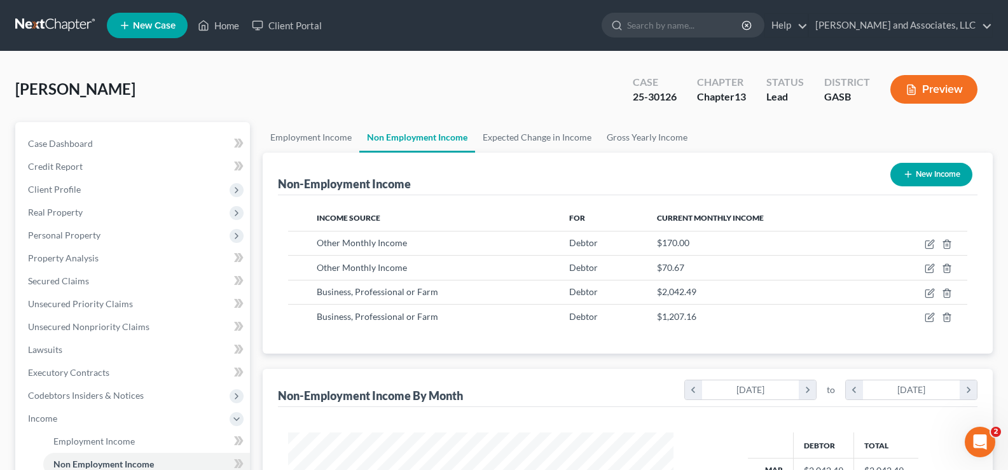
click at [953, 97] on button "Preview" at bounding box center [933, 89] width 87 height 29
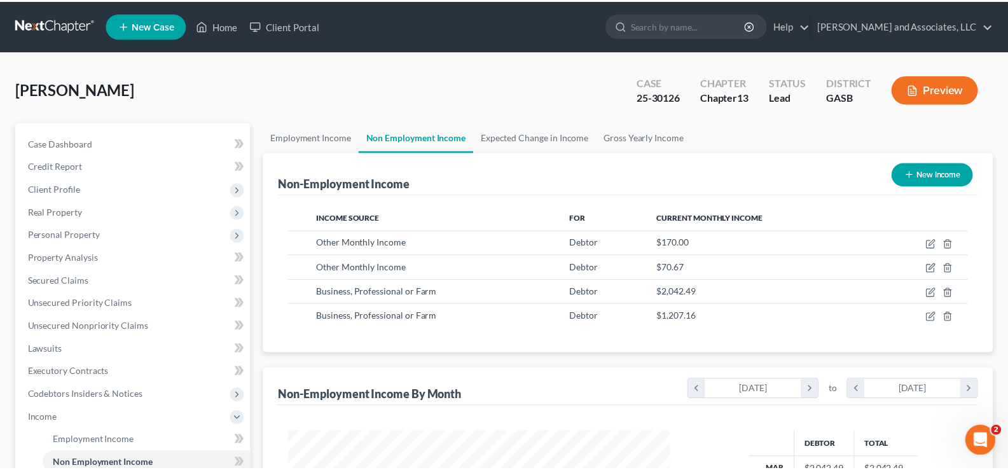
scroll to position [228, 415]
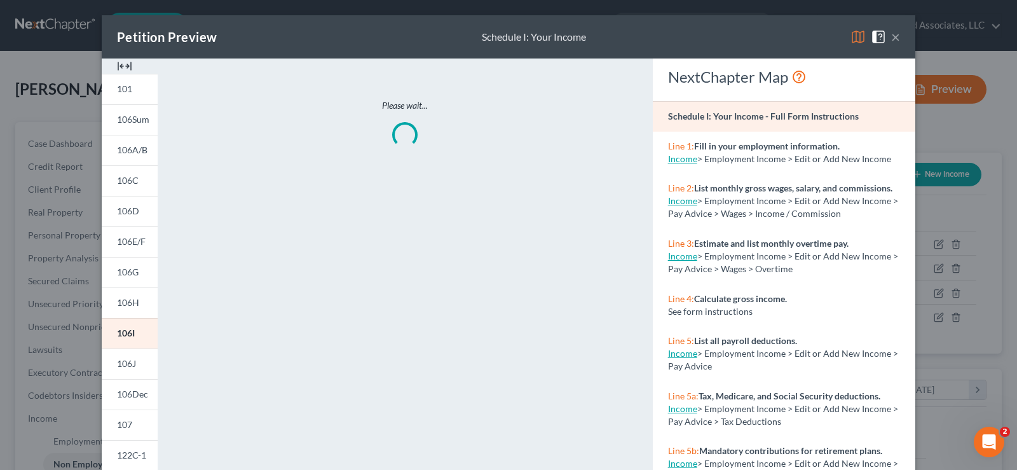
click at [127, 64] on img at bounding box center [124, 66] width 15 height 15
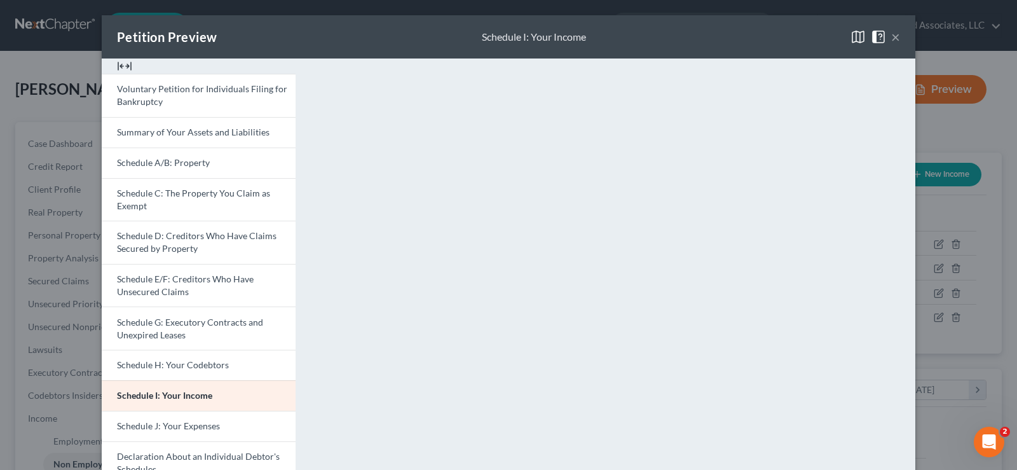
click at [893, 34] on button "×" at bounding box center [896, 36] width 9 height 15
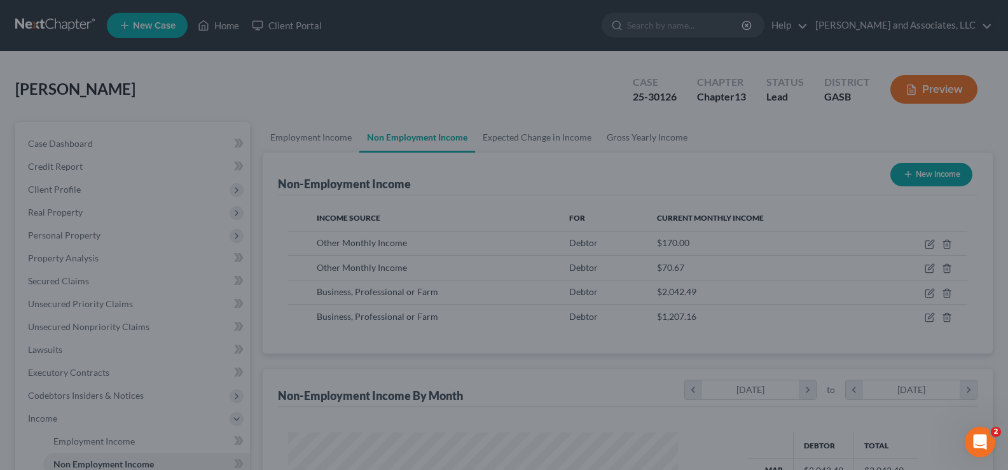
scroll to position [635706, 635523]
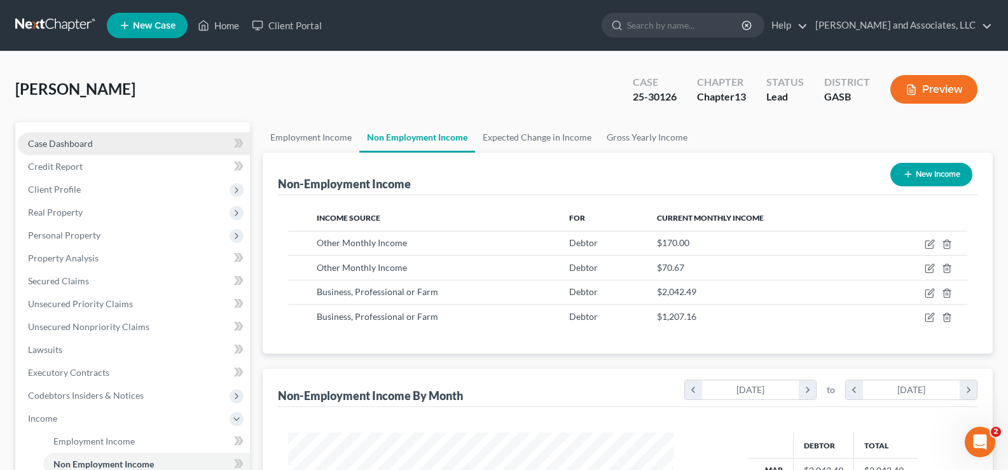
click at [73, 147] on span "Case Dashboard" at bounding box center [60, 143] width 65 height 11
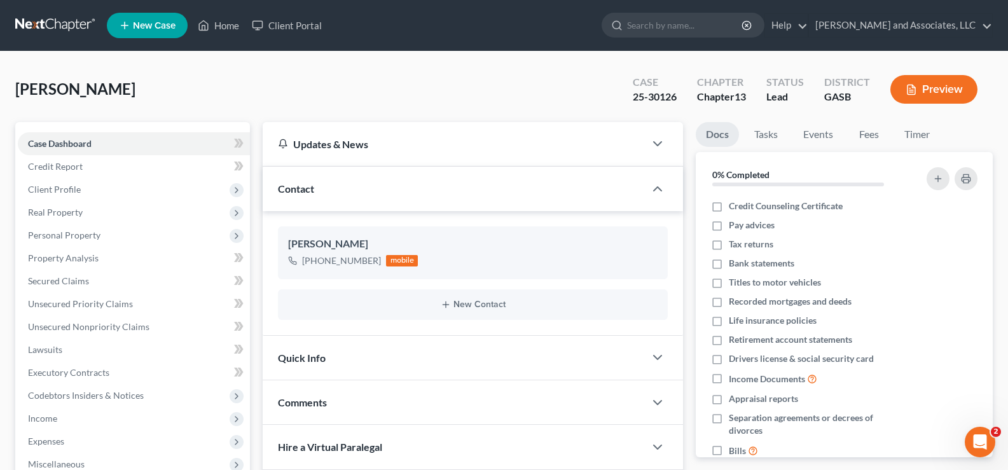
scroll to position [1512, 0]
click at [226, 24] on link "Home" at bounding box center [218, 25] width 54 height 23
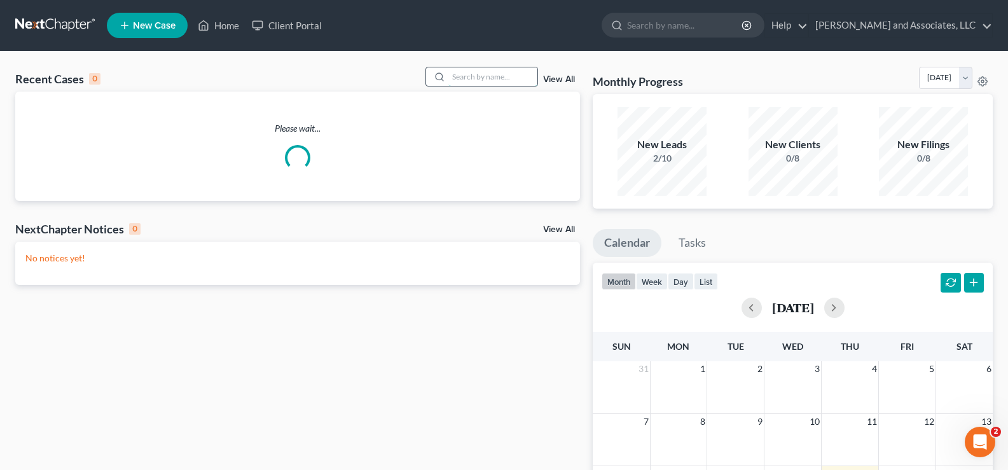
click at [491, 71] on input "search" at bounding box center [492, 76] width 89 height 18
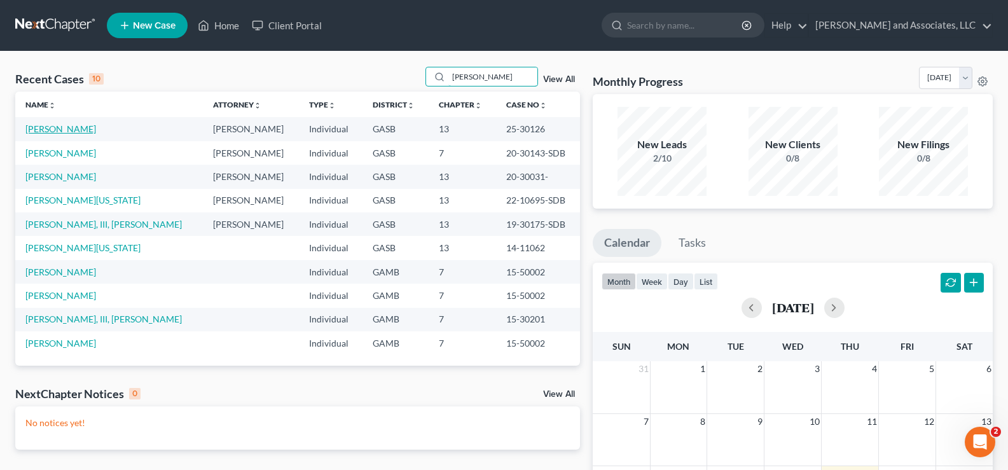
type input "[PERSON_NAME]"
click at [76, 129] on link "[PERSON_NAME]" at bounding box center [60, 128] width 71 height 11
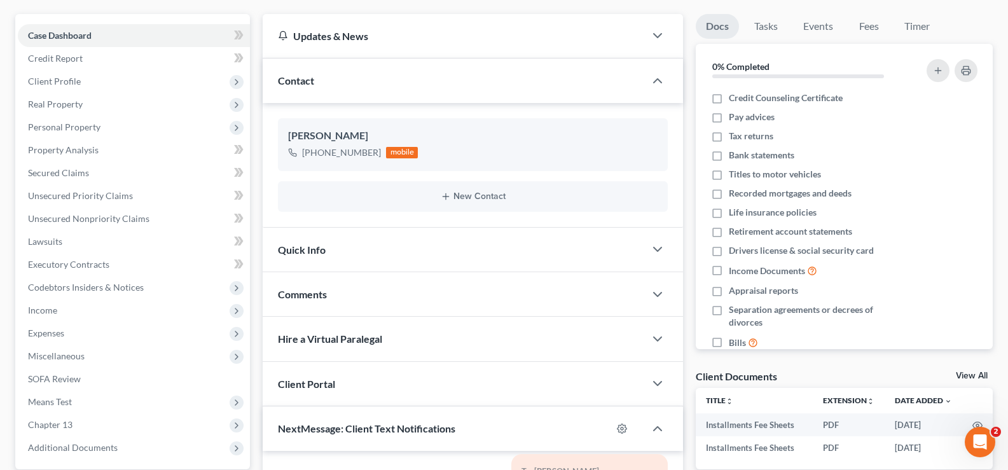
scroll to position [64, 0]
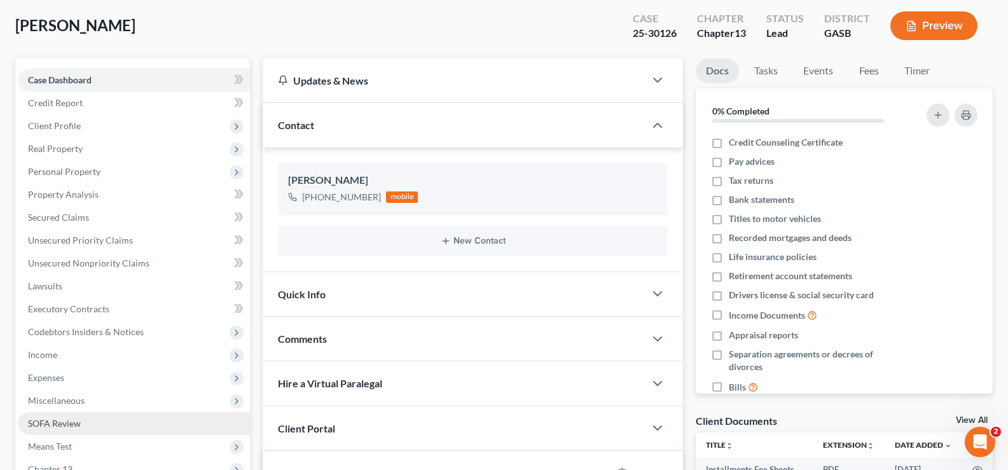
click at [57, 423] on span "SOFA Review" at bounding box center [54, 423] width 53 height 11
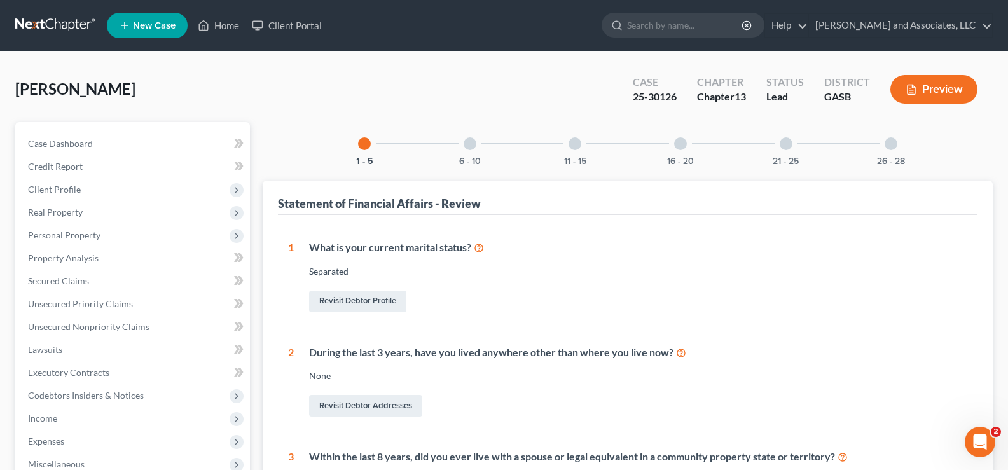
click at [369, 150] on div "1 - 5" at bounding box center [364, 143] width 43 height 43
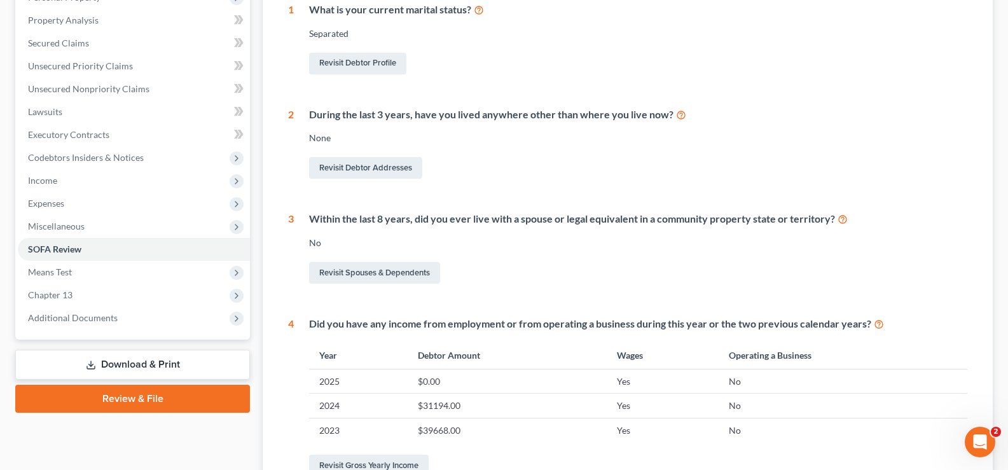
scroll to position [318, 0]
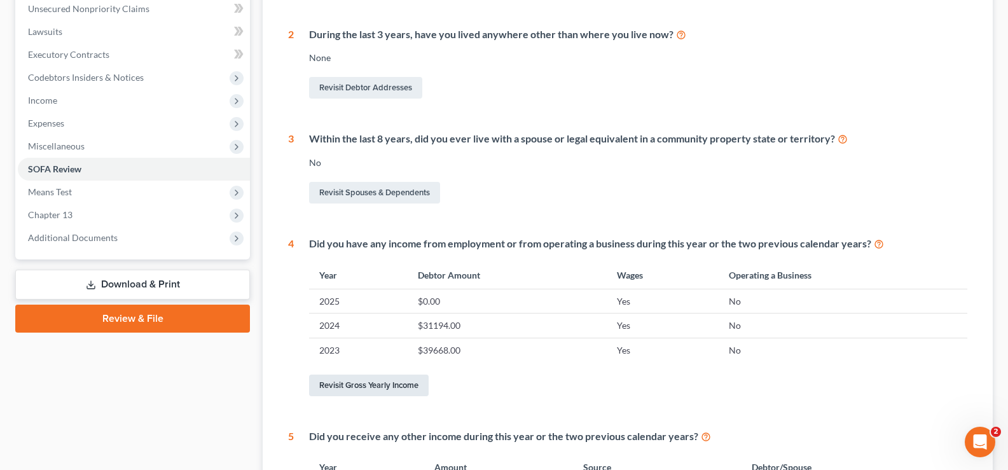
click at [370, 391] on link "Revisit Gross Yearly Income" at bounding box center [369, 386] width 120 height 22
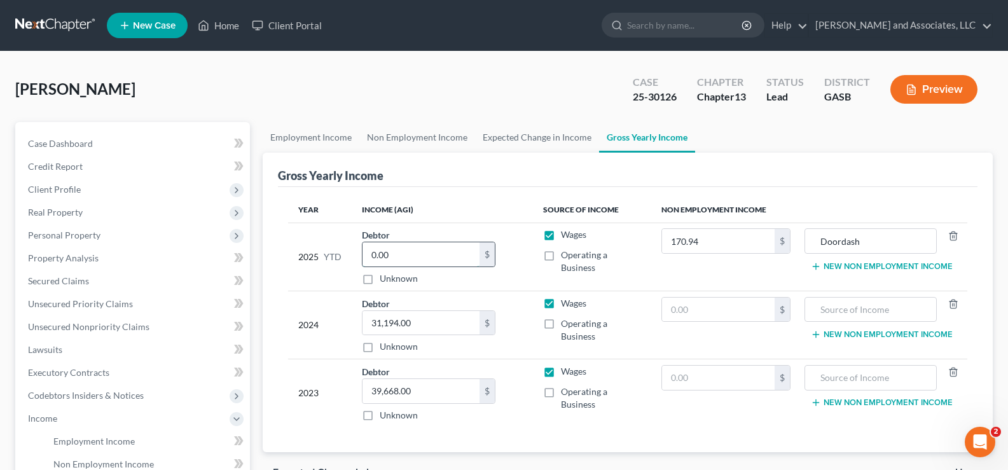
click at [406, 255] on input "0.00" at bounding box center [420, 254] width 117 height 24
type input "16,071.83"
click at [935, 84] on button "Preview" at bounding box center [933, 89] width 87 height 29
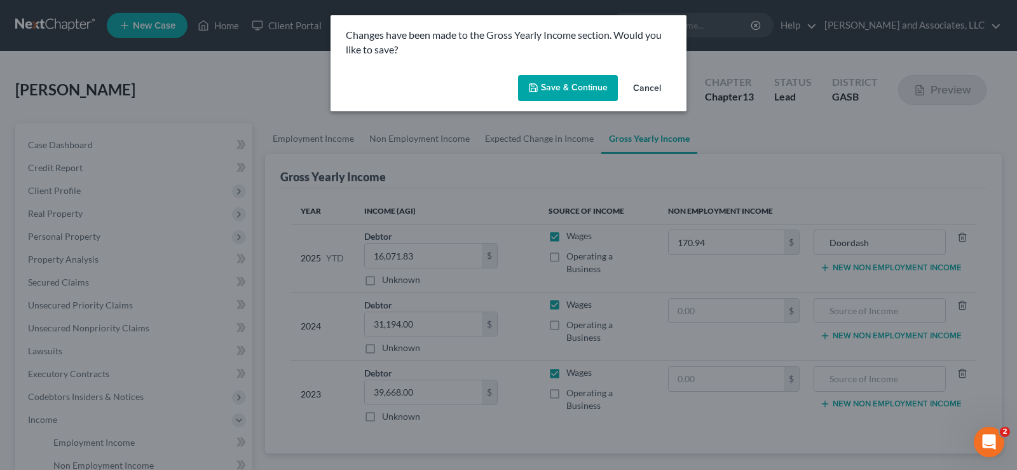
click at [565, 88] on button "Save & Continue" at bounding box center [568, 88] width 100 height 27
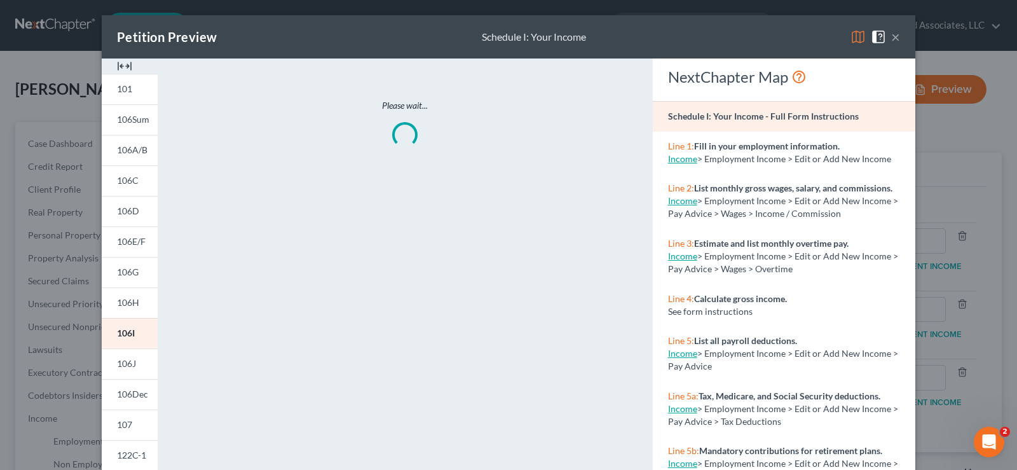
click at [125, 67] on img at bounding box center [124, 66] width 15 height 15
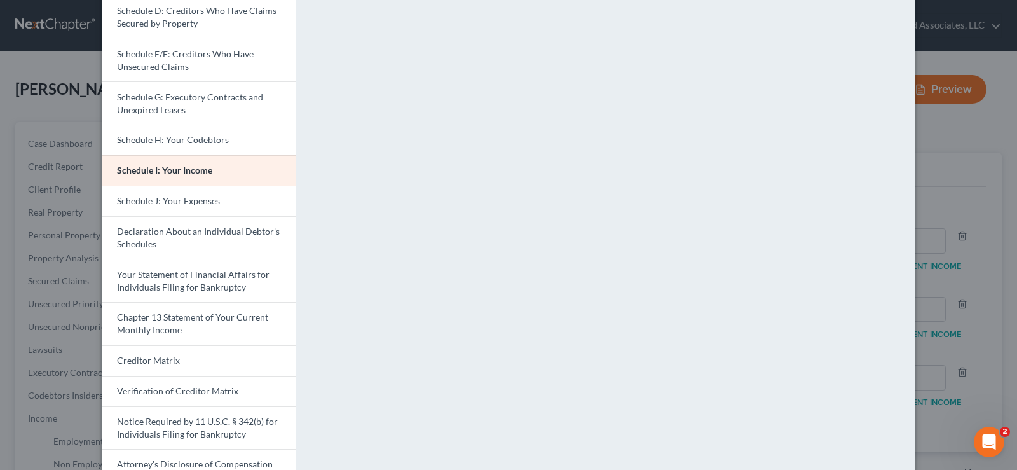
scroll to position [254, 0]
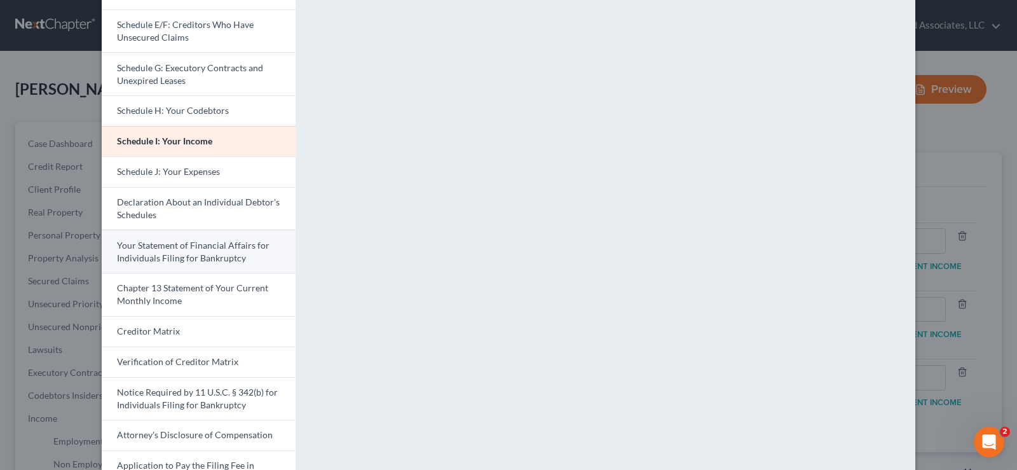
click at [203, 260] on span "Your Statement of Financial Affairs for Individuals Filing for Bankruptcy" at bounding box center [193, 252] width 153 height 24
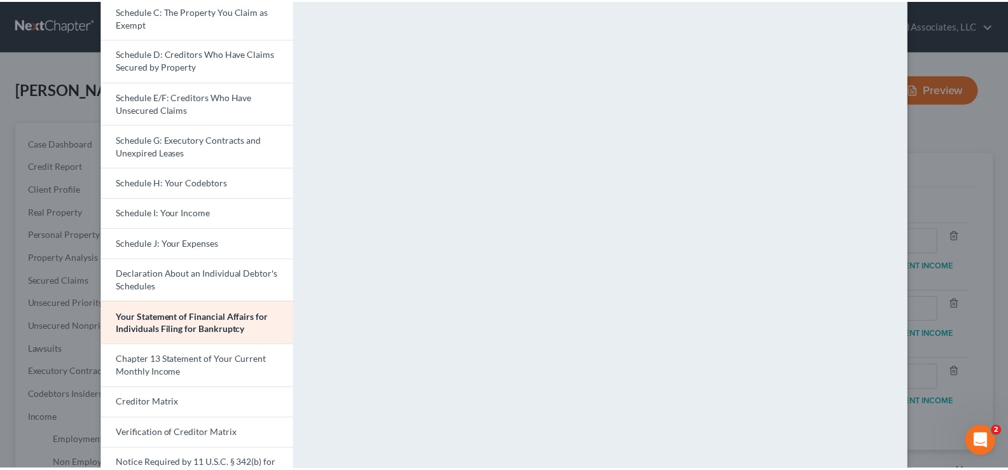
scroll to position [0, 0]
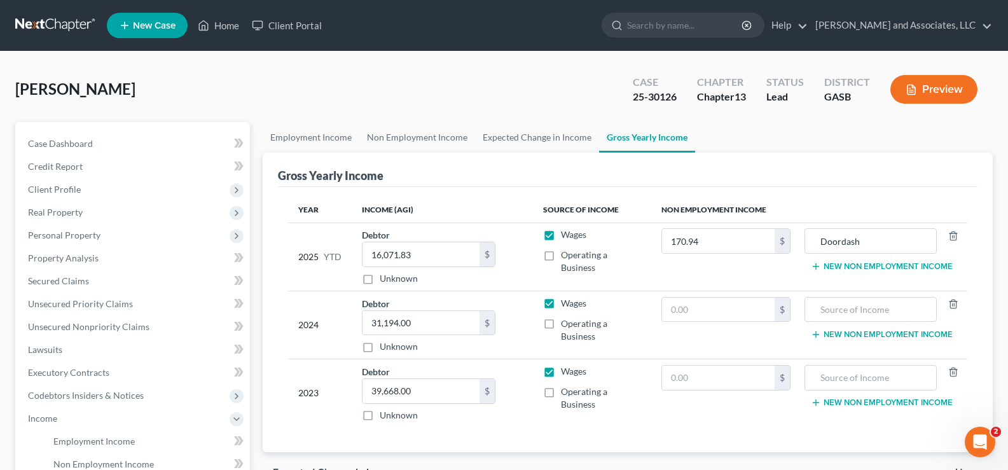
drag, startPoint x: 1009, startPoint y: 213, endPoint x: 1017, endPoint y: 8, distance: 205.5
click at [61, 148] on span "Case Dashboard" at bounding box center [60, 143] width 65 height 11
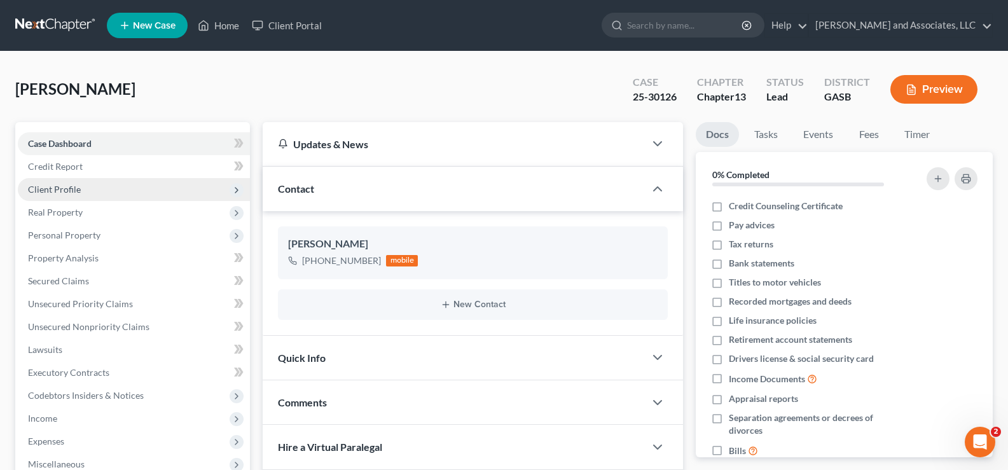
scroll to position [1512, 0]
drag, startPoint x: 45, startPoint y: 193, endPoint x: 82, endPoint y: 222, distance: 47.6
click at [46, 193] on span "Client Profile" at bounding box center [54, 189] width 53 height 11
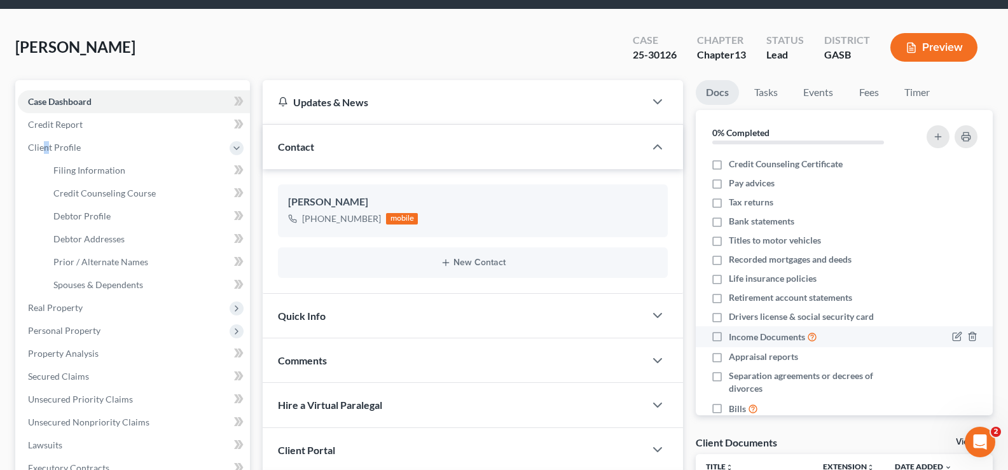
scroll to position [0, 0]
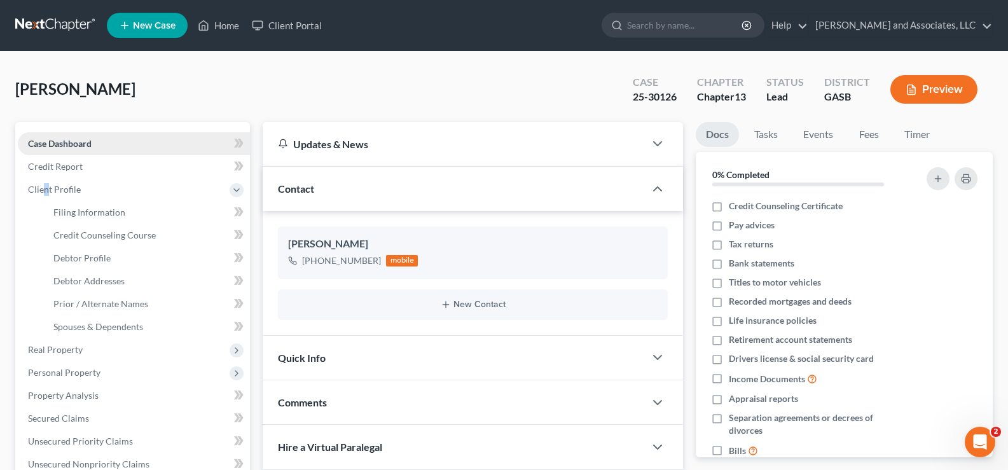
click at [55, 139] on span "Case Dashboard" at bounding box center [60, 143] width 64 height 11
click at [67, 167] on span "Credit Report" at bounding box center [55, 166] width 55 height 11
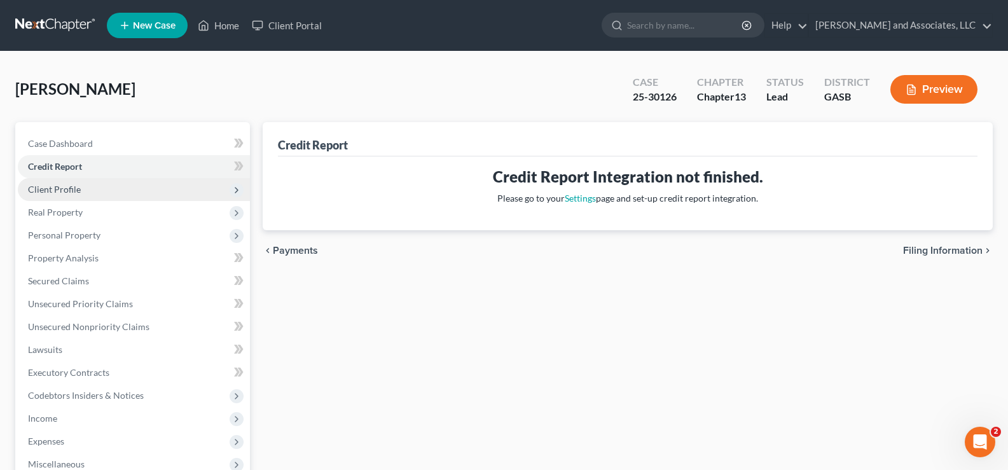
click at [64, 191] on span "Client Profile" at bounding box center [54, 189] width 53 height 11
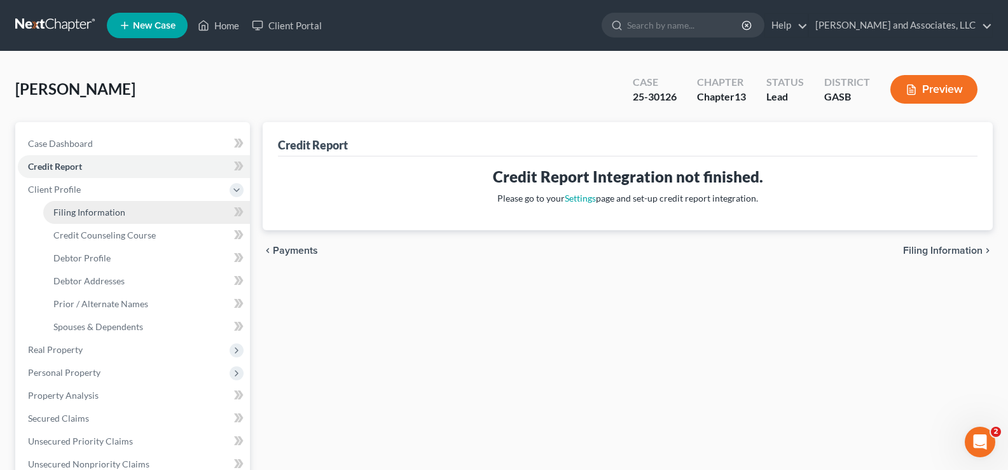
click at [72, 214] on span "Filing Information" at bounding box center [89, 212] width 72 height 11
select select "1"
select select "0"
select select "3"
select select "10"
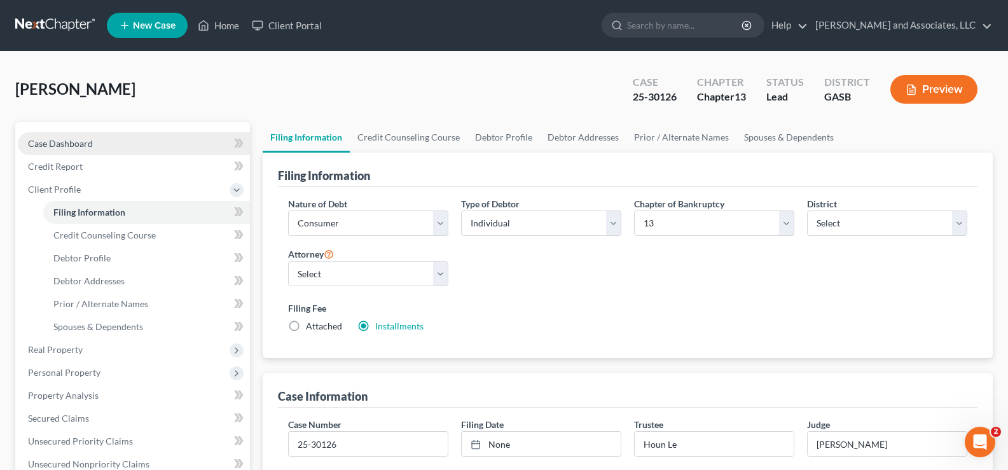
click at [59, 148] on span "Case Dashboard" at bounding box center [60, 143] width 65 height 11
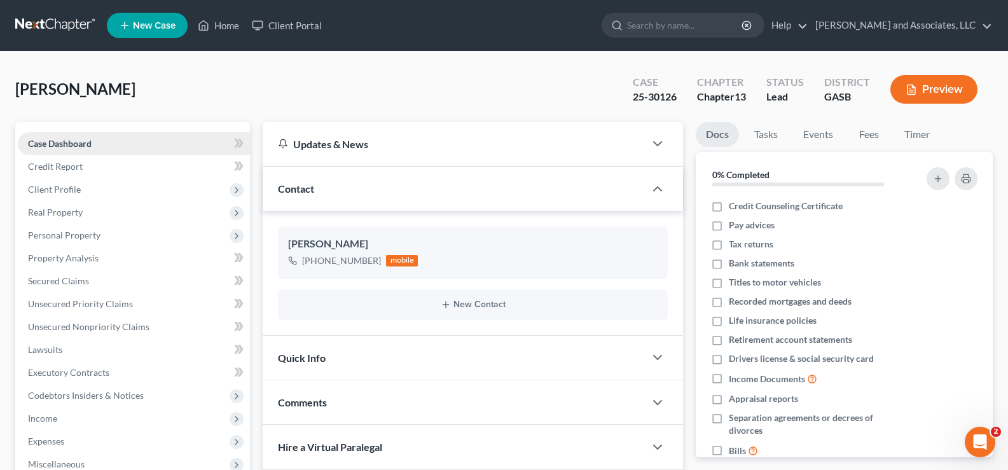
click at [75, 143] on span "Case Dashboard" at bounding box center [60, 143] width 64 height 11
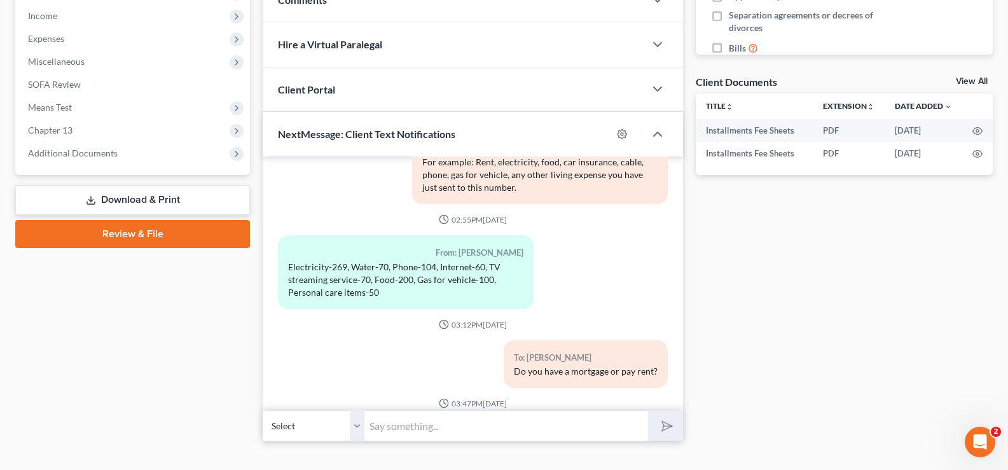
scroll to position [422, 0]
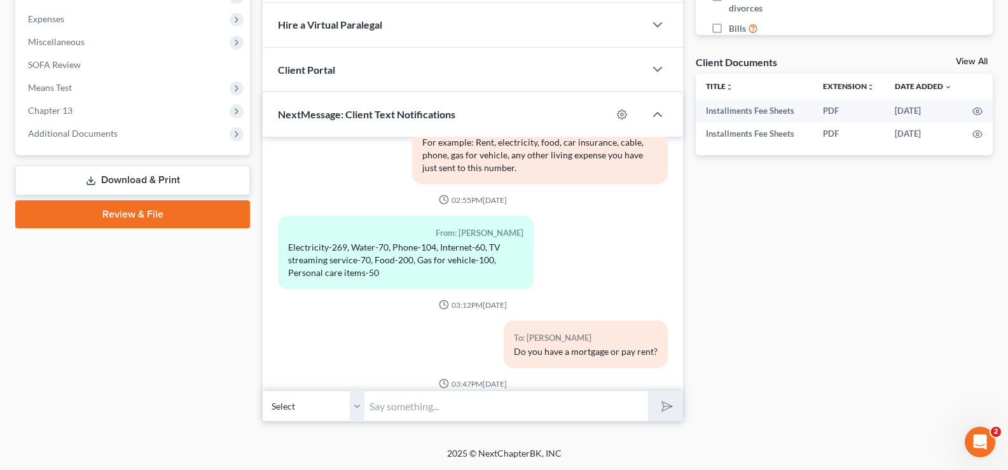
click at [132, 183] on link "Download & Print" at bounding box center [132, 180] width 235 height 30
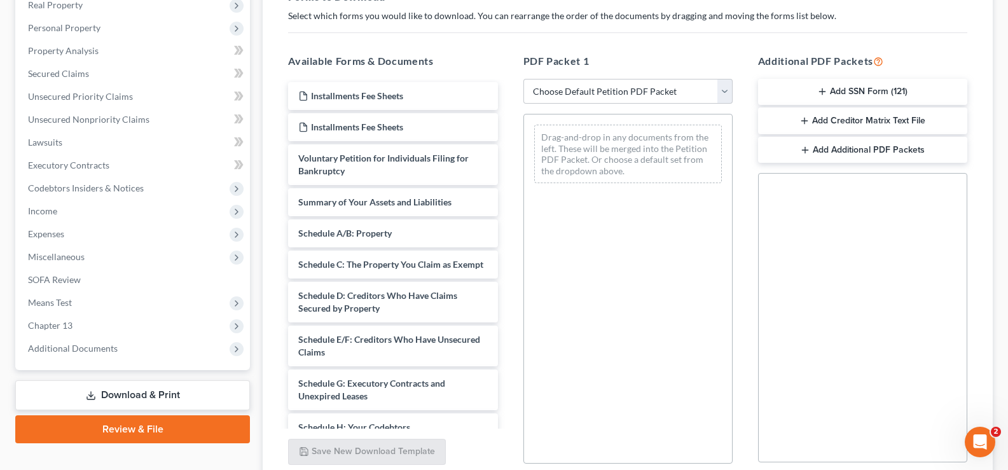
scroll to position [254, 0]
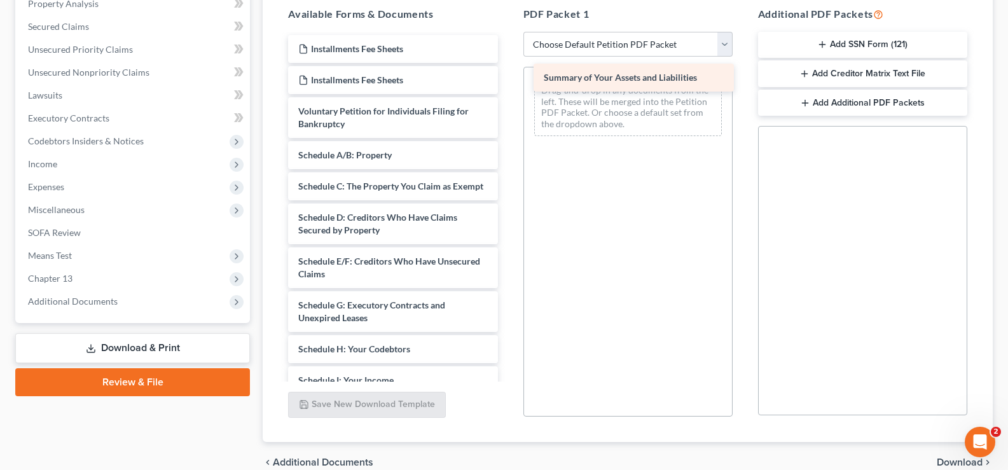
drag, startPoint x: 417, startPoint y: 166, endPoint x: 662, endPoint y: 88, distance: 257.4
click at [507, 88] on div "Summary of Your Assets and Liabilities Installments Fee Sheets Installments Fee…" at bounding box center [393, 364] width 230 height 659
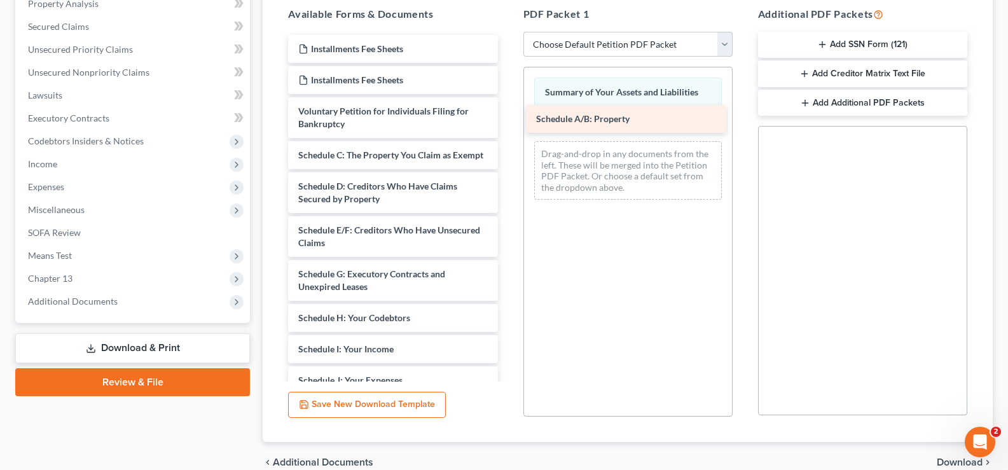
drag, startPoint x: 396, startPoint y: 154, endPoint x: 633, endPoint y: 118, distance: 240.6
click at [507, 118] on div "Schedule A/B: Property Installments Fee Sheets Installments Fee Sheets Voluntar…" at bounding box center [393, 349] width 230 height 628
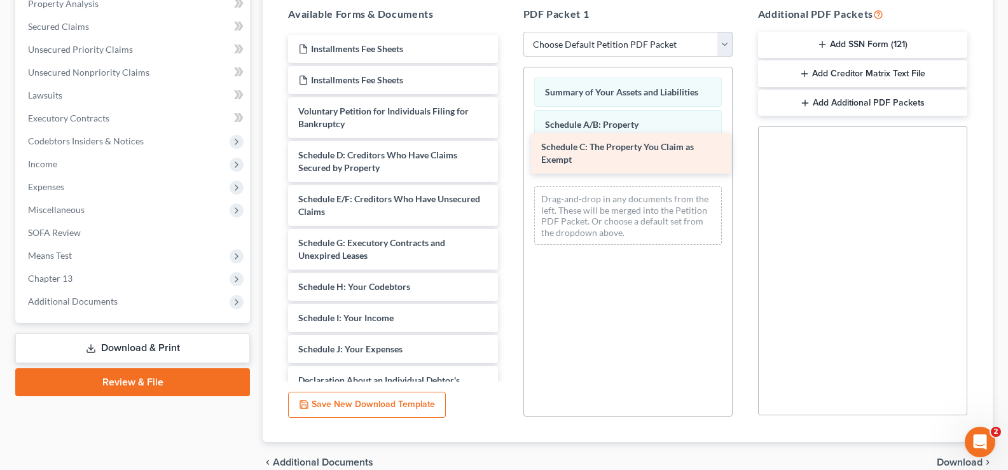
drag, startPoint x: 416, startPoint y: 176, endPoint x: 659, endPoint y: 168, distance: 243.1
click at [507, 168] on div "Schedule C: The Property You Claim as Exempt Installments Fee Sheets Installmen…" at bounding box center [393, 333] width 230 height 597
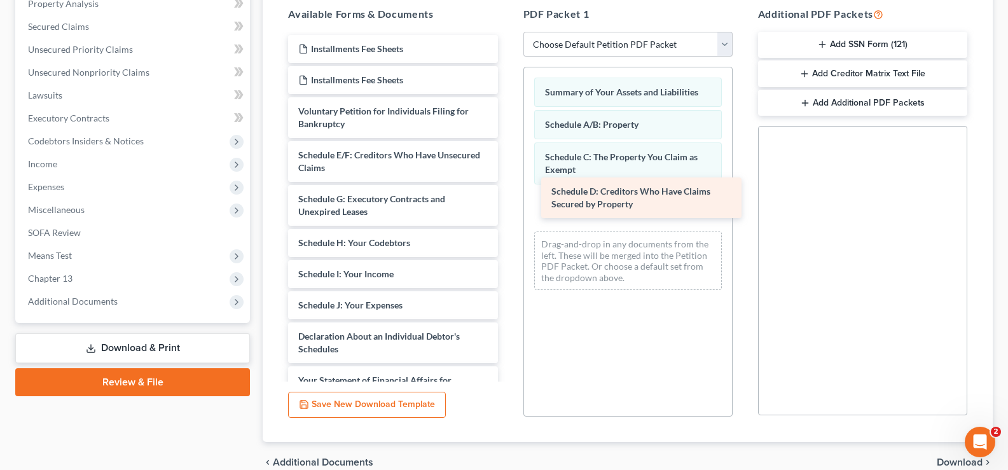
drag, startPoint x: 427, startPoint y: 162, endPoint x: 680, endPoint y: 195, distance: 255.3
click at [507, 195] on div "Schedule D: Creditors Who Have Claims Secured by Property Installments Fee Shee…" at bounding box center [393, 311] width 230 height 553
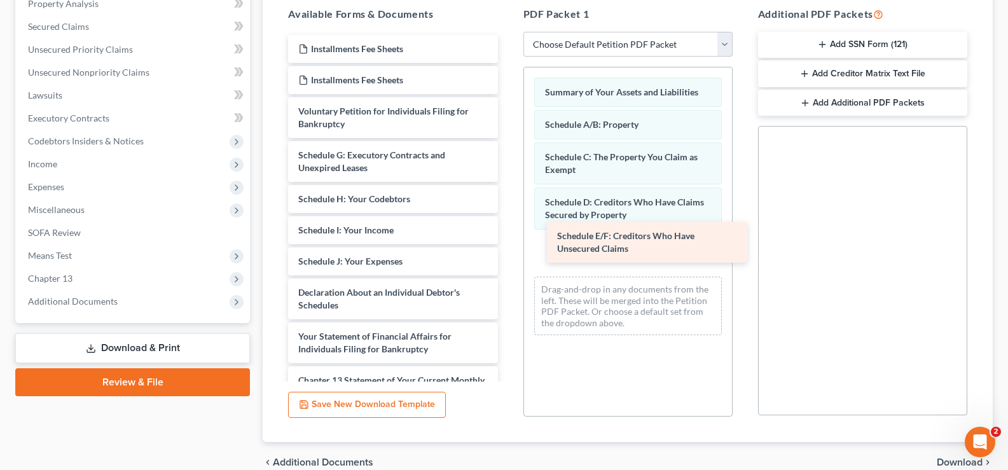
drag, startPoint x: 424, startPoint y: 168, endPoint x: 685, endPoint y: 245, distance: 272.5
click at [507, 245] on div "Schedule E/F: Creditors Who Have Unsecured Claims Installments Fee Sheets Insta…" at bounding box center [393, 289] width 230 height 509
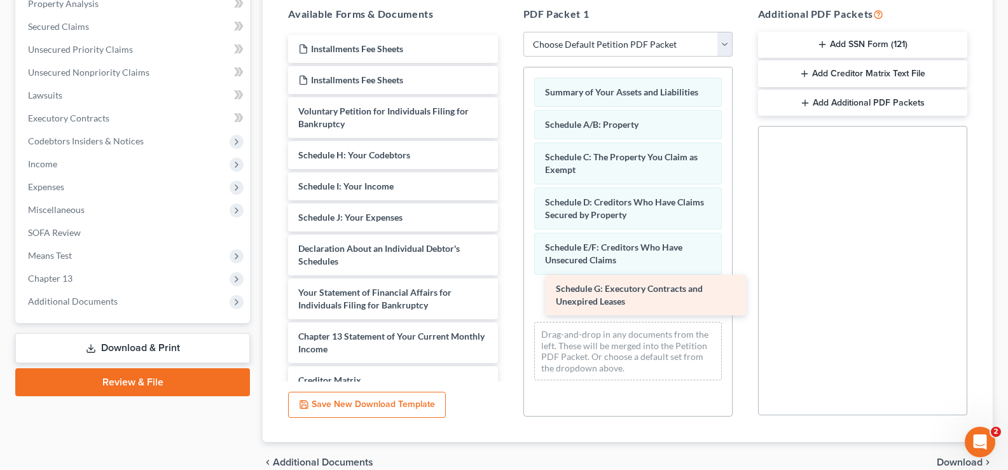
drag, startPoint x: 383, startPoint y: 171, endPoint x: 639, endPoint y: 296, distance: 285.3
click at [507, 301] on div "Schedule G: Executory Contracts and Unexpired Leases Installments Fee Sheets In…" at bounding box center [393, 268] width 230 height 466
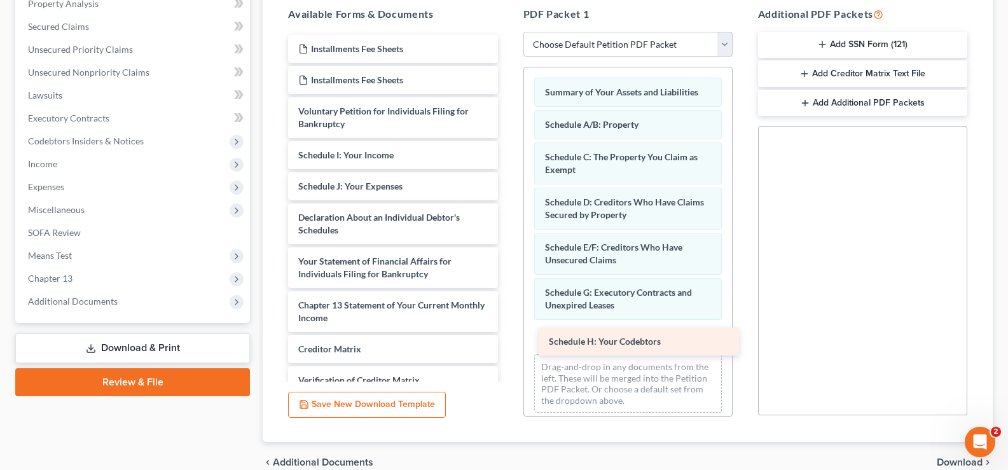
drag, startPoint x: 403, startPoint y: 158, endPoint x: 650, endPoint y: 340, distance: 306.2
click at [507, 343] on div "Schedule H: Your Codebtors Installments Fee Sheets Installments Fee Sheets Volu…" at bounding box center [393, 252] width 230 height 434
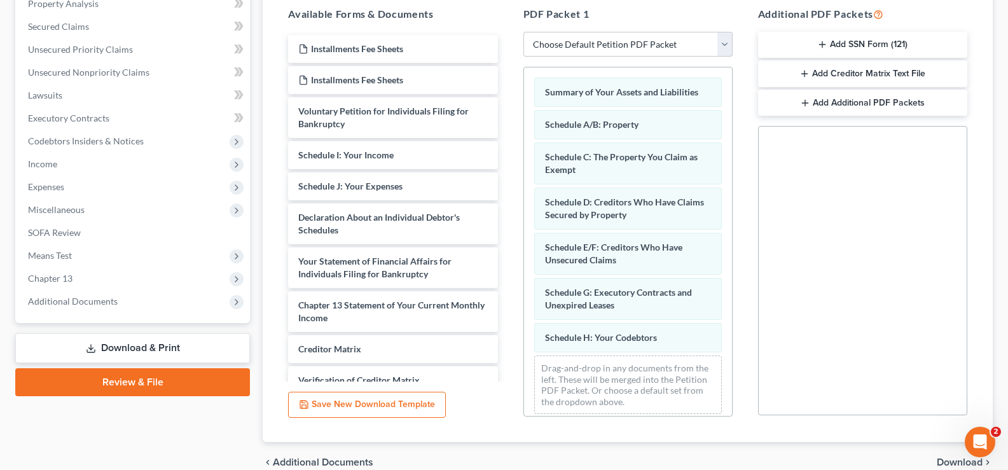
scroll to position [8, 0]
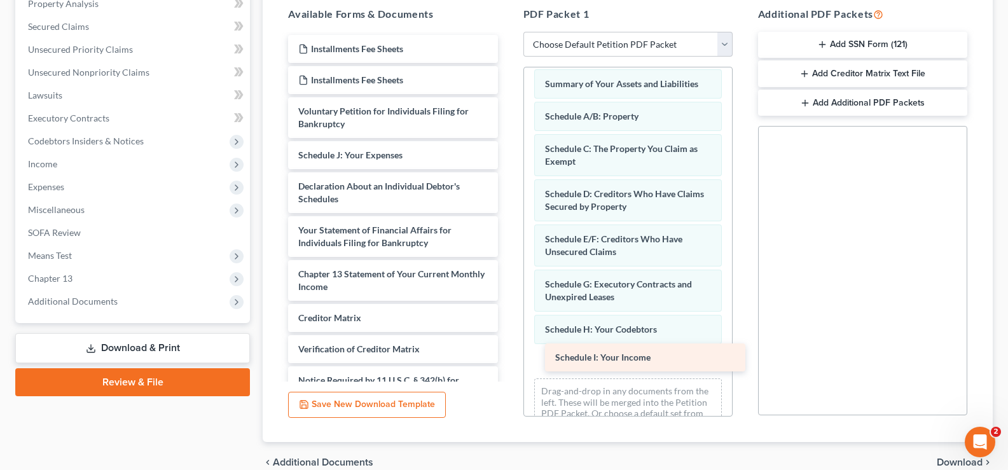
drag, startPoint x: 417, startPoint y: 160, endPoint x: 672, endPoint y: 362, distance: 325.1
click at [507, 362] on div "Schedule I: Your Income Installments Fee Sheets Installments Fee Sheets Volunta…" at bounding box center [393, 236] width 230 height 403
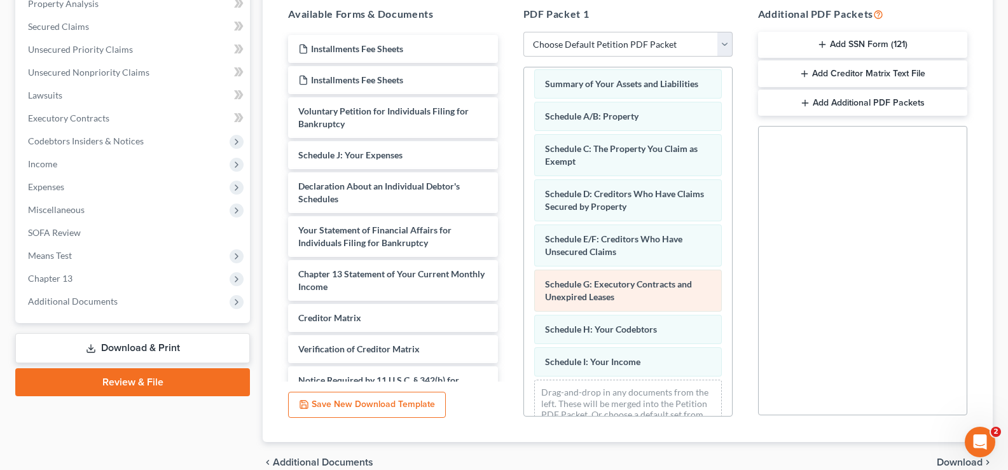
scroll to position [41, 0]
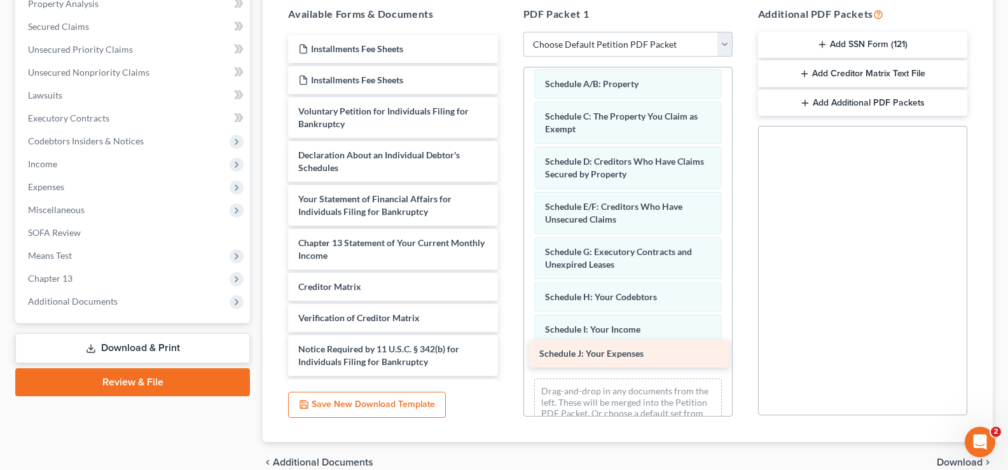
drag, startPoint x: 396, startPoint y: 163, endPoint x: 637, endPoint y: 361, distance: 312.2
click at [507, 361] on div "Schedule J: Your Expenses Installments Fee Sheets Installments Fee Sheets Volun…" at bounding box center [393, 221] width 230 height 372
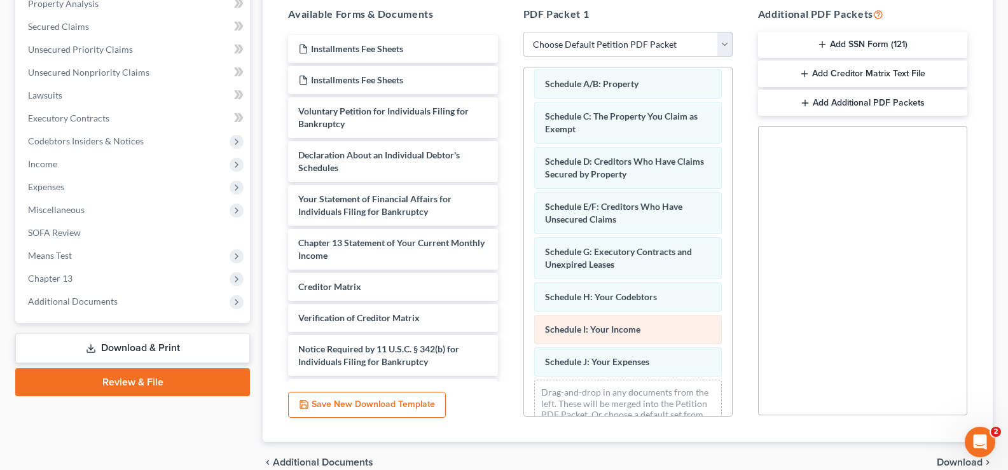
scroll to position [73, 0]
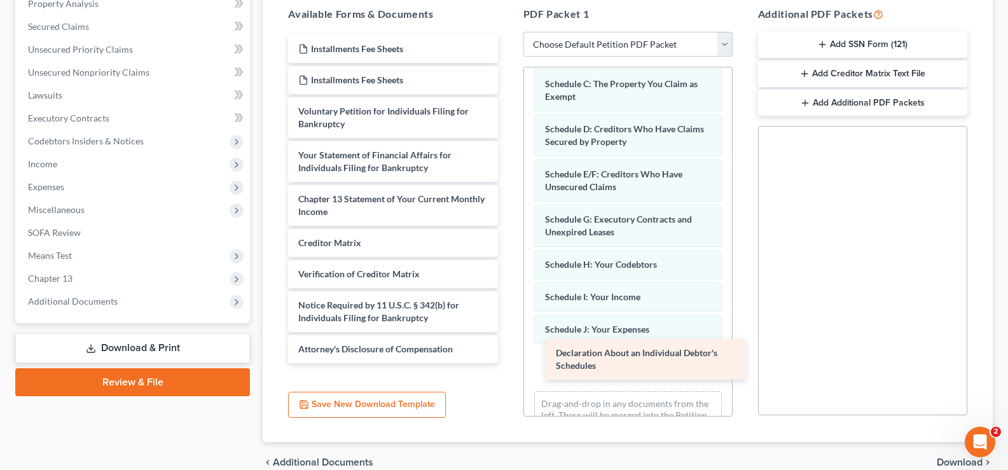
drag, startPoint x: 378, startPoint y: 158, endPoint x: 630, endPoint y: 355, distance: 320.3
click at [507, 356] on div "Declaration About an Individual Debtor's Schedules Installments Fee Sheets Inst…" at bounding box center [393, 199] width 230 height 328
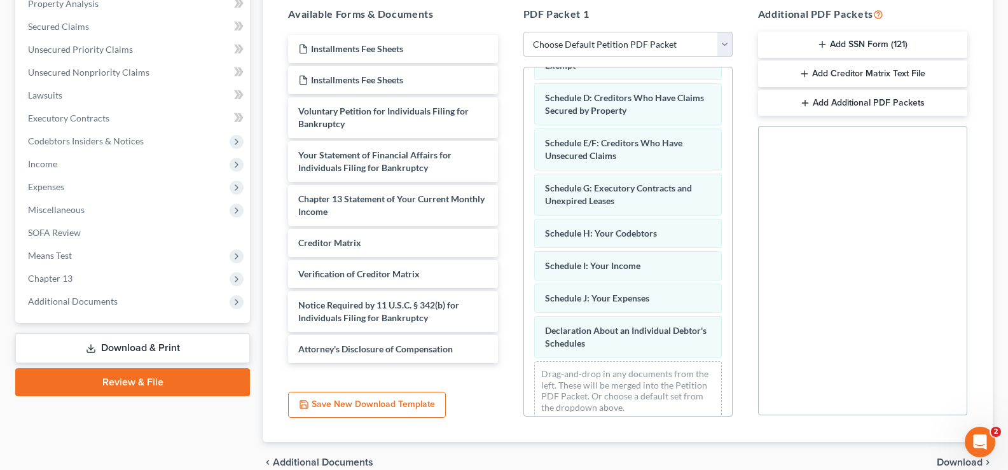
scroll to position [118, 0]
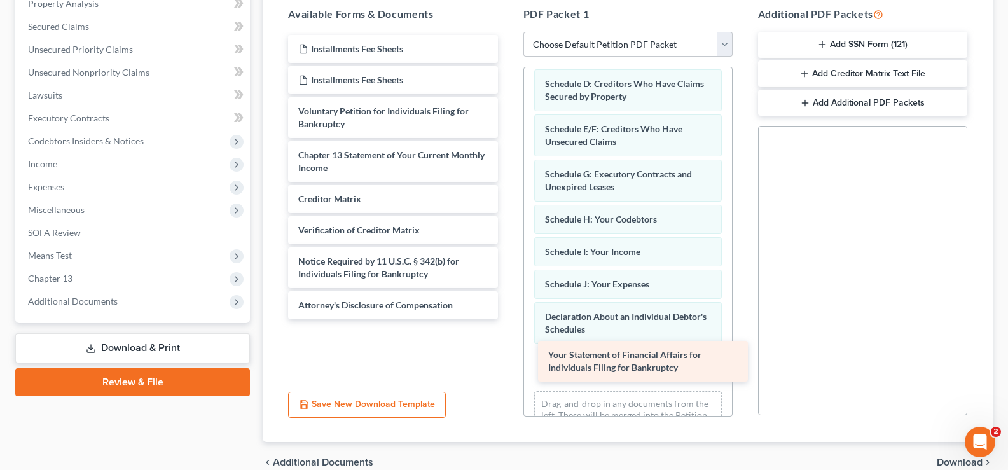
drag, startPoint x: 387, startPoint y: 166, endPoint x: 637, endPoint y: 366, distance: 319.9
click at [507, 319] on div "Your Statement of Financial Affairs for Individuals Filing for Bankruptcy Insta…" at bounding box center [393, 177] width 230 height 284
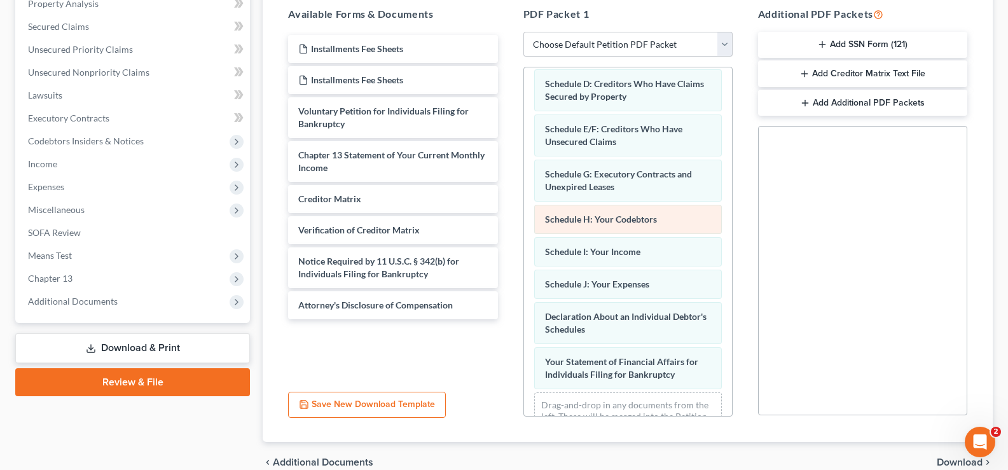
scroll to position [163, 0]
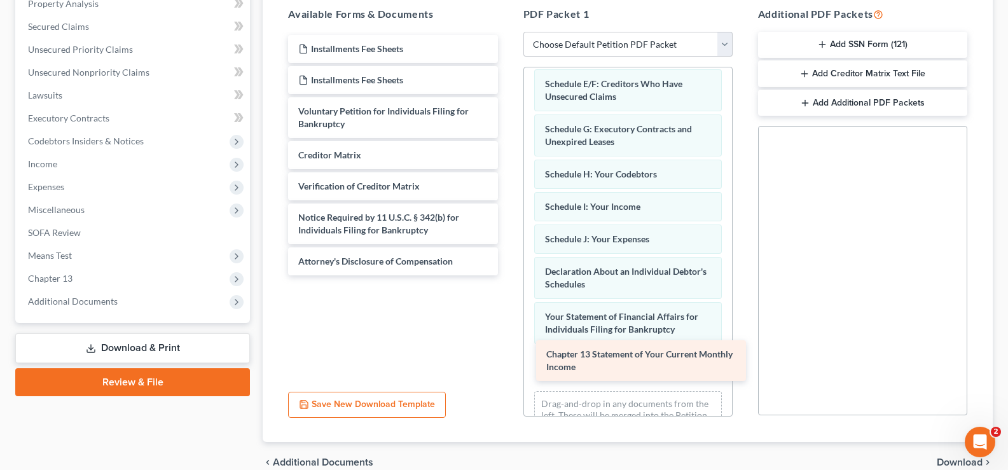
drag, startPoint x: 425, startPoint y: 162, endPoint x: 673, endPoint y: 361, distance: 318.0
click at [507, 275] on div "Chapter 13 Statement of Your Current Monthly Income Installments Fee Sheets Ins…" at bounding box center [393, 155] width 230 height 240
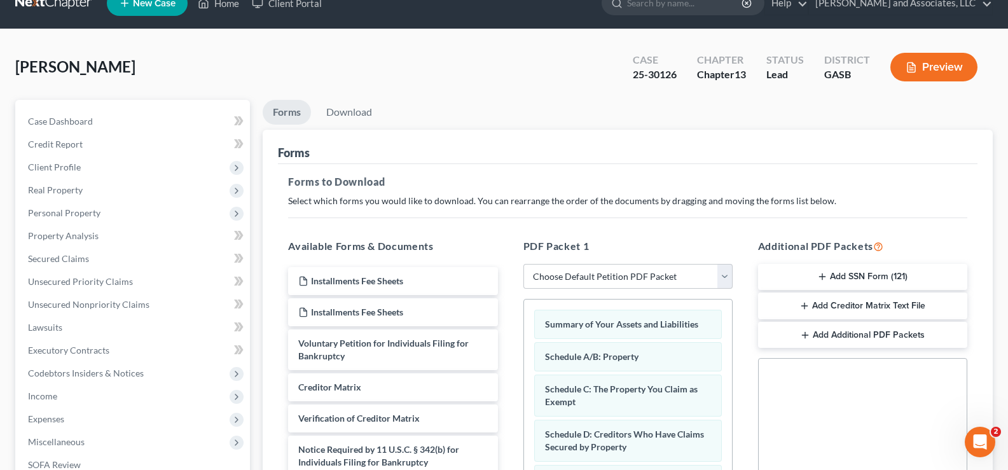
scroll to position [0, 0]
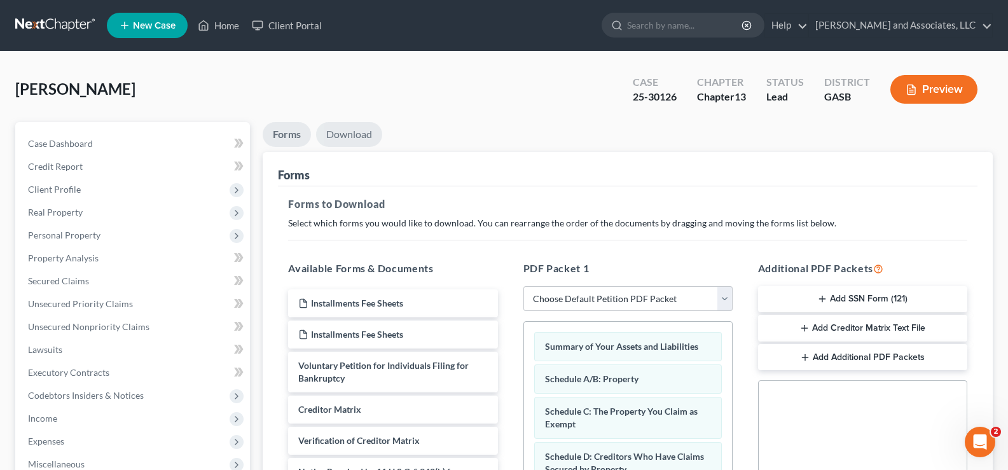
click at [350, 134] on link "Download" at bounding box center [349, 134] width 66 height 25
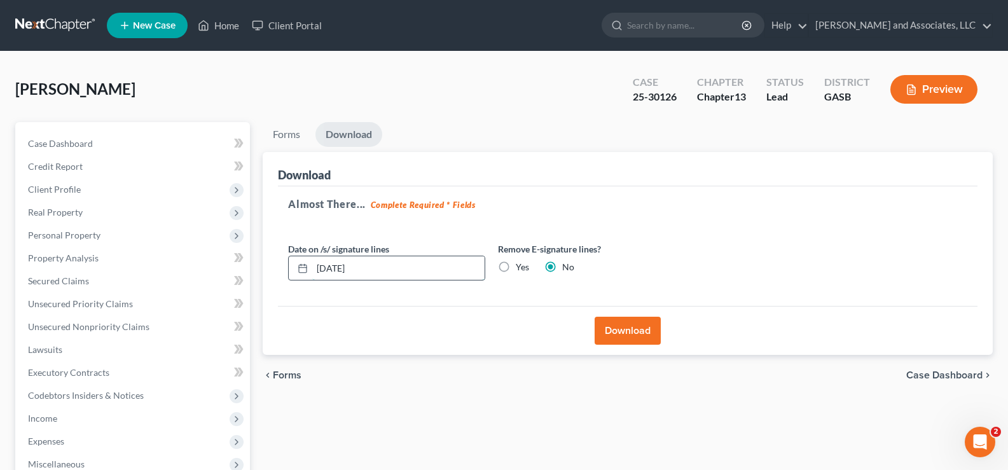
click at [369, 268] on input "[DATE]" at bounding box center [398, 268] width 172 height 24
type input "[DATE]"
click at [628, 324] on button "Download" at bounding box center [628, 331] width 66 height 28
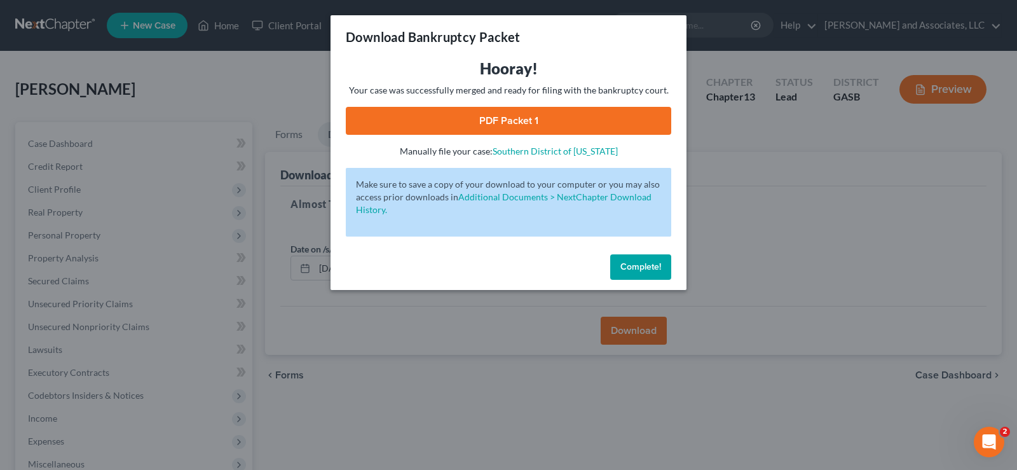
click at [501, 125] on link "PDF Packet 1" at bounding box center [509, 121] width 326 height 28
drag, startPoint x: 673, startPoint y: 271, endPoint x: 661, endPoint y: 272, distance: 12.1
click at [668, 271] on div "Complete!" at bounding box center [509, 269] width 356 height 41
click at [661, 272] on span "Complete!" at bounding box center [641, 266] width 41 height 11
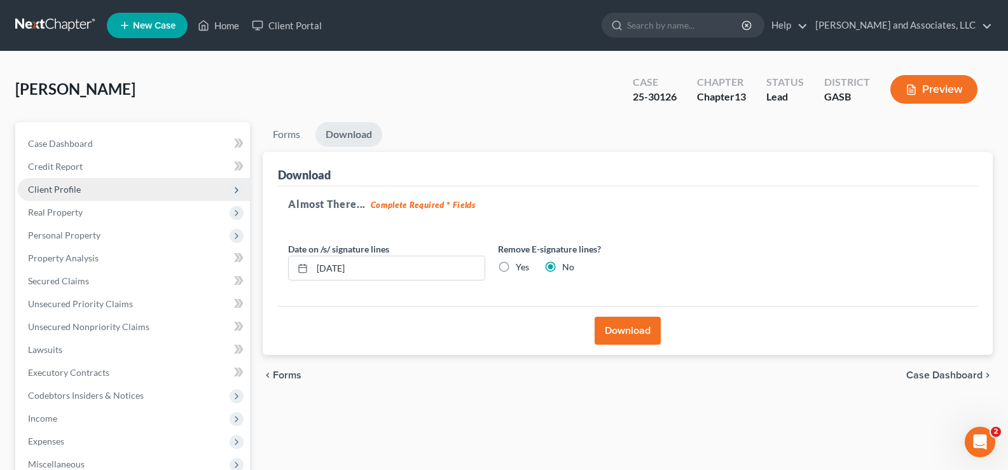
click at [60, 193] on span "Client Profile" at bounding box center [54, 189] width 53 height 11
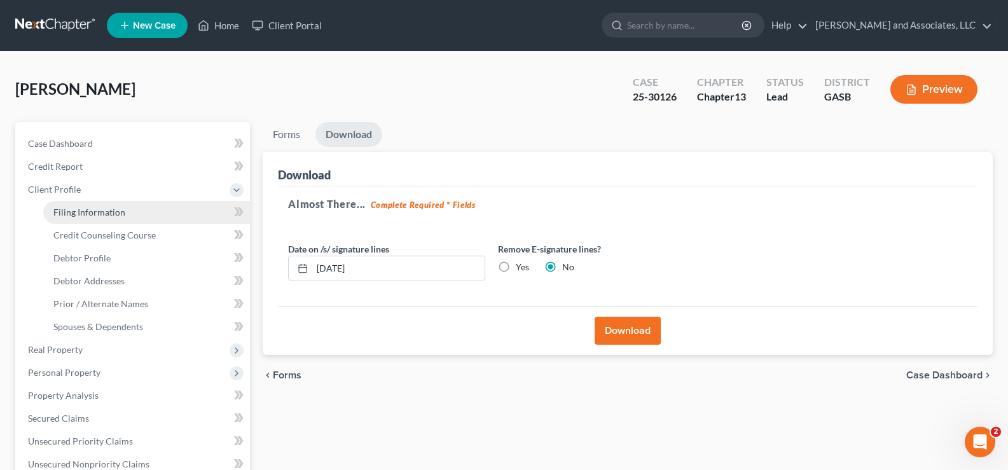
click at [88, 212] on span "Filing Information" at bounding box center [89, 212] width 72 height 11
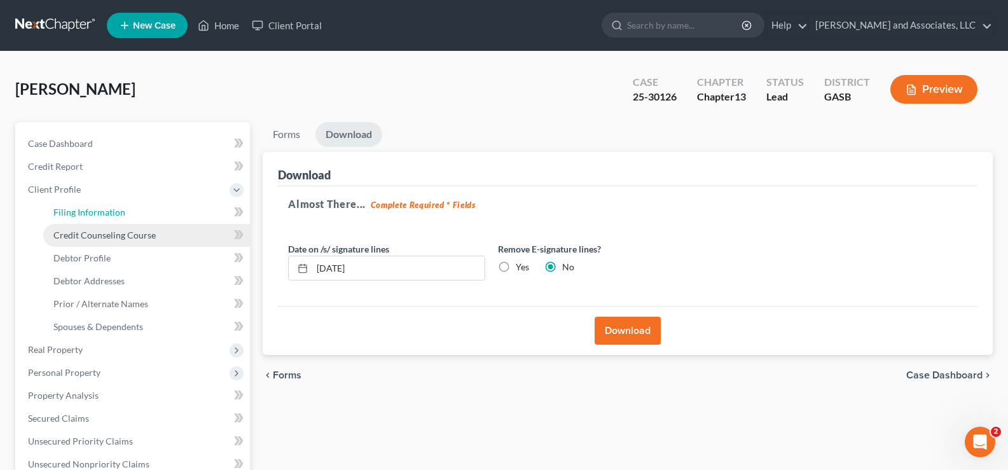
select select "1"
select select "0"
select select "3"
select select "20"
select select "0"
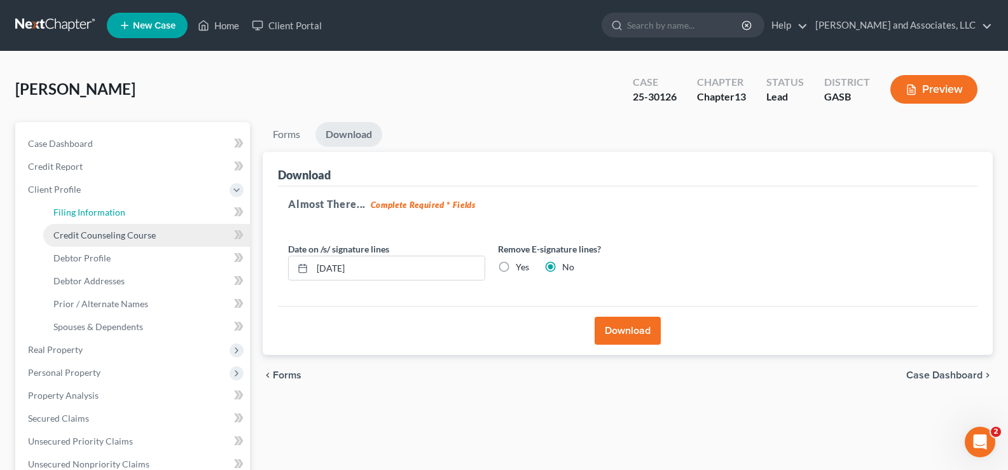
select select "10"
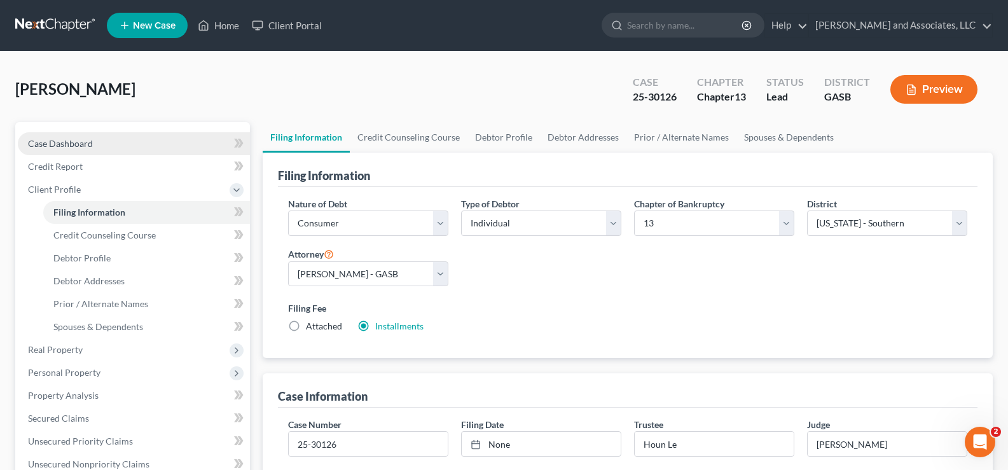
click at [69, 142] on span "Case Dashboard" at bounding box center [60, 143] width 65 height 11
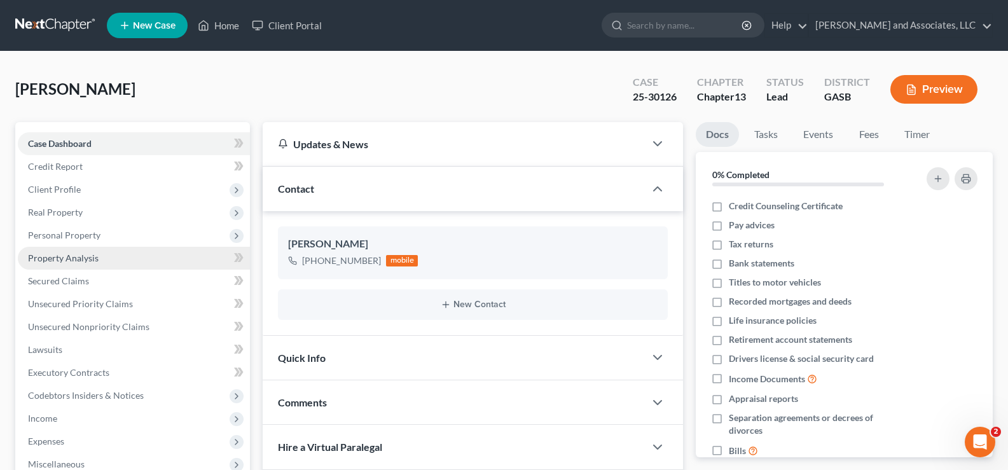
scroll to position [1512, 0]
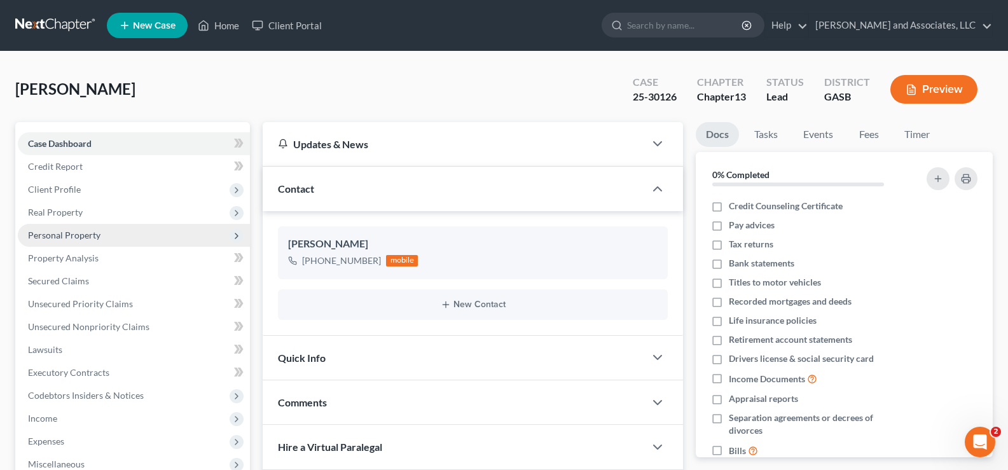
click at [69, 234] on span "Personal Property" at bounding box center [64, 235] width 72 height 11
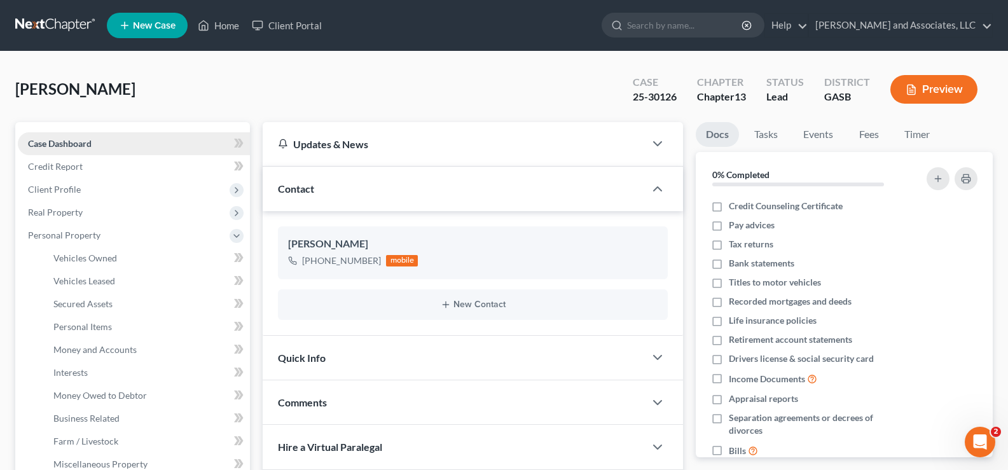
click at [71, 140] on span "Case Dashboard" at bounding box center [60, 143] width 64 height 11
click at [53, 142] on span "Case Dashboard" at bounding box center [60, 143] width 64 height 11
click at [50, 169] on span "Credit Report" at bounding box center [55, 166] width 55 height 11
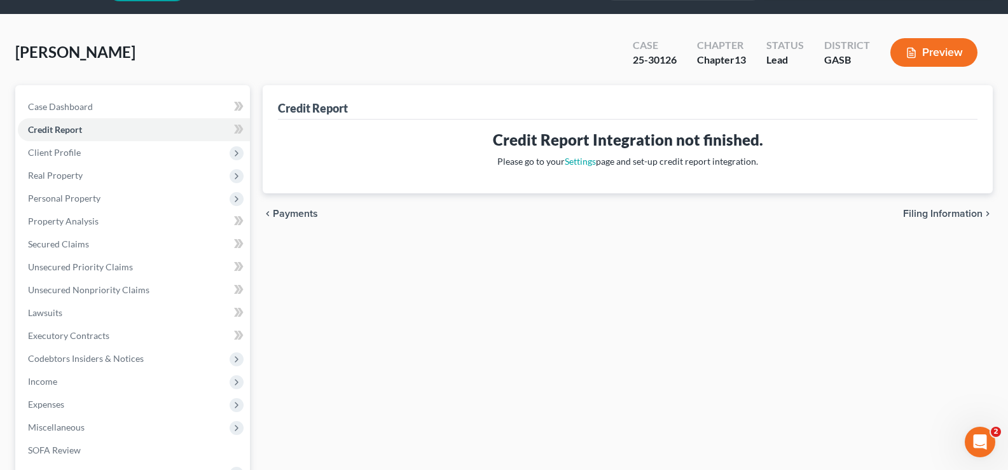
scroll to position [15, 0]
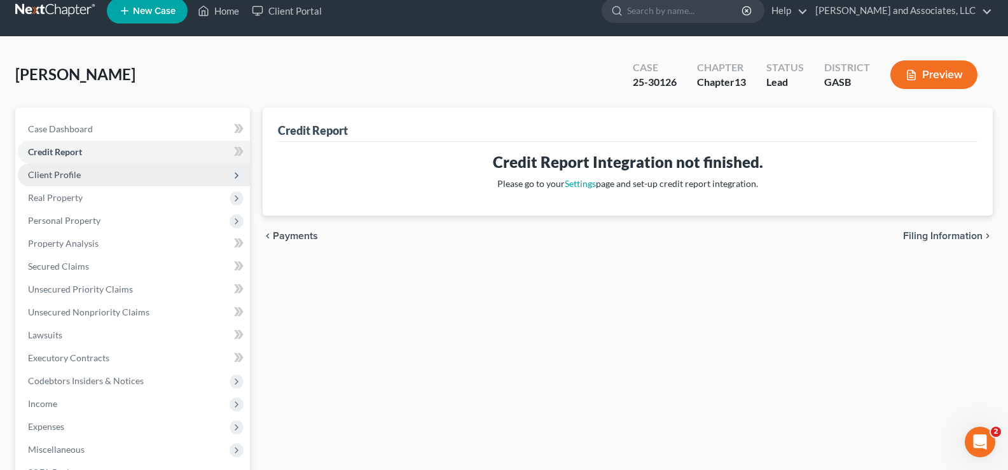
click at [64, 173] on span "Client Profile" at bounding box center [54, 174] width 53 height 11
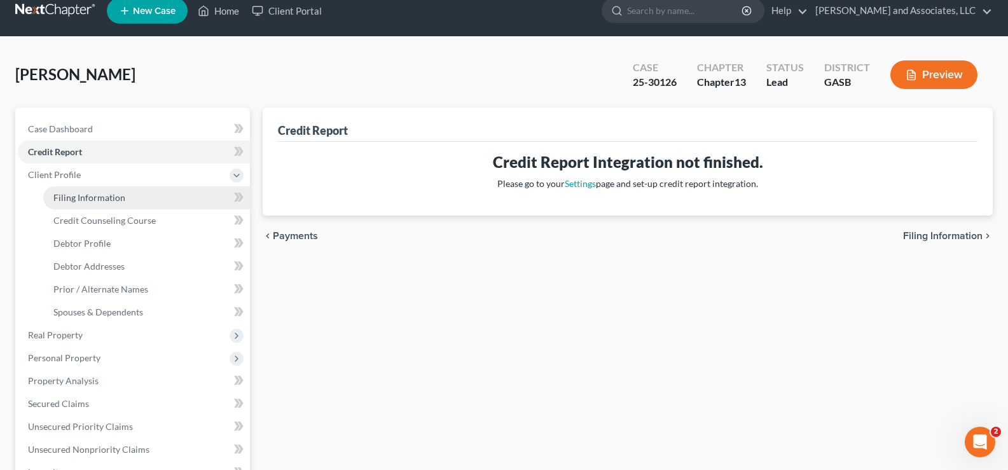
click at [93, 200] on span "Filing Information" at bounding box center [89, 197] width 72 height 11
select select "1"
select select "0"
select select "3"
select select "20"
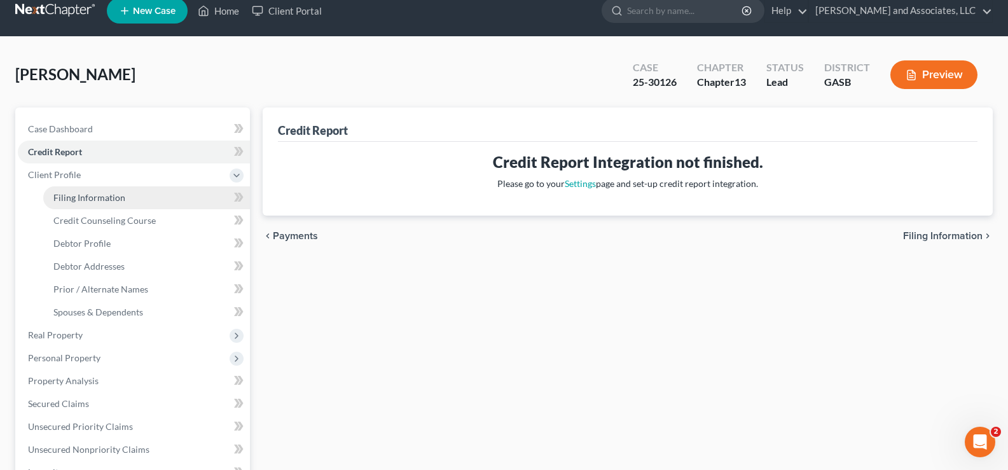
select select "0"
select select "10"
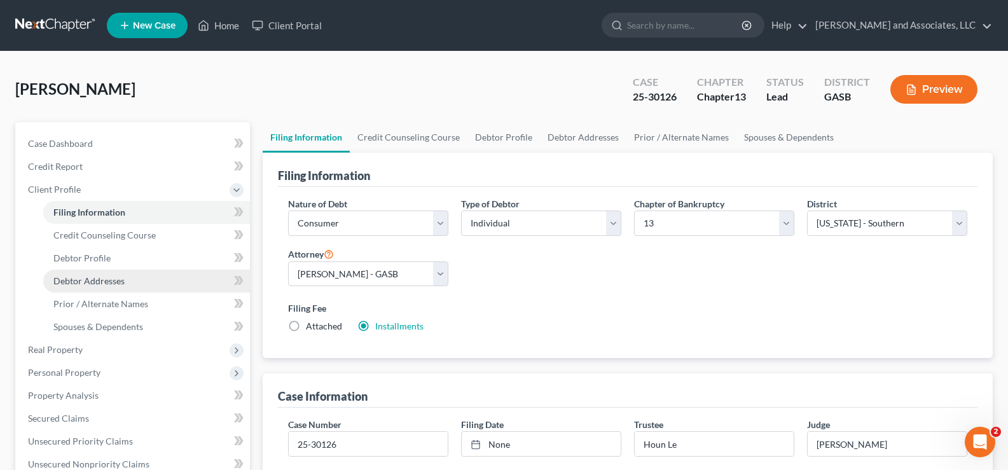
click at [93, 277] on span "Debtor Addresses" at bounding box center [88, 280] width 71 height 11
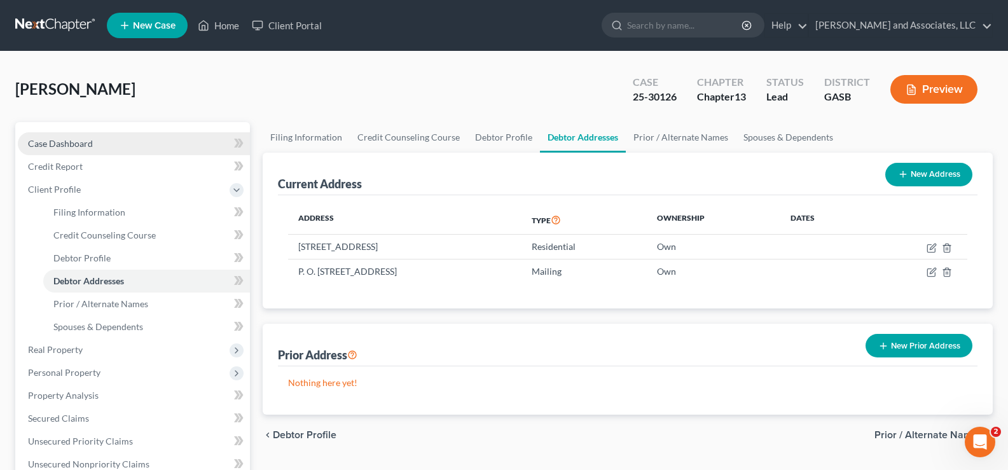
click at [55, 144] on span "Case Dashboard" at bounding box center [60, 143] width 65 height 11
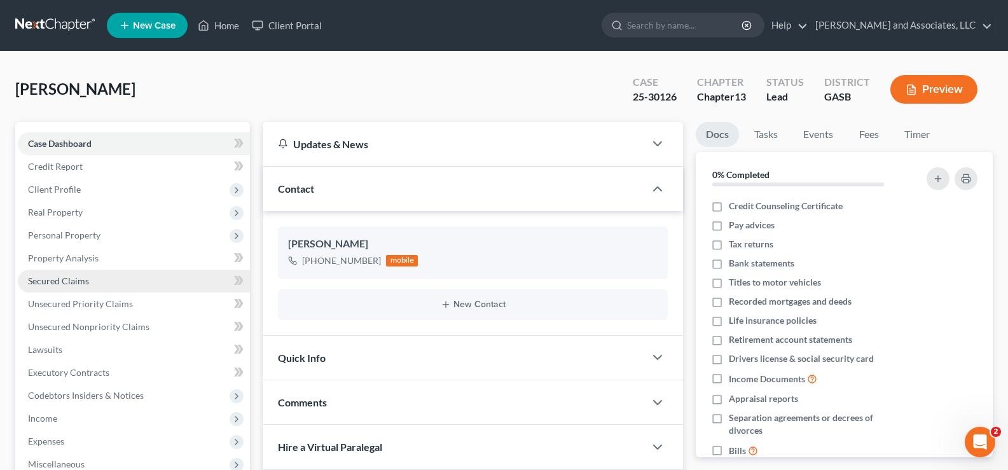
click at [52, 277] on span "Secured Claims" at bounding box center [58, 280] width 61 height 11
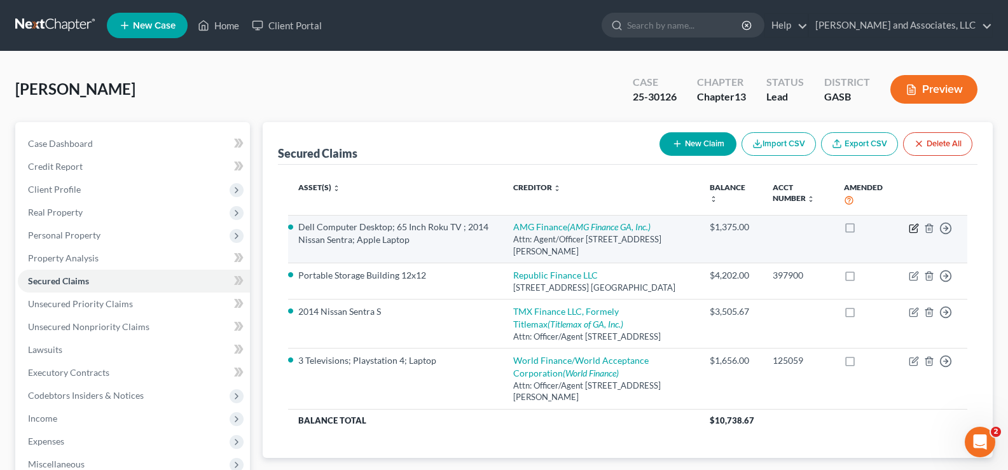
click at [913, 231] on icon "button" at bounding box center [914, 228] width 10 height 10
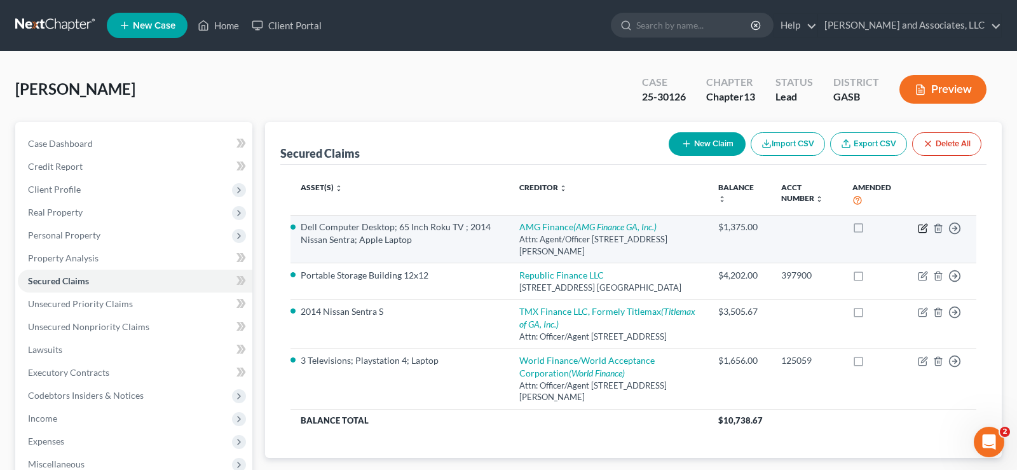
select select "10"
select select "0"
select select "1"
select select "0"
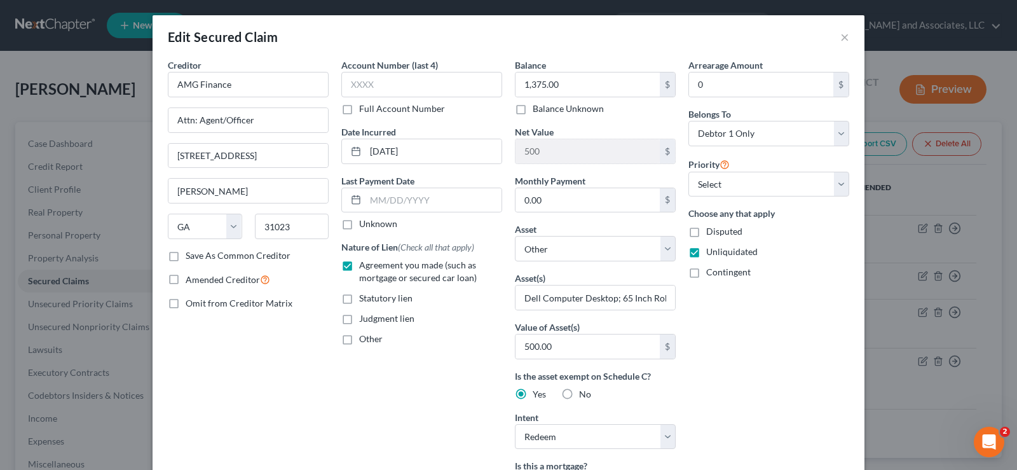
scroll to position [64, 0]
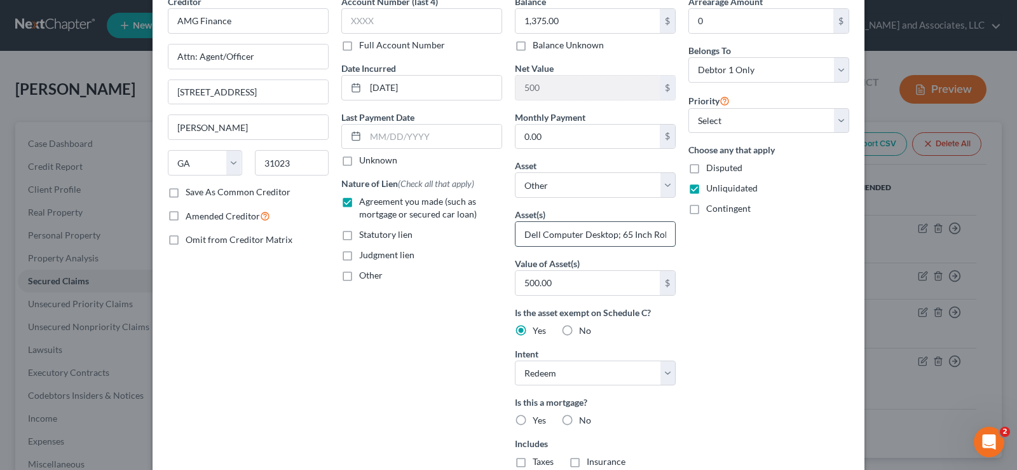
click at [527, 237] on input "Dell Computer Desktop; 65 Inch Roku TV ; 2014 Nissan Sentra; Apple Laptop" at bounding box center [596, 234] width 160 height 24
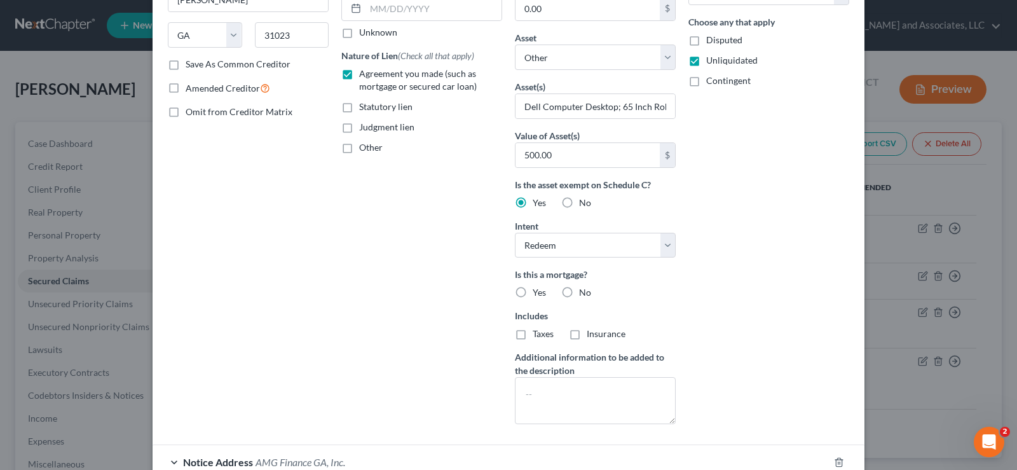
scroll to position [308, 0]
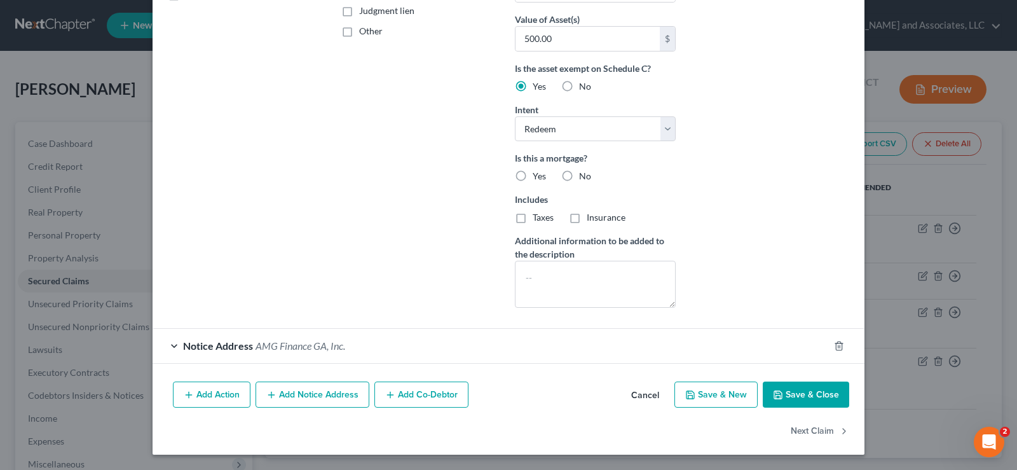
click at [803, 396] on button "Save & Close" at bounding box center [806, 395] width 86 height 27
select select
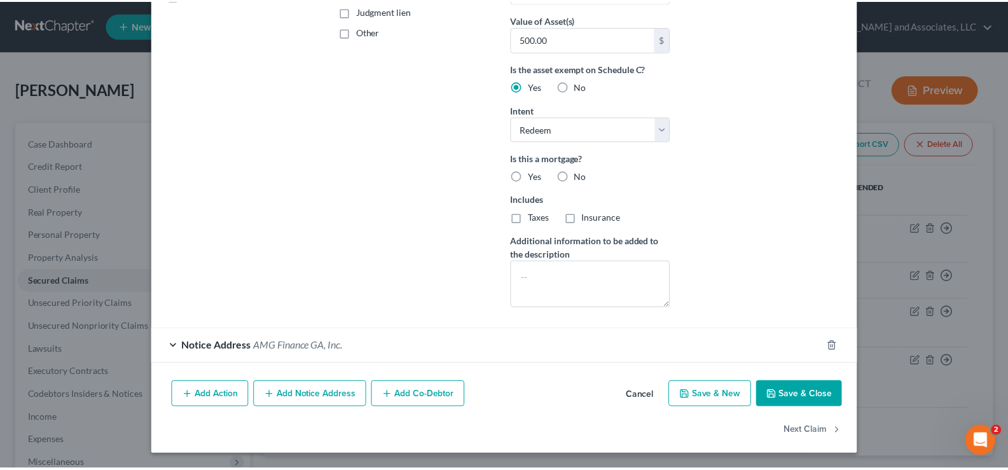
scroll to position [169, 0]
